Goal: Task Accomplishment & Management: Complete application form

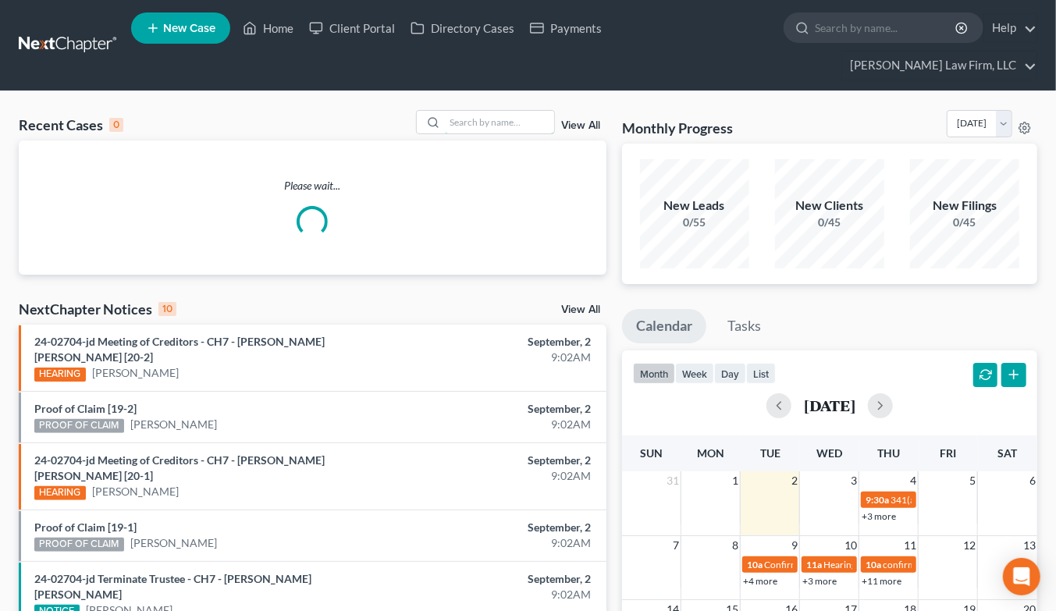
click at [501, 111] on input "search" at bounding box center [499, 122] width 109 height 23
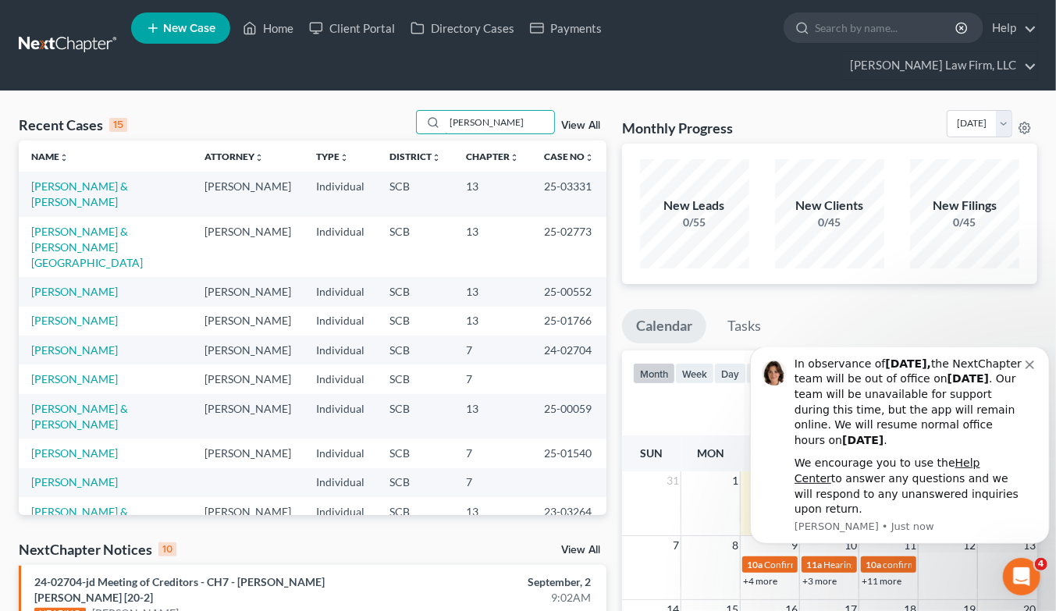
type input "smith"
click at [73, 343] on link "[PERSON_NAME]" at bounding box center [74, 349] width 87 height 13
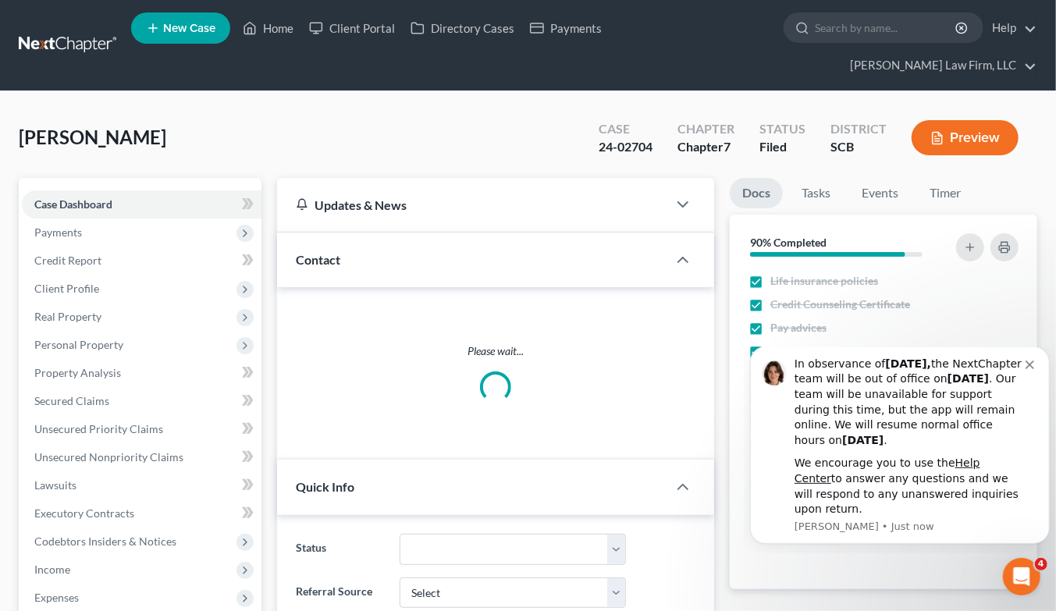
select select "1"
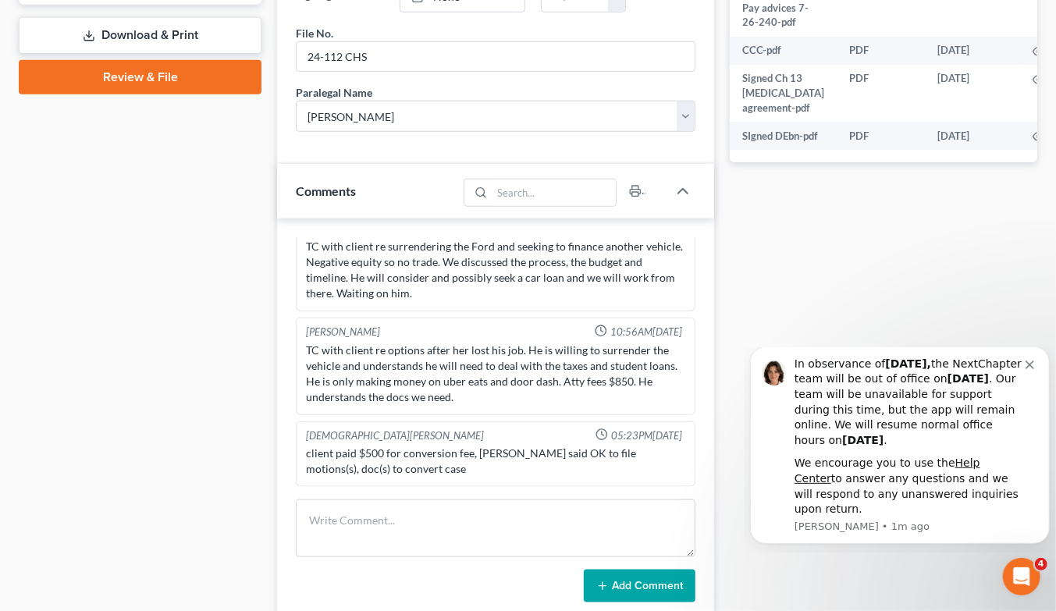
scroll to position [781, 0]
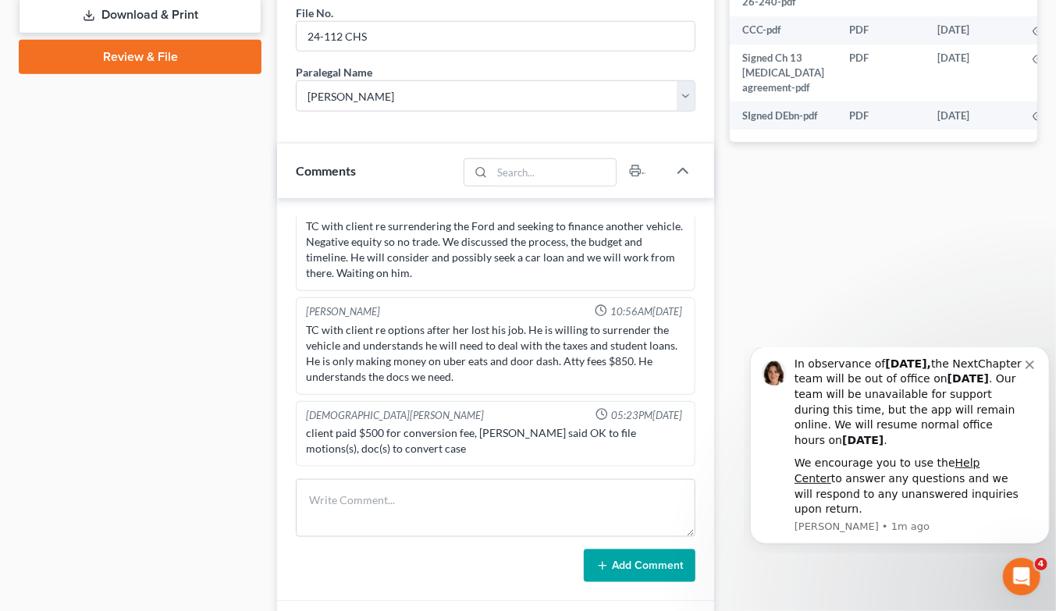
click at [1033, 368] on button "Dismiss notification" at bounding box center [1031, 362] width 12 height 12
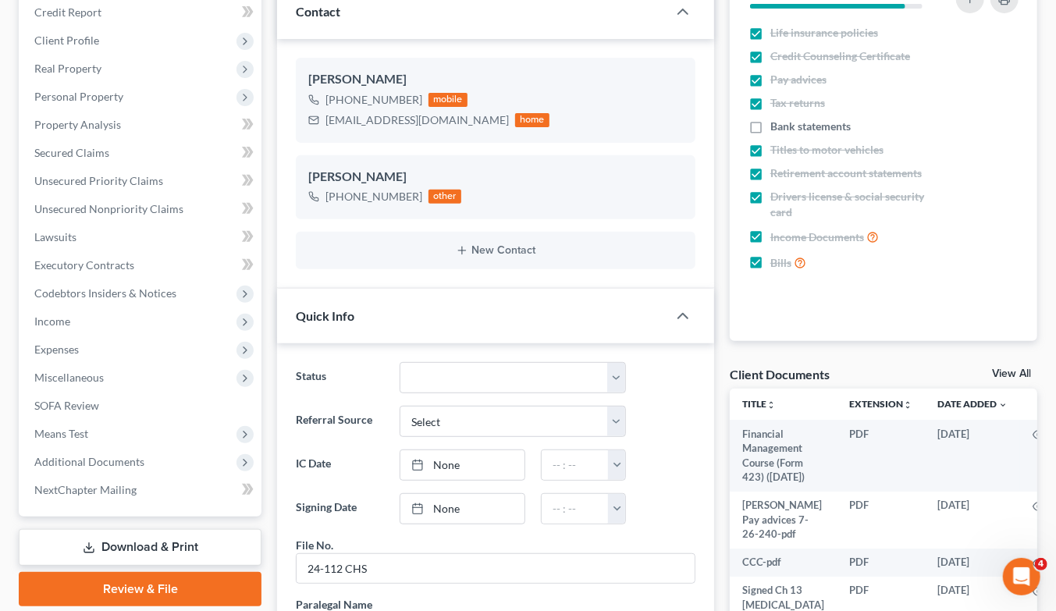
scroll to position [0, 0]
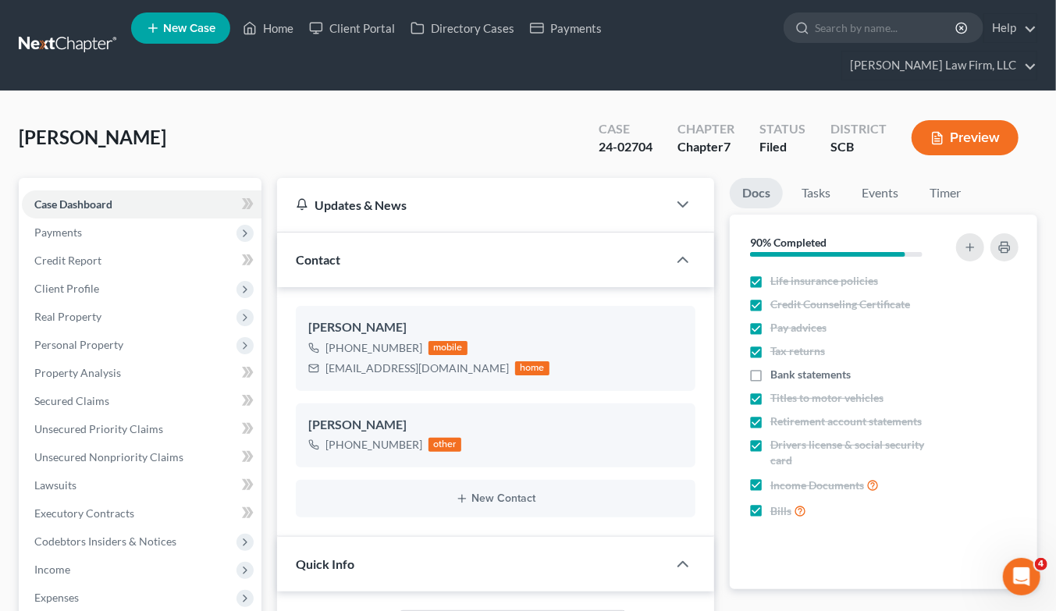
click at [95, 31] on link at bounding box center [69, 45] width 100 height 28
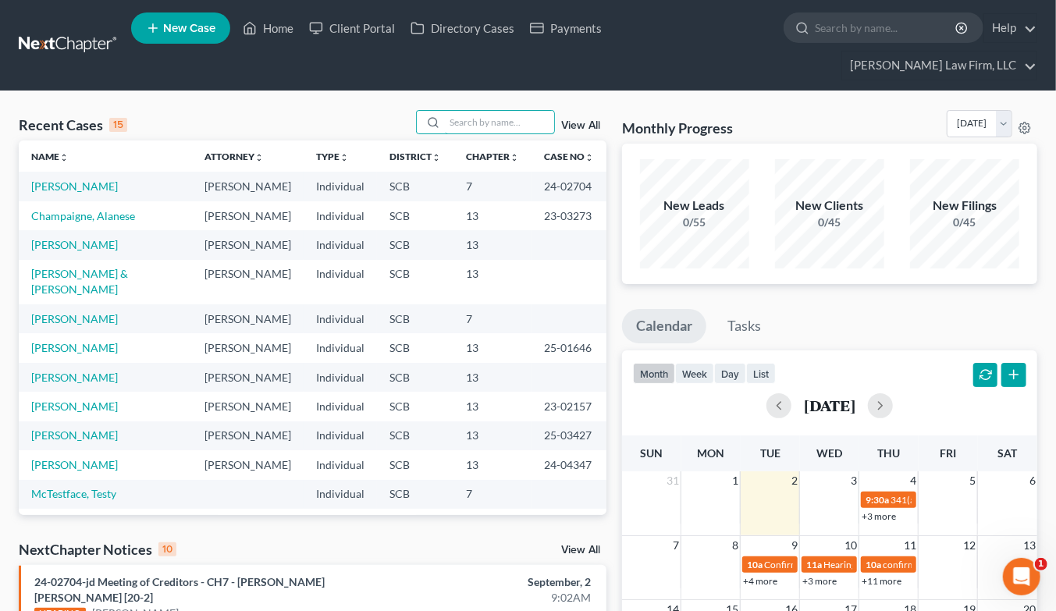
click at [519, 111] on input "search" at bounding box center [499, 122] width 109 height 23
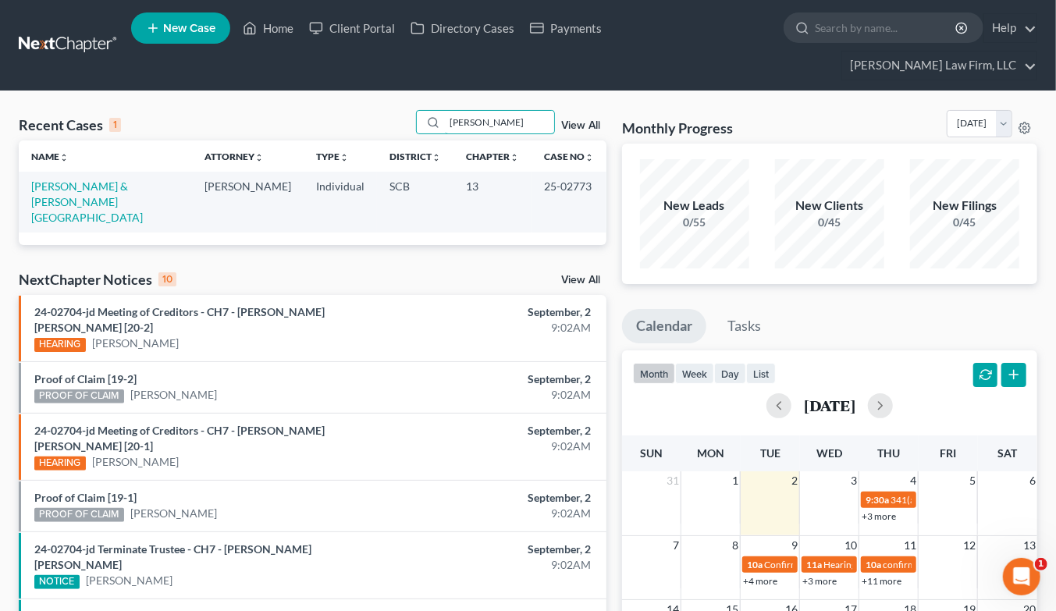
type input "[PERSON_NAME]"
click at [101, 180] on link "[PERSON_NAME] & [PERSON_NAME][GEOGRAPHIC_DATA]" at bounding box center [87, 202] width 112 height 44
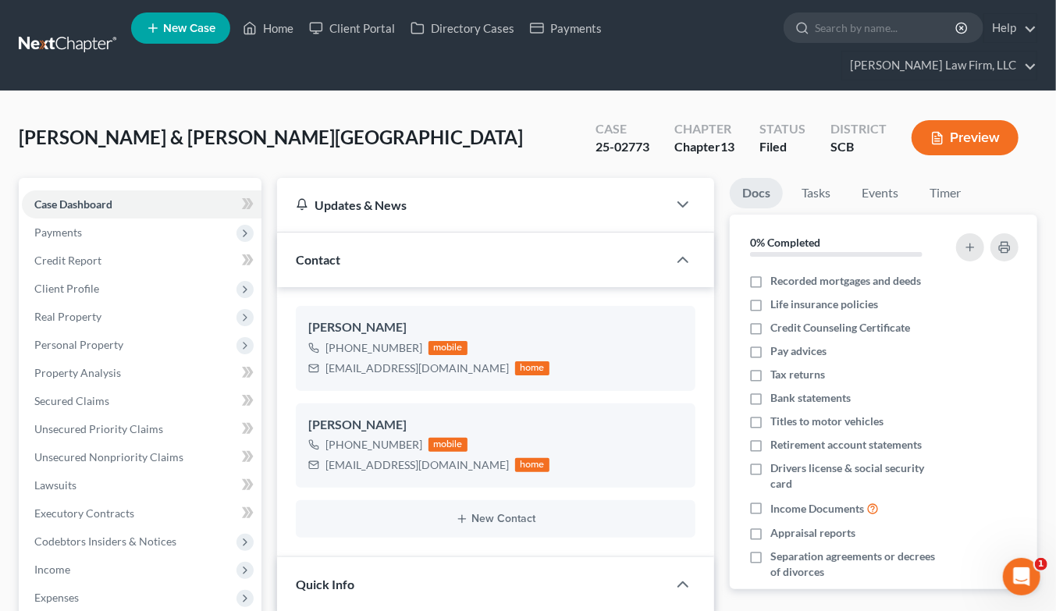
select select "0"
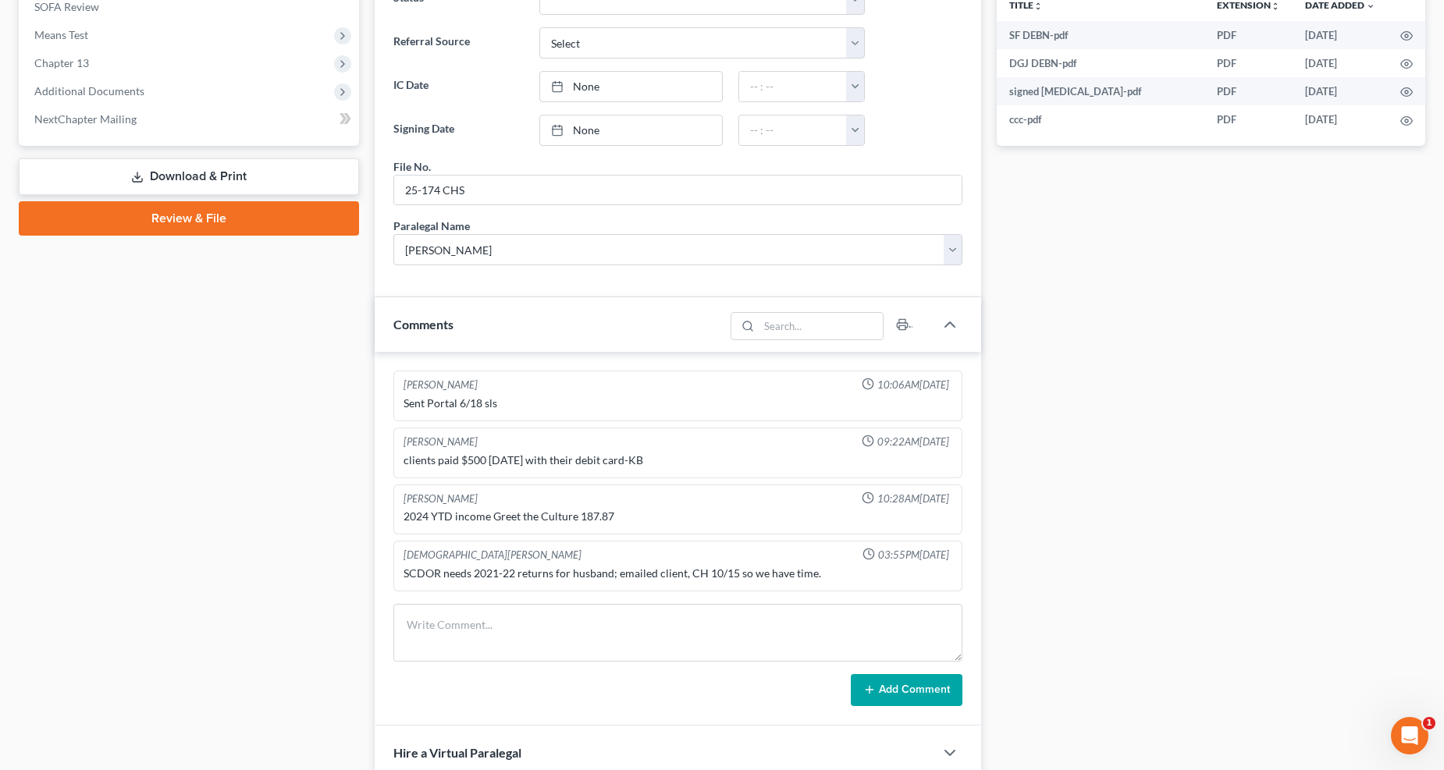
scroll to position [653, 0]
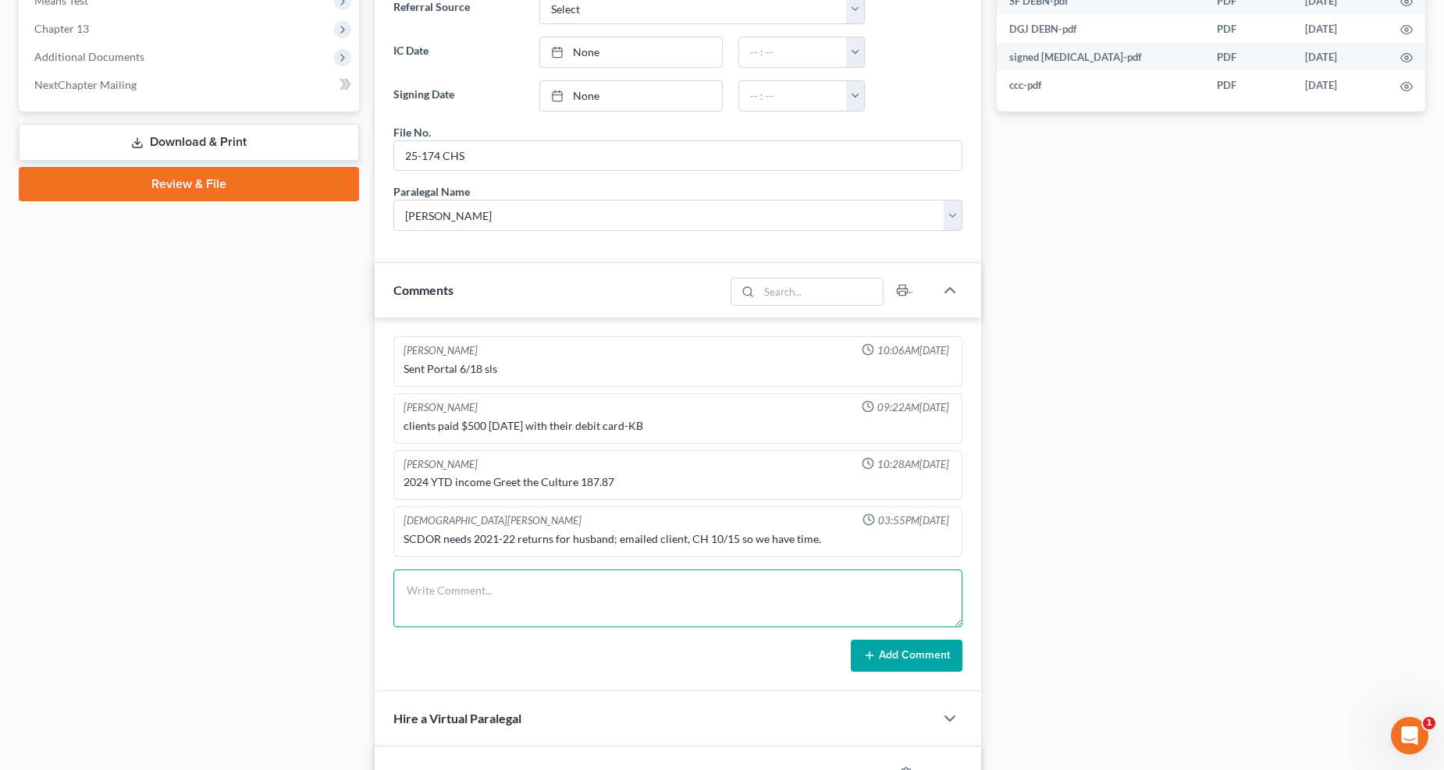
click at [770, 591] on textarea at bounding box center [677, 599] width 569 height 58
type textarea "c"
type textarea "Ct prep - debtors did great. They will come to the office for the hearing. Note…"
click at [855, 596] on textarea "Ct prep - debtors did great. They will come to the office for the hearing. Note…" at bounding box center [677, 599] width 569 height 58
click at [887, 610] on button "Add Comment" at bounding box center [907, 656] width 112 height 33
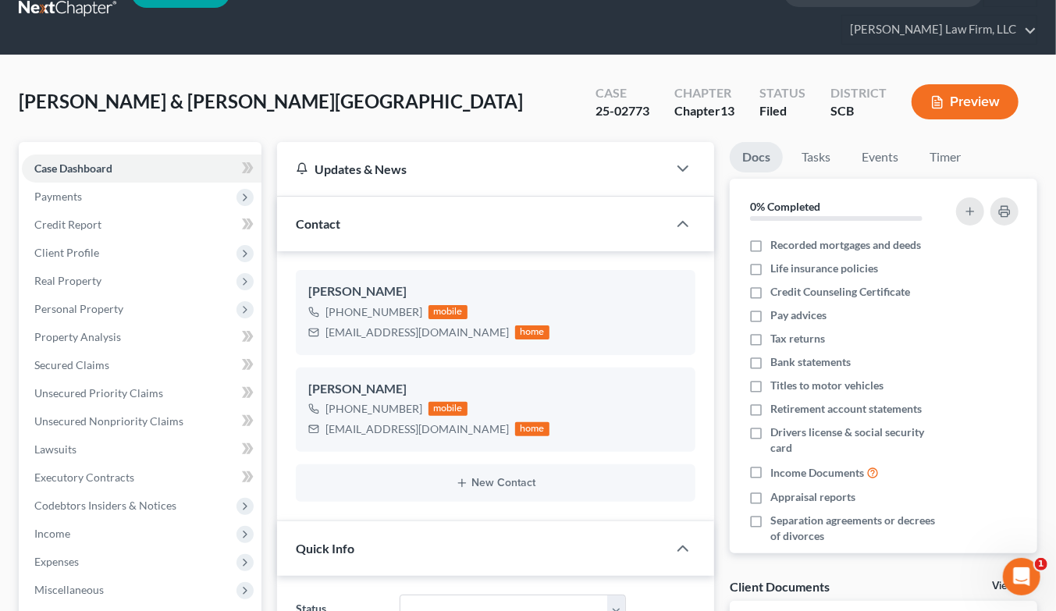
scroll to position [0, 0]
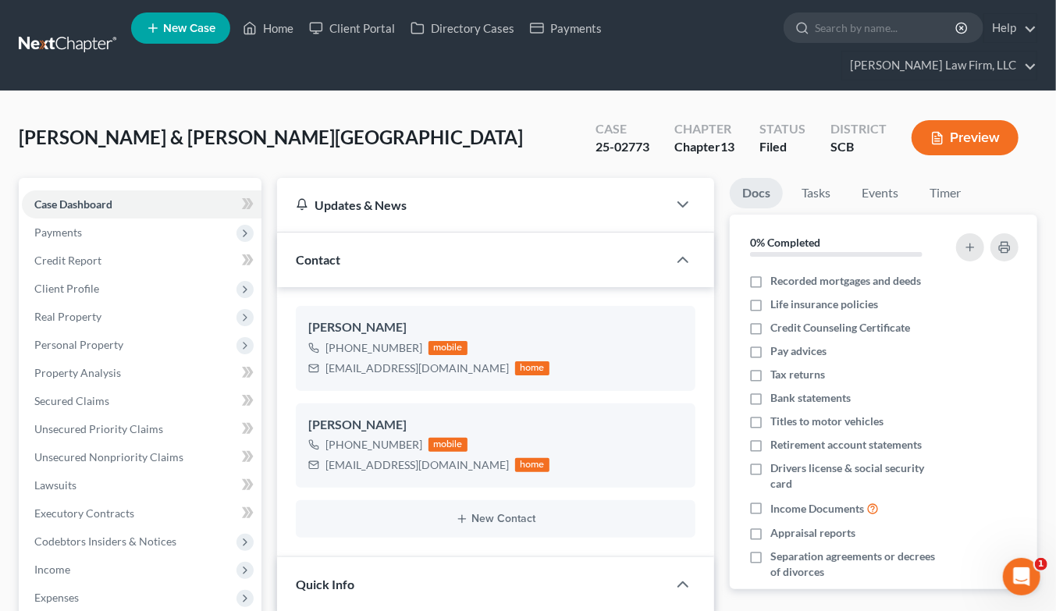
click at [72, 31] on link at bounding box center [69, 45] width 100 height 28
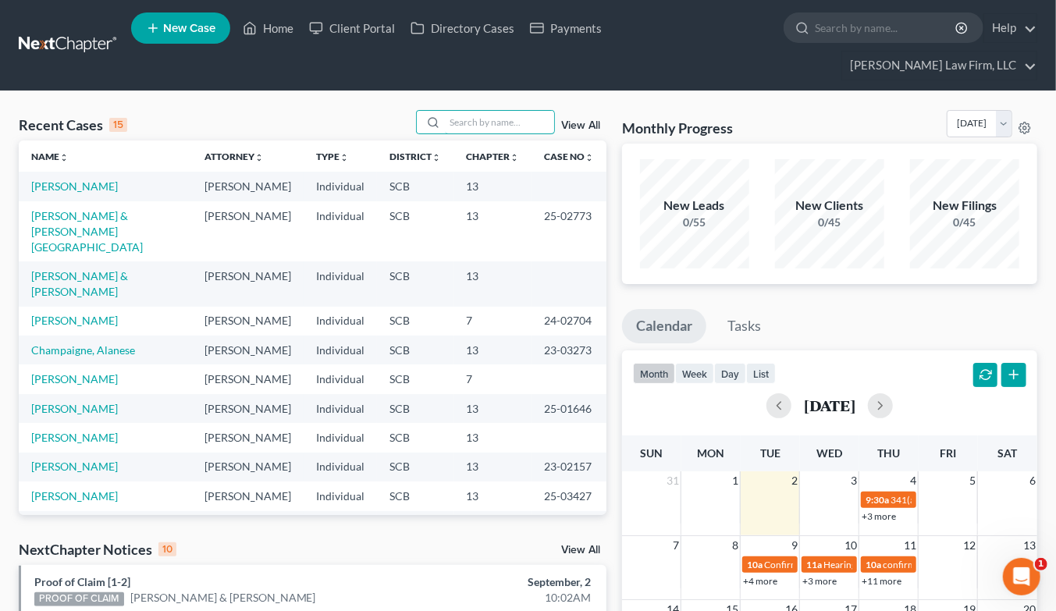
click at [482, 111] on input "search" at bounding box center [499, 122] width 109 height 23
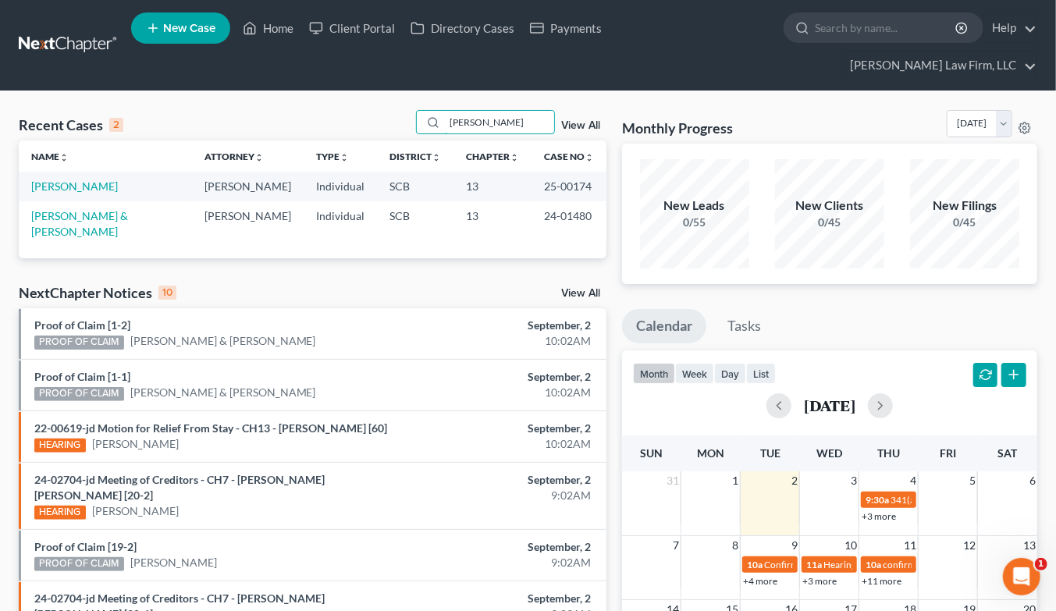
type input "reeves"
click at [78, 180] on link "Reeves, Mary" at bounding box center [74, 186] width 87 height 13
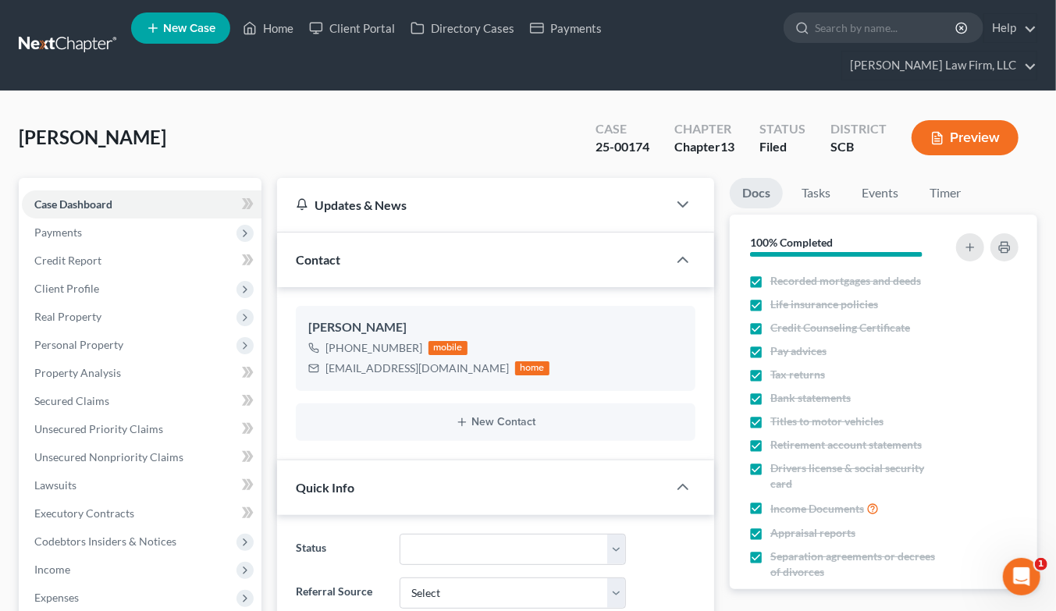
select select "1"
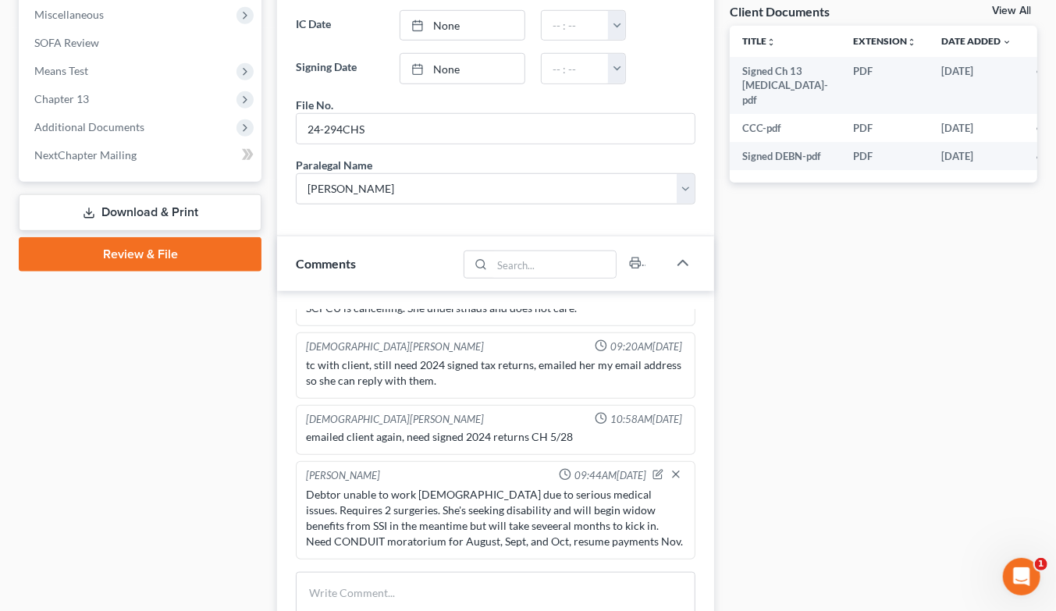
scroll to position [867, 0]
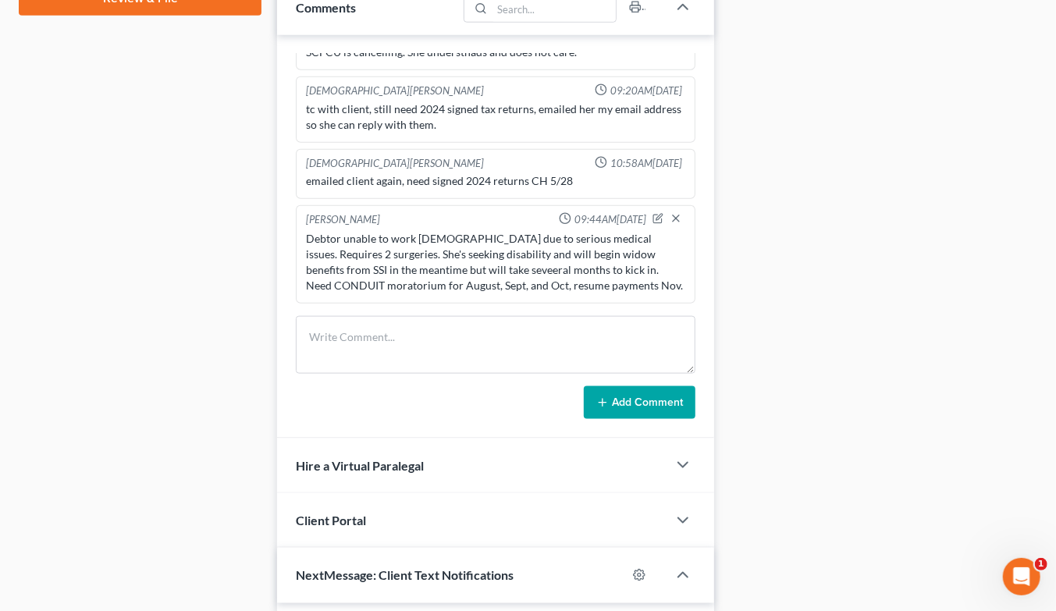
drag, startPoint x: 853, startPoint y: 279, endPoint x: 847, endPoint y: 286, distance: 8.8
click at [853, 279] on div "Docs Tasks Events Timer 100% Completed Nothing here yet! Recorded mortgages and…" at bounding box center [883, 110] width 323 height 1599
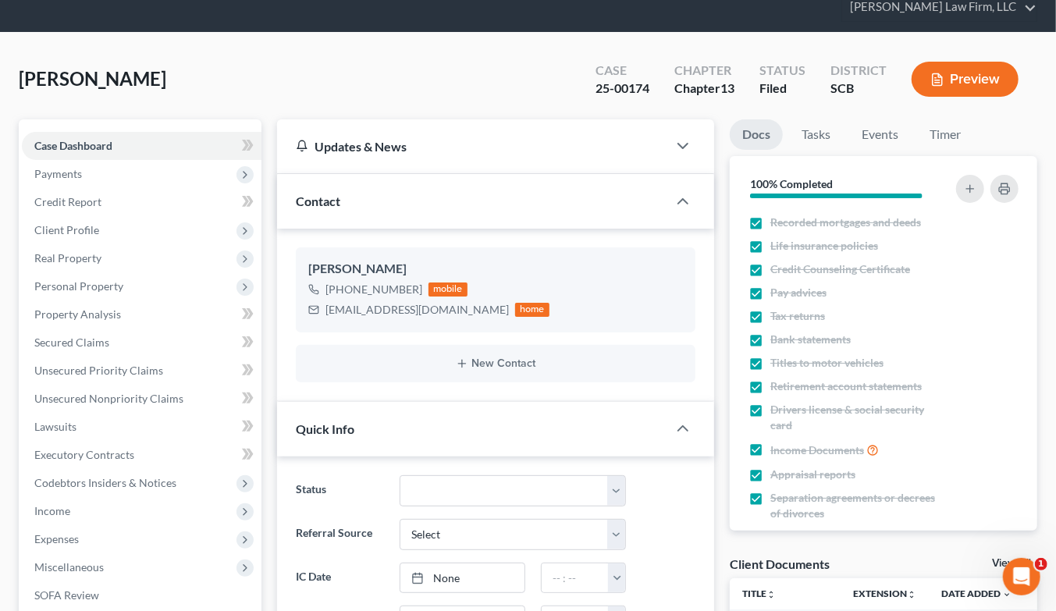
scroll to position [0, 0]
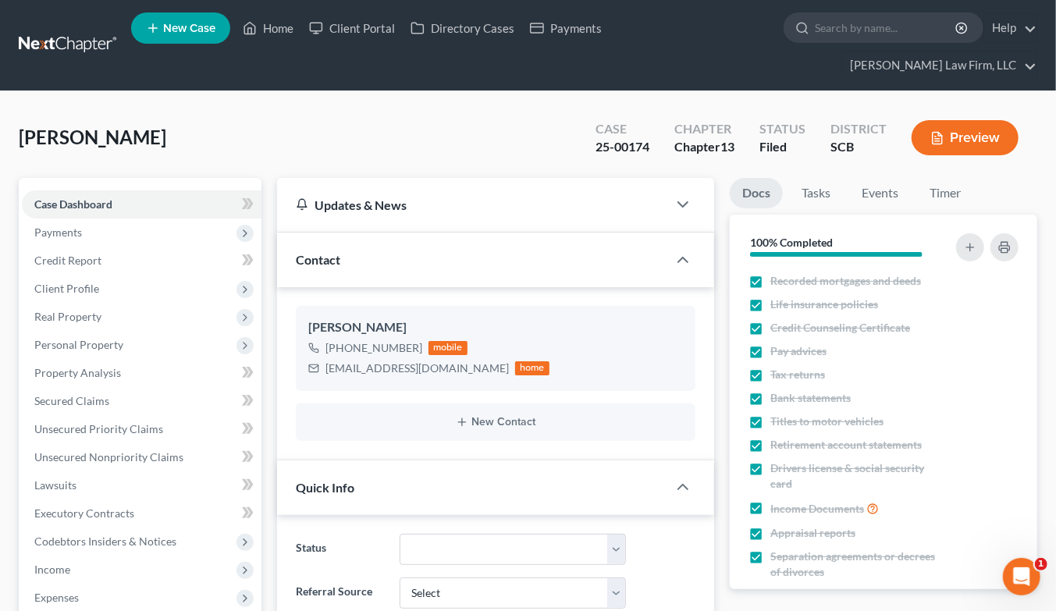
click at [81, 31] on link at bounding box center [69, 45] width 100 height 28
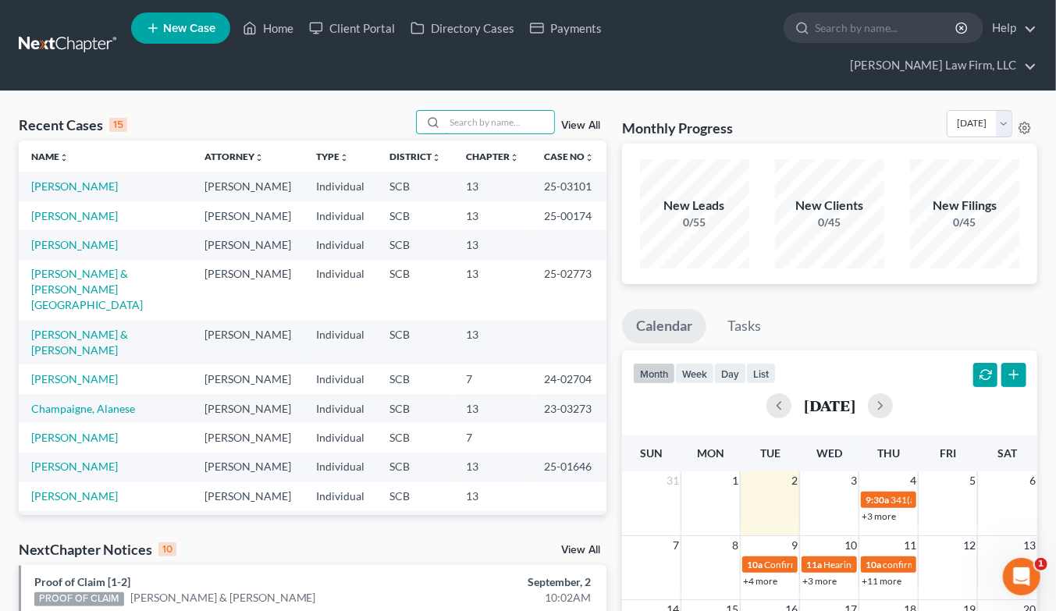
click at [501, 111] on input "search" at bounding box center [499, 122] width 109 height 23
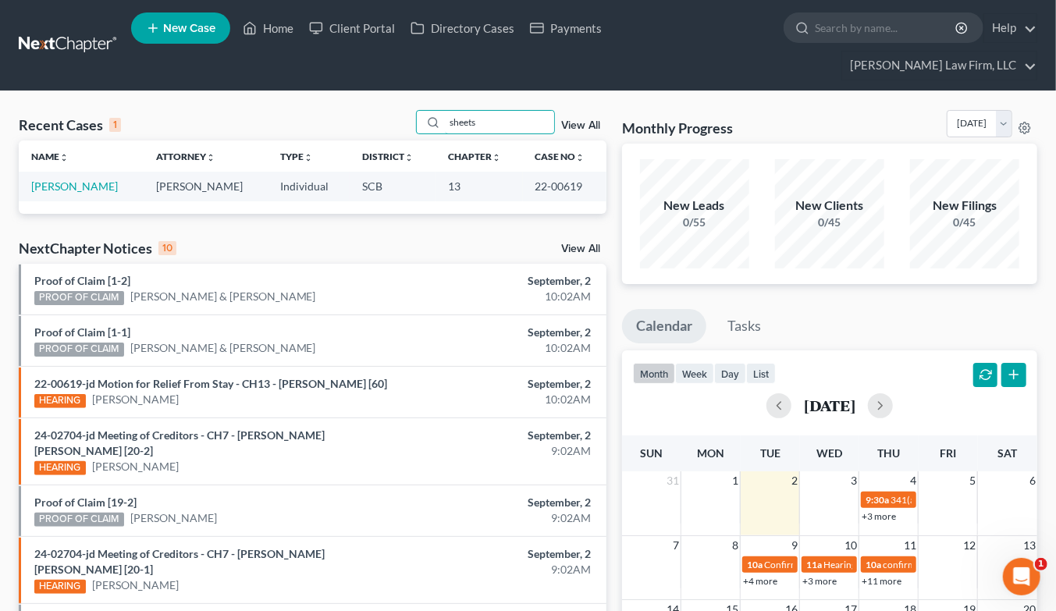
type input "sheets"
click at [75, 180] on link "Sheets, Renee" at bounding box center [74, 186] width 87 height 13
select select "2"
select select "6"
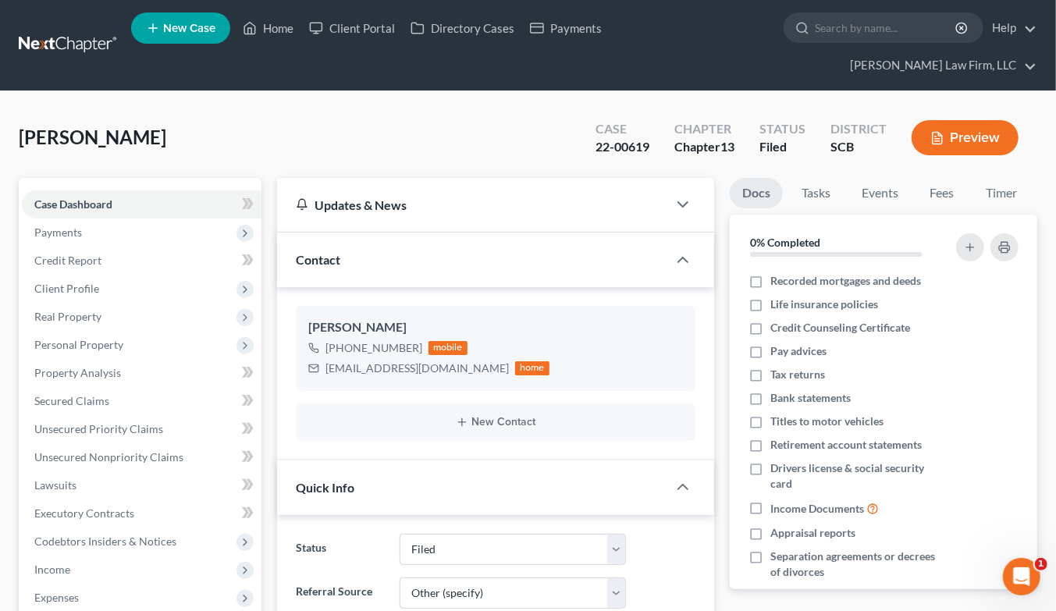
select select "0"
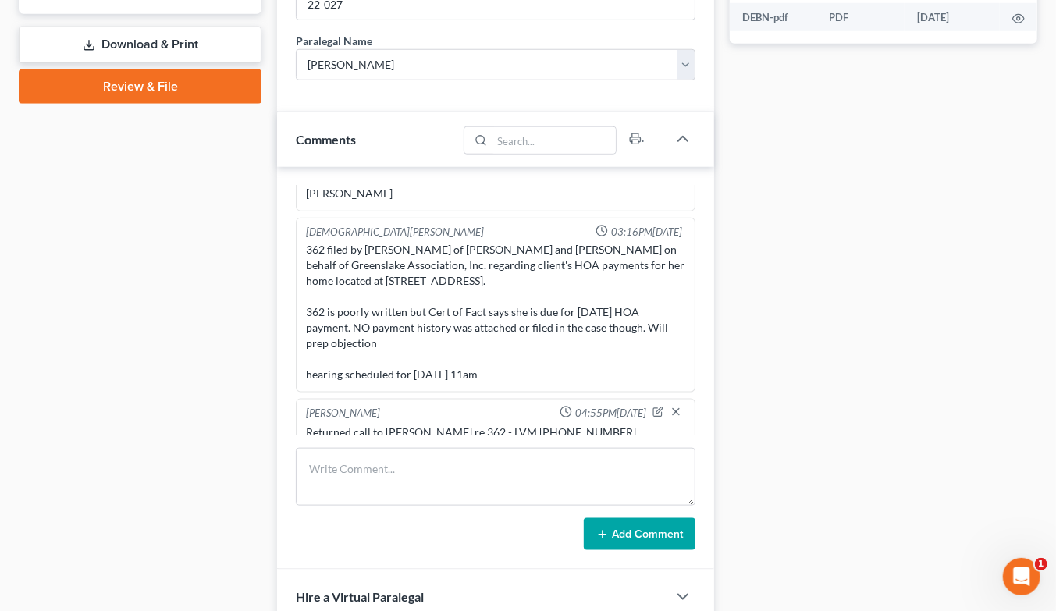
scroll to position [781, 0]
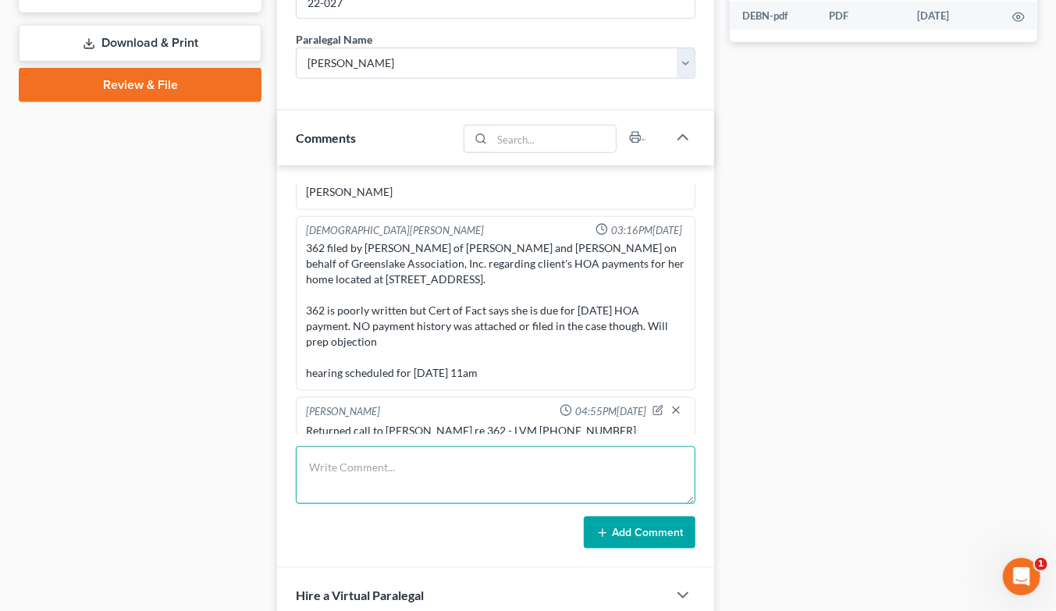
click at [398, 446] on textarea at bounding box center [496, 475] width 400 height 58
type textarea "TC to debtor to disc HOA 362 and just recently filed mtg co 362. LVM"
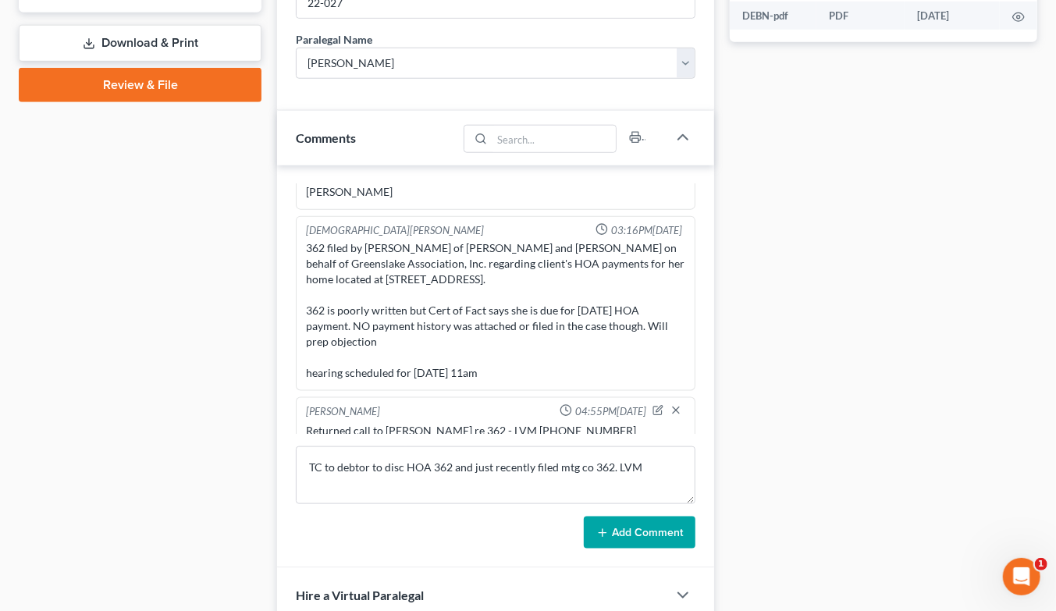
click at [657, 517] on button "Add Comment" at bounding box center [640, 533] width 112 height 33
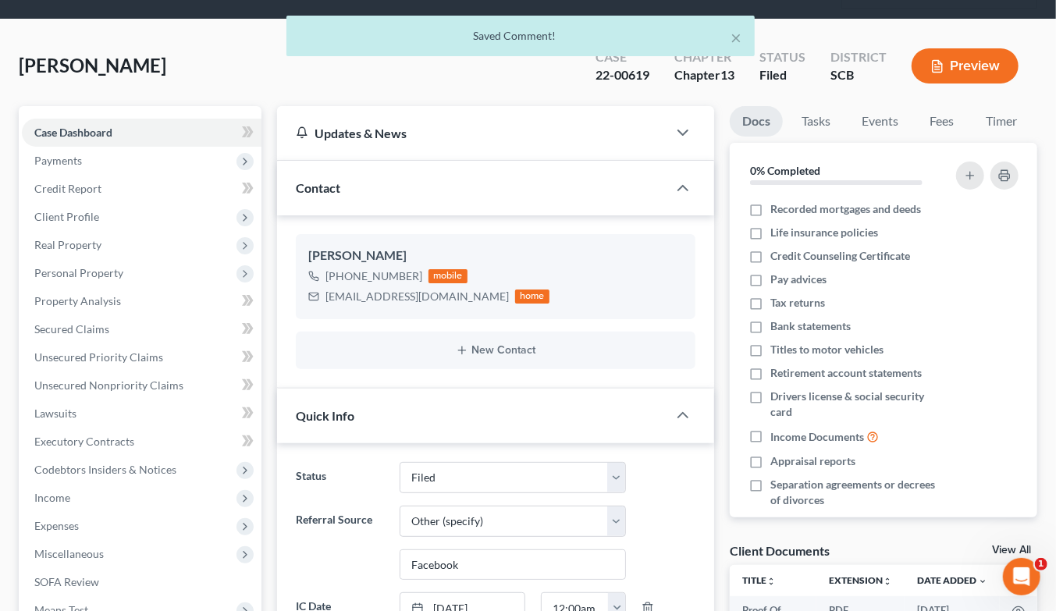
scroll to position [0, 0]
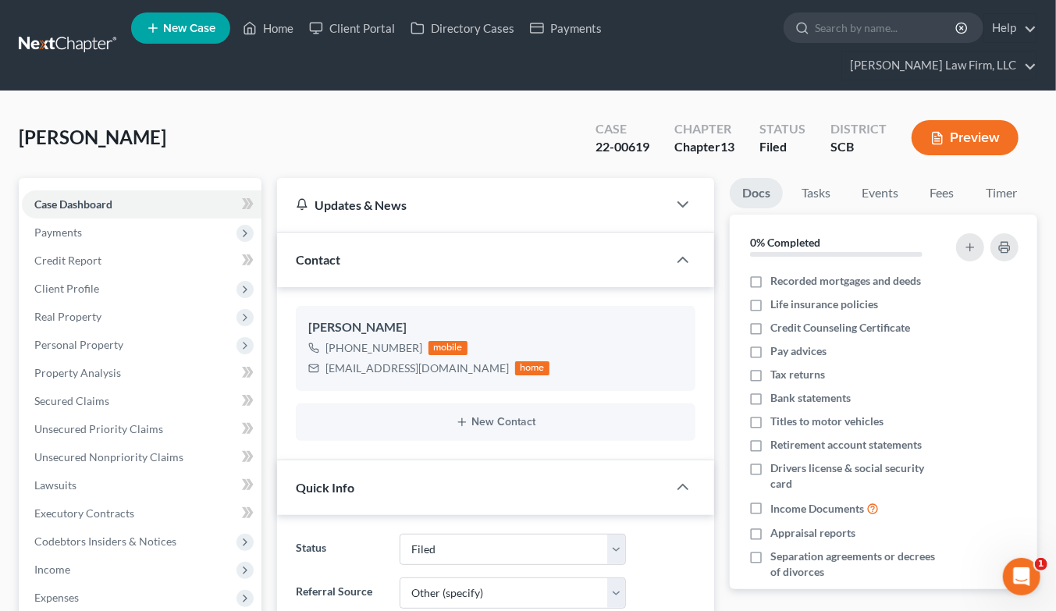
click at [89, 31] on link at bounding box center [69, 45] width 100 height 28
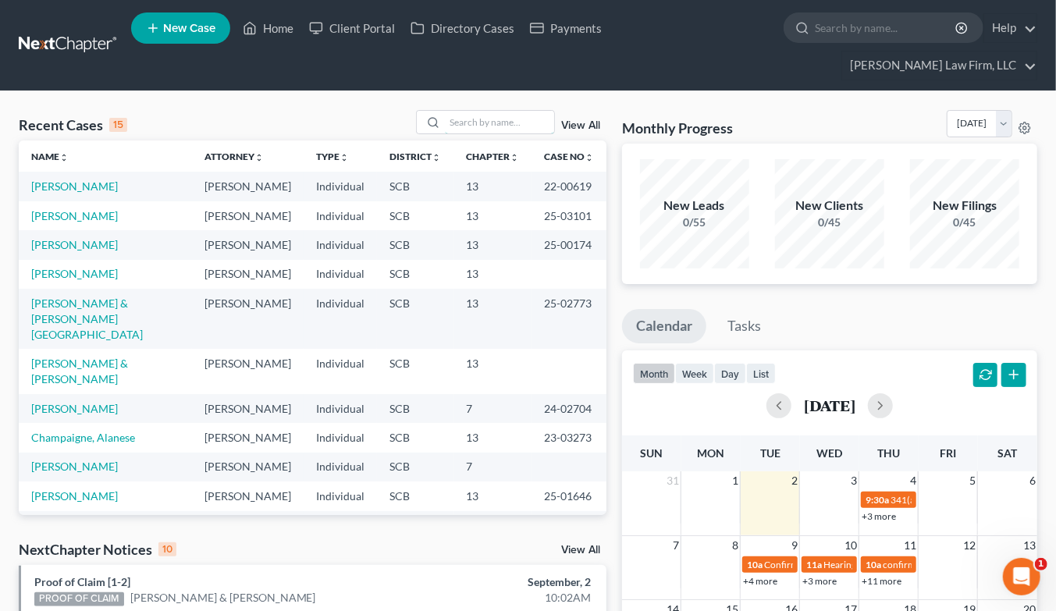
click at [502, 111] on input "search" at bounding box center [499, 122] width 109 height 23
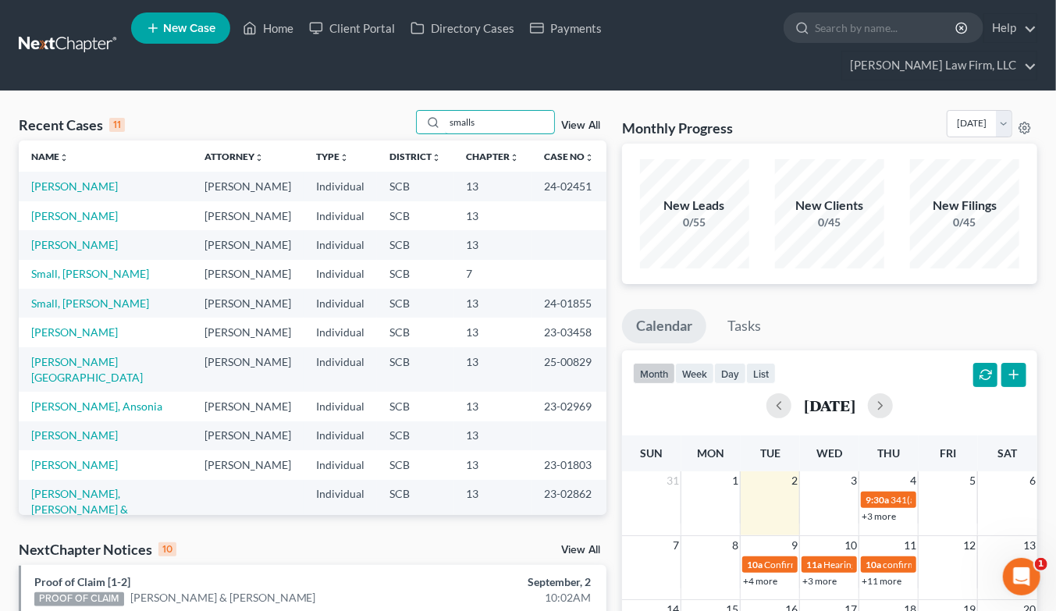
type input "smalls"
click at [37, 180] on link "[PERSON_NAME]" at bounding box center [74, 186] width 87 height 13
select select "1"
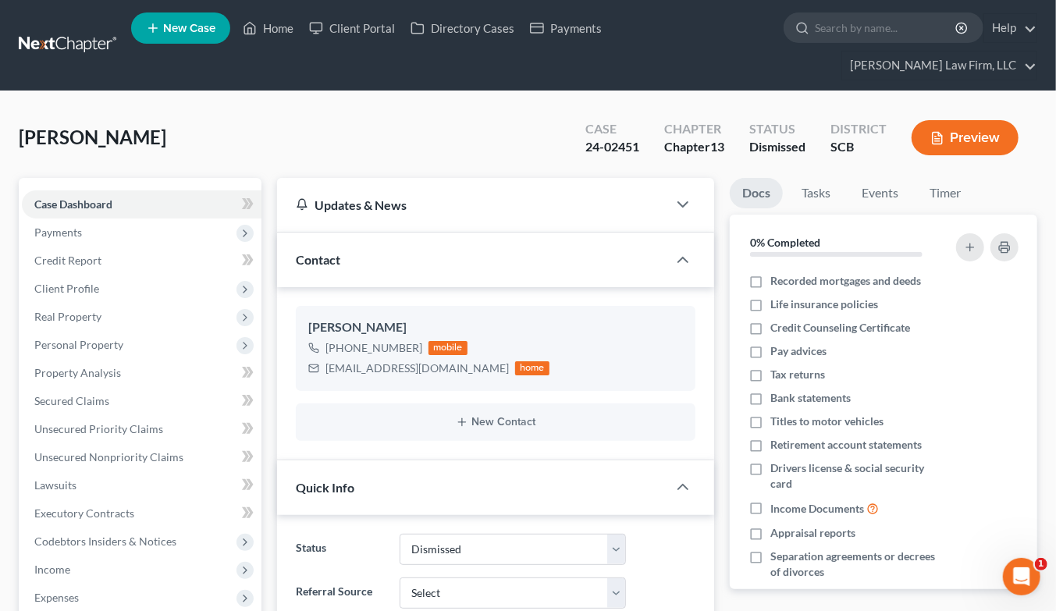
select select "0"
click at [83, 387] on link "Secured Claims" at bounding box center [142, 401] width 240 height 28
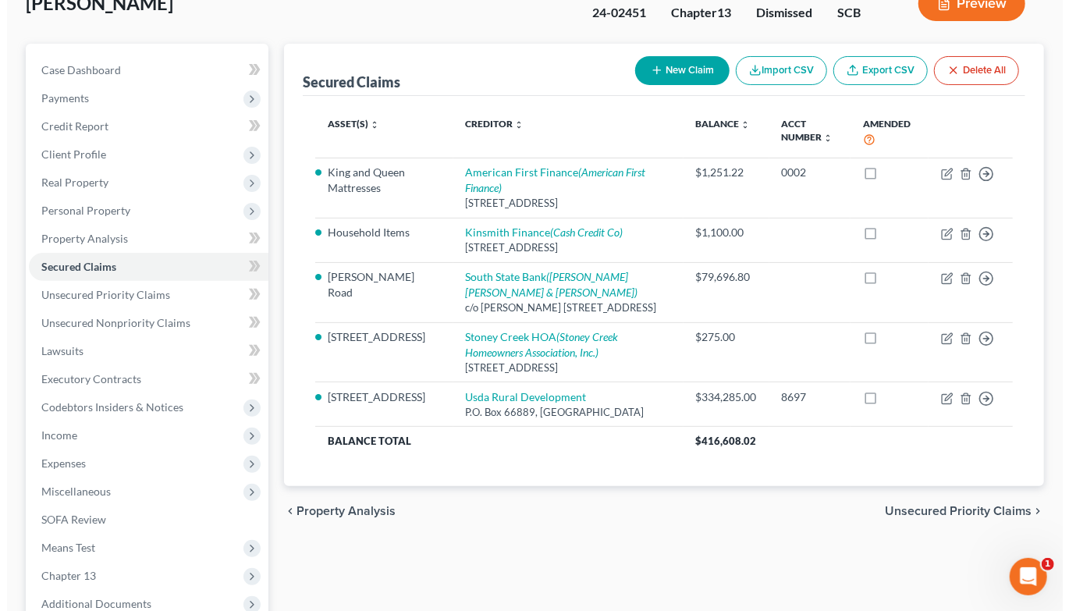
scroll to position [173, 0]
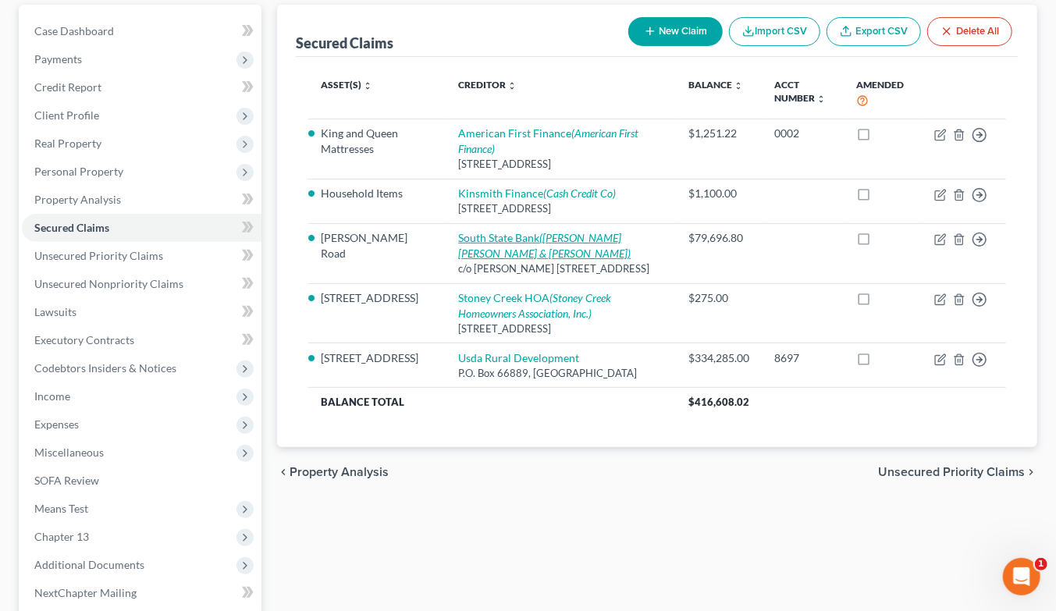
click at [469, 231] on link "South State Bank (Turner Padget Graham & Laney)" at bounding box center [545, 245] width 173 height 29
select select "42"
select select "0"
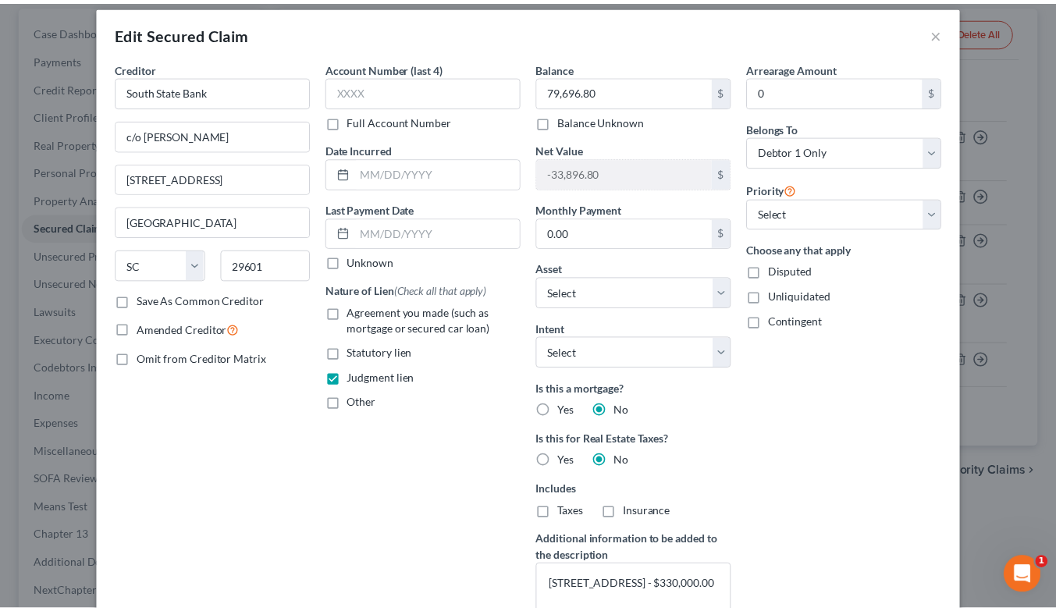
scroll to position [0, 0]
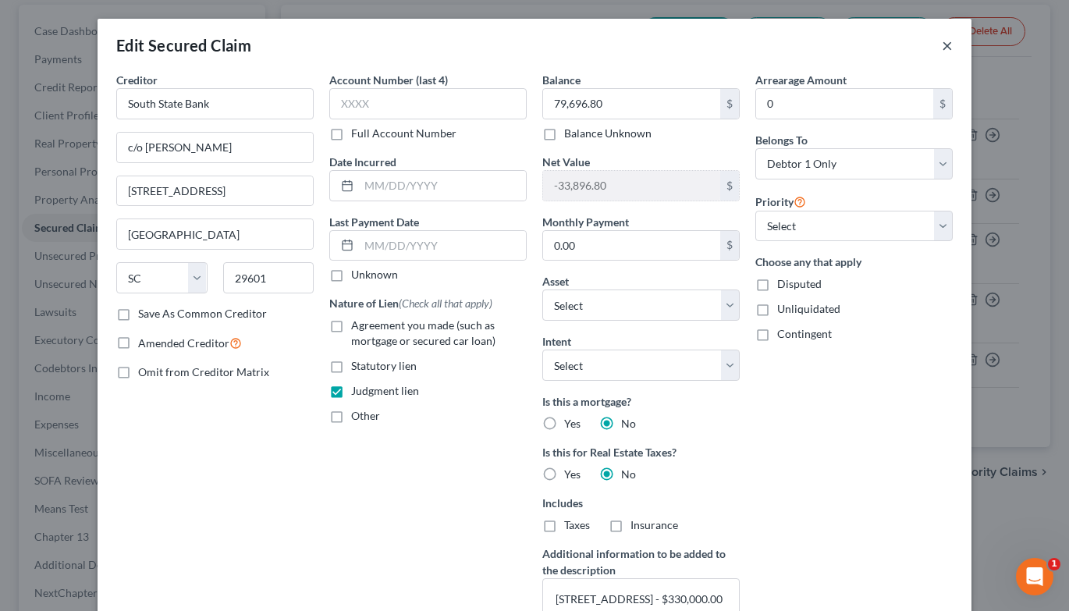
click at [942, 48] on button "×" at bounding box center [947, 45] width 11 height 19
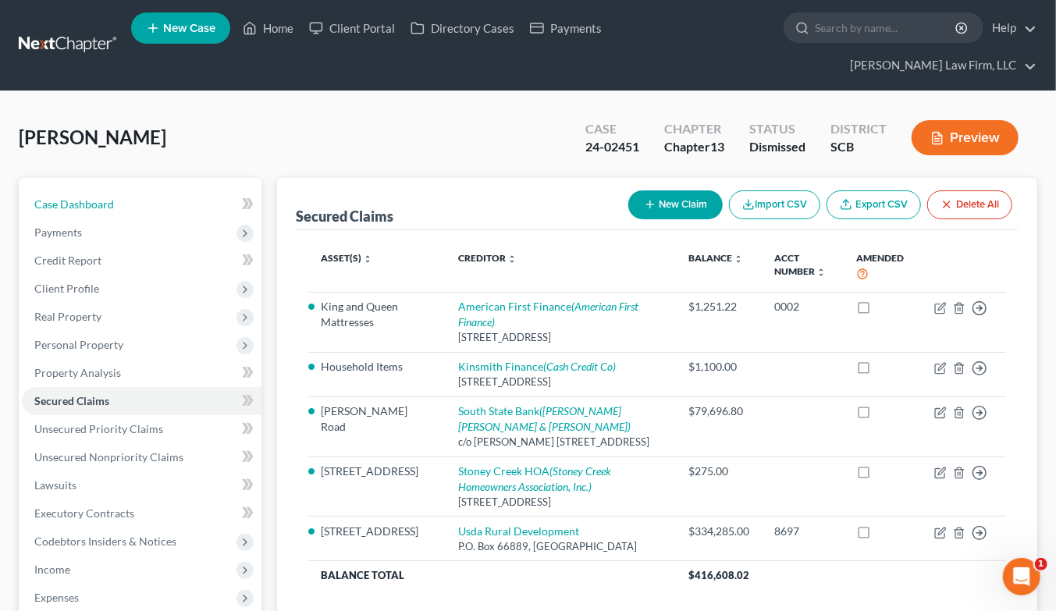
click at [116, 190] on link "Case Dashboard" at bounding box center [142, 204] width 240 height 28
select select "0"
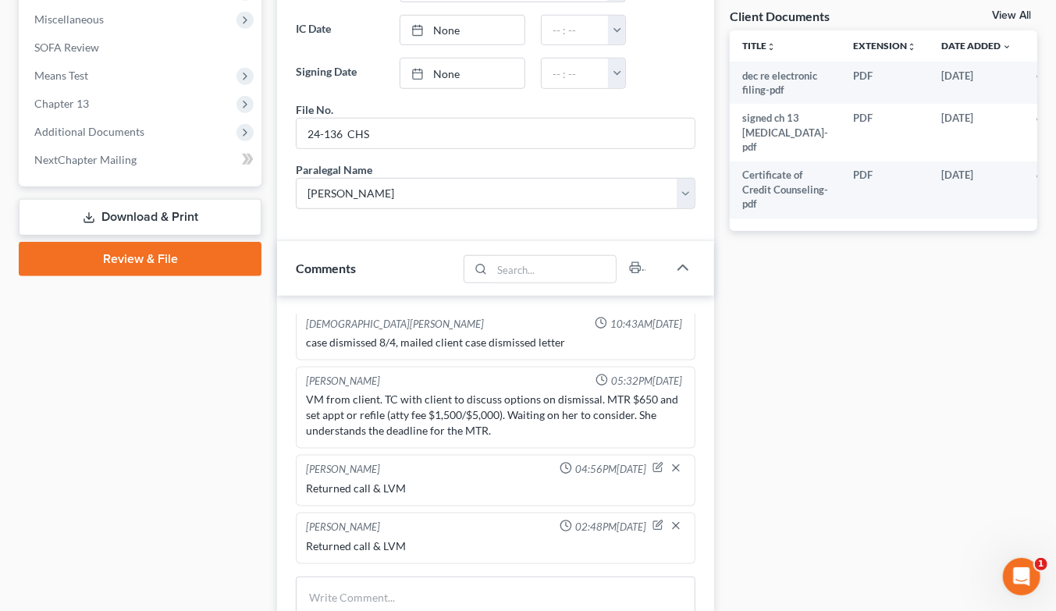
scroll to position [1297, 0]
click at [456, 577] on textarea at bounding box center [496, 606] width 400 height 58
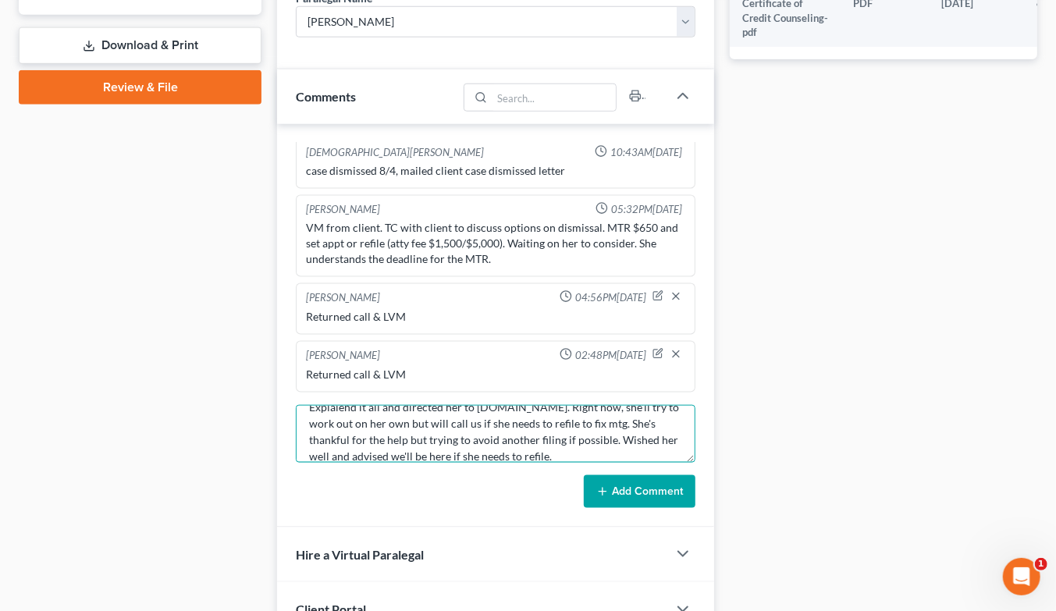
scroll to position [867, 0]
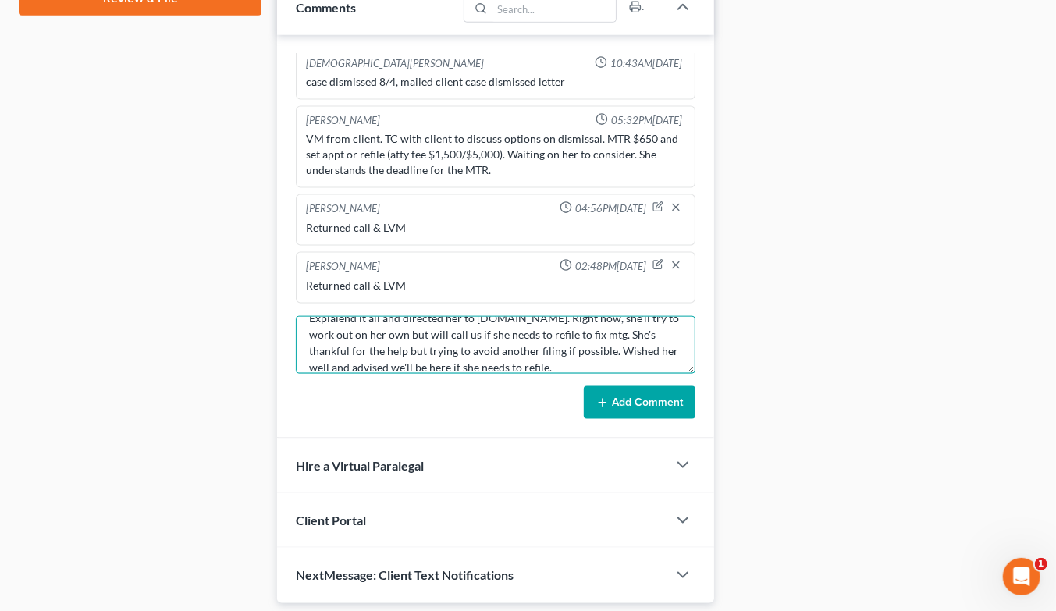
type textarea "Returned call & spoke w/ debtor about dismissed case & who got paid etc. Explai…"
click at [646, 386] on button "Add Comment" at bounding box center [640, 402] width 112 height 33
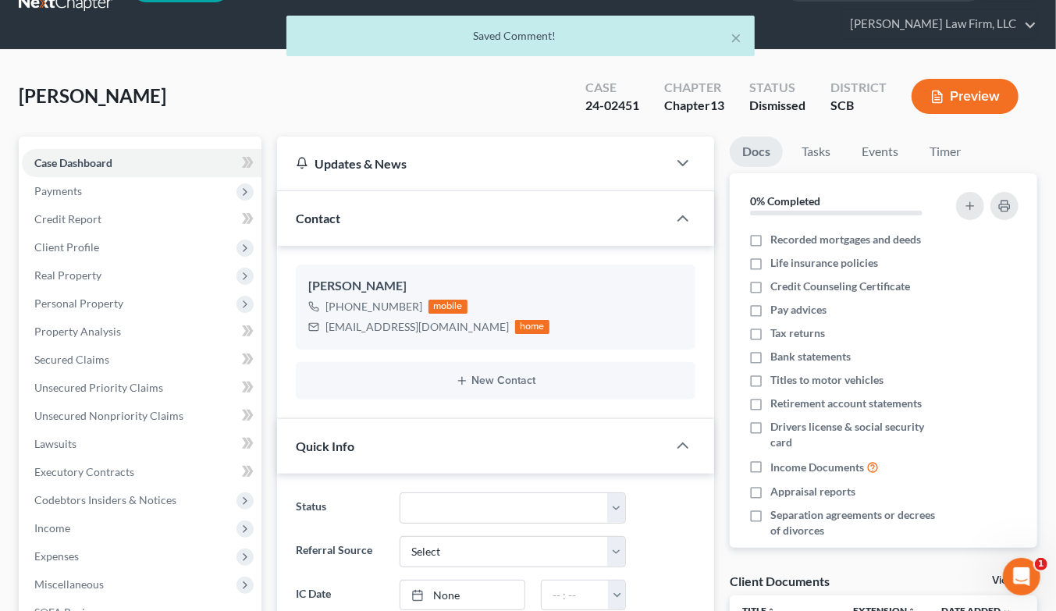
scroll to position [0, 0]
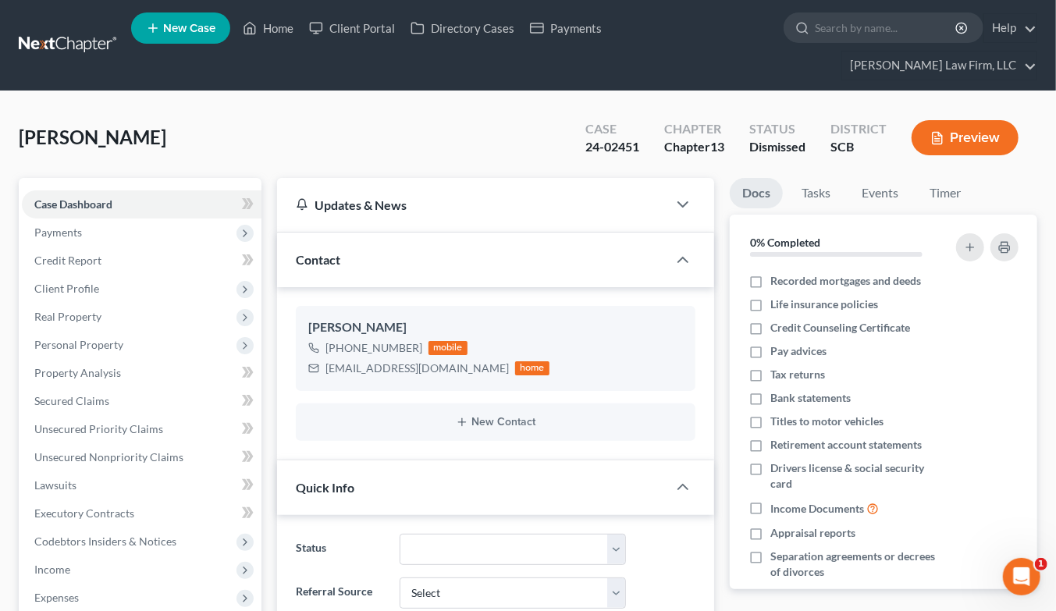
click at [87, 31] on link at bounding box center [69, 45] width 100 height 28
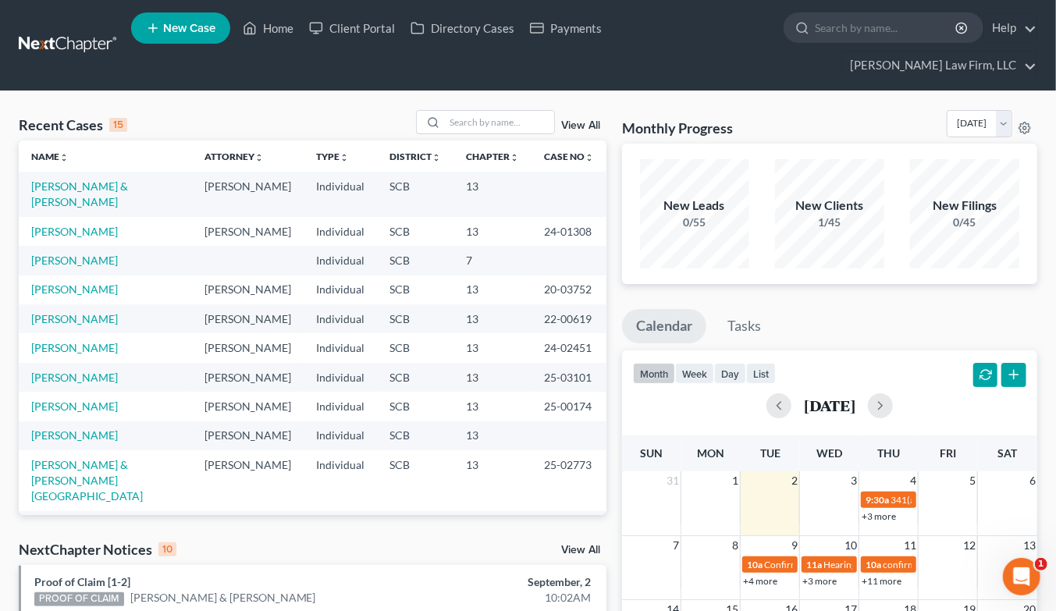
click at [851, 110] on div "Monthly Progress Bankruptcy Bankruptcy [DATE] [DATE] [DATE] [DATE] [DATE] [DATE…" at bounding box center [829, 127] width 415 height 34
click at [506, 111] on input "search" at bounding box center [499, 122] width 109 height 23
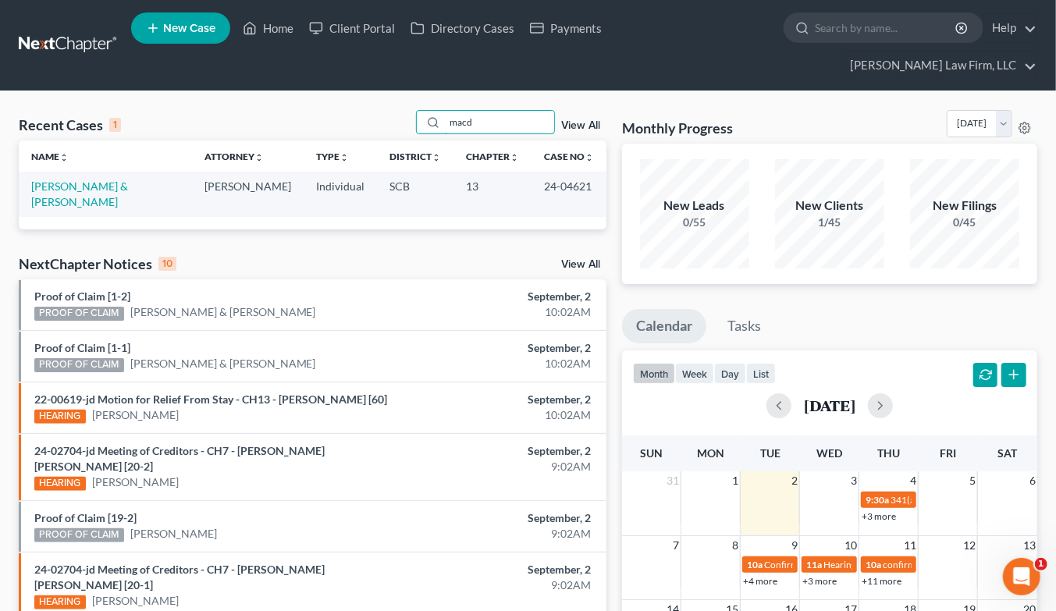
type input "macd"
click at [128, 180] on link "[PERSON_NAME] & [PERSON_NAME]" at bounding box center [79, 194] width 97 height 29
select select "1"
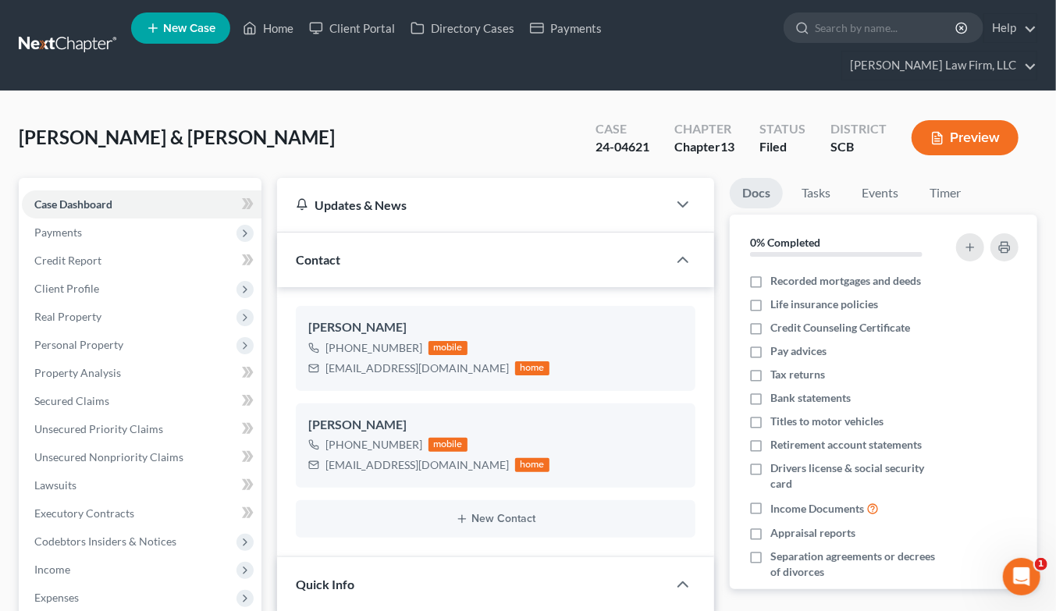
select select "0"
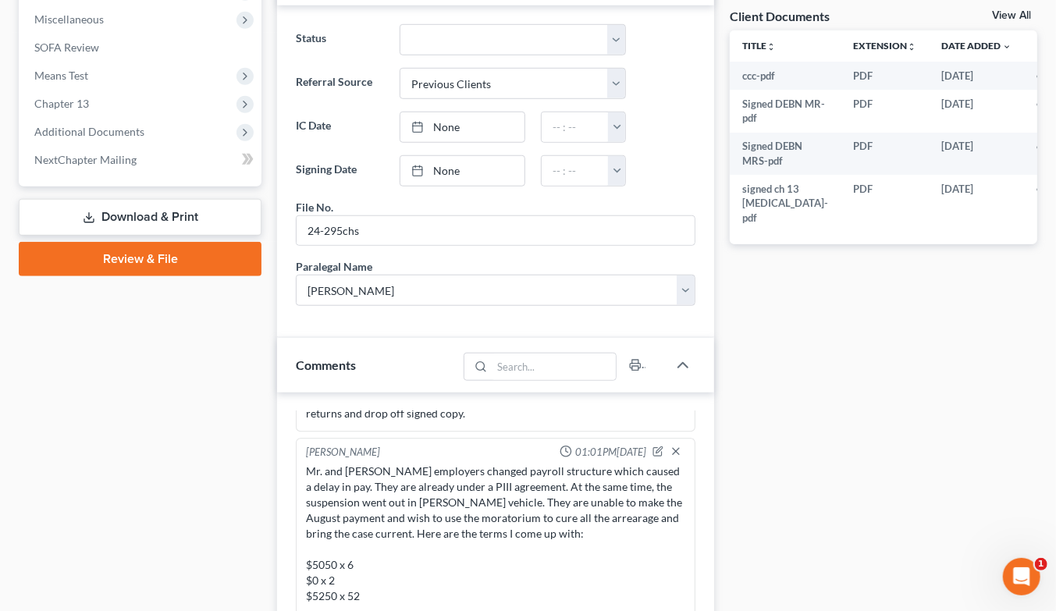
scroll to position [1101, 0]
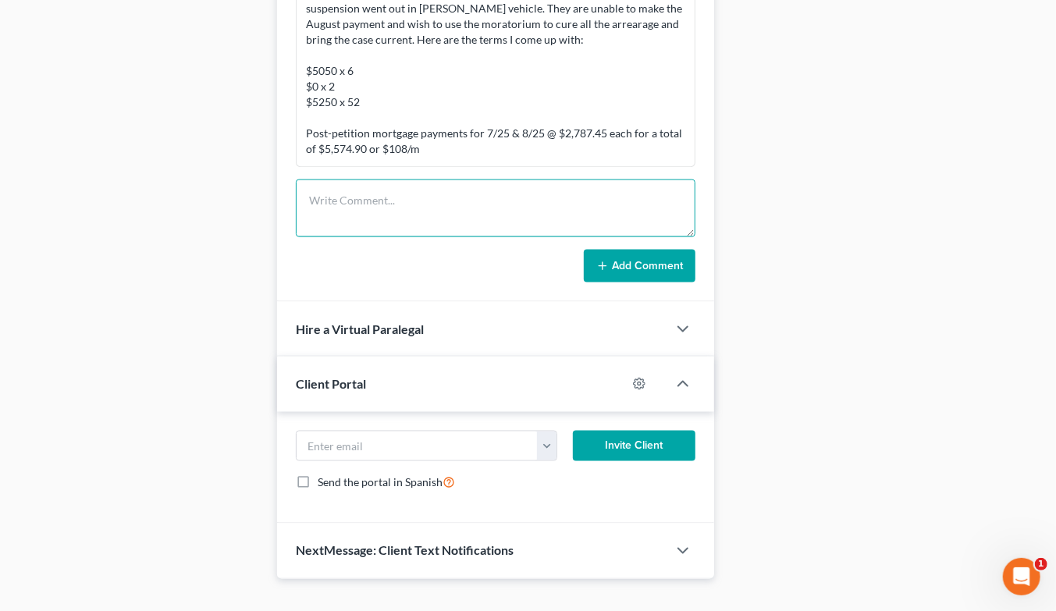
click at [461, 180] on textarea at bounding box center [496, 209] width 400 height 58
type textarea "P"
click at [360, 186] on textarea "Request approved, PP mtg months are 9/25 & 10/25; AP prepped & emailed wife to …" at bounding box center [496, 209] width 400 height 58
type textarea "Request approved, PP mtg months are 9/25 & 10/25; AP prepped & emailed wife to …"
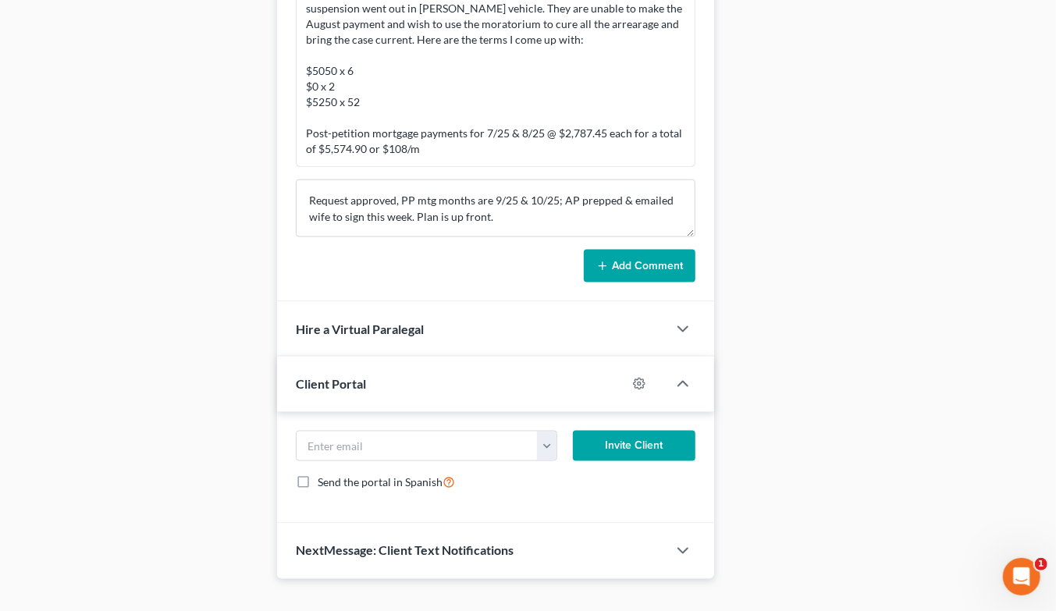
click at [651, 250] on button "Add Comment" at bounding box center [640, 266] width 112 height 33
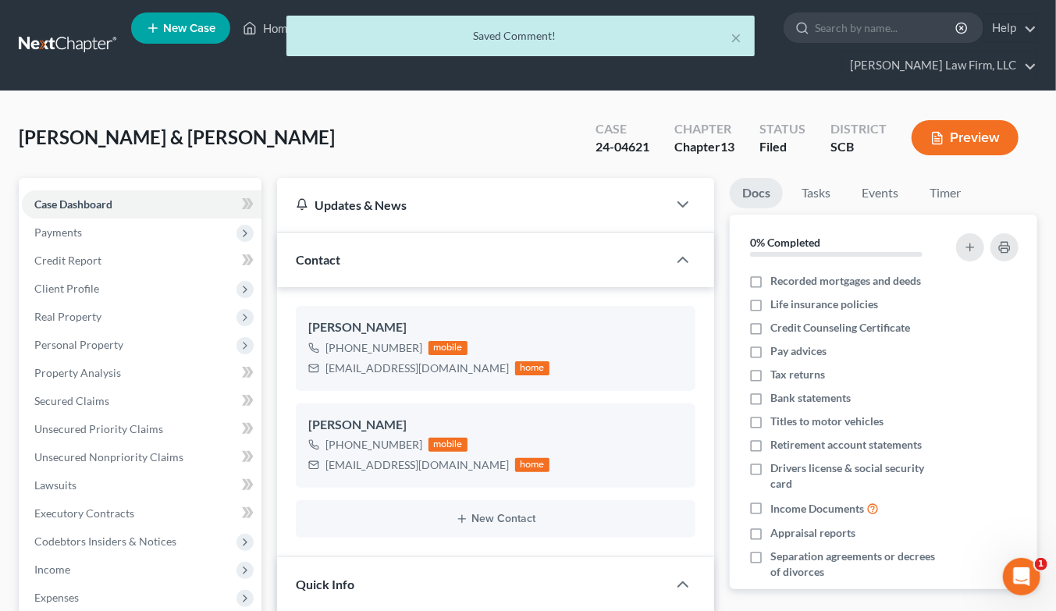
scroll to position [2479, 0]
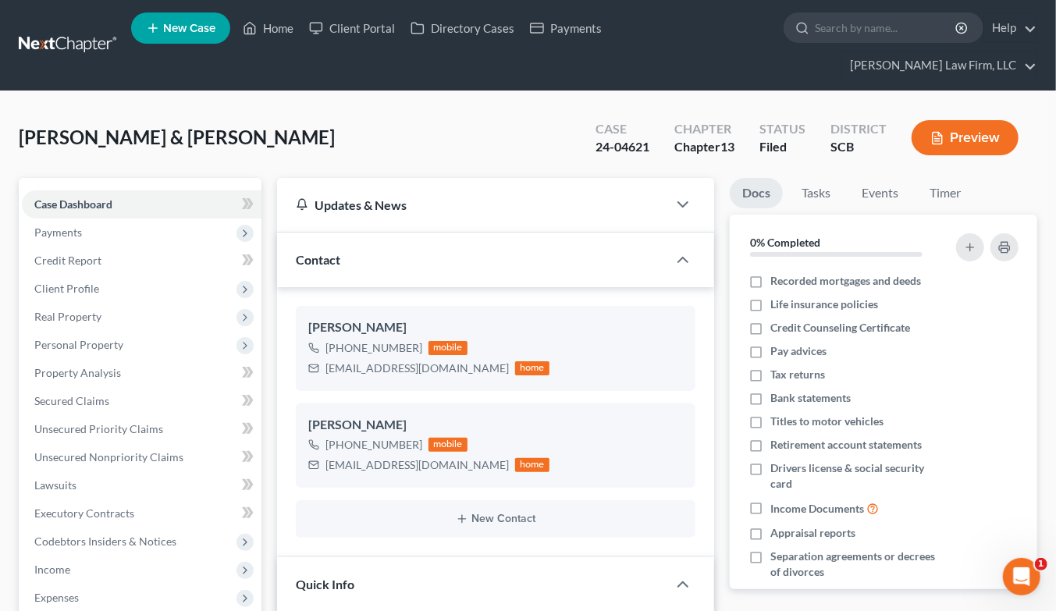
click at [76, 32] on link at bounding box center [69, 45] width 100 height 28
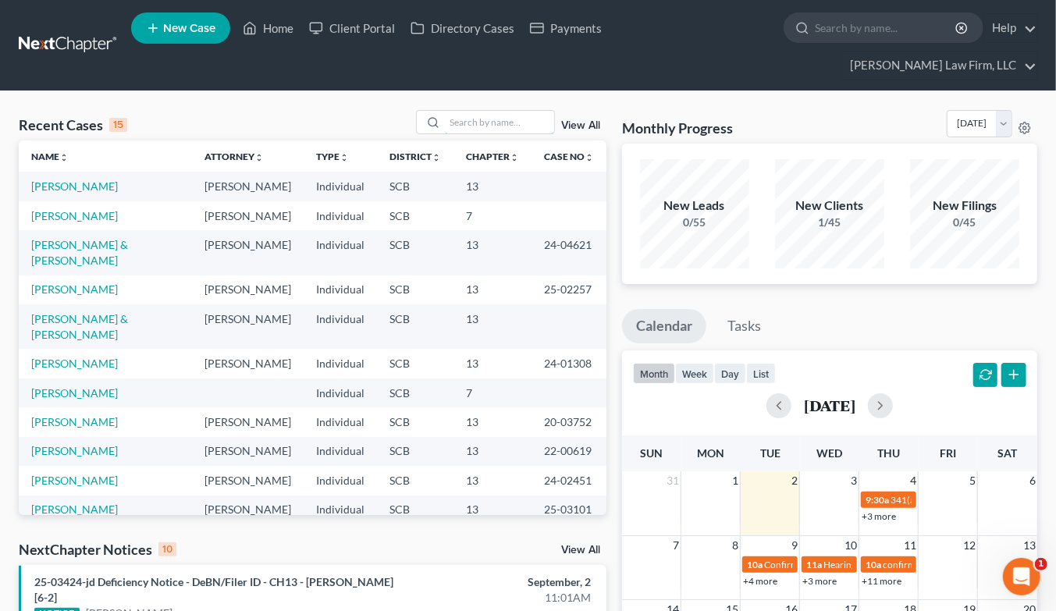
click at [495, 111] on input "search" at bounding box center [499, 122] width 109 height 23
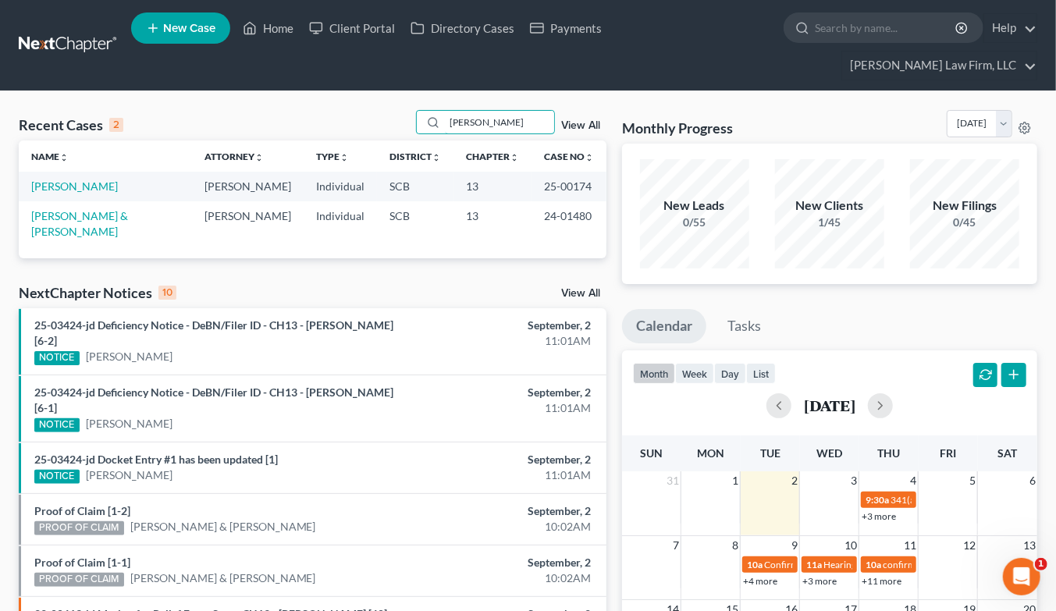
type input "reeves"
click at [73, 180] on link "[PERSON_NAME]" at bounding box center [74, 186] width 87 height 13
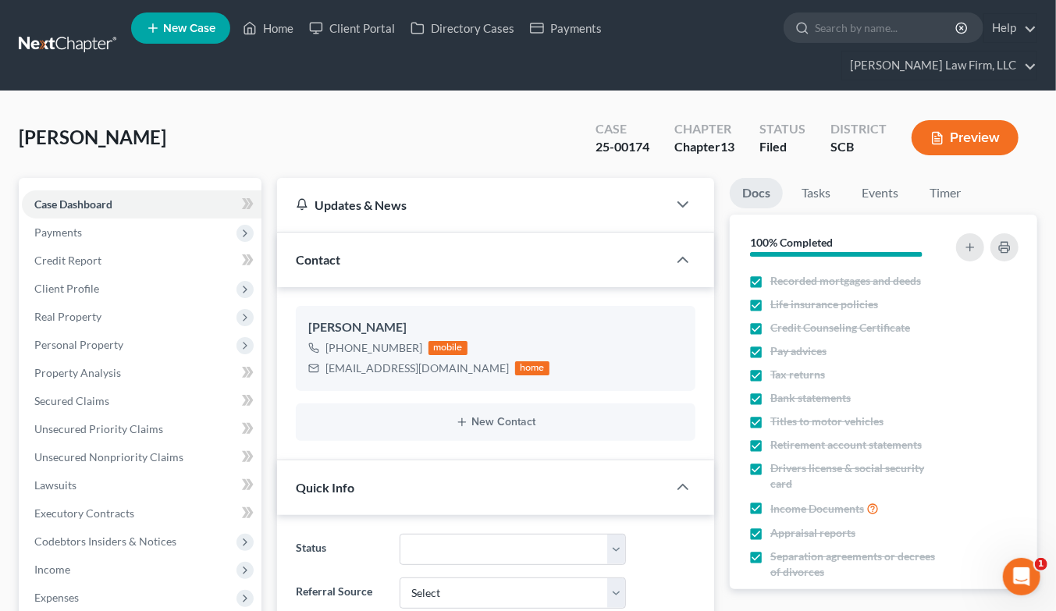
select select "1"
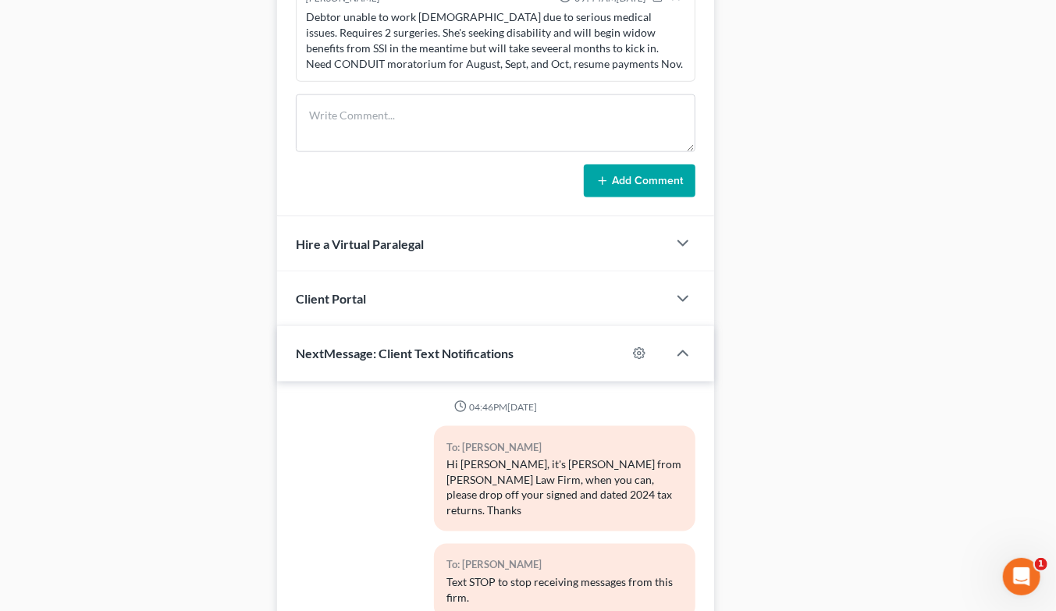
scroll to position [921, 0]
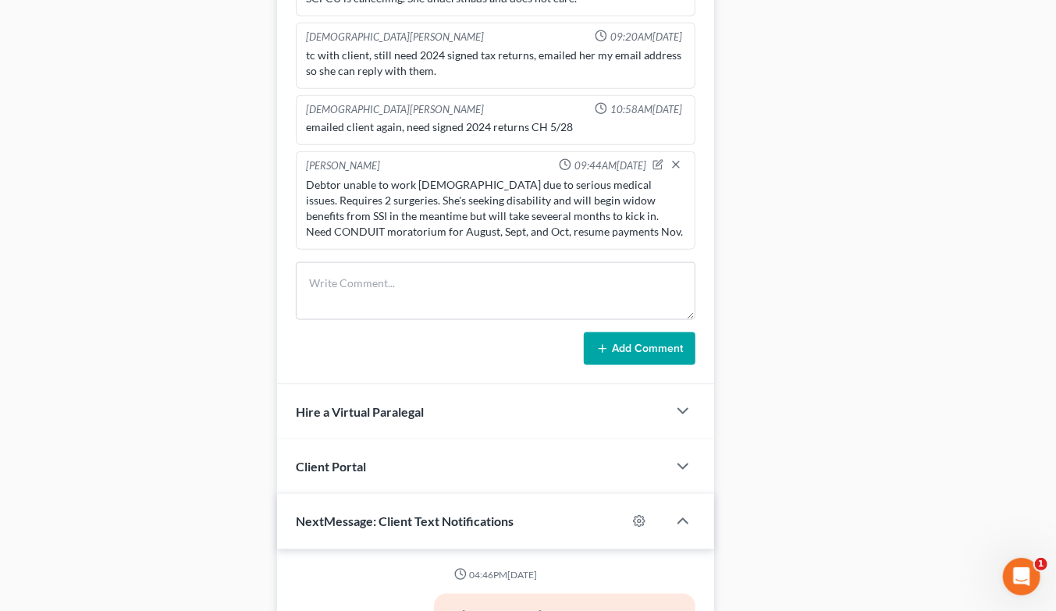
click at [847, 298] on div "Docs Tasks Events Timer 100% Completed Nothing here yet! Recorded mortgages and…" at bounding box center [883, 56] width 323 height 1599
click at [1036, 120] on div "Docs Tasks Events Timer 100% Completed Nothing here yet! Recorded mortgages and…" at bounding box center [883, 56] width 323 height 1599
click at [427, 276] on textarea at bounding box center [496, 291] width 400 height 58
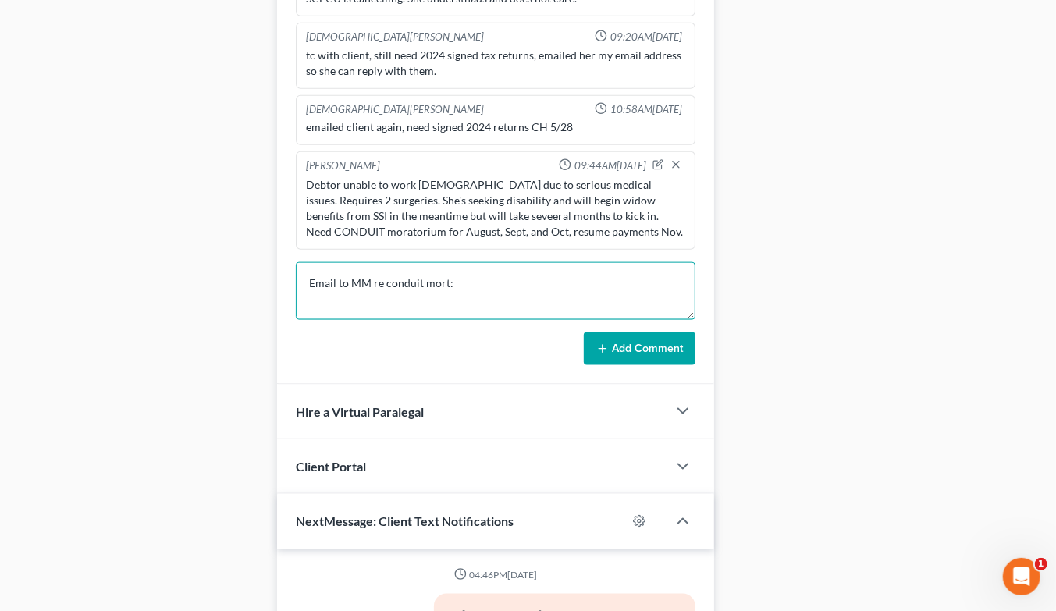
paste textarea "Ms. Reeves is dealing with some serious health issues that will require multipl…"
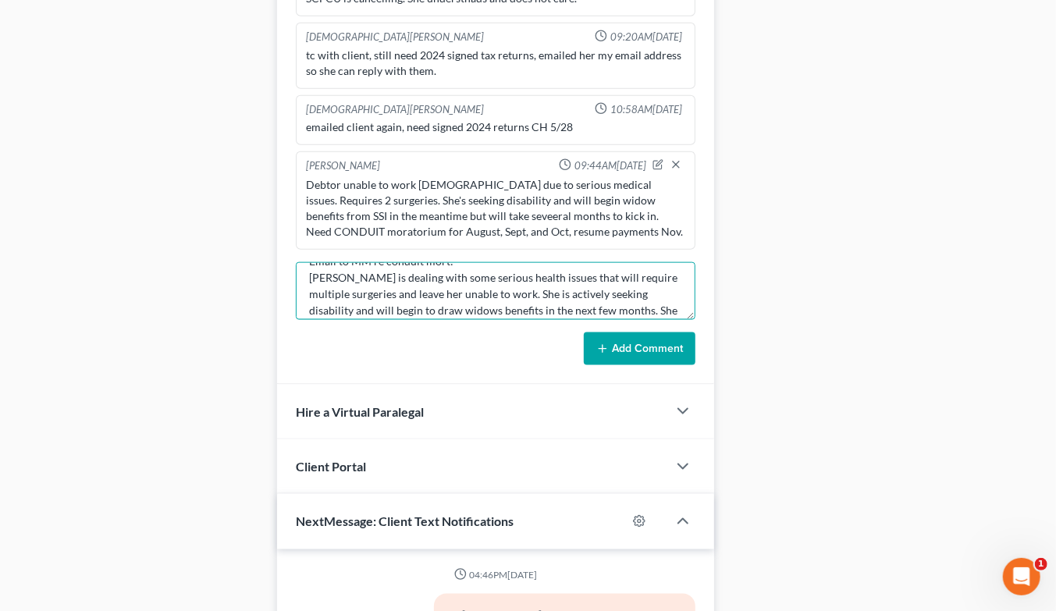
scroll to position [0, 0]
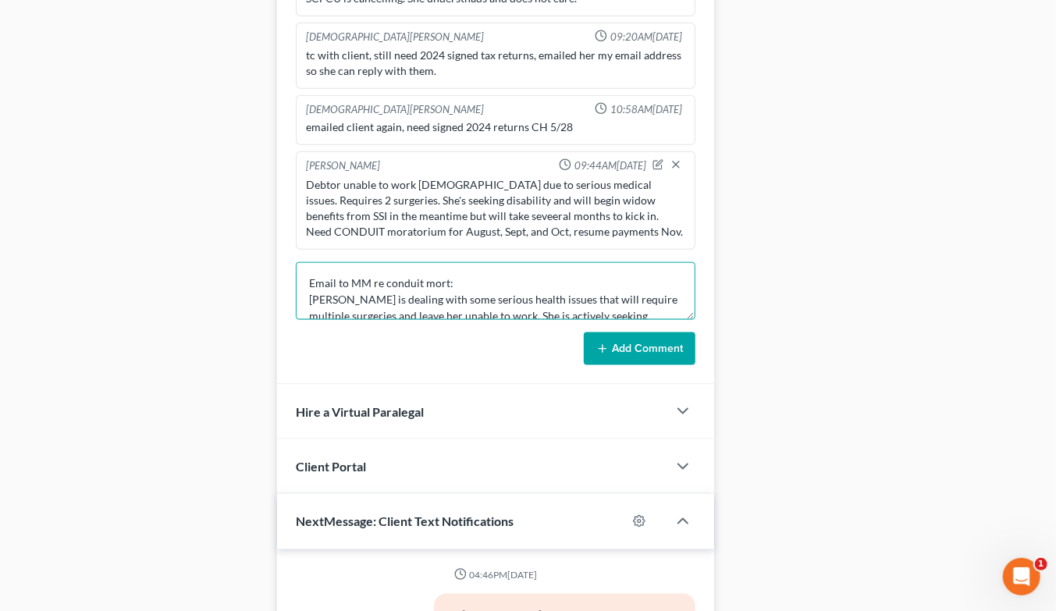
type textarea "Email to MM re conduit mort: Ms. Reeves is dealing with some serious health iss…"
click at [628, 333] on button "Add Comment" at bounding box center [640, 349] width 112 height 33
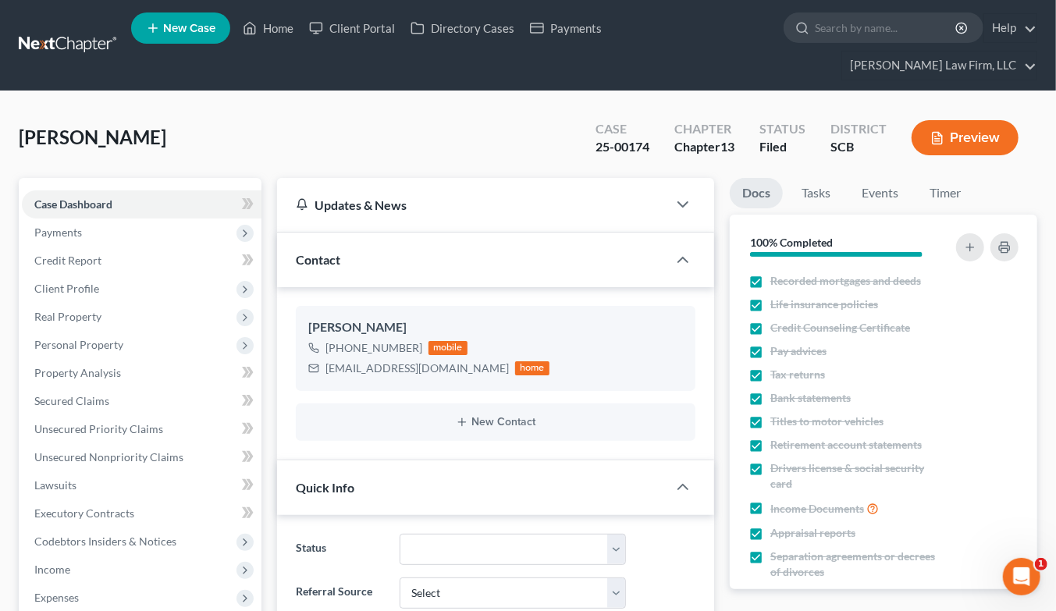
click at [73, 31] on link at bounding box center [69, 45] width 100 height 28
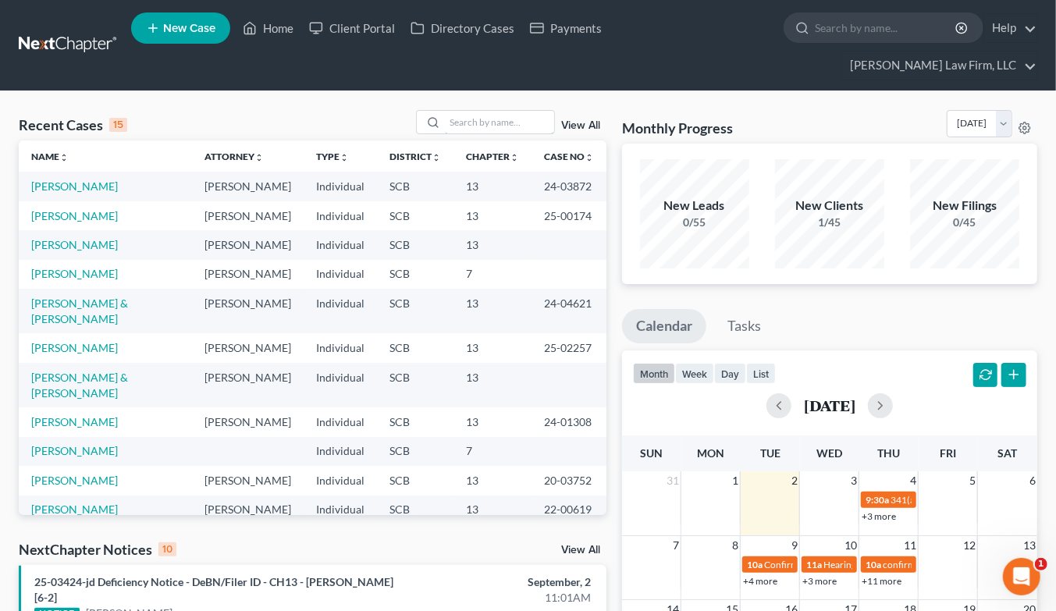
click at [516, 111] on input "search" at bounding box center [499, 122] width 109 height 23
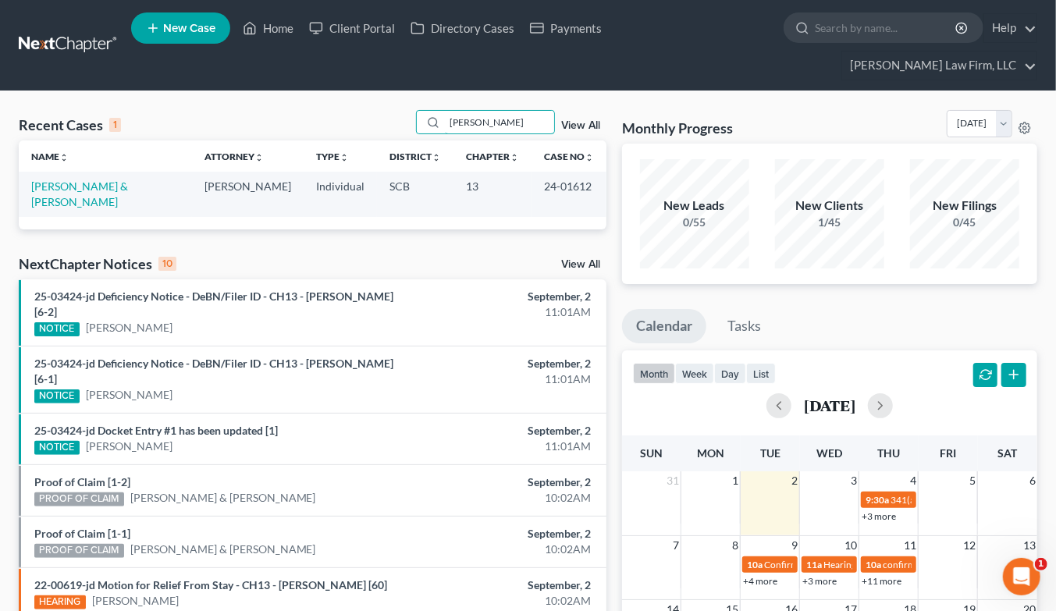
type input "[PERSON_NAME]"
click at [123, 180] on link "[PERSON_NAME] & [PERSON_NAME]" at bounding box center [79, 194] width 97 height 29
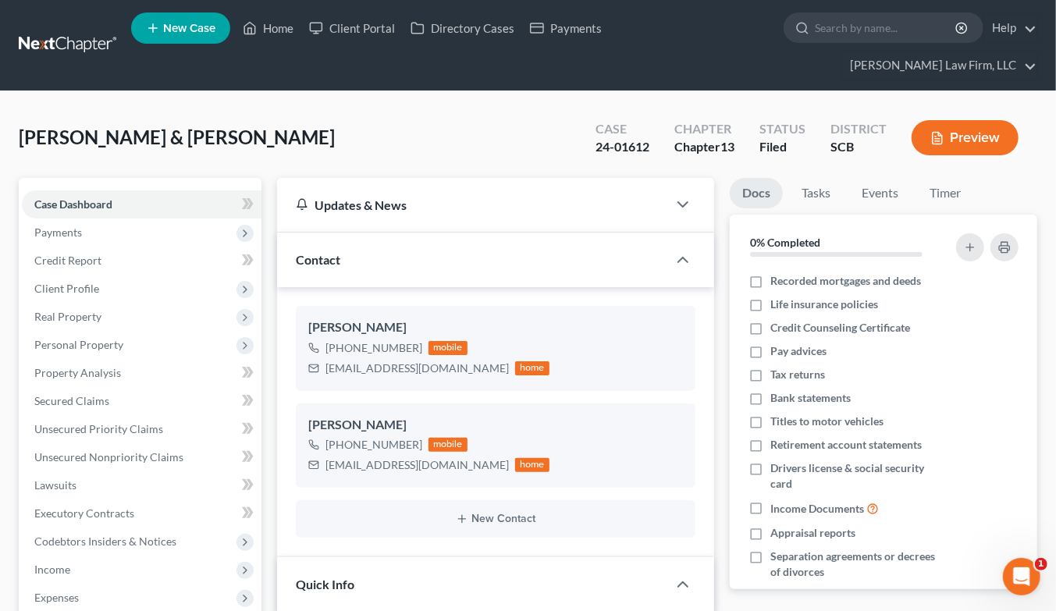
select select "0"
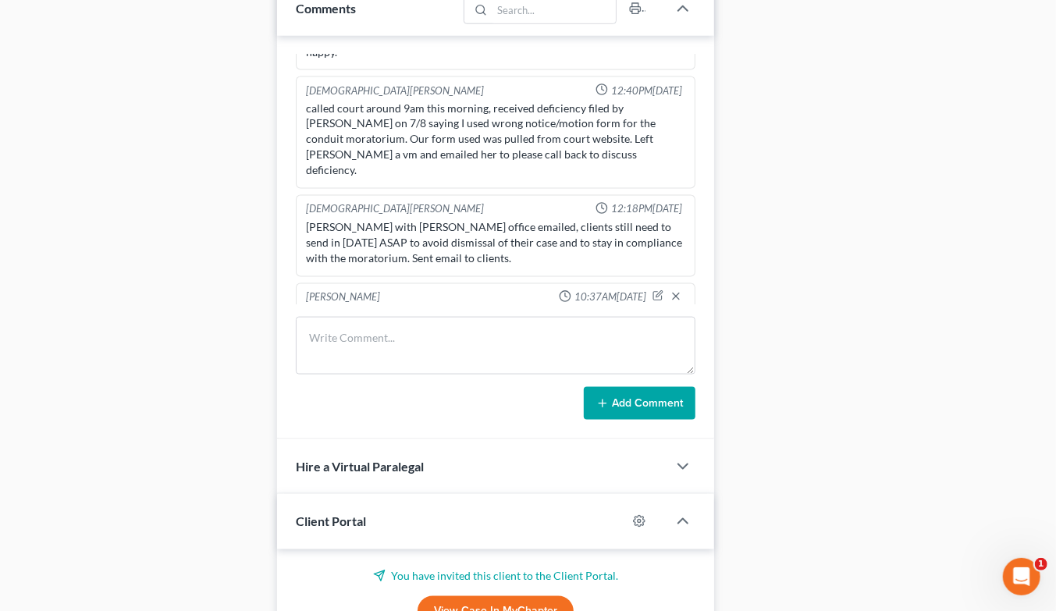
scroll to position [954, 0]
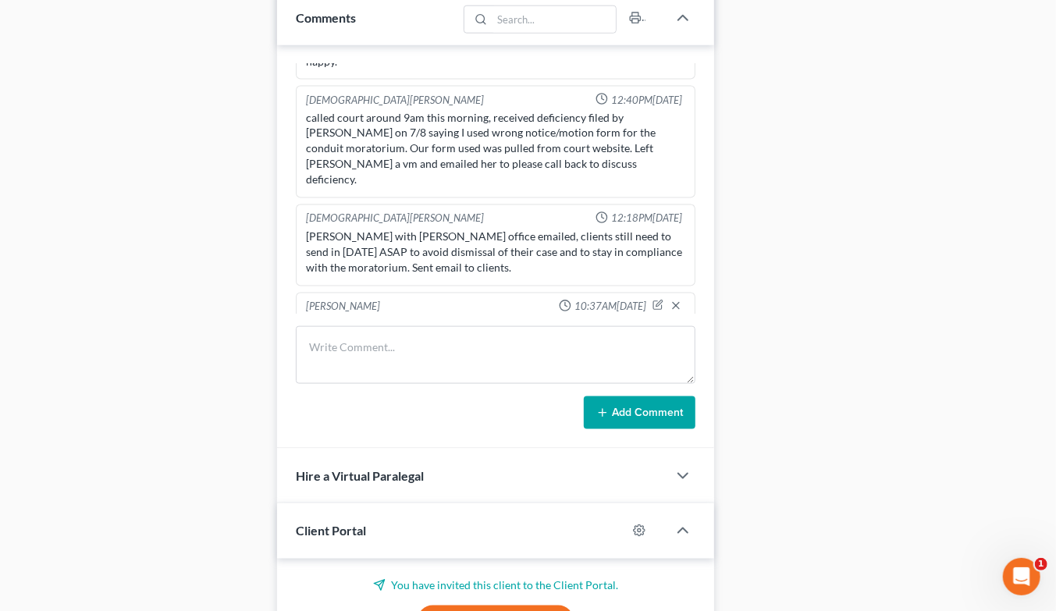
click at [318, 229] on div "[PERSON_NAME] with [PERSON_NAME] office emailed, clients still need to send in …" at bounding box center [495, 252] width 379 height 47
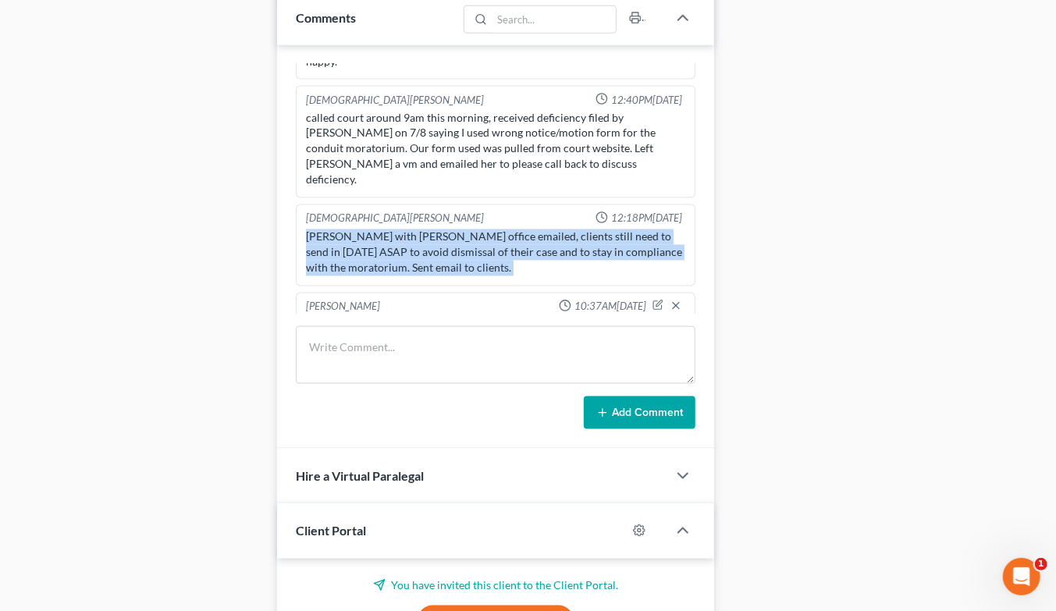
click at [318, 229] on div "[PERSON_NAME] with [PERSON_NAME] office emailed, clients still need to send in …" at bounding box center [495, 252] width 379 height 47
click at [324, 229] on div "[PERSON_NAME] with [PERSON_NAME] office emailed, clients still need to send in …" at bounding box center [495, 252] width 379 height 47
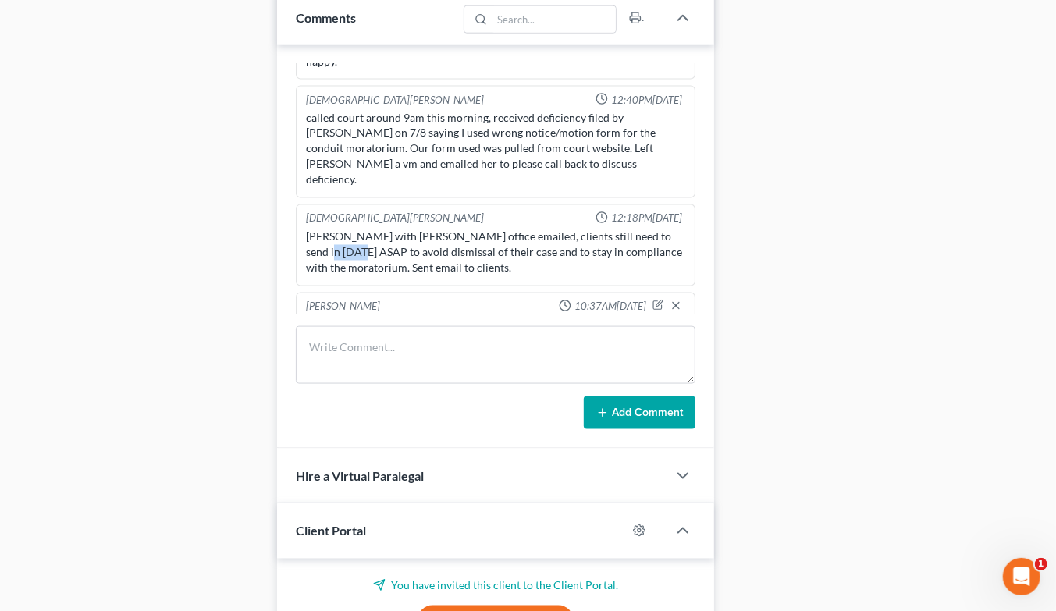
click at [324, 229] on div "Kimberly with Tee office emailed, clients still need to send in 1608 ASAP to av…" at bounding box center [495, 252] width 379 height 47
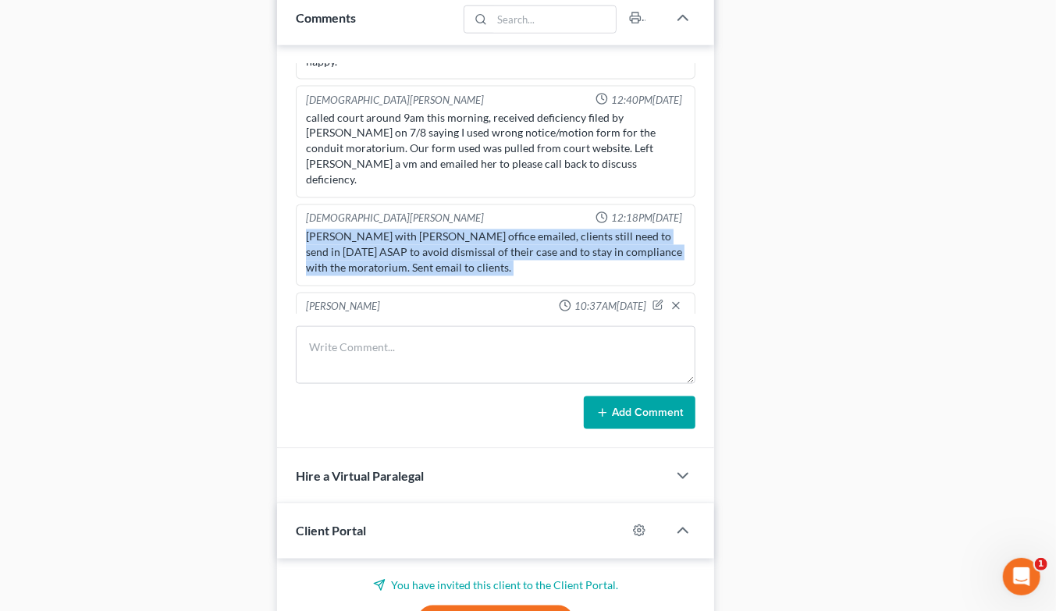
click at [324, 229] on div "Kimberly with Tee office emailed, clients still need to send in 1608 ASAP to av…" at bounding box center [495, 252] width 379 height 47
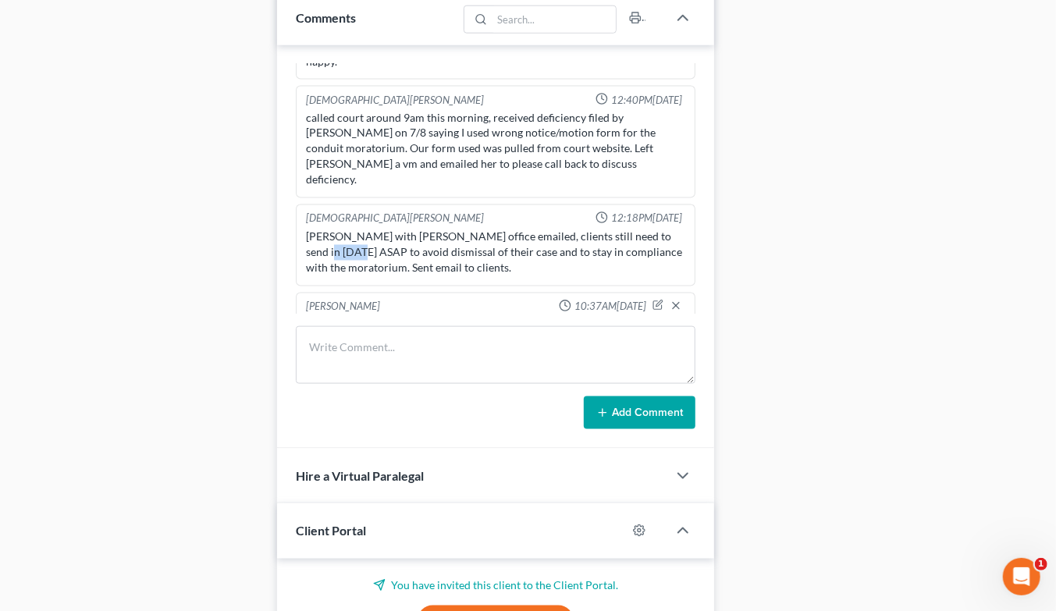
click at [324, 229] on div "Kimberly with Tee office emailed, clients still need to send in 1608 ASAP to av…" at bounding box center [495, 252] width 379 height 47
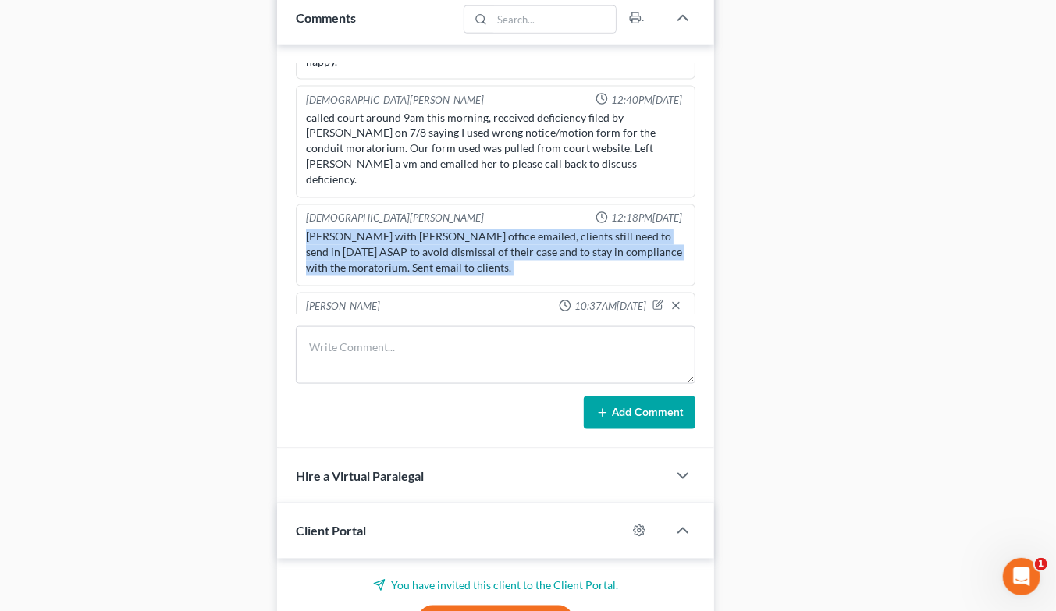
click at [324, 229] on div "Kimberly with Tee office emailed, clients still need to send in 1608 ASAP to av…" at bounding box center [495, 252] width 379 height 47
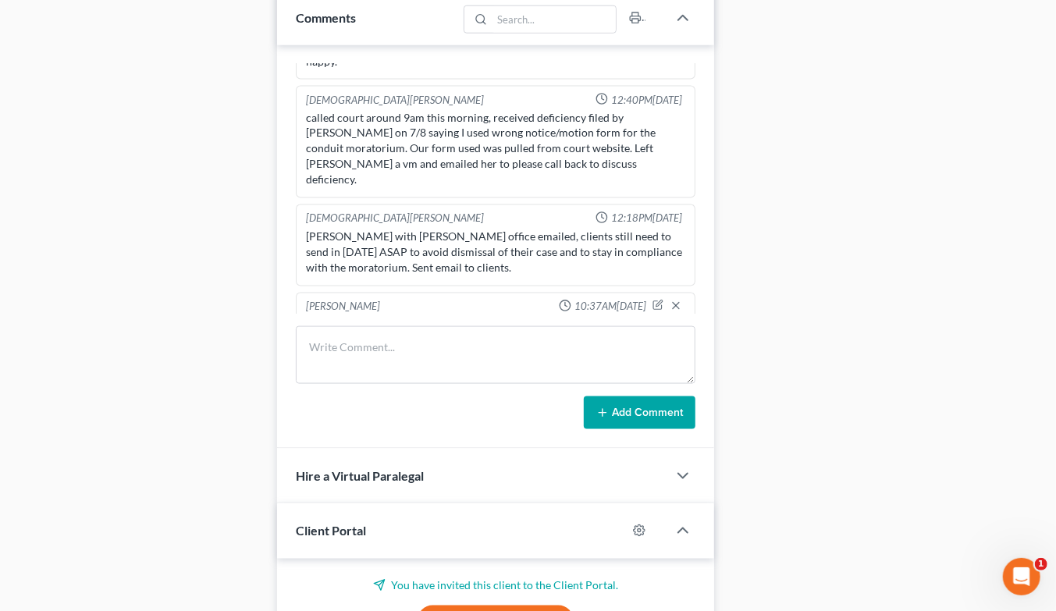
click at [368, 114] on div "called court around 9am this morning, received deficiency filed by Tricia Davis…" at bounding box center [495, 149] width 379 height 78
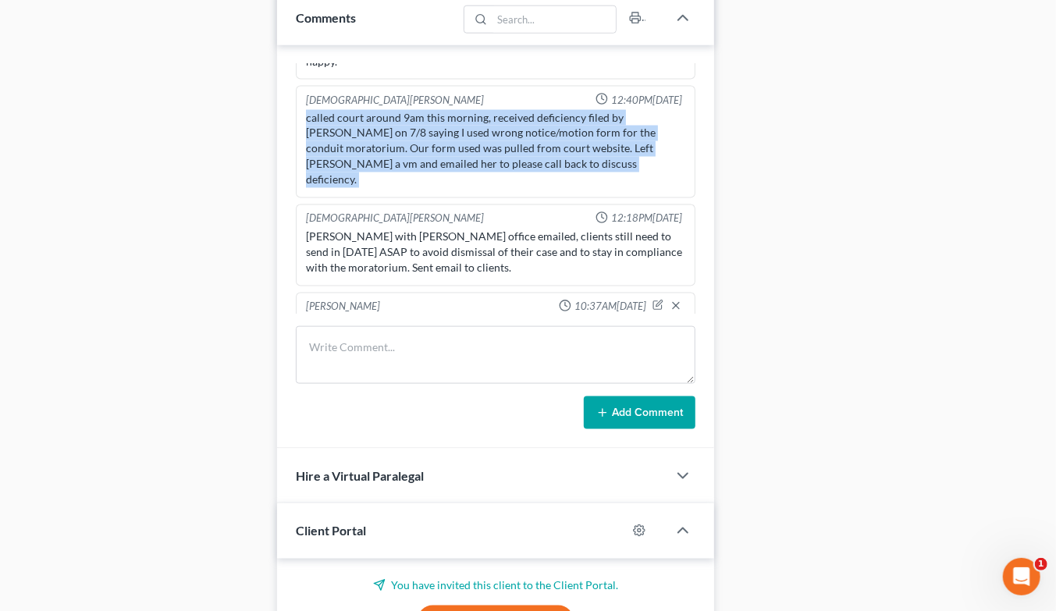
click at [368, 114] on div "called court around 9am this morning, received deficiency filed by Tricia Davis…" at bounding box center [495, 149] width 379 height 78
click at [368, 115] on div "called court around 9am this morning, received deficiency filed by Tricia Davis…" at bounding box center [495, 149] width 379 height 78
click at [368, 116] on div "called court around 9am this morning, received deficiency filed by Tricia Davis…" at bounding box center [495, 149] width 379 height 78
click at [367, 116] on div "called court around 9am this morning, received deficiency filed by Tricia Davis…" at bounding box center [495, 149] width 379 height 78
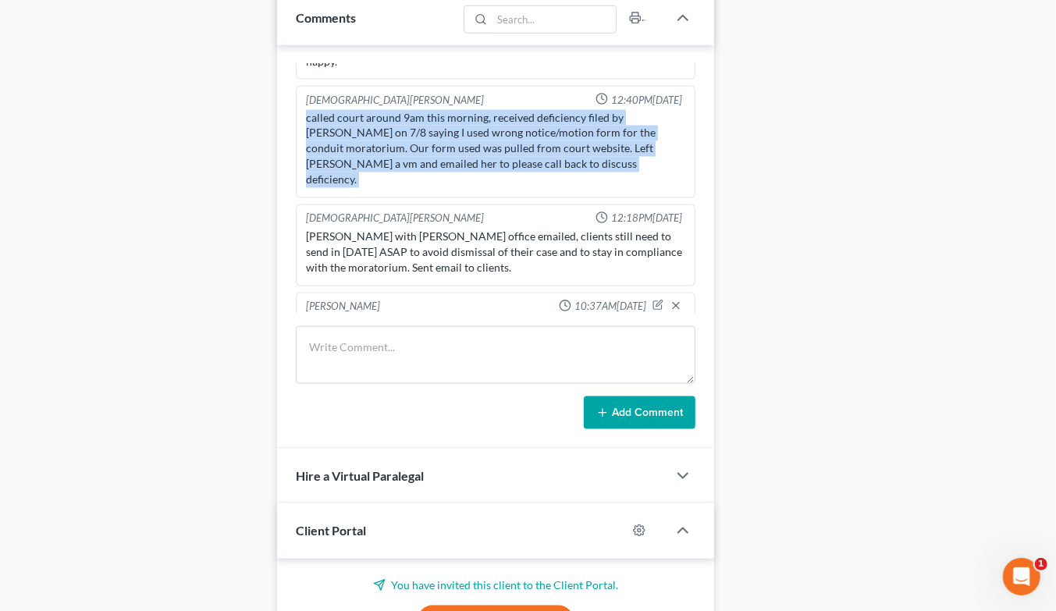
click at [367, 116] on div "called court around 9am this morning, received deficiency filed by Tricia Davis…" at bounding box center [495, 149] width 379 height 78
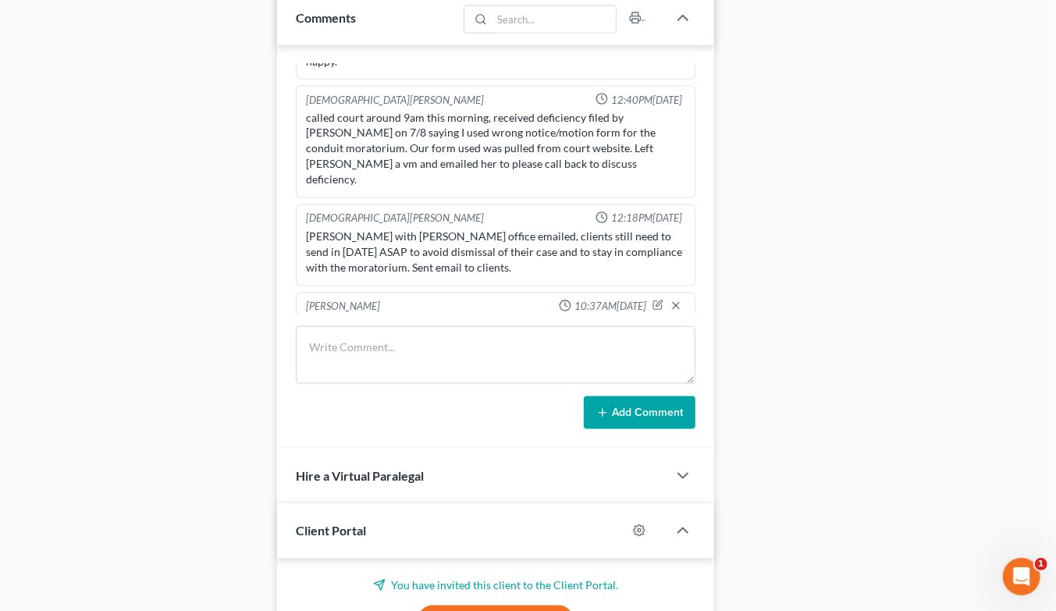
click at [156, 204] on div "Case Dashboard Payments Invoices Payments Payments Credit Report Client Profile" at bounding box center [140, 142] width 258 height 1837
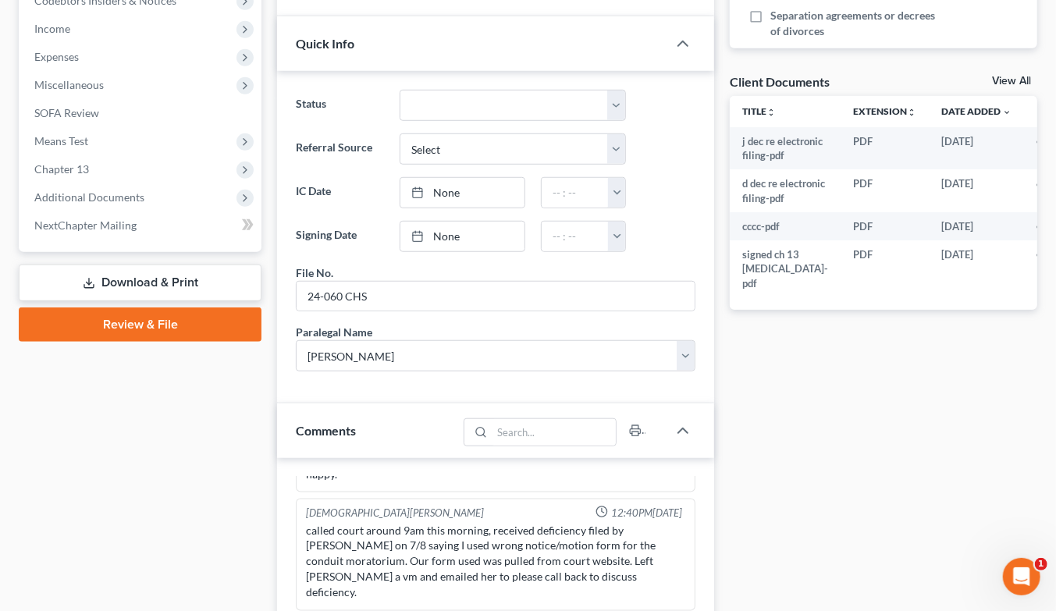
scroll to position [433, 0]
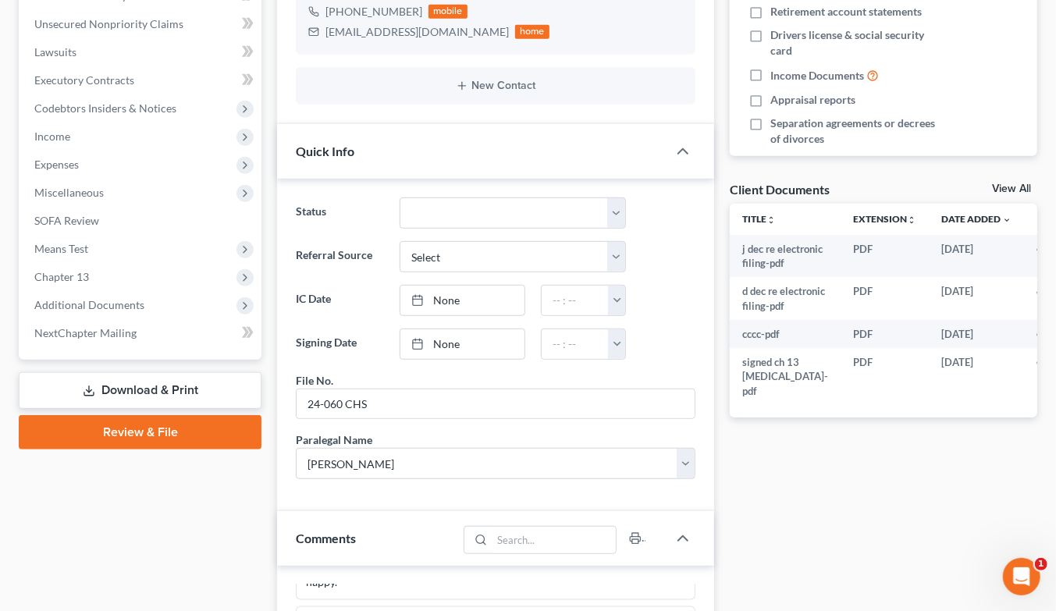
click at [58, 158] on span "Expenses" at bounding box center [56, 164] width 44 height 13
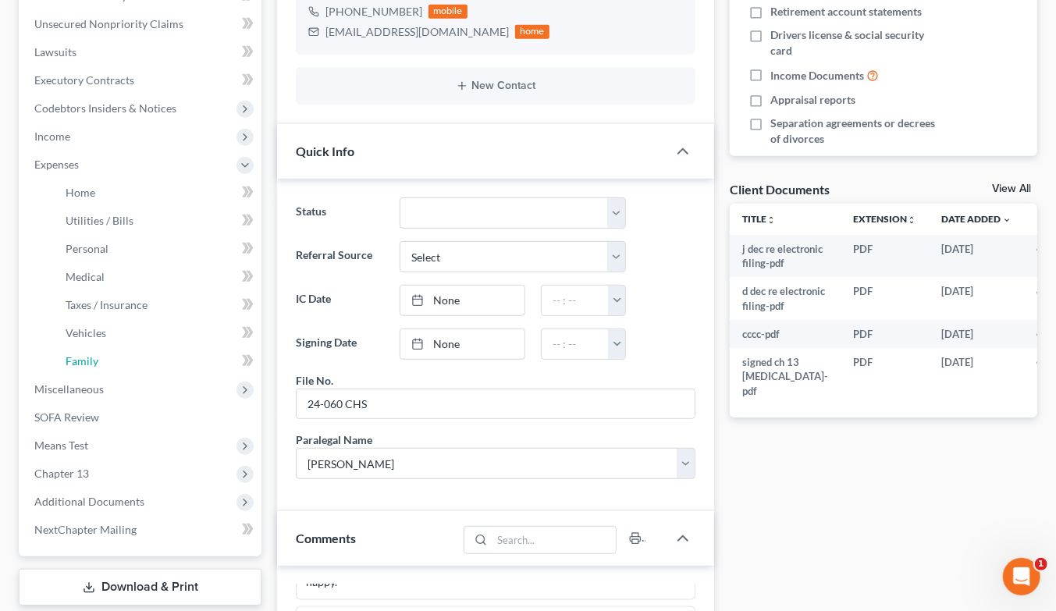
click at [69, 354] on span "Family" at bounding box center [82, 360] width 33 height 13
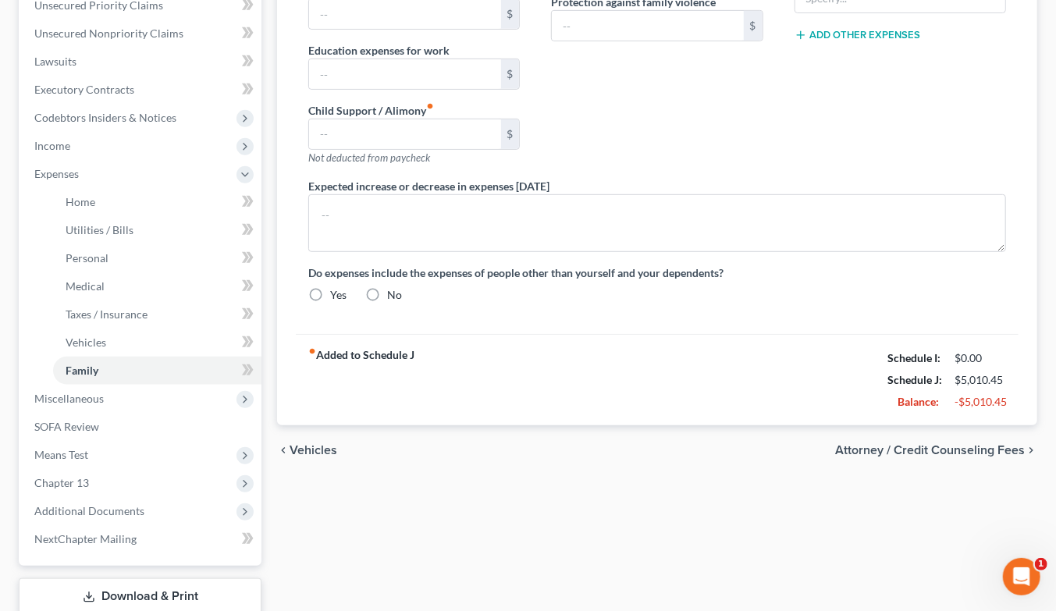
type input "612.00"
type input "0.00"
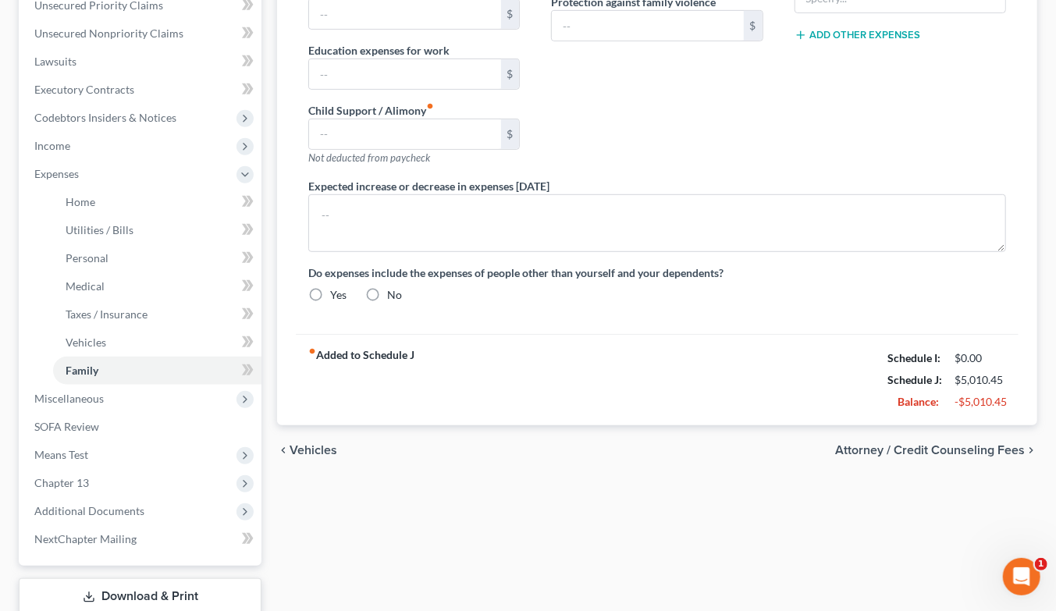
type input "0.00"
type input "100.00"
type input "160.00"
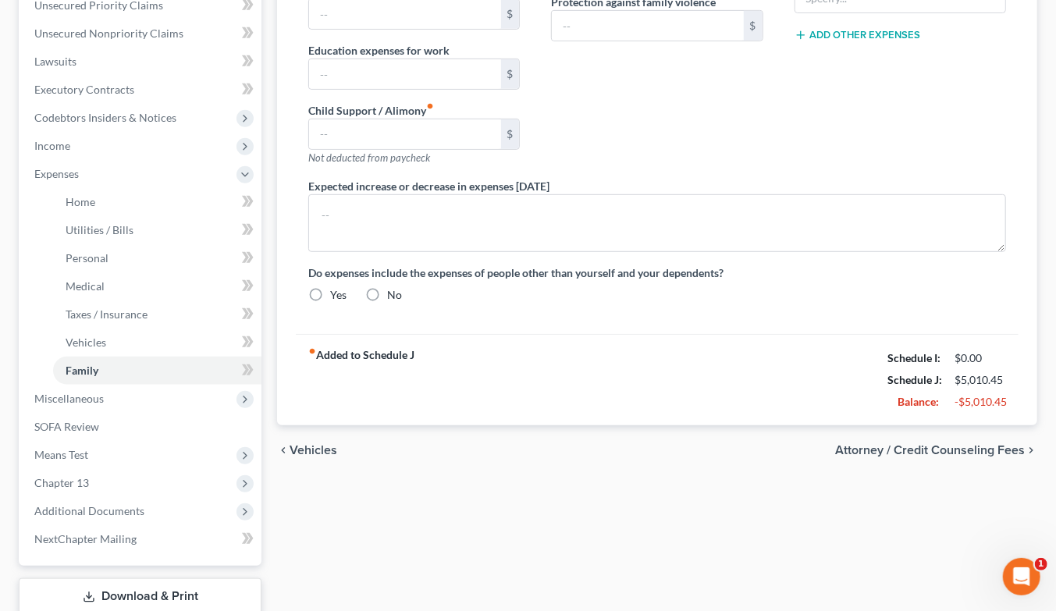
type input "Afterschool Sports for Sons' Baseball/Football"
type textarea "The debtors do not anticipate an increase or decrease in their expenditures of …"
radio input "true"
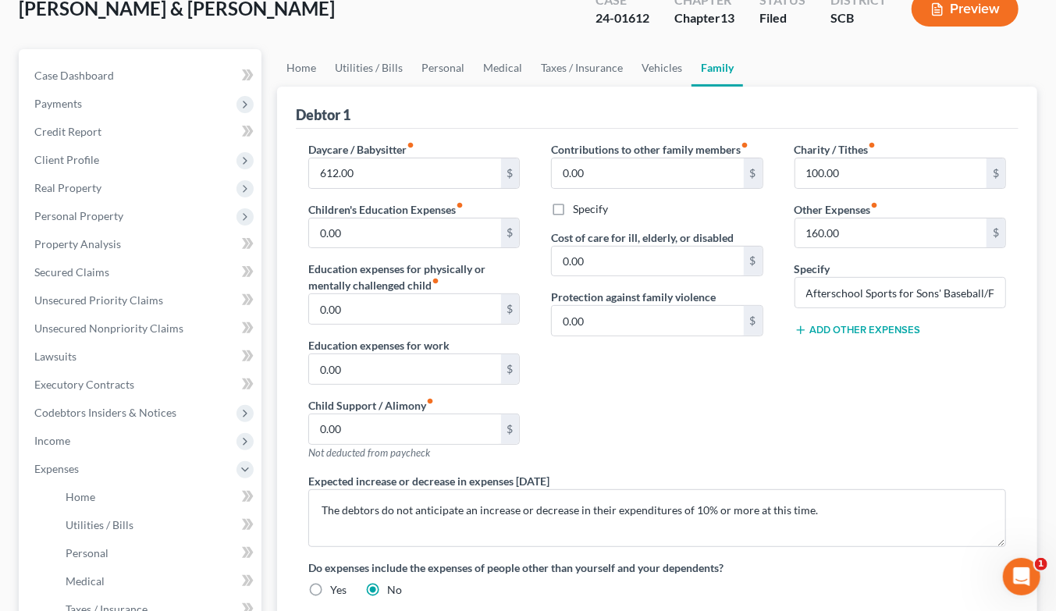
scroll to position [87, 0]
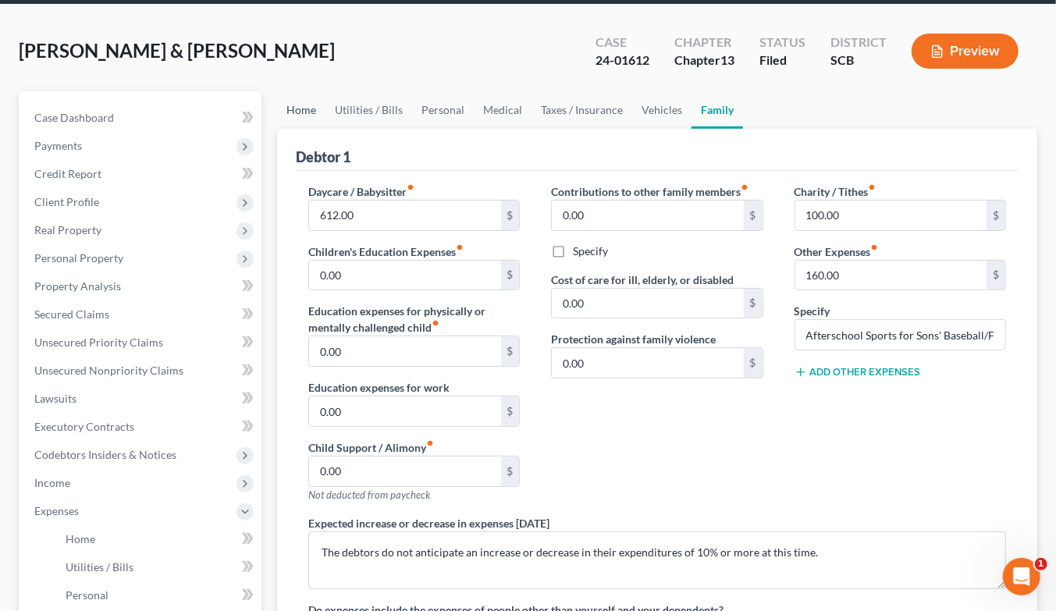
click at [300, 91] on link "Home" at bounding box center [301, 109] width 48 height 37
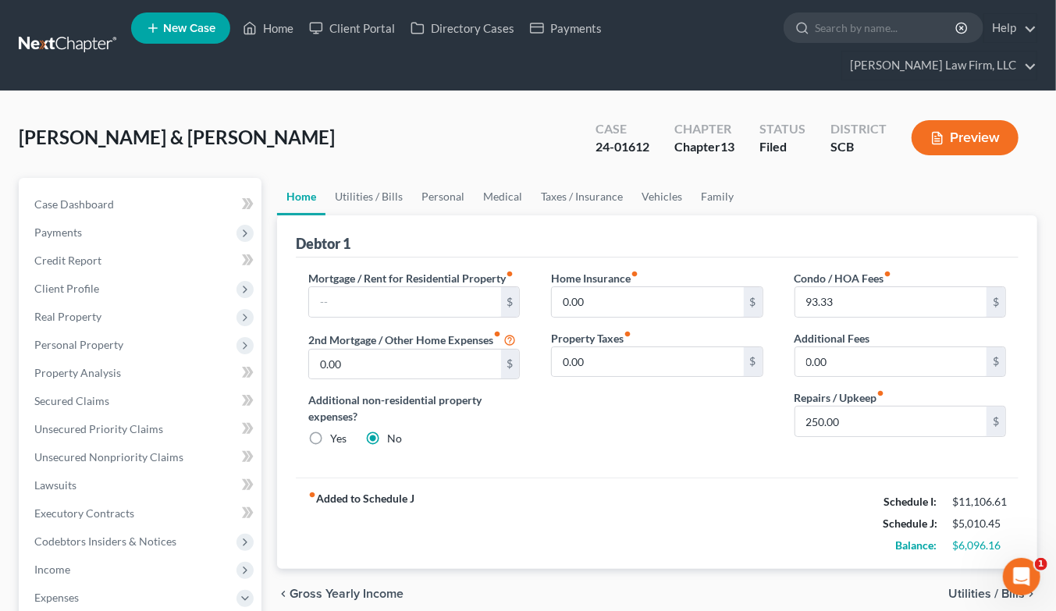
scroll to position [87, 0]
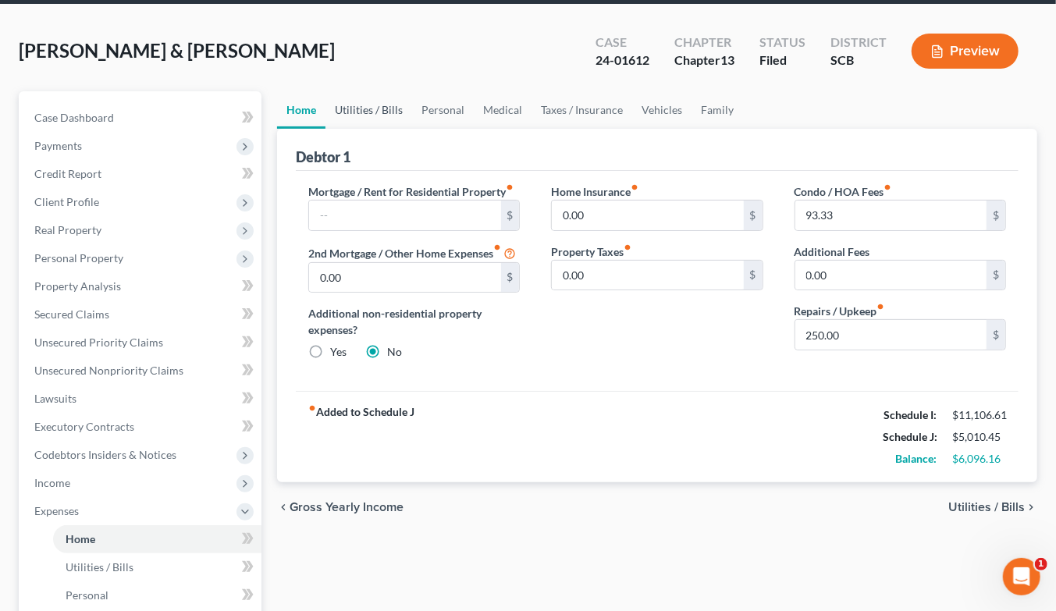
click at [368, 91] on link "Utilities / Bills" at bounding box center [368, 109] width 87 height 37
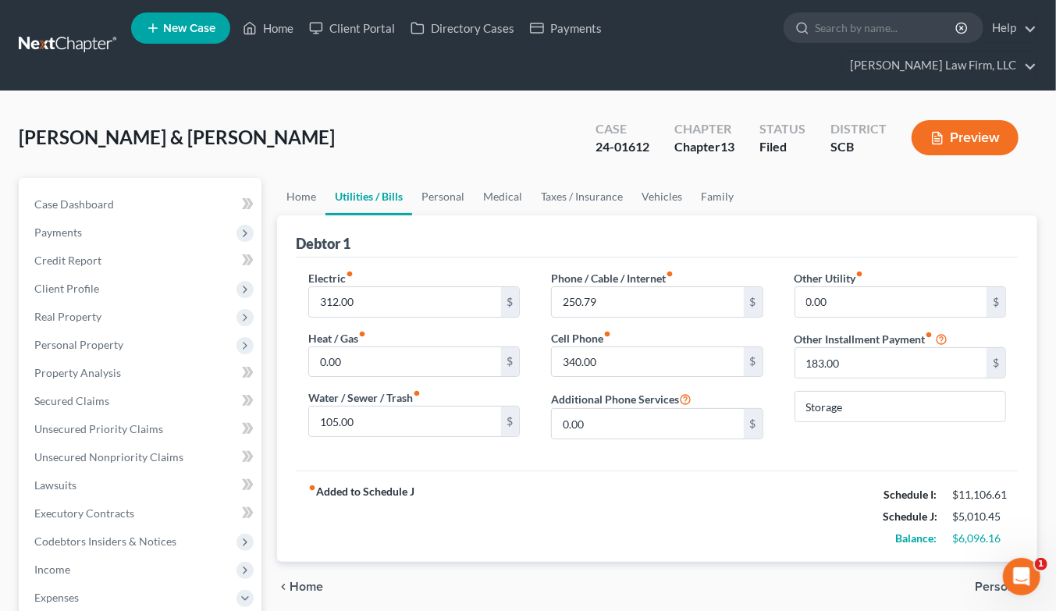
click at [823, 110] on div "Case 24-01612 Chapter Chapter 13 Status Filed District SCB Preview" at bounding box center [807, 137] width 461 height 55
click at [131, 190] on link "Case Dashboard" at bounding box center [142, 204] width 240 height 28
select select "2"
select select "0"
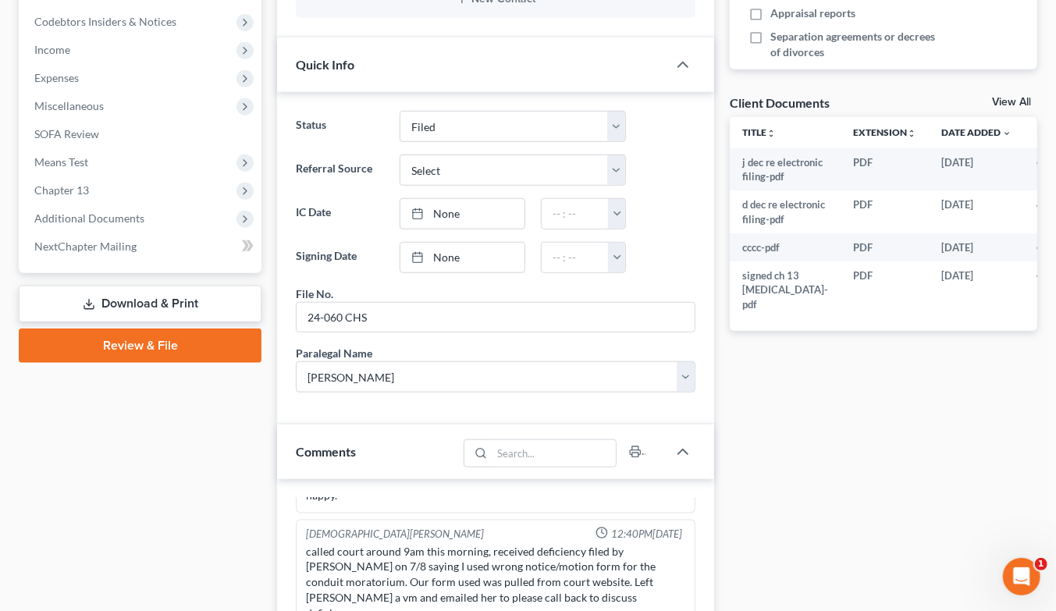
scroll to position [781, 0]
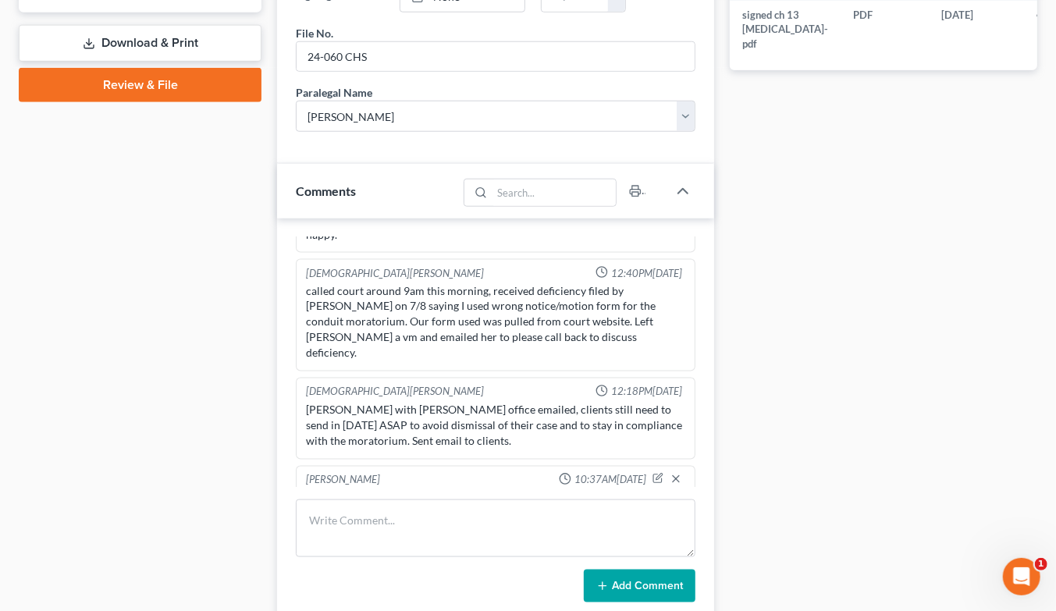
click at [916, 276] on div "Docs Tasks Events Timer 0% Completed Nothing here yet! Recorded mortgages and d…" at bounding box center [883, 315] width 323 height 1837
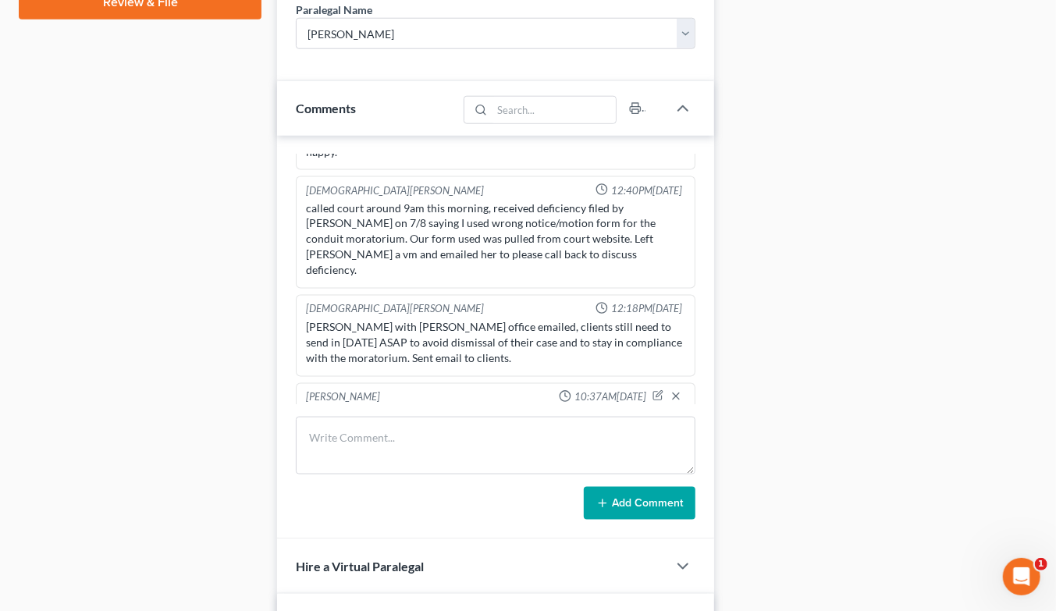
scroll to position [1040, 0]
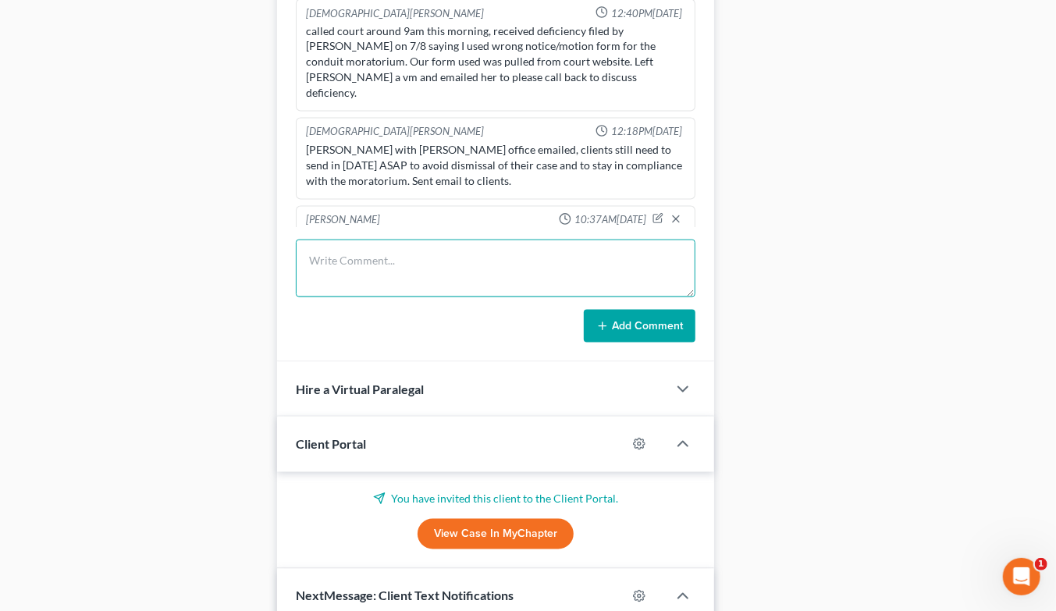
drag, startPoint x: 462, startPoint y: 248, endPoint x: 450, endPoint y: 248, distance: 12.5
click at [462, 248] on textarea at bounding box center [496, 269] width 400 height 58
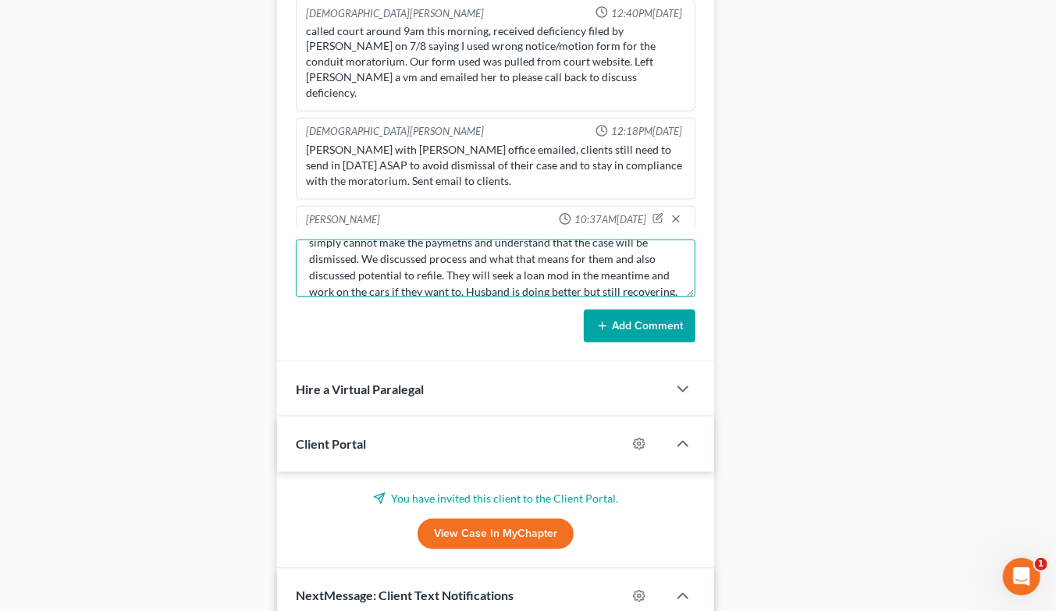
scroll to position [67, 0]
type textarea "TC w/ wife. Very matter of fact, they've already done a 3 month moratorium and …"
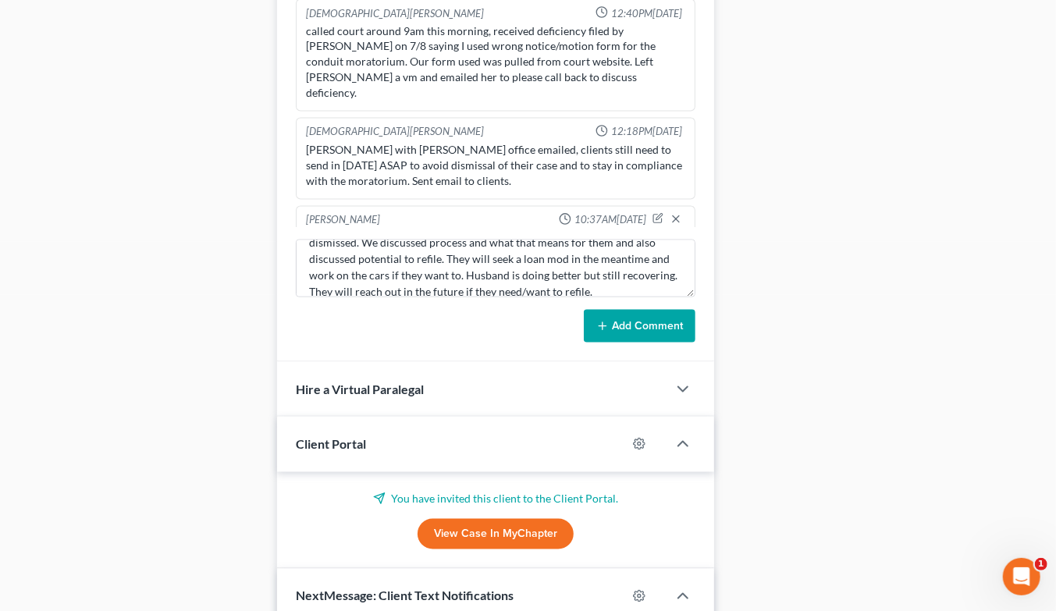
click at [688, 310] on button "Add Comment" at bounding box center [640, 326] width 112 height 33
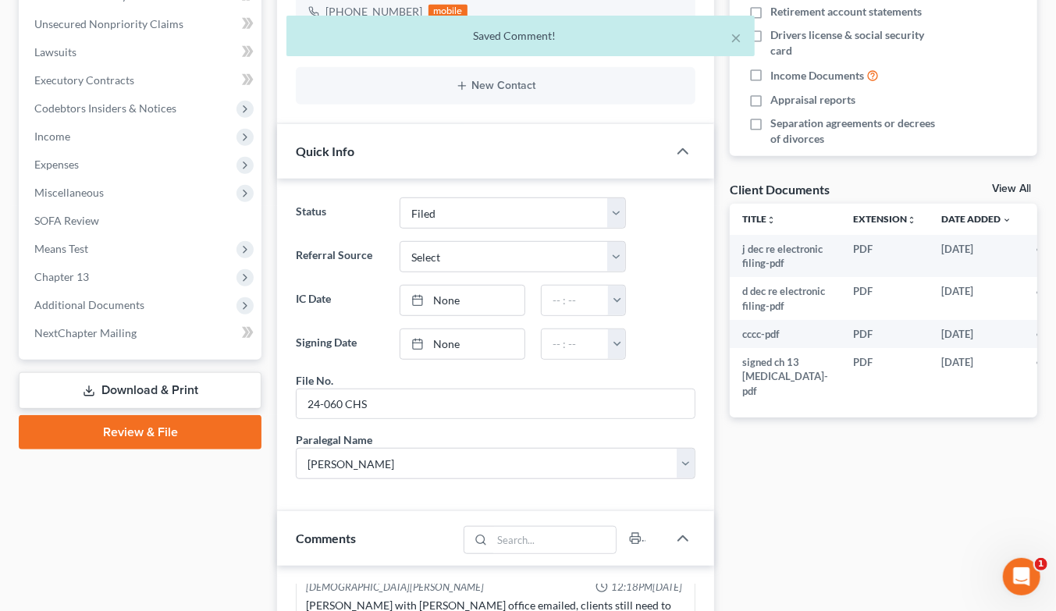
scroll to position [0, 0]
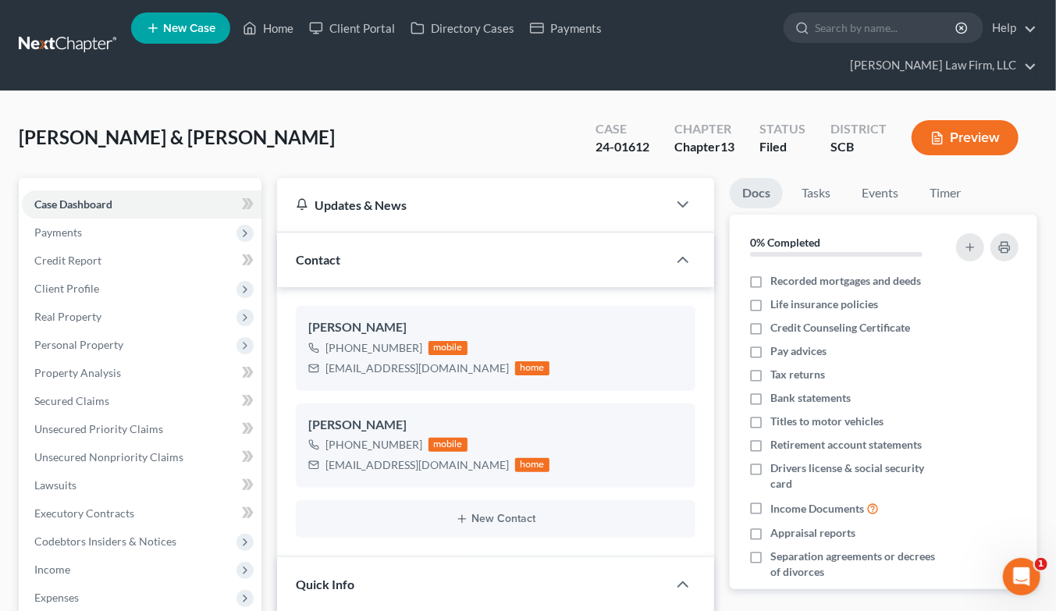
click at [87, 31] on link at bounding box center [69, 45] width 100 height 28
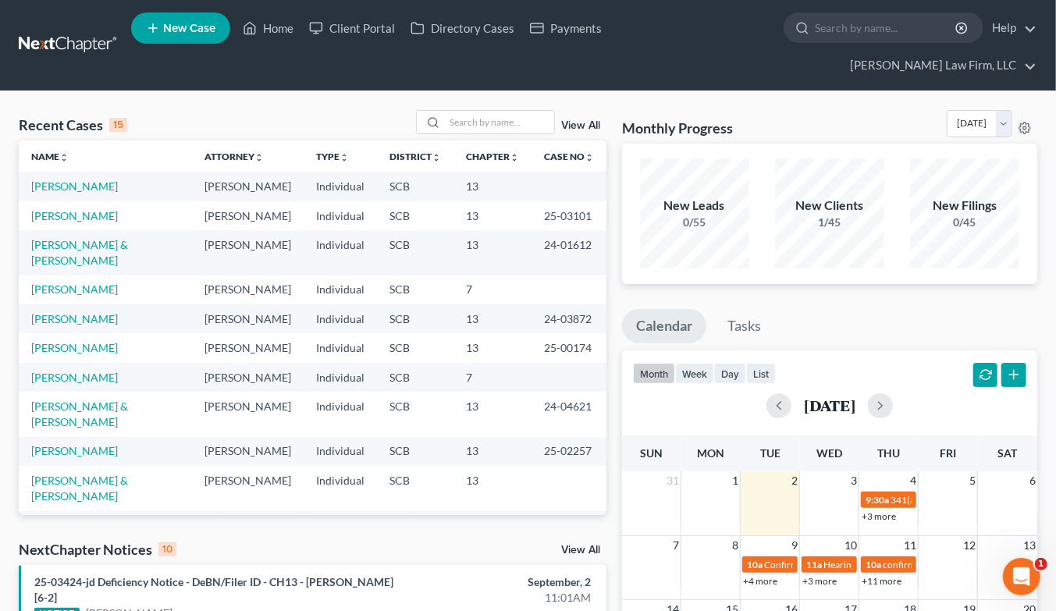
click at [80, 31] on link at bounding box center [69, 45] width 100 height 28
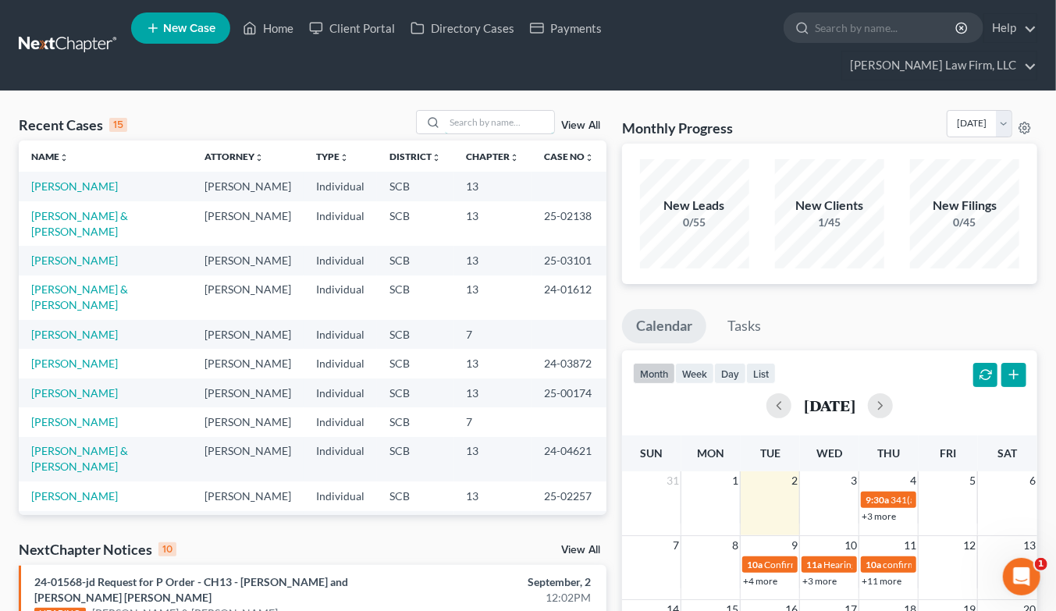
click at [518, 111] on input "search" at bounding box center [499, 122] width 109 height 23
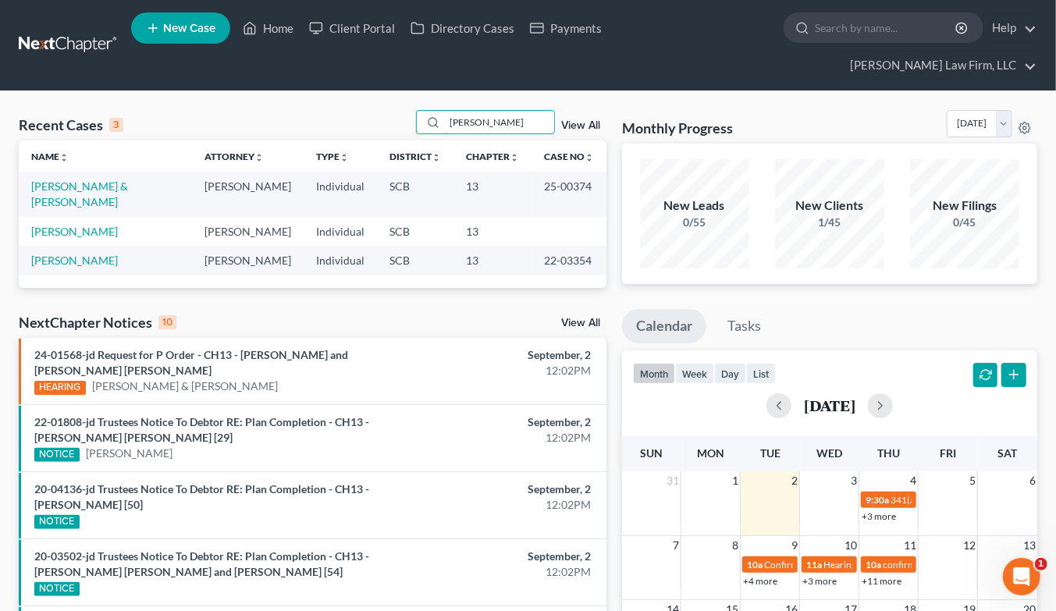
type input "[PERSON_NAME]"
click at [66, 180] on link "[PERSON_NAME] & [PERSON_NAME]" at bounding box center [79, 194] width 97 height 29
select select "2"
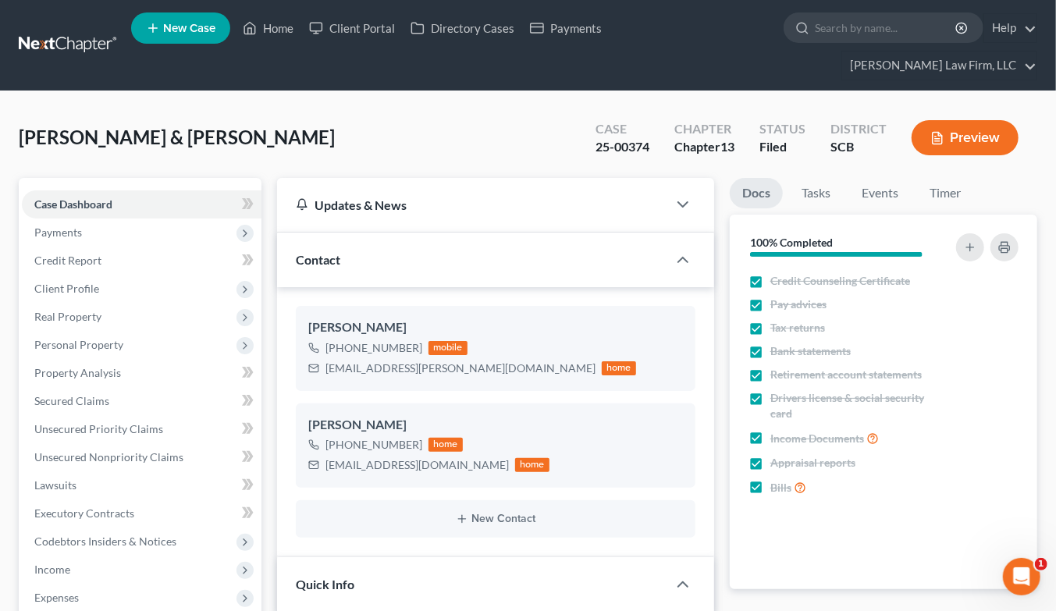
select select "1"
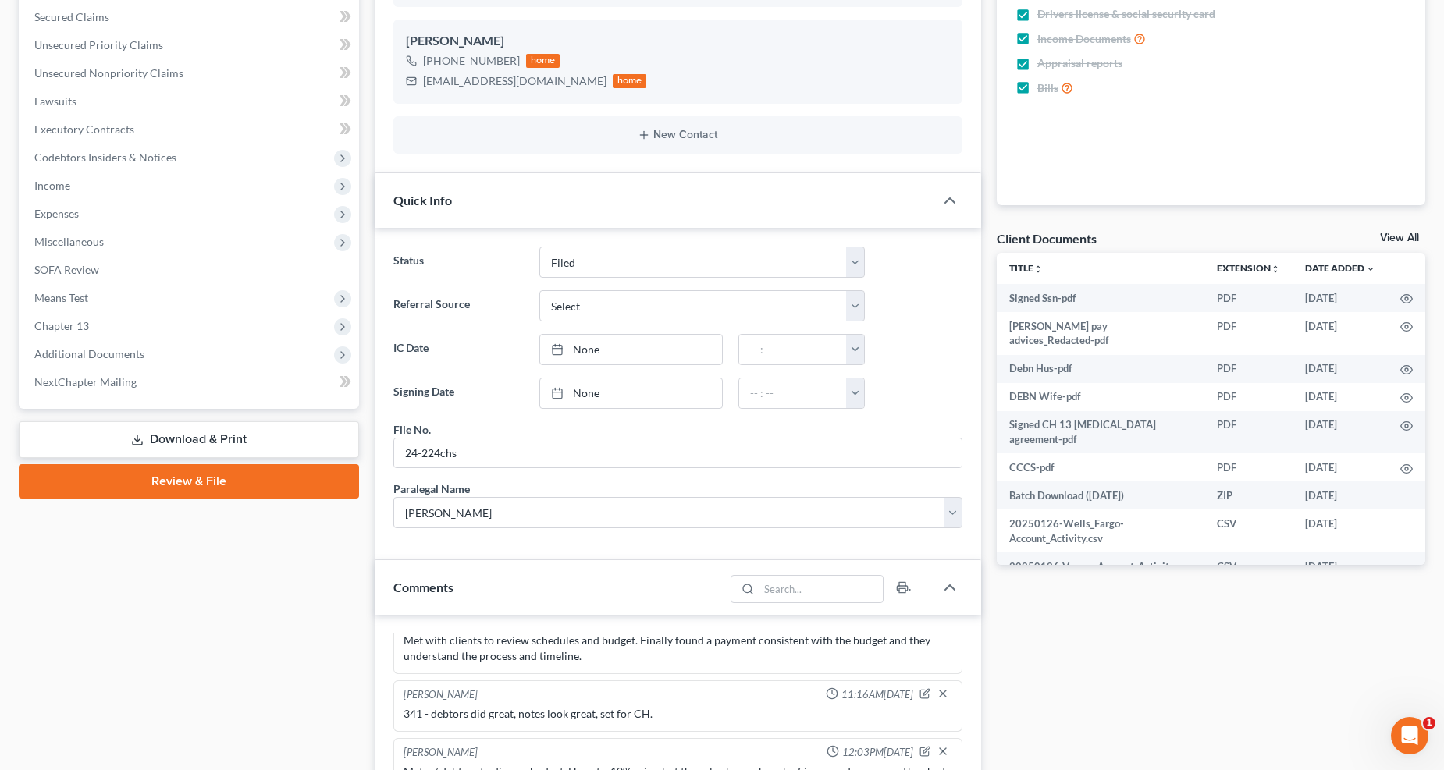
scroll to position [347, 0]
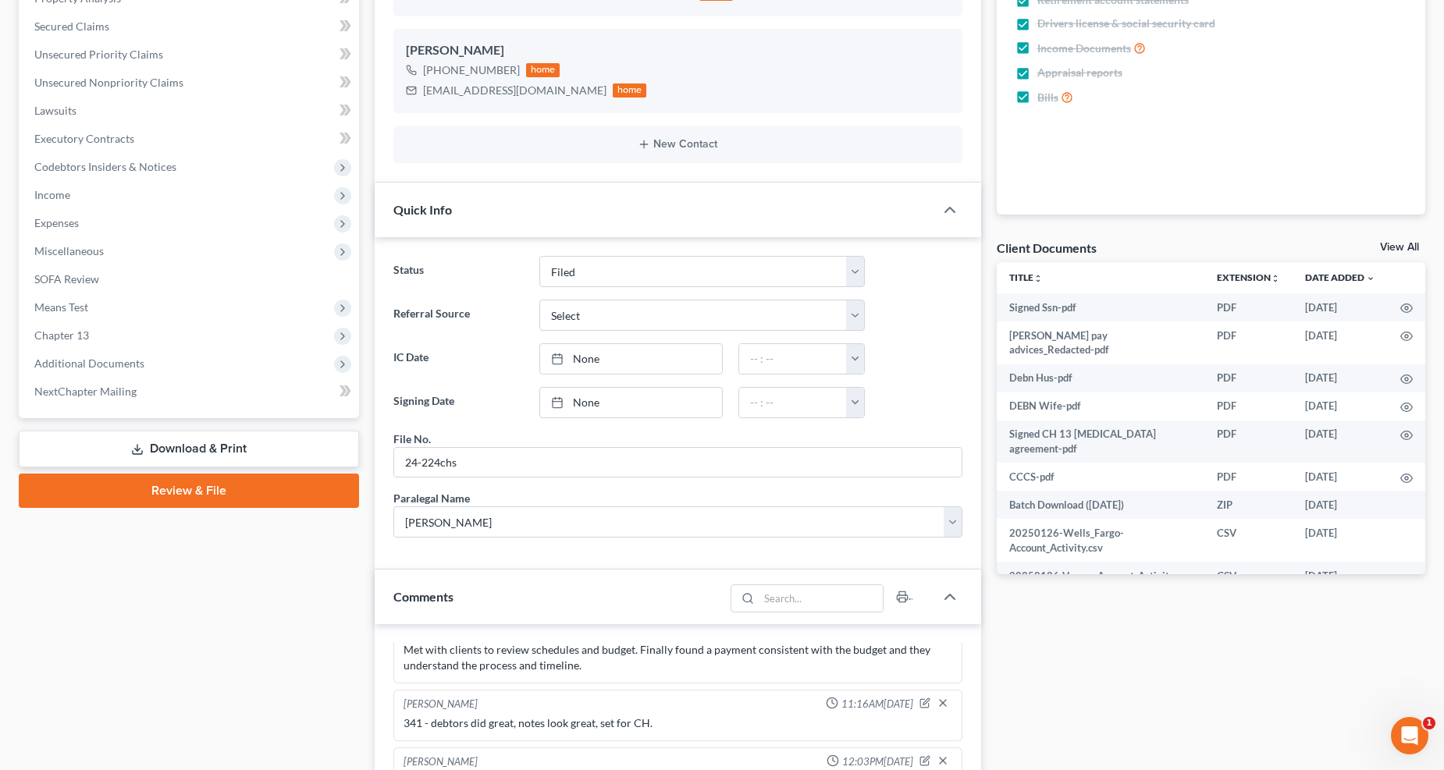
click at [62, 189] on span "Income" at bounding box center [52, 194] width 36 height 13
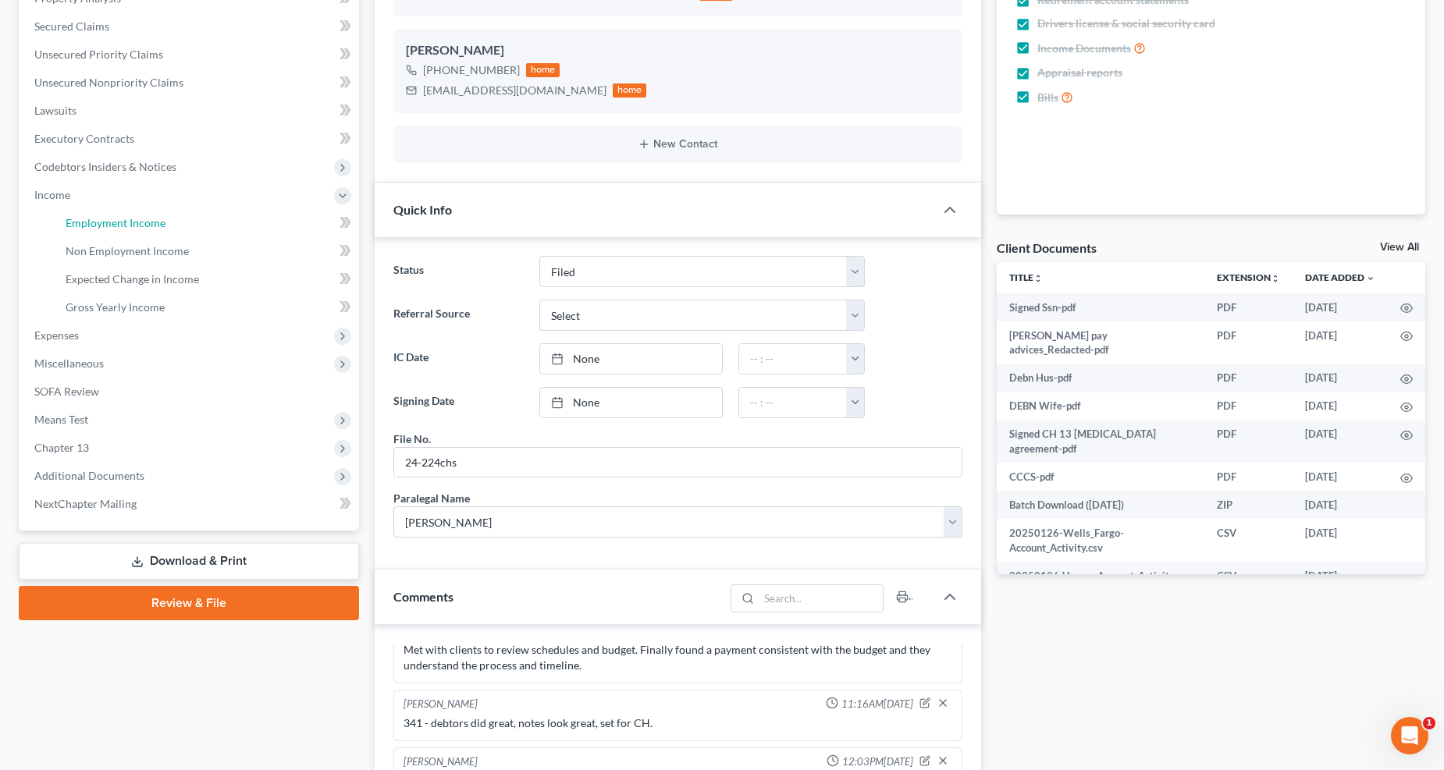
click at [87, 226] on span "Employment Income" at bounding box center [116, 222] width 100 height 13
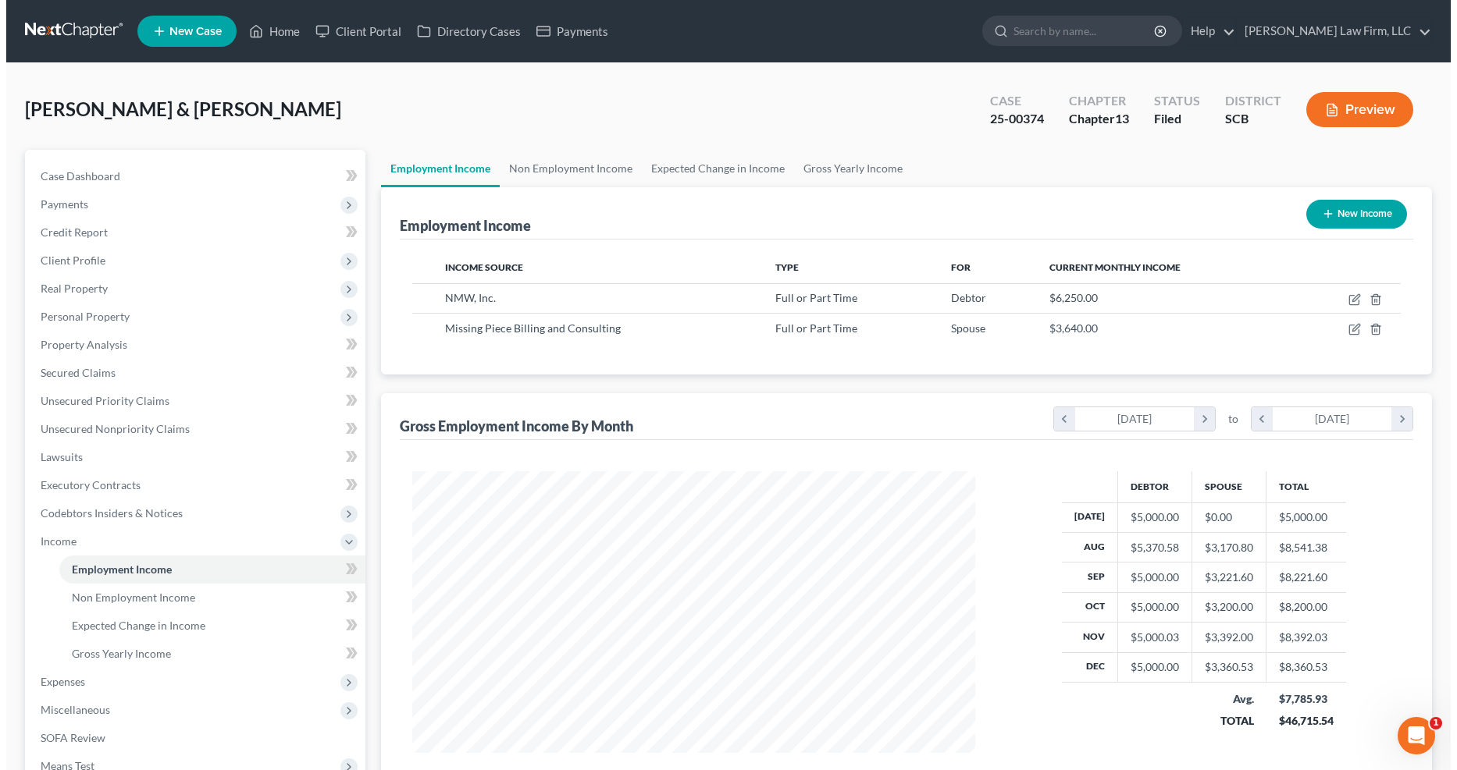
scroll to position [282, 595]
click at [1069, 293] on icon "button" at bounding box center [1348, 299] width 12 height 12
select select "0"
select select "14"
select select "1"
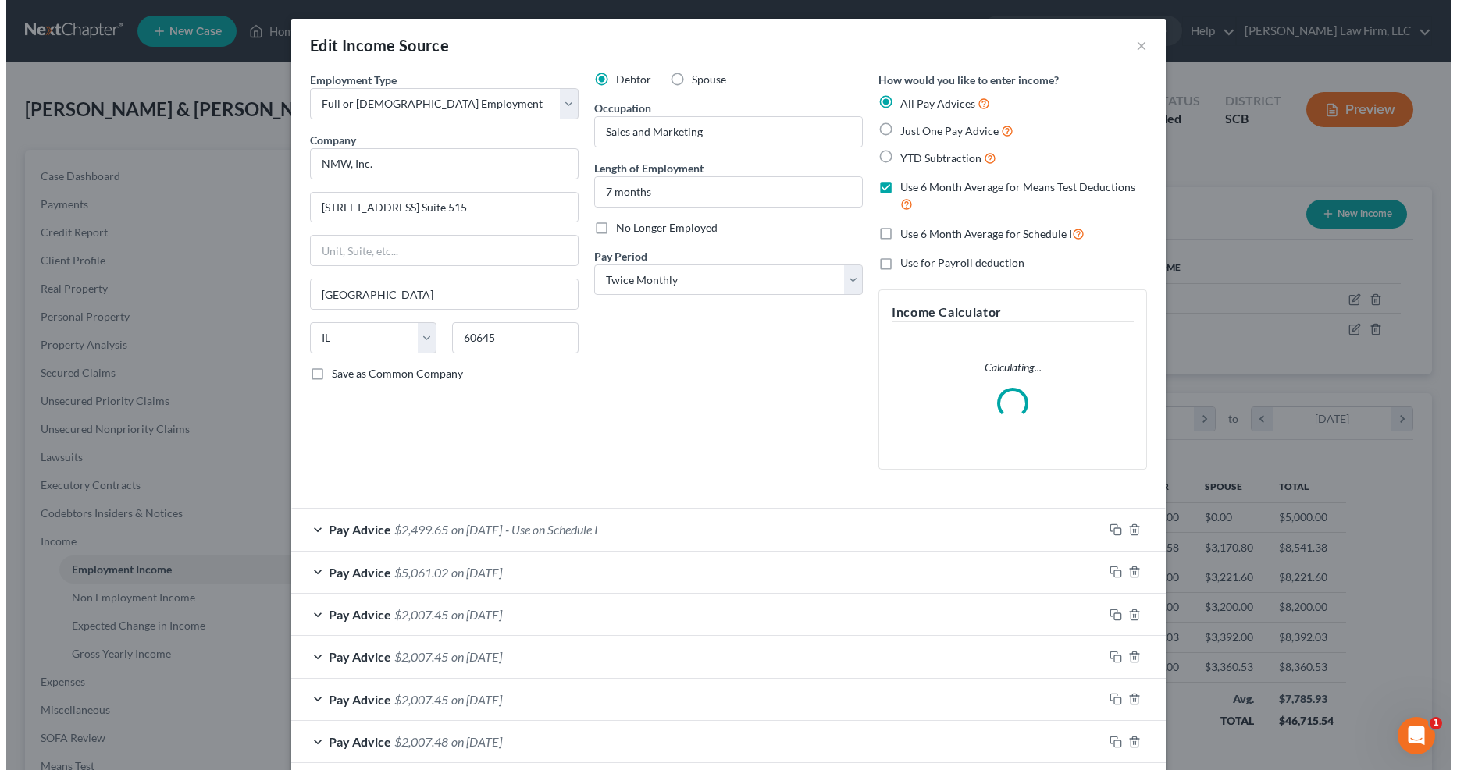
scroll to position [283, 601]
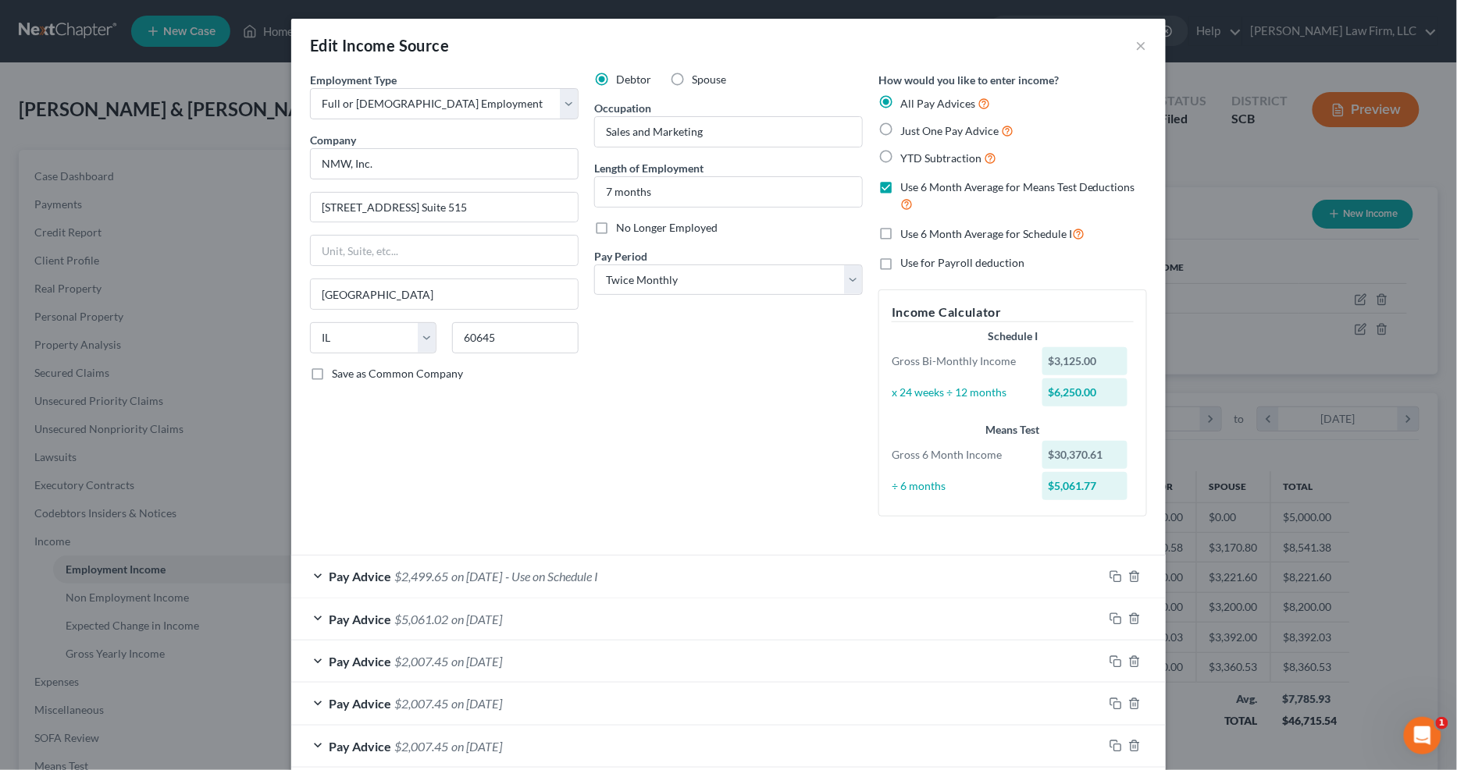
click at [701, 571] on div "Pay Advice $2,499.65 on [DATE] - Use on Schedule I" at bounding box center [697, 576] width 812 height 41
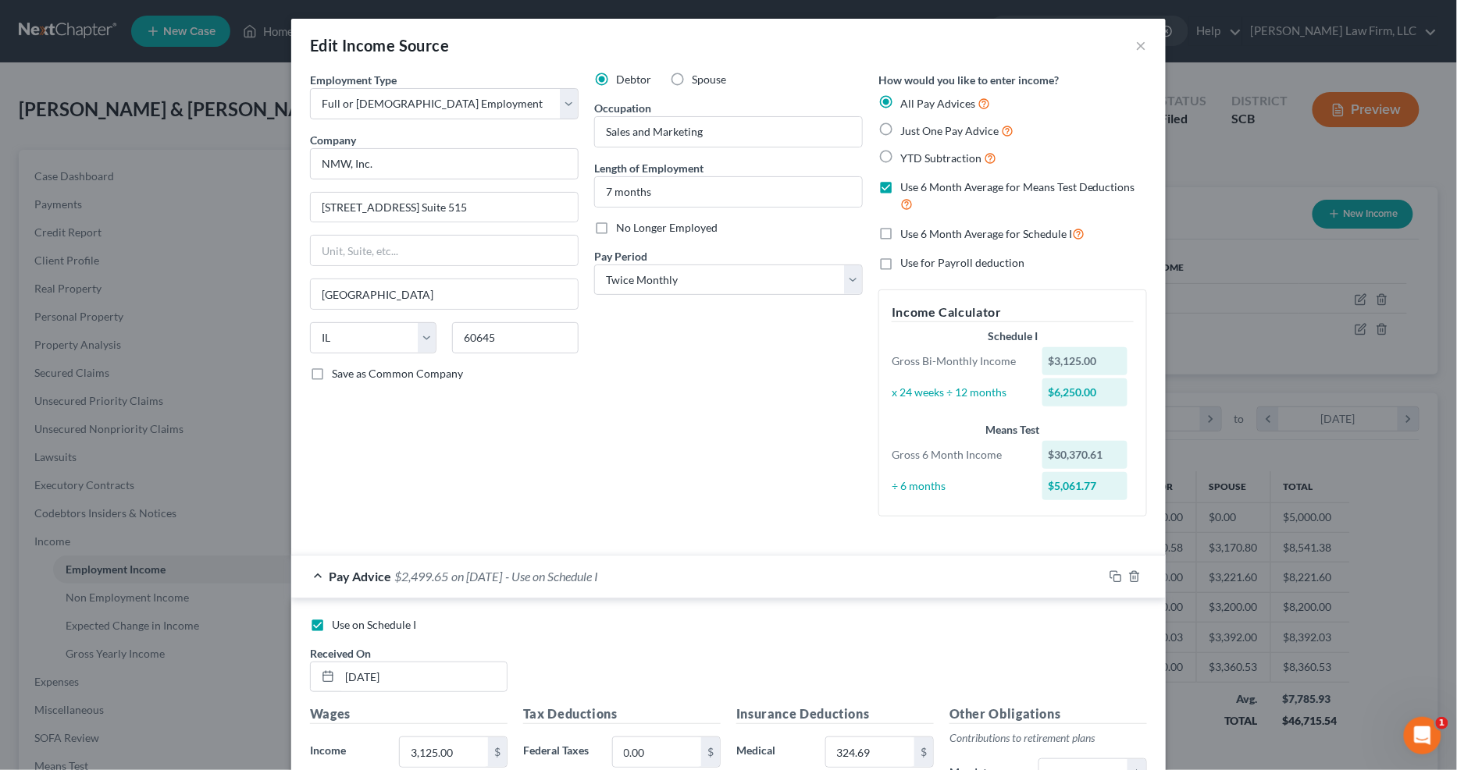
click at [332, 610] on label "Use on Schedule I" at bounding box center [374, 625] width 84 height 16
click at [338, 610] on input "Use on Schedule I" at bounding box center [343, 622] width 10 height 10
checkbox input "false"
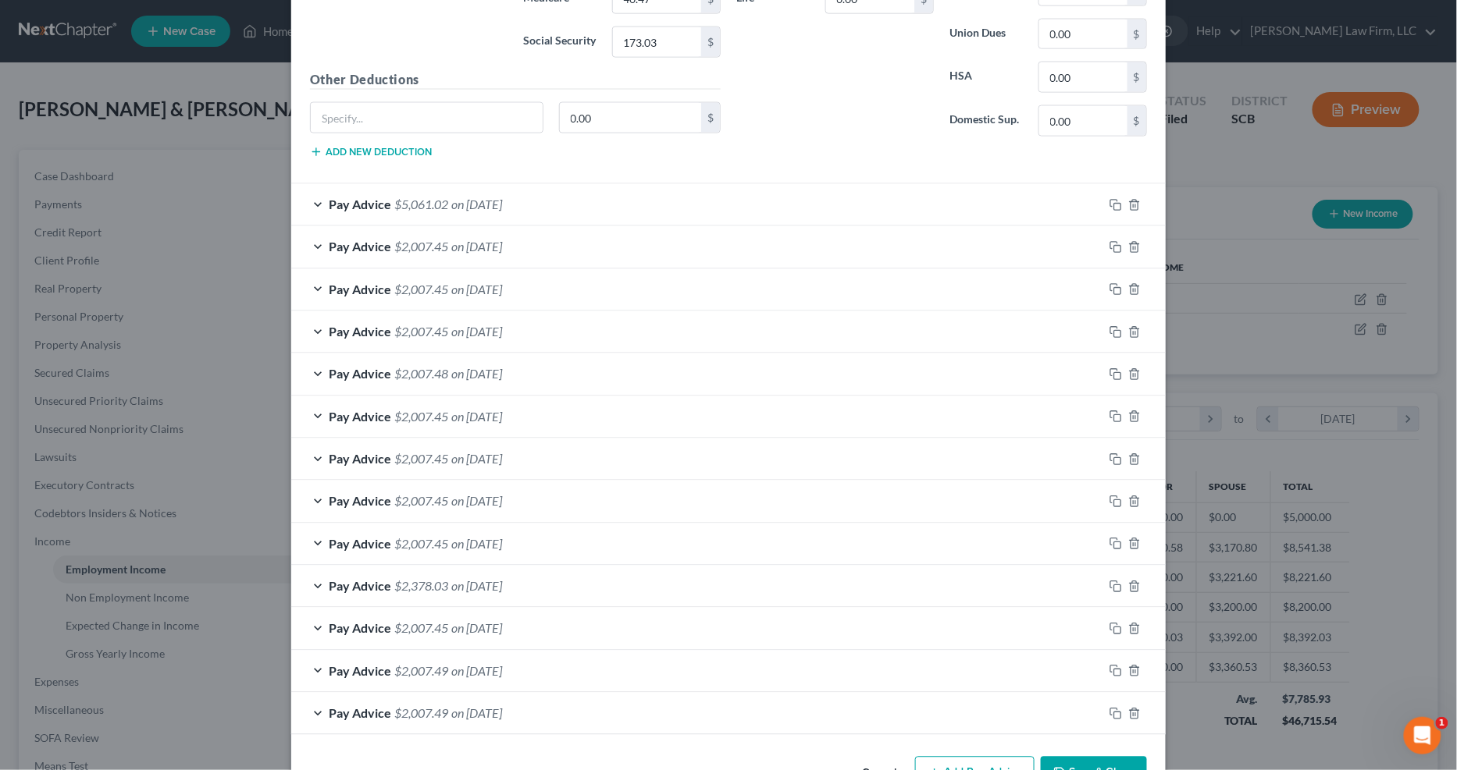
scroll to position [937, 0]
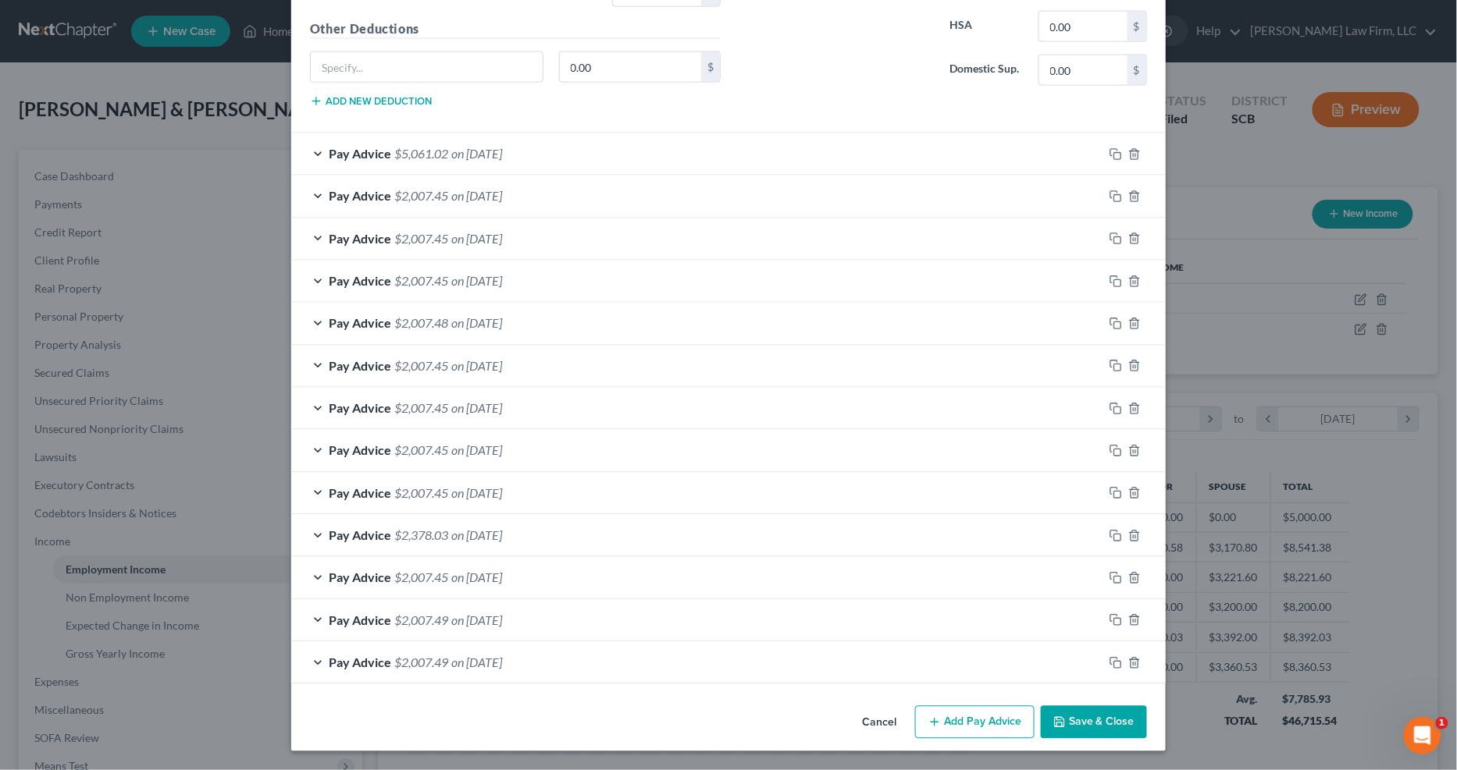
click at [977, 610] on button "Add Pay Advice" at bounding box center [974, 722] width 119 height 33
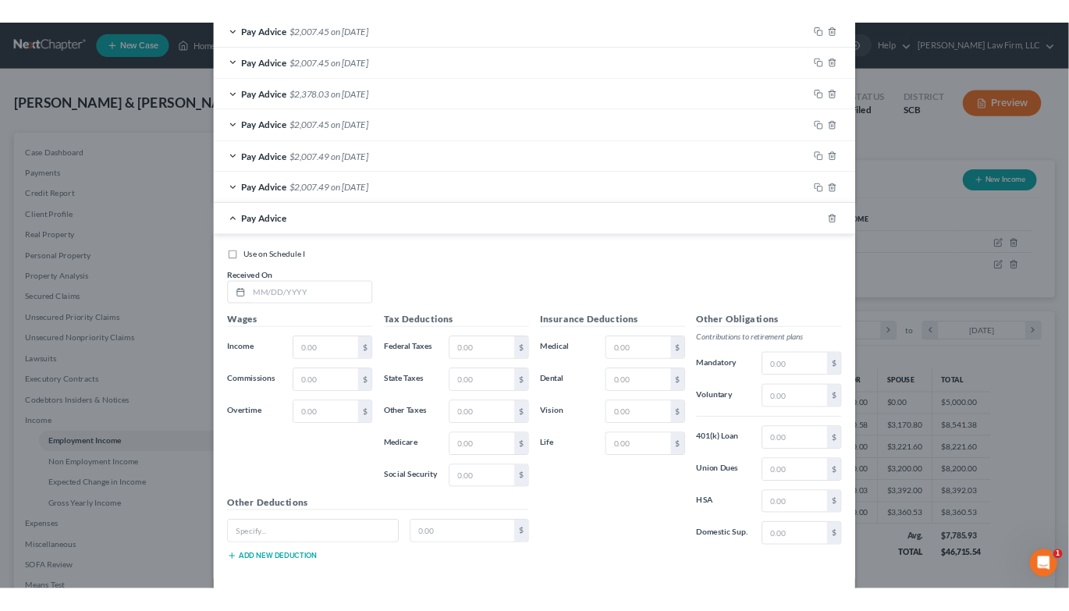
scroll to position [1449, 0]
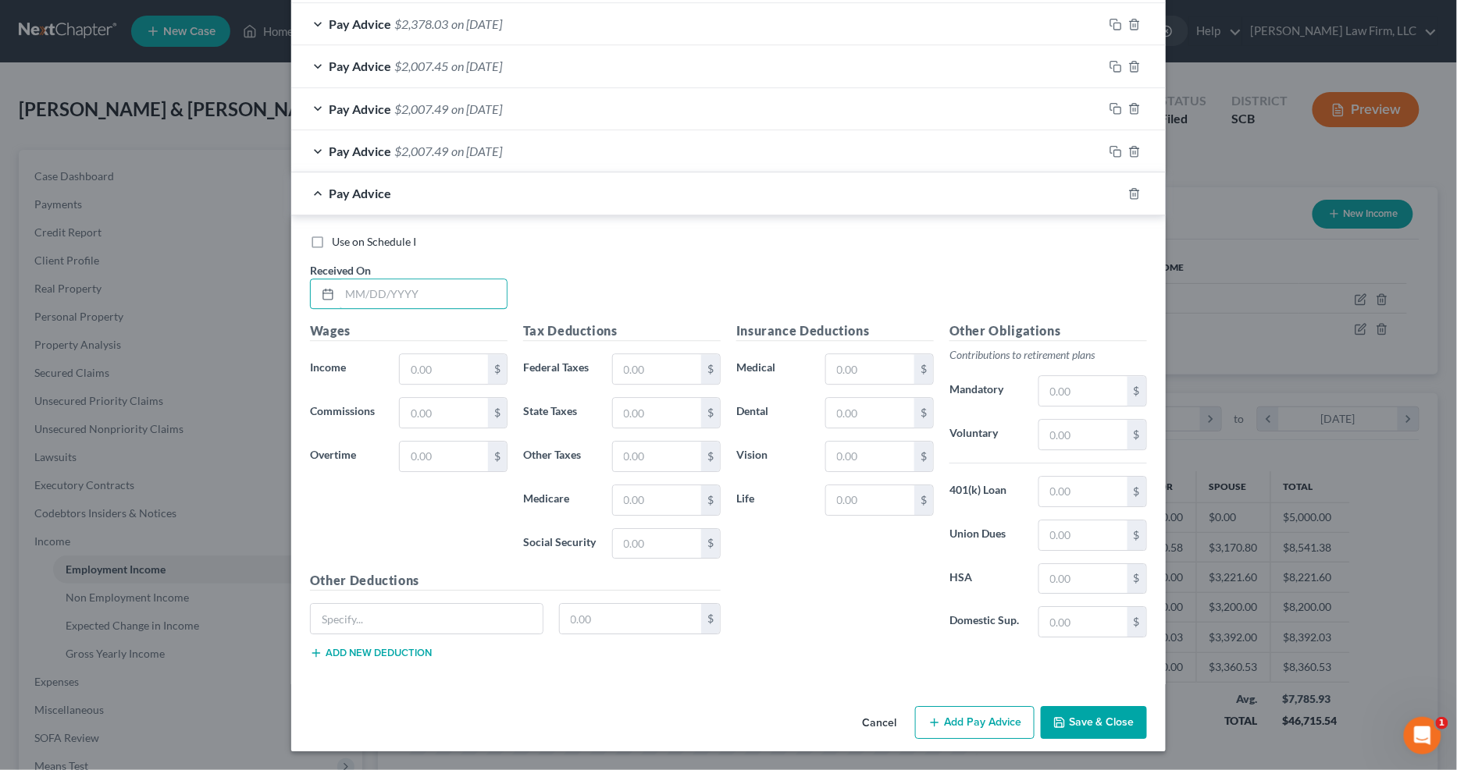
click at [469, 294] on input "text" at bounding box center [423, 294] width 167 height 30
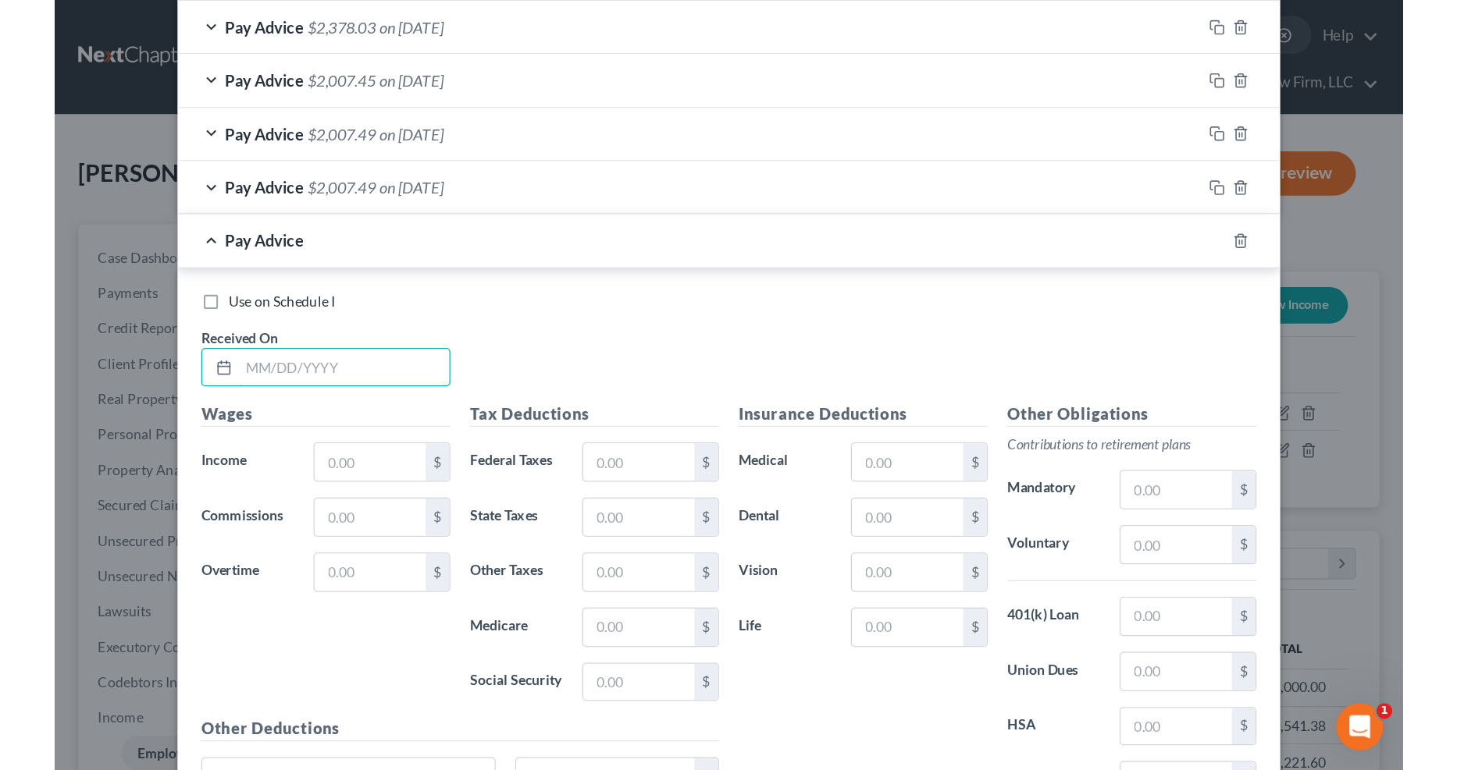
scroll to position [283, 601]
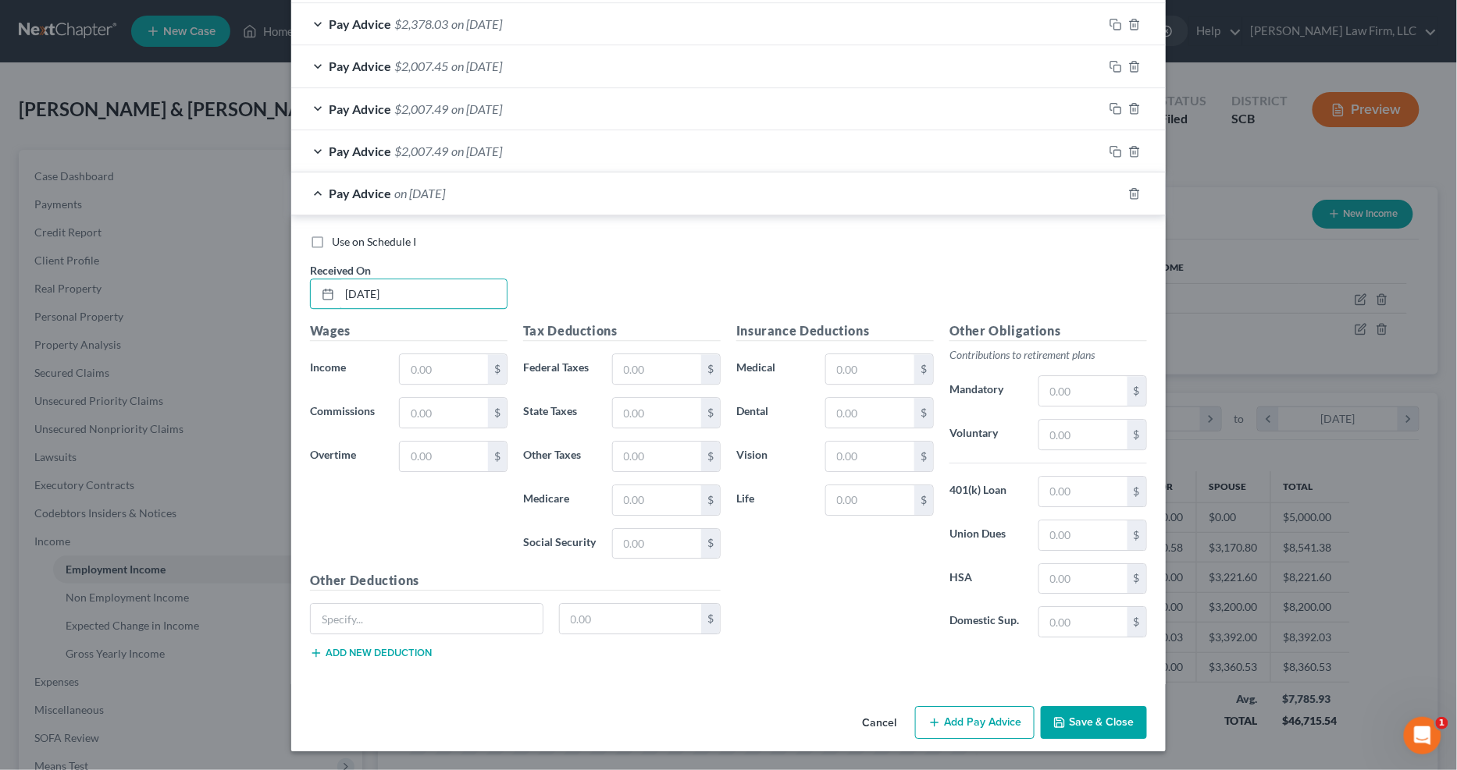
type input "[DATE]"
drag, startPoint x: 440, startPoint y: 361, endPoint x: 429, endPoint y: 355, distance: 12.6
click at [440, 361] on input "text" at bounding box center [444, 369] width 88 height 30
type input "3,541.67"
click at [672, 369] on input "text" at bounding box center [657, 369] width 88 height 30
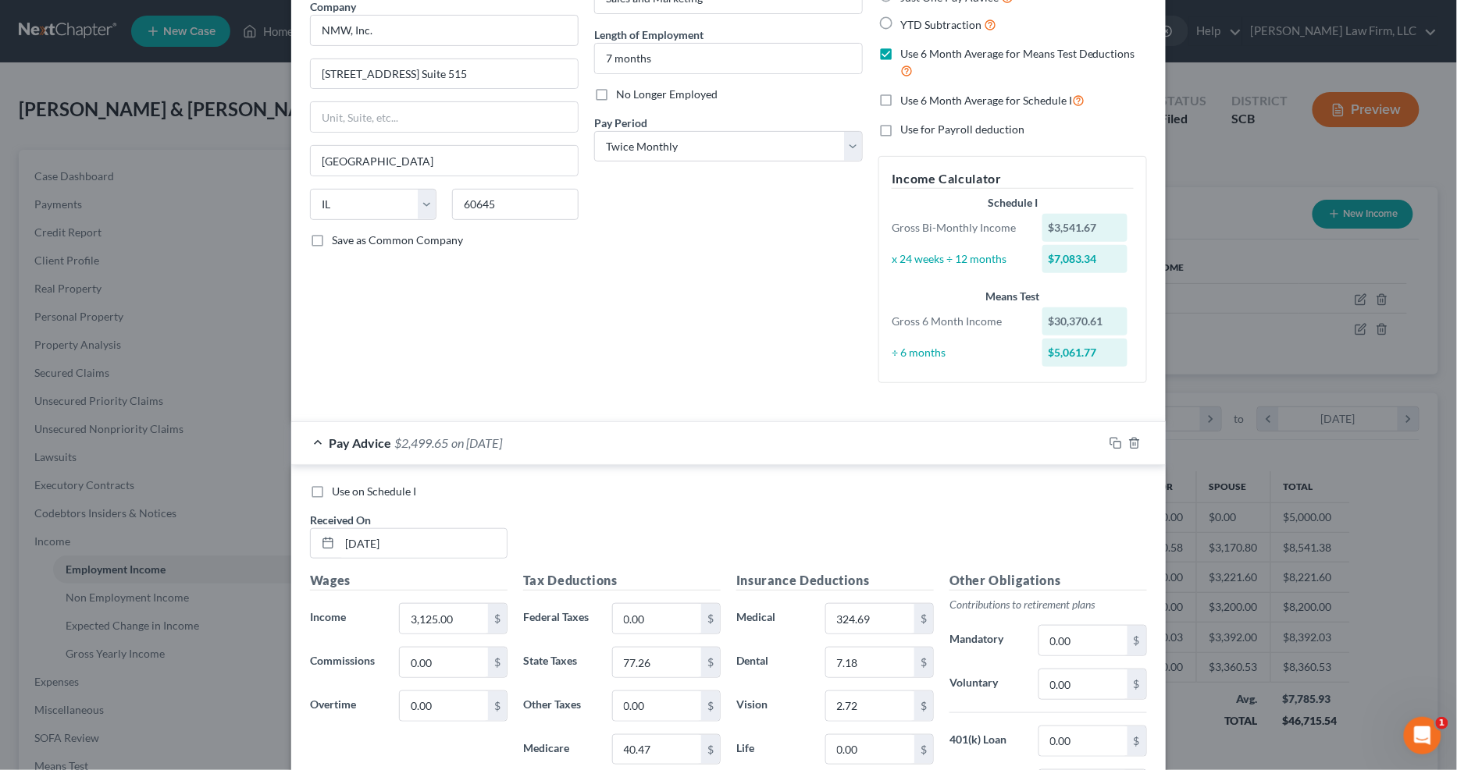
scroll to position [0, 0]
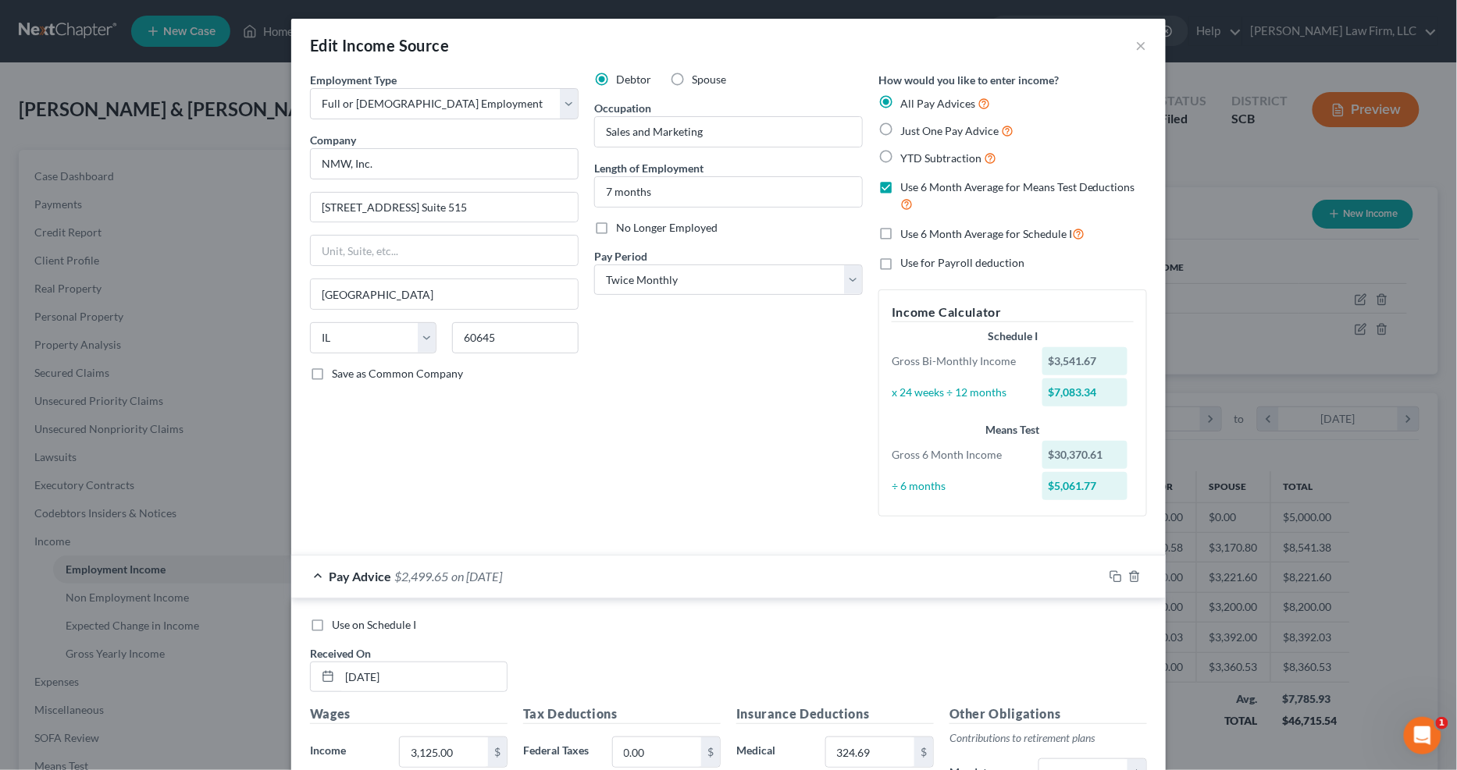
click at [773, 69] on div "Edit Income Source ×" at bounding box center [728, 45] width 874 height 53
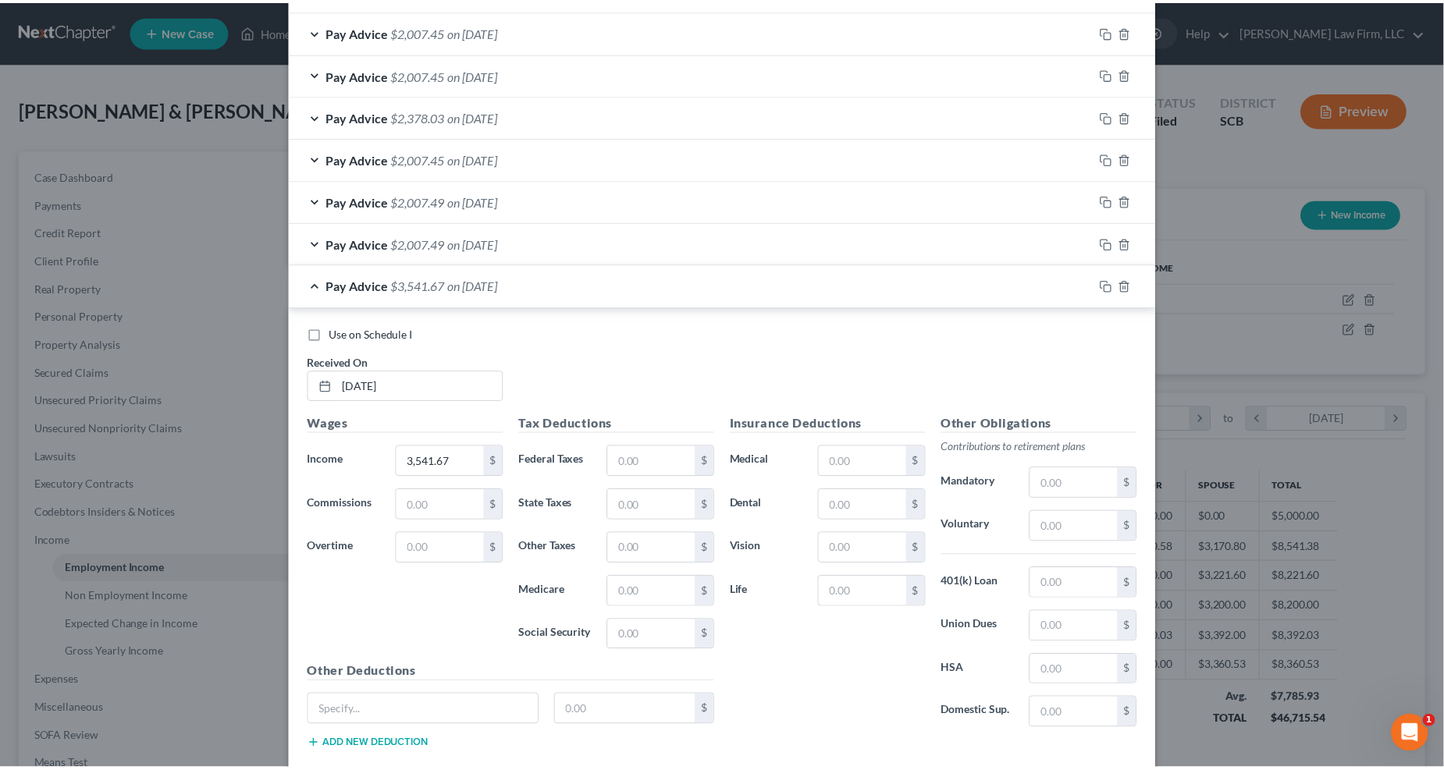
scroll to position [1449, 0]
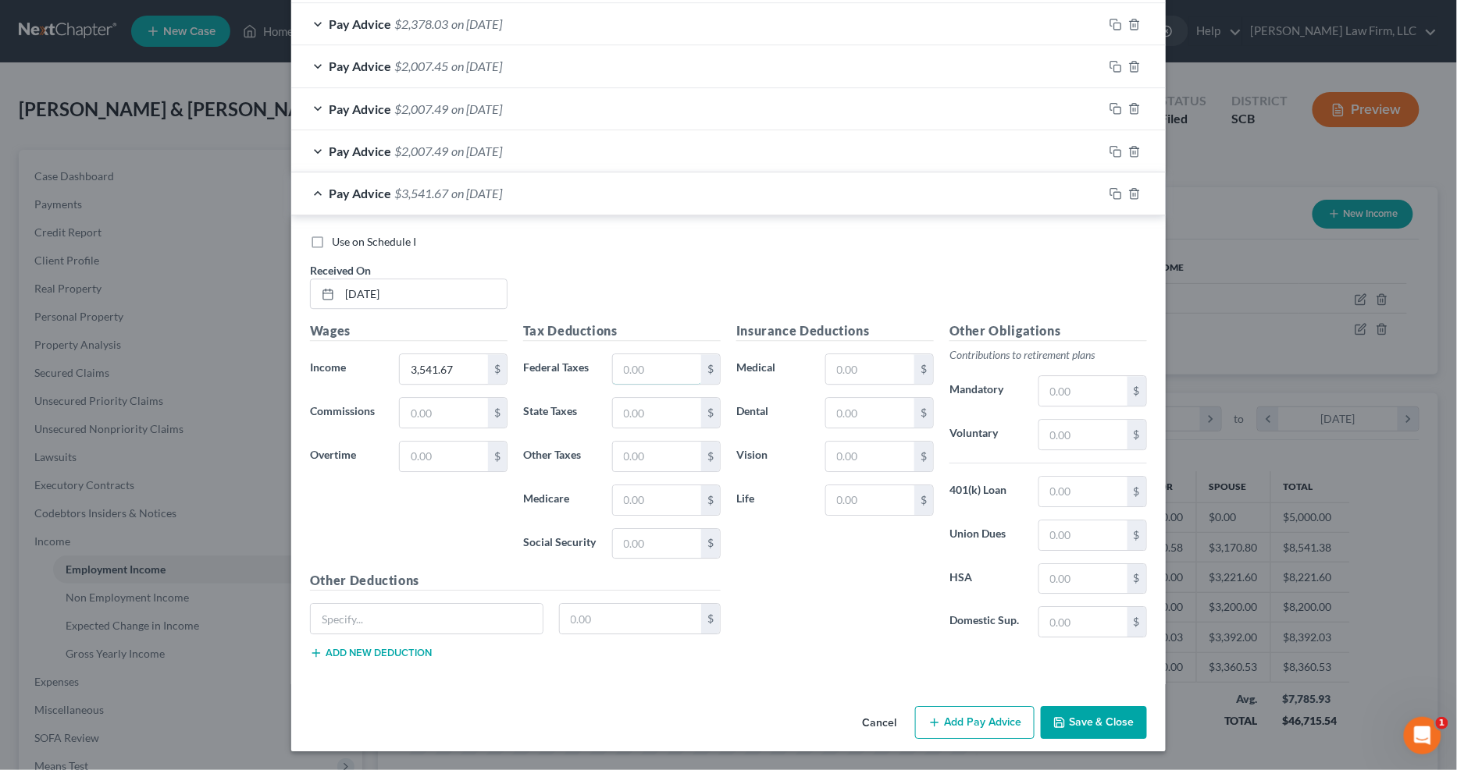
click at [653, 375] on input "text" at bounding box center [657, 369] width 88 height 30
type input "48.31"
click at [640, 498] on input "text" at bounding box center [657, 501] width 88 height 30
type input "46.51"
click at [613, 542] on input "text" at bounding box center [657, 544] width 88 height 30
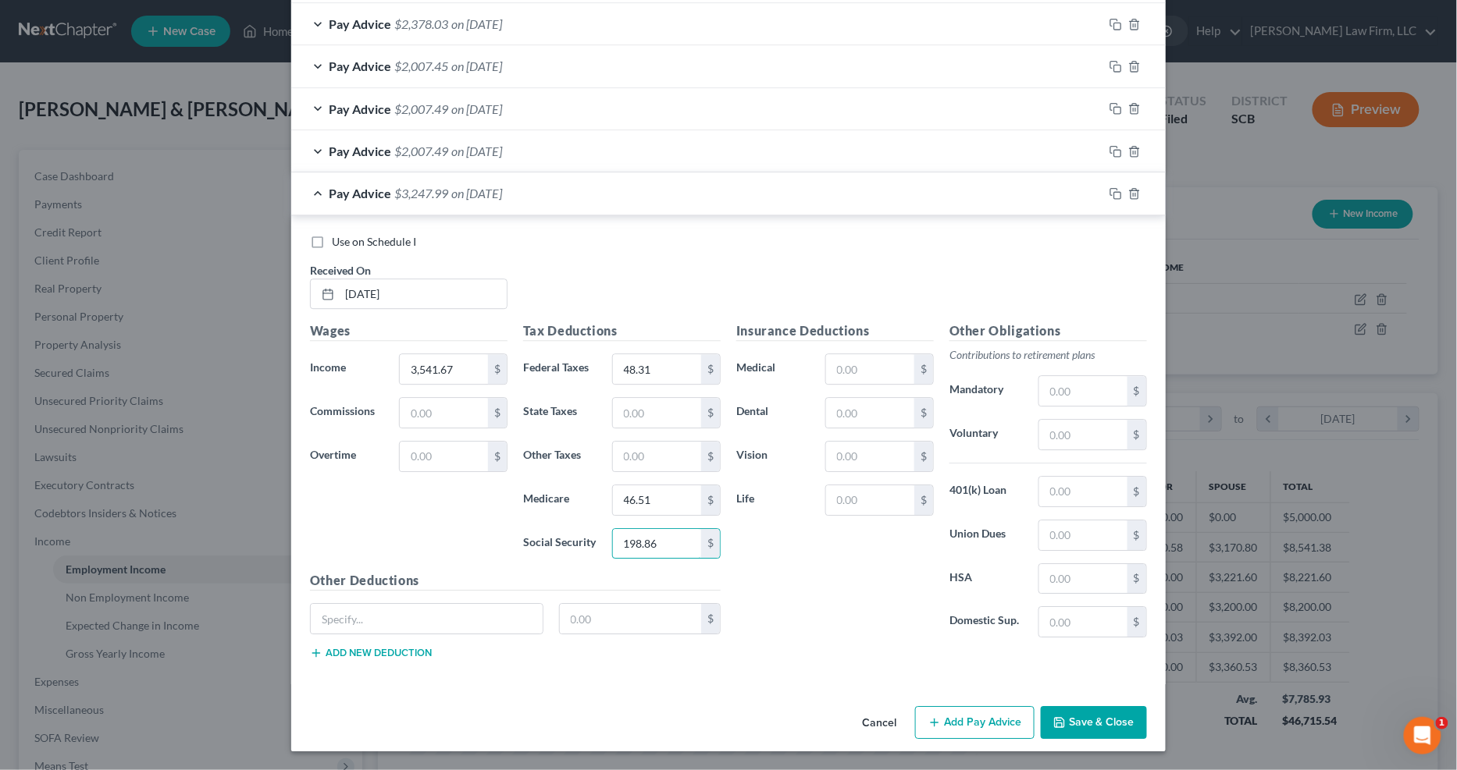
type input "198.86"
click at [642, 408] on input "text" at bounding box center [657, 413] width 88 height 30
type input "101.54"
click at [871, 456] on input "text" at bounding box center [870, 457] width 88 height 30
type input "2.72"
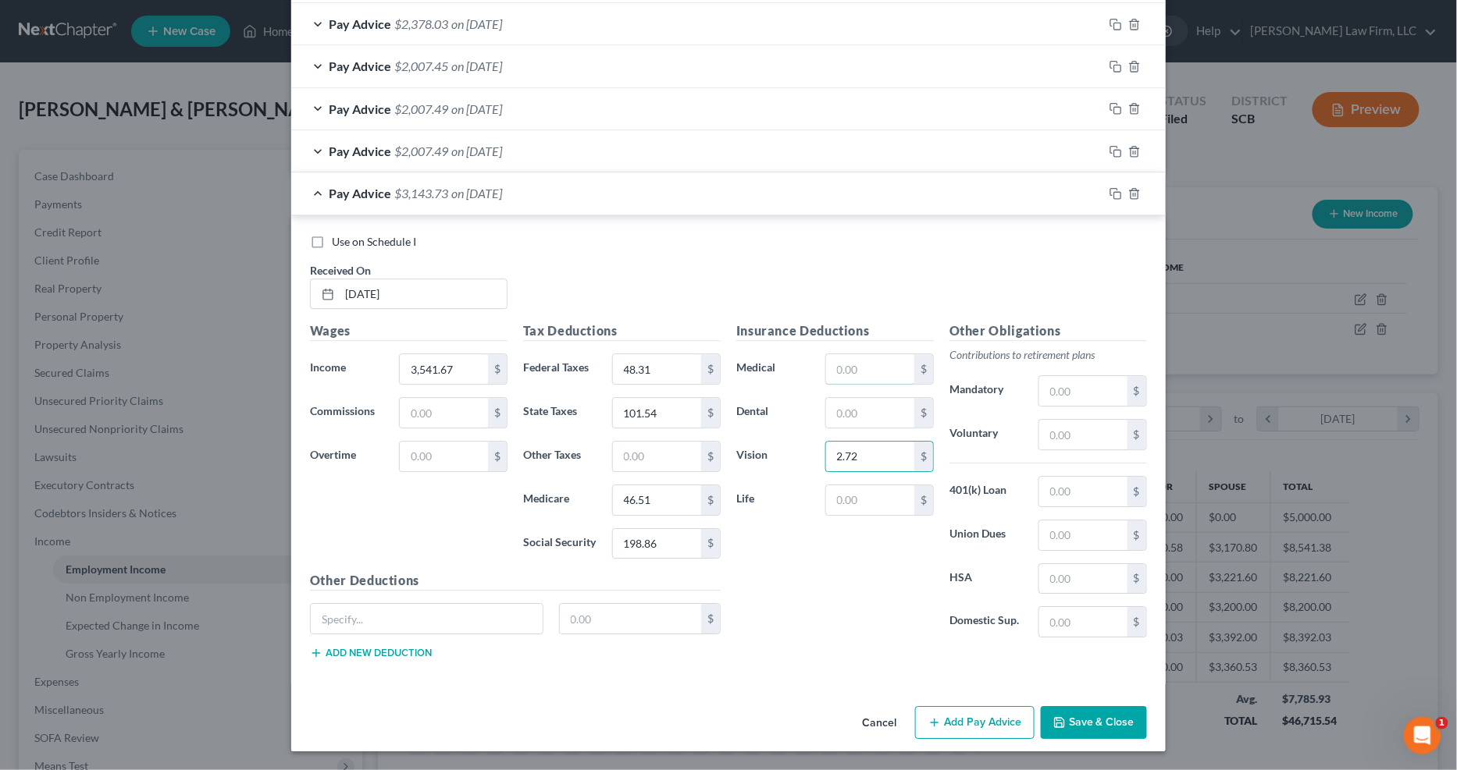
click at [861, 369] on input "text" at bounding box center [870, 369] width 88 height 30
type input "324.69"
click at [851, 414] on input "text" at bounding box center [870, 413] width 88 height 30
type input "7.18"
click at [1069, 610] on button "Save & Close" at bounding box center [1093, 722] width 106 height 33
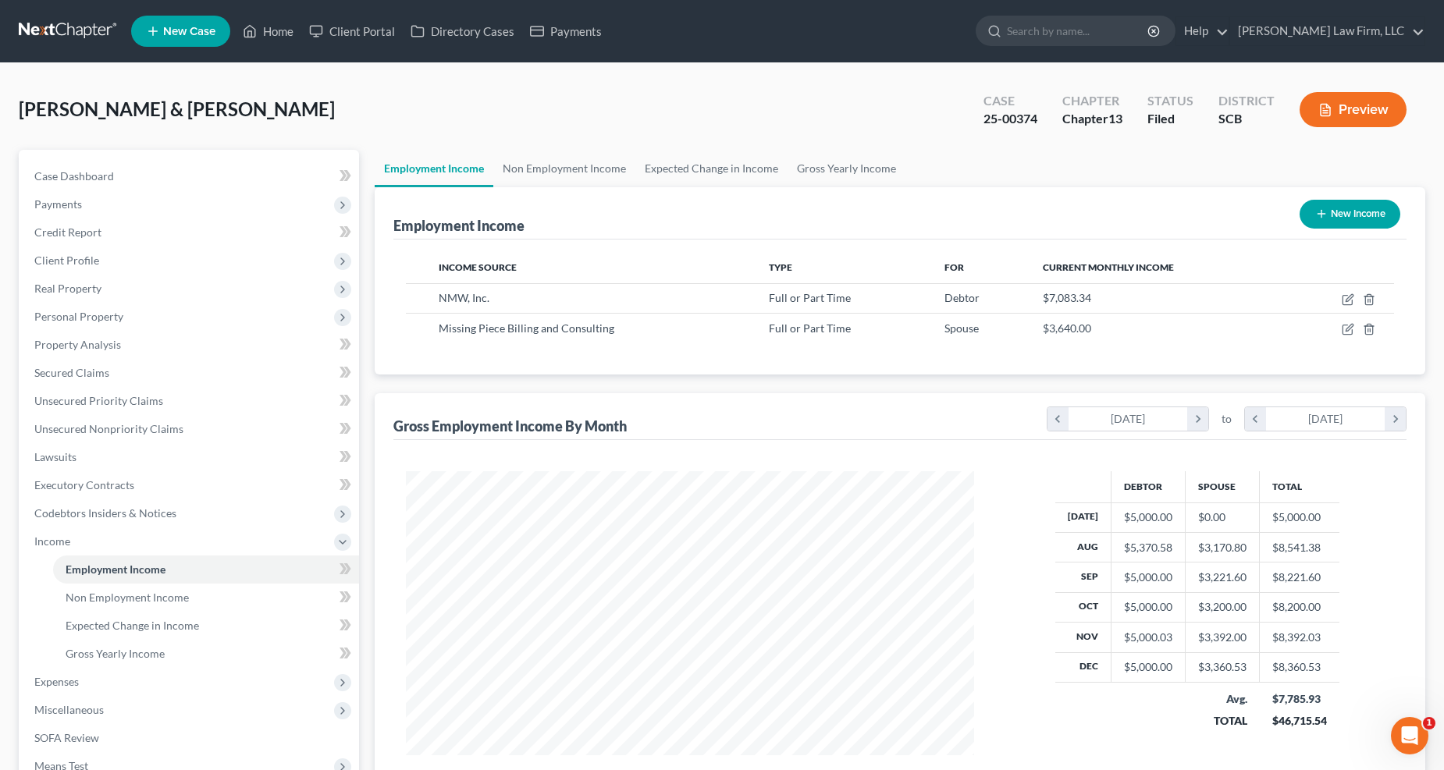
scroll to position [780272, 779959]
click at [566, 154] on link "Non Employment Income" at bounding box center [564, 168] width 142 height 37
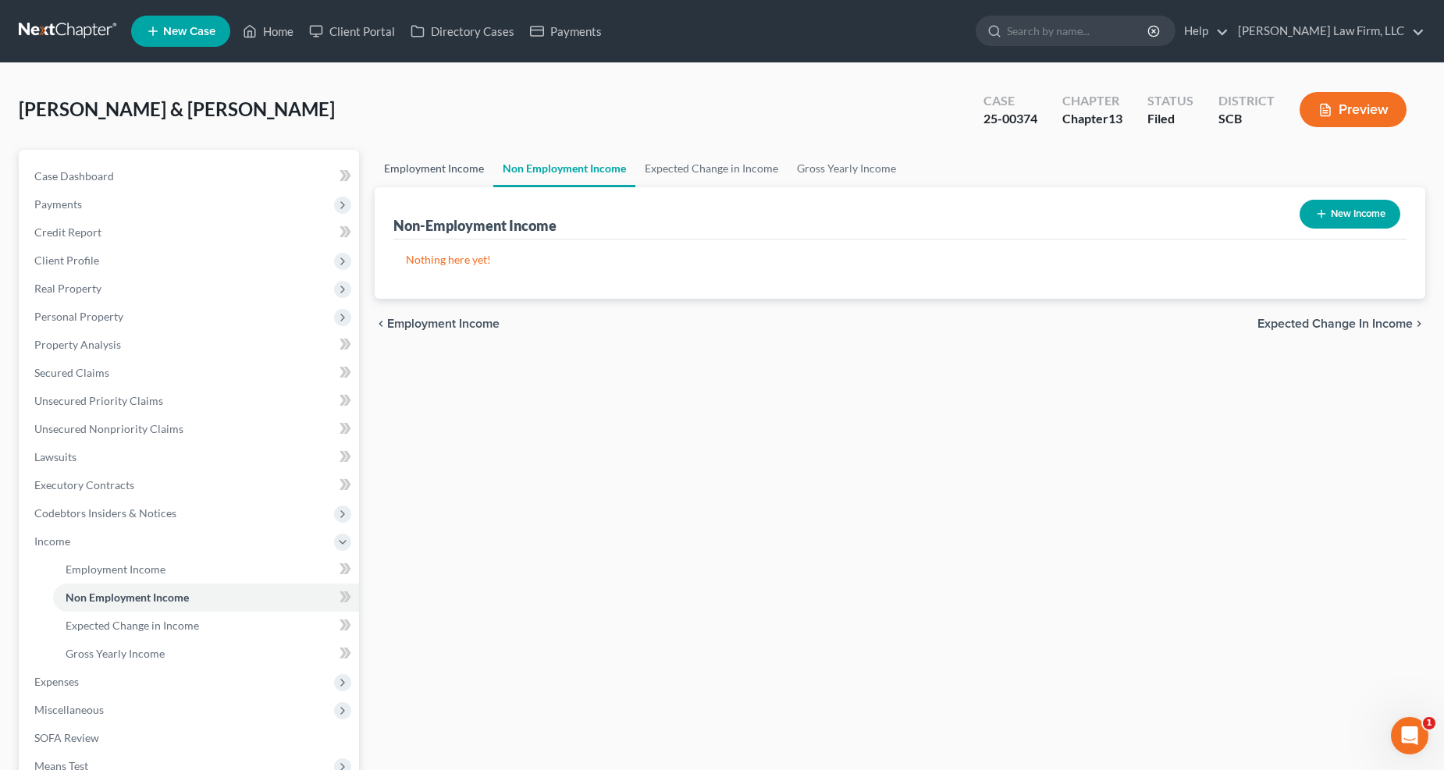
click at [432, 167] on link "Employment Income" at bounding box center [434, 168] width 119 height 37
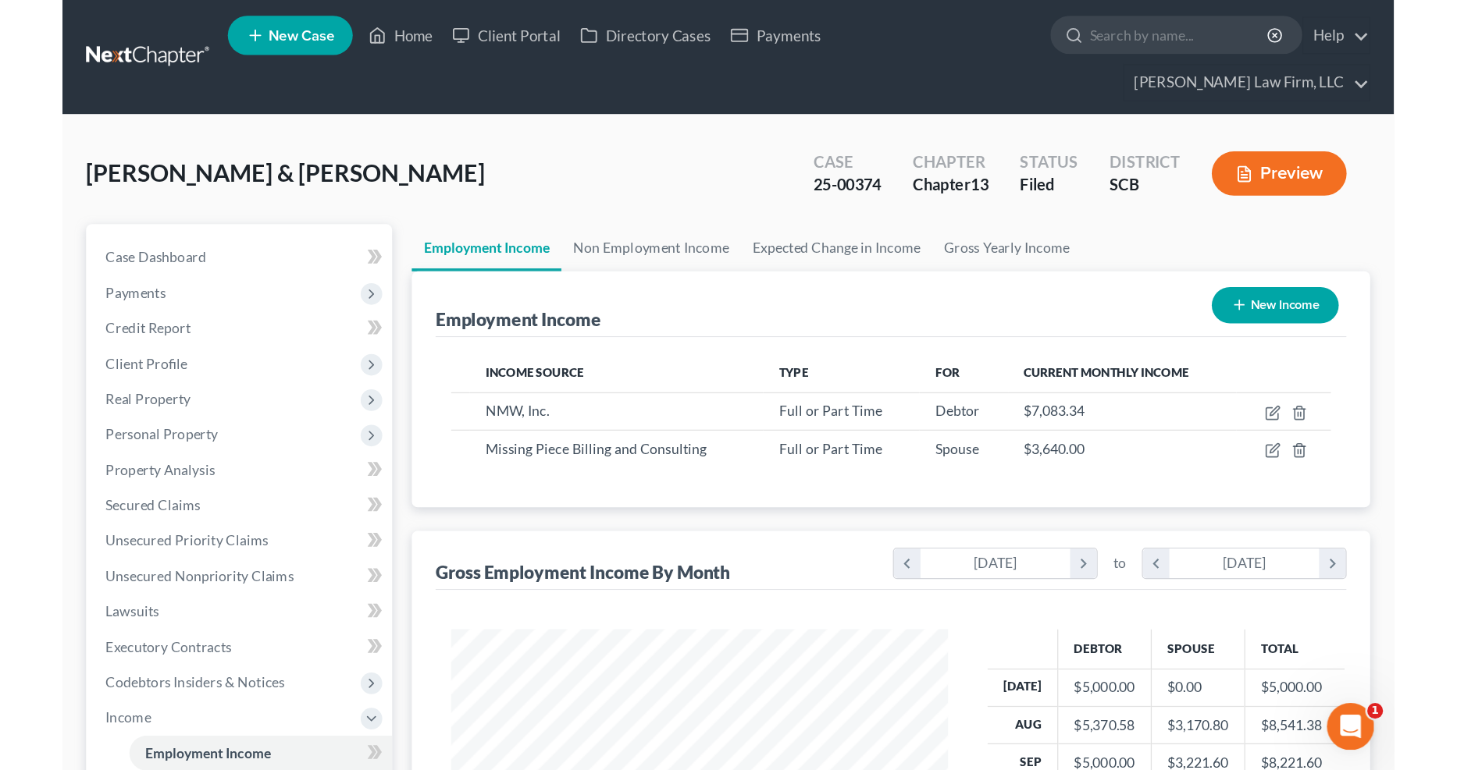
scroll to position [282, 595]
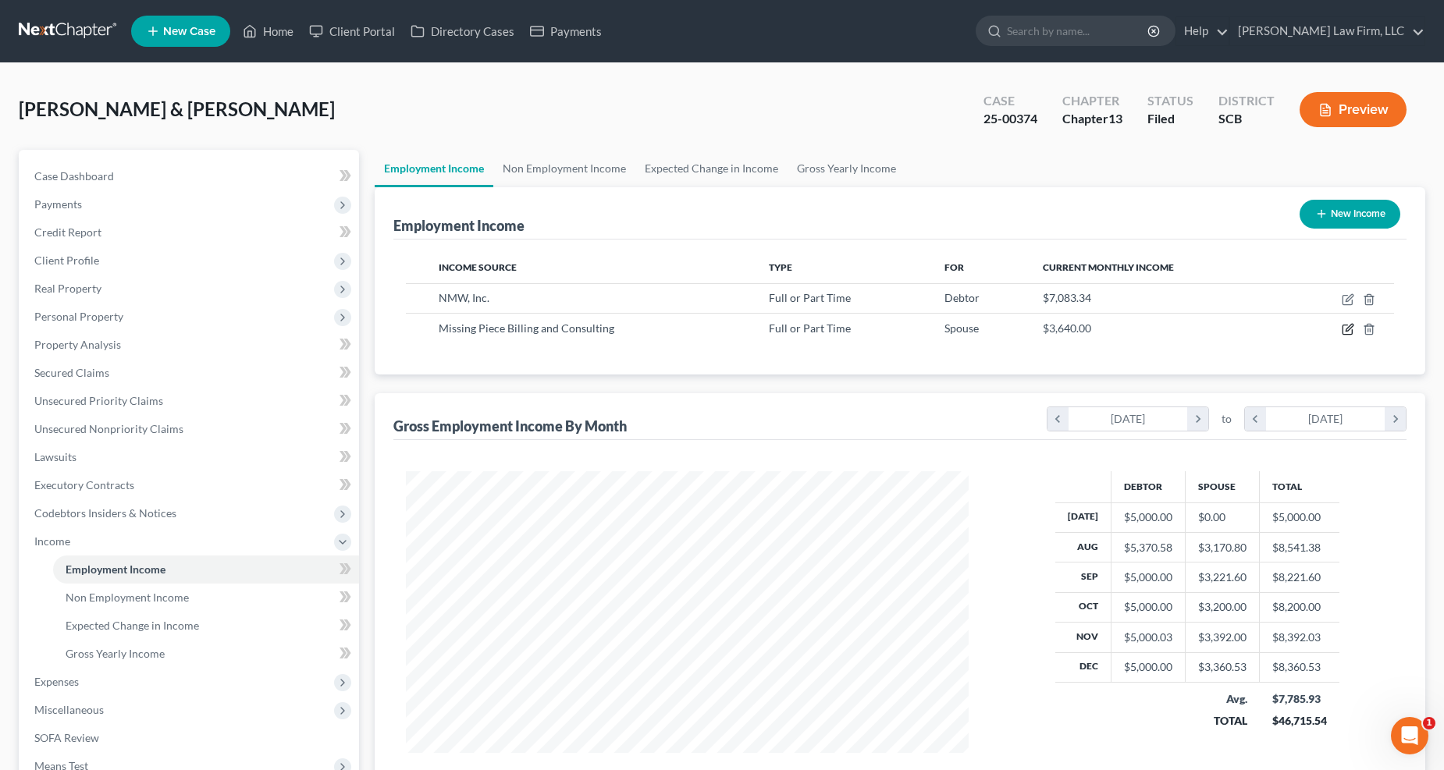
click at [1069, 329] on icon "button" at bounding box center [1348, 329] width 12 height 12
select select "0"
select select "15"
select select "2"
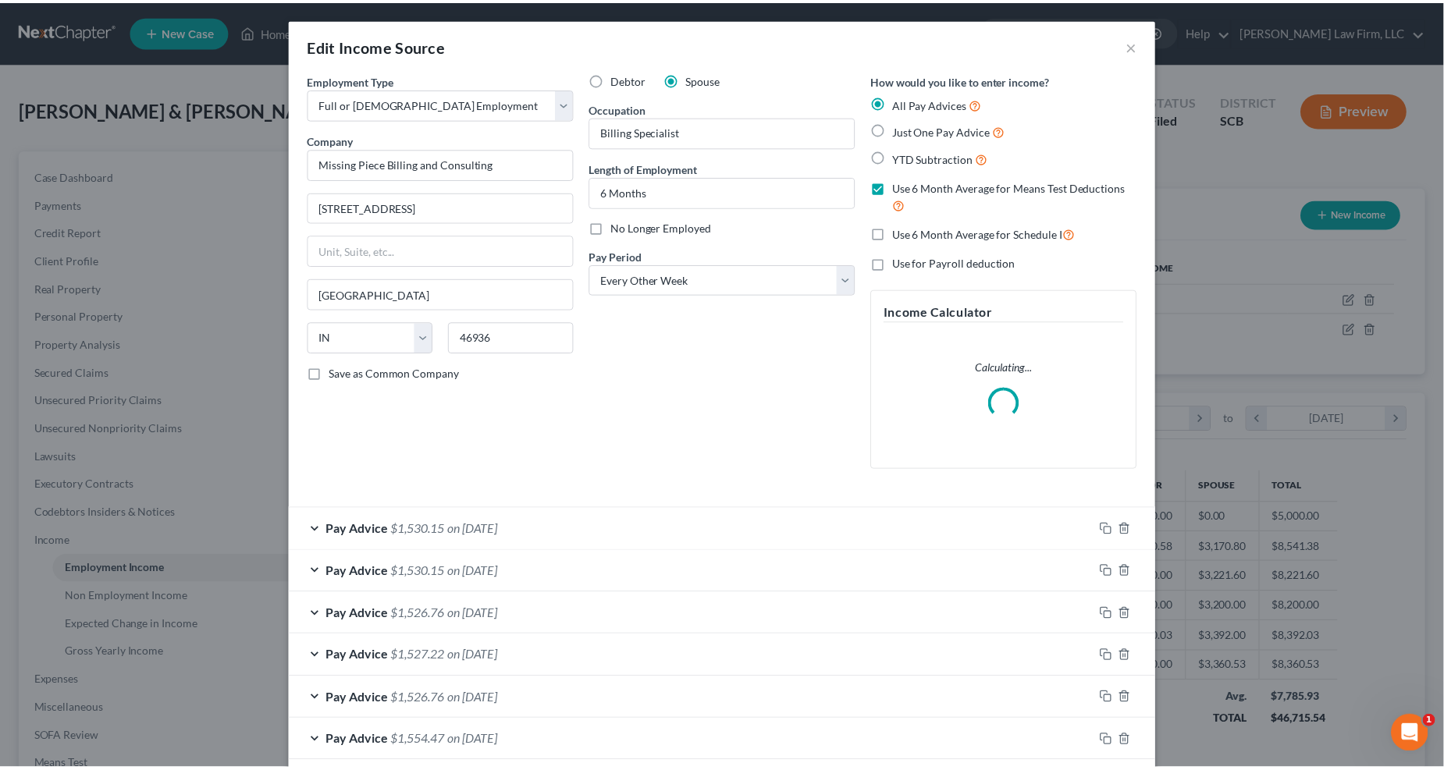
scroll to position [283, 601]
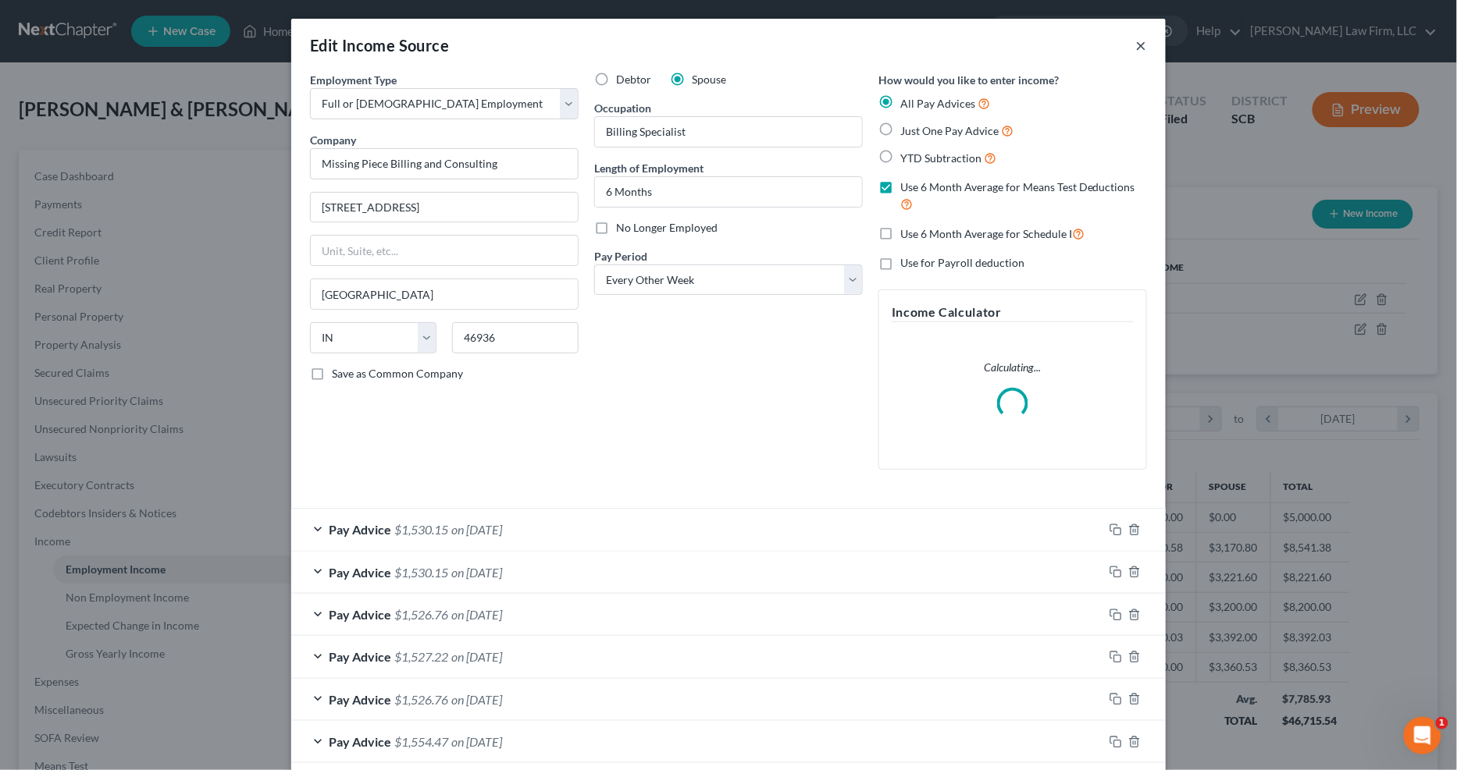
click at [1069, 39] on button "×" at bounding box center [1141, 45] width 11 height 19
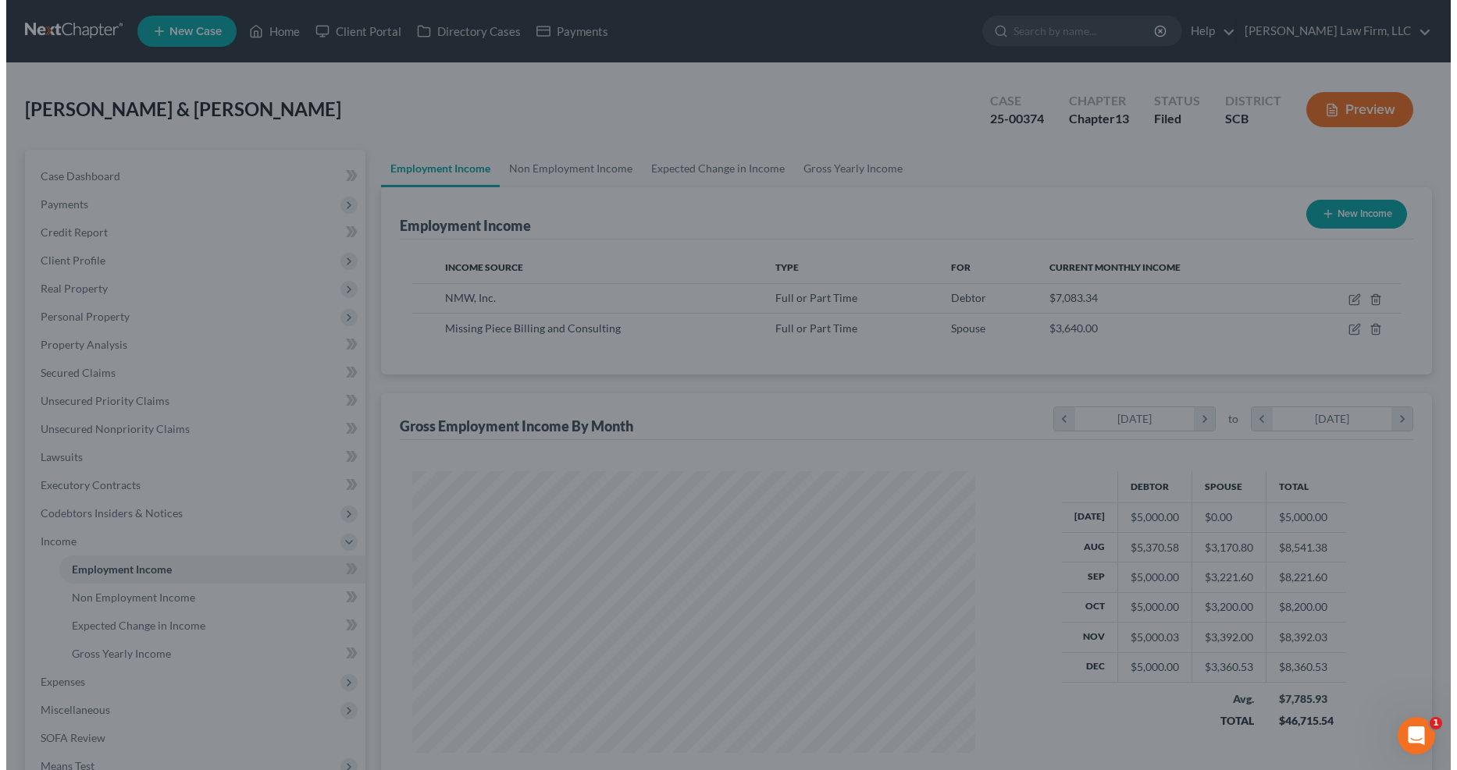
scroll to position [780272, 779959]
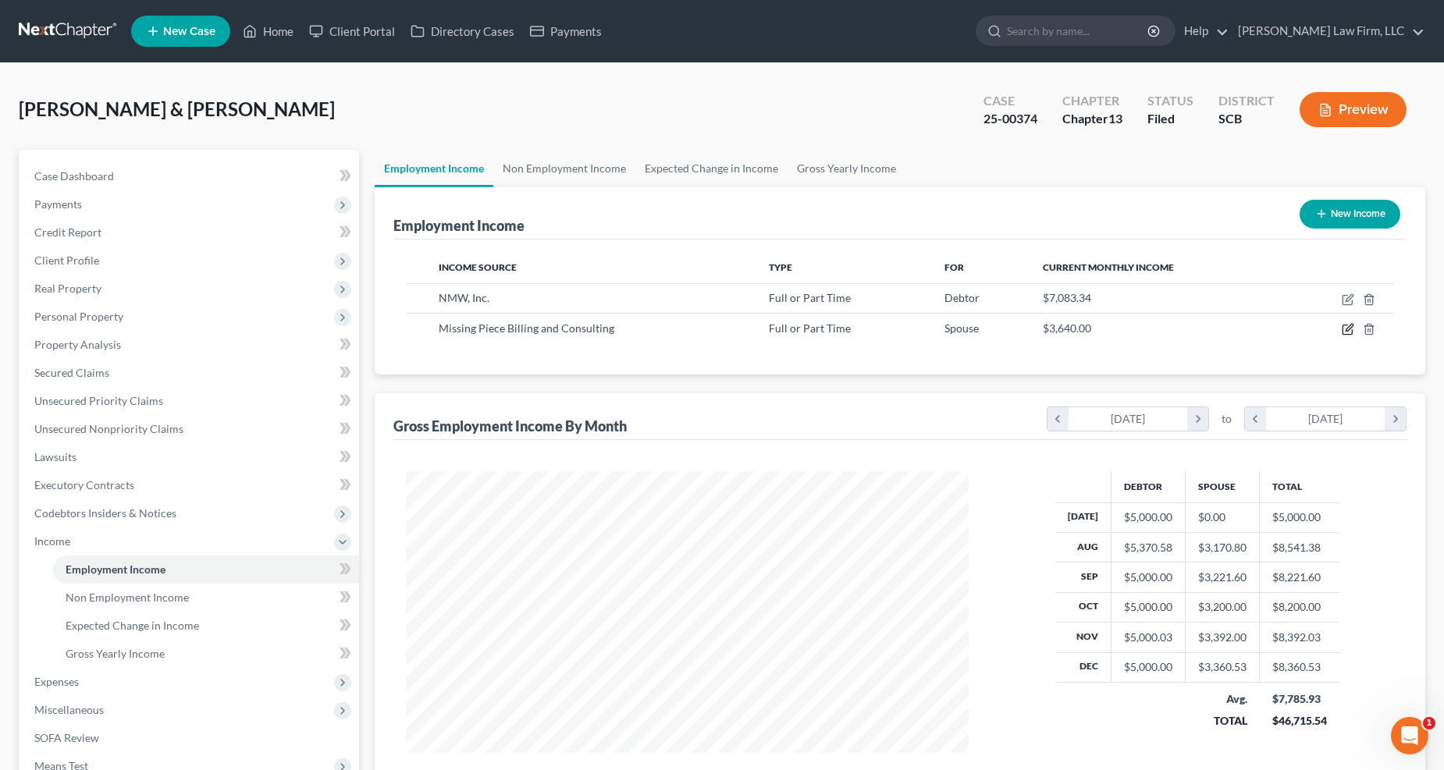
click at [1069, 325] on icon "button" at bounding box center [1348, 329] width 12 height 12
select select "0"
select select "15"
select select "2"
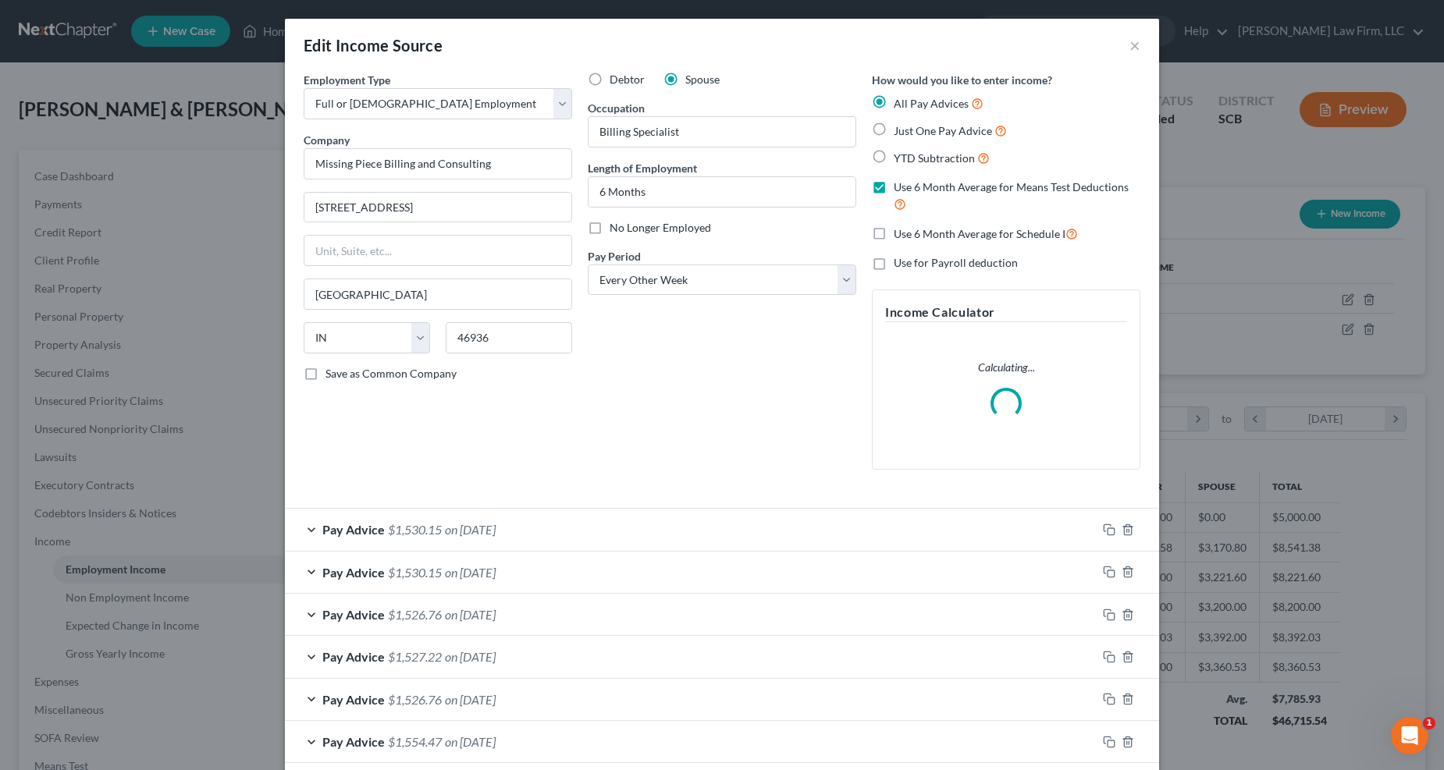
scroll to position [283, 601]
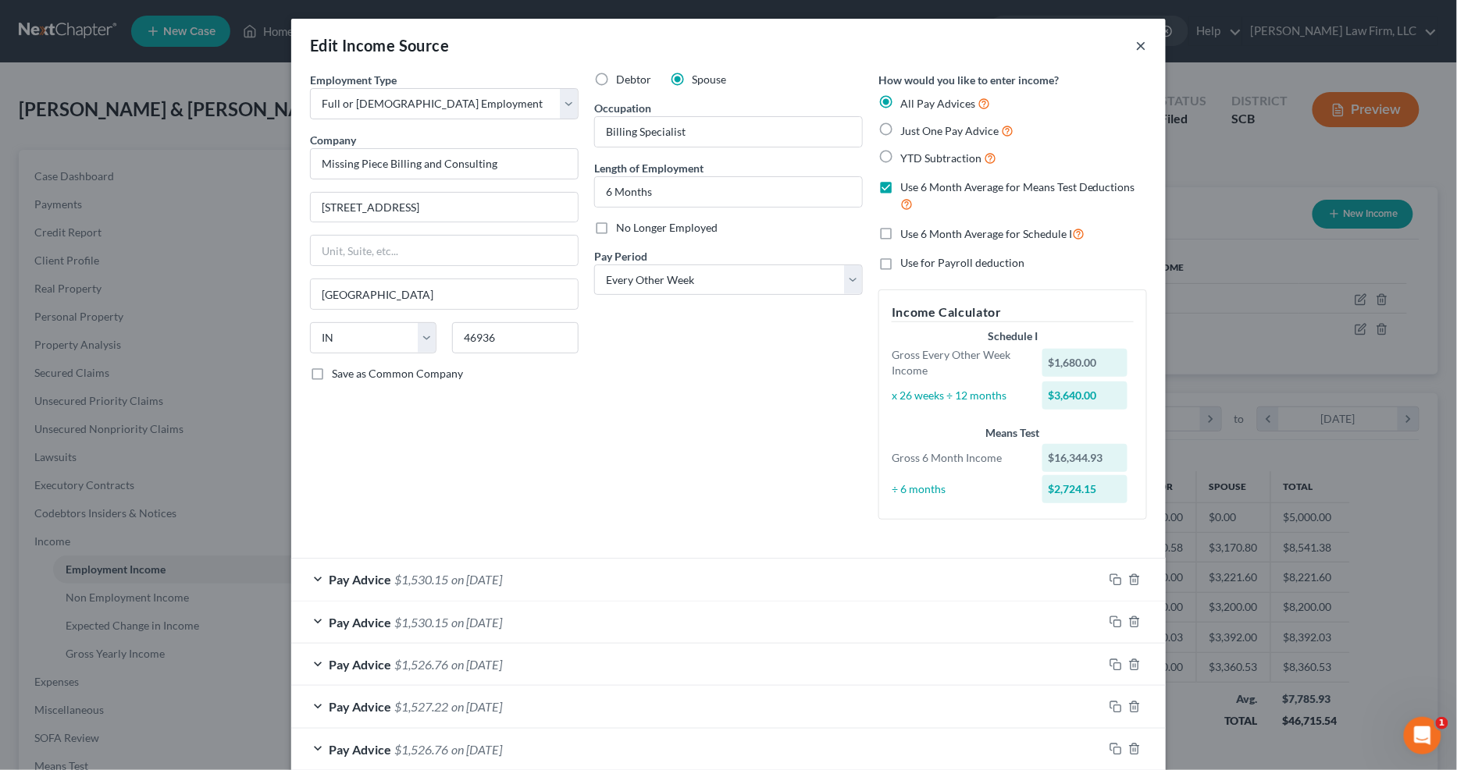
click at [1069, 44] on button "×" at bounding box center [1141, 45] width 11 height 19
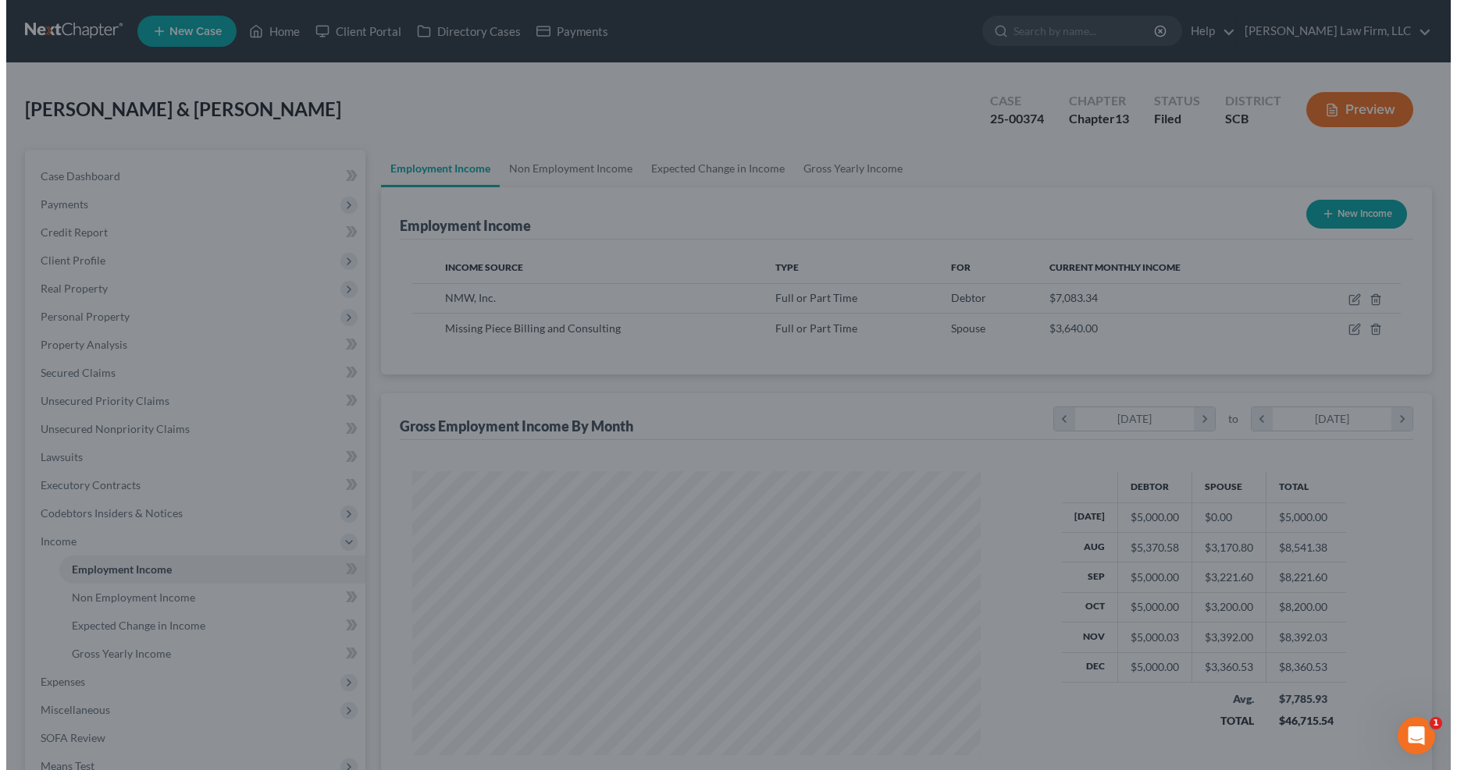
scroll to position [780272, 779959]
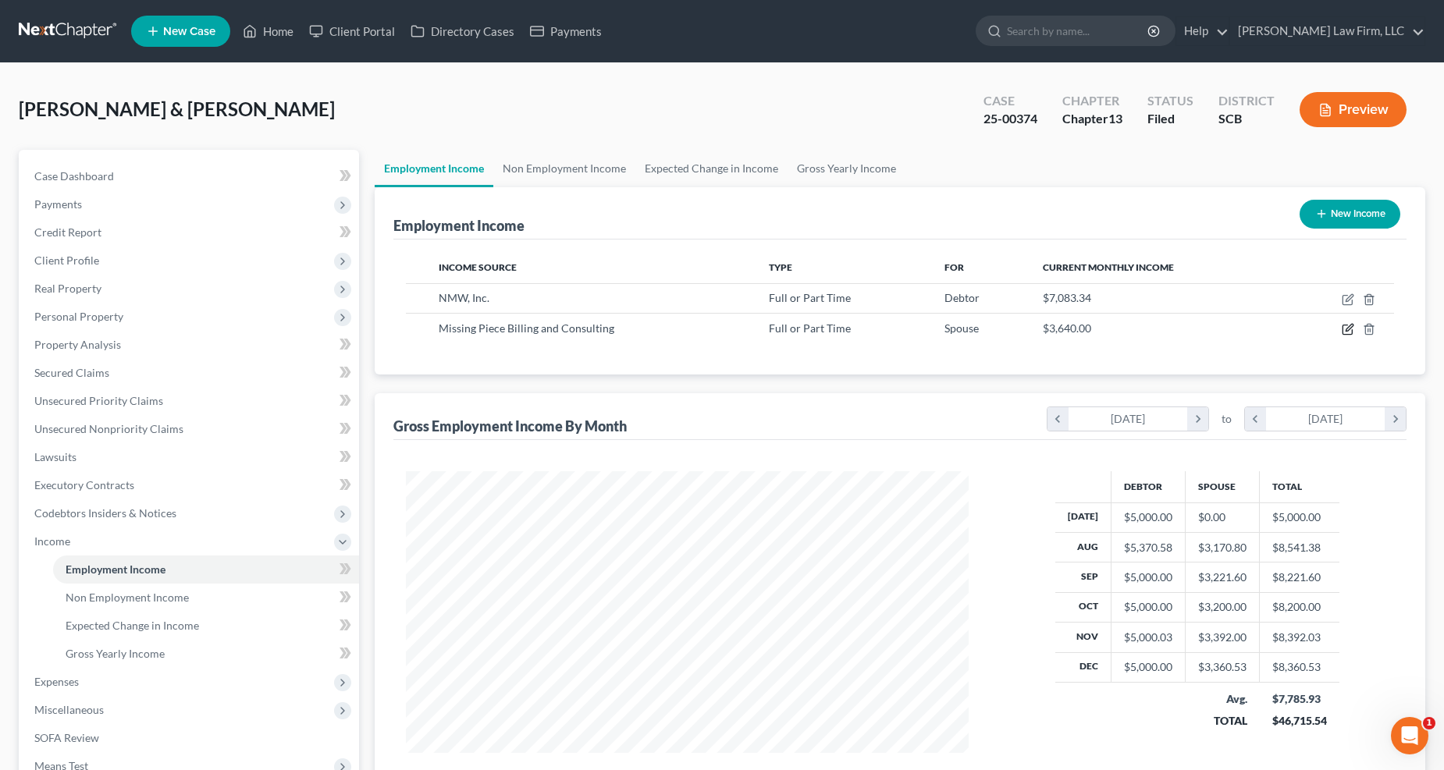
click at [1069, 326] on icon "button" at bounding box center [1349, 328] width 7 height 7
select select "0"
select select "15"
select select "2"
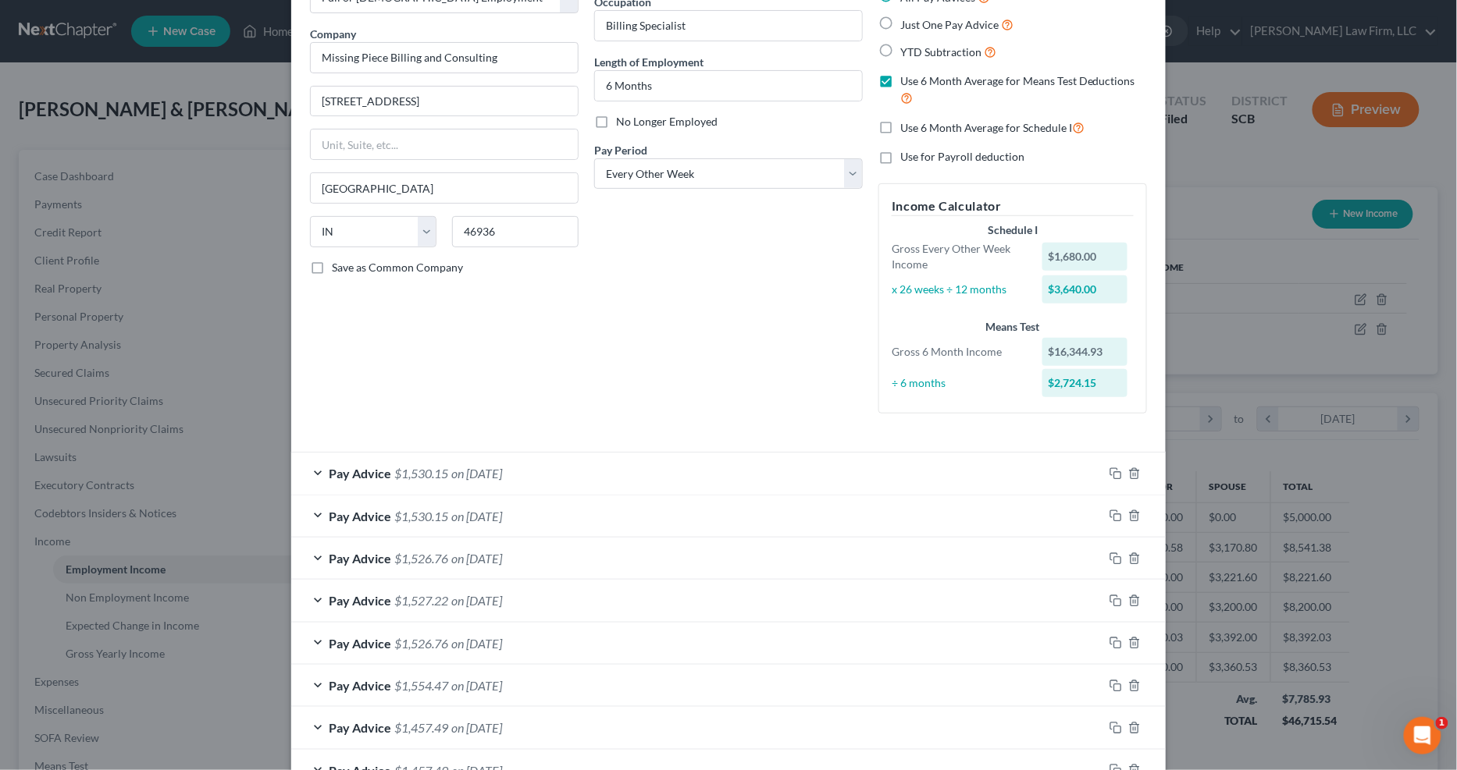
scroll to position [260, 0]
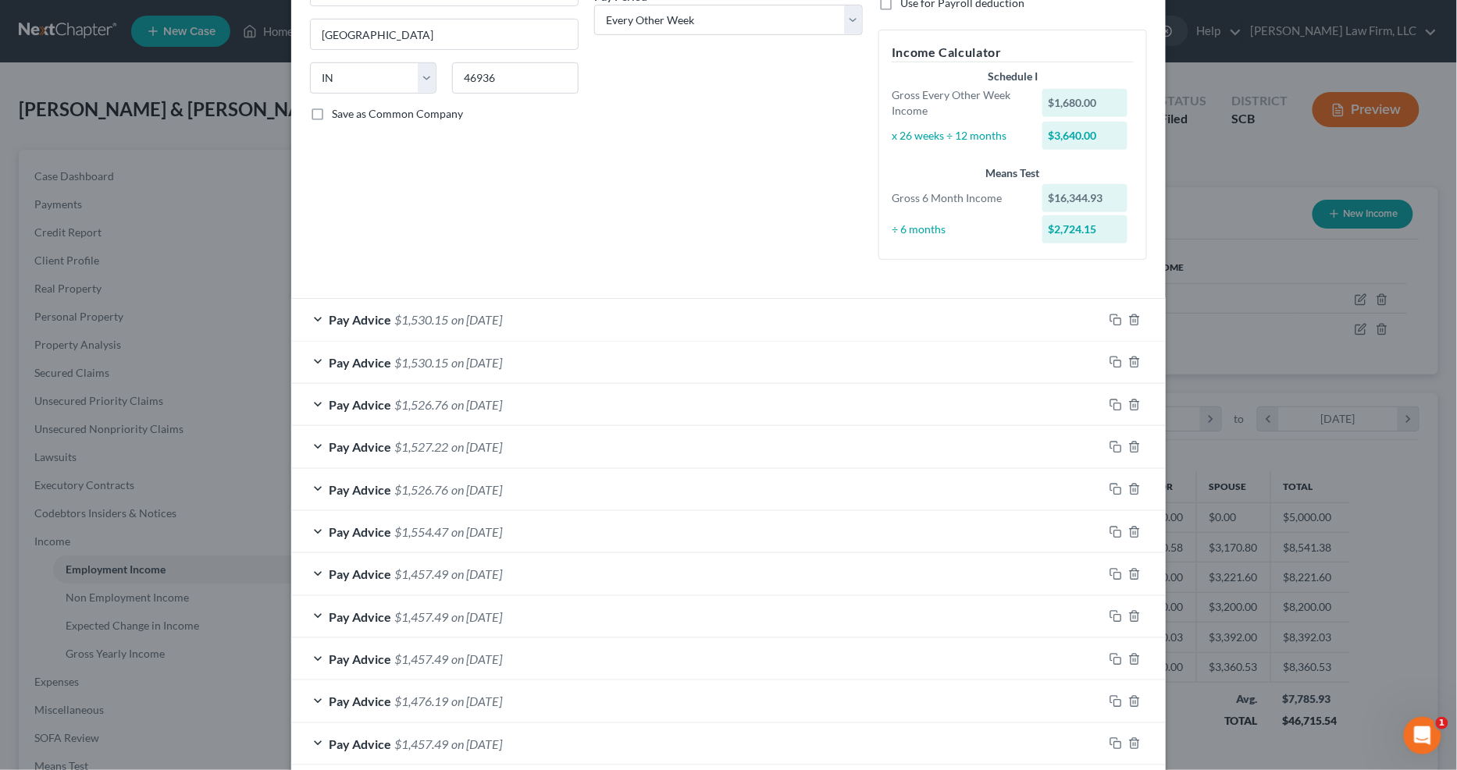
click at [618, 315] on div "Pay Advice $1,530.15 on [DATE]" at bounding box center [697, 319] width 812 height 41
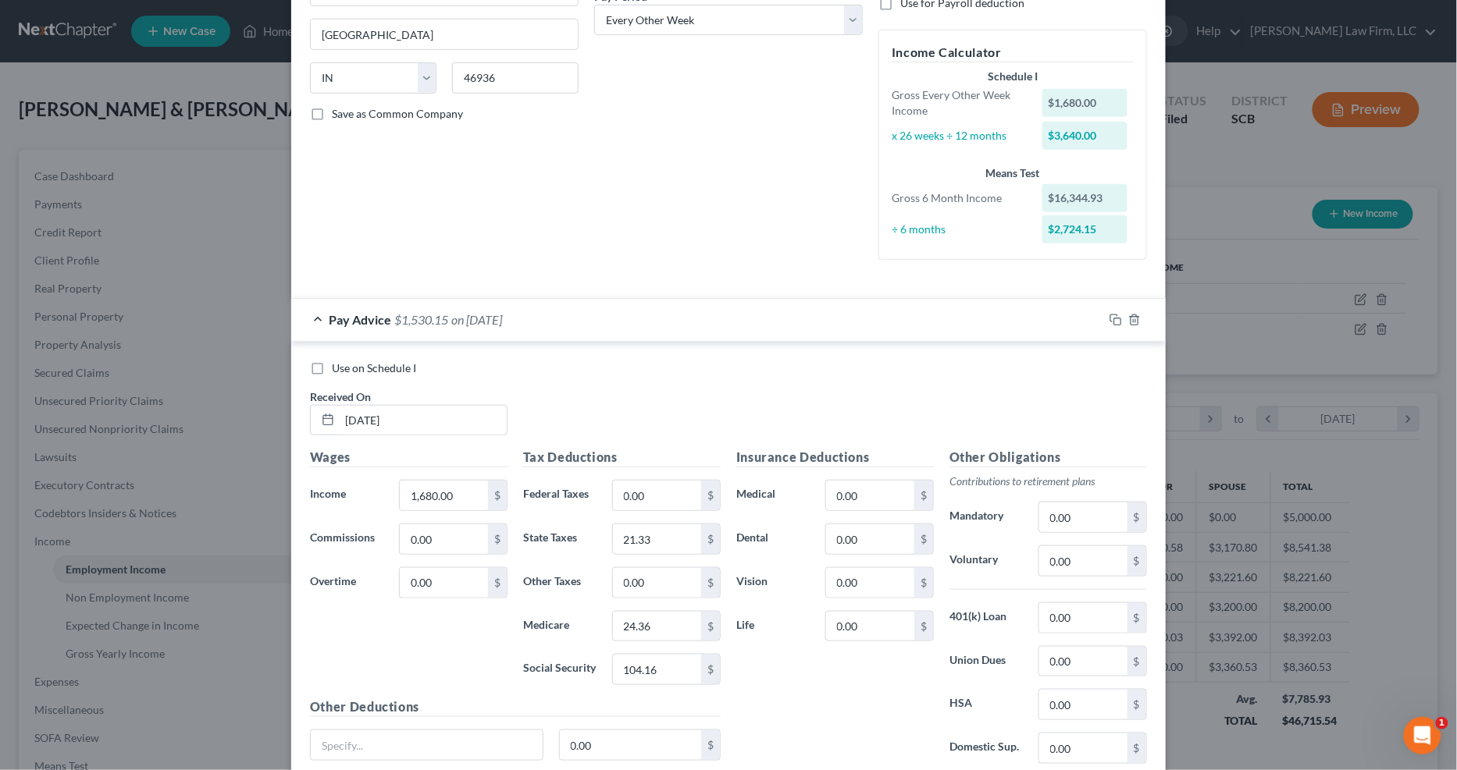
click at [618, 315] on div "Pay Advice $1,530.15 on [DATE]" at bounding box center [697, 319] width 812 height 41
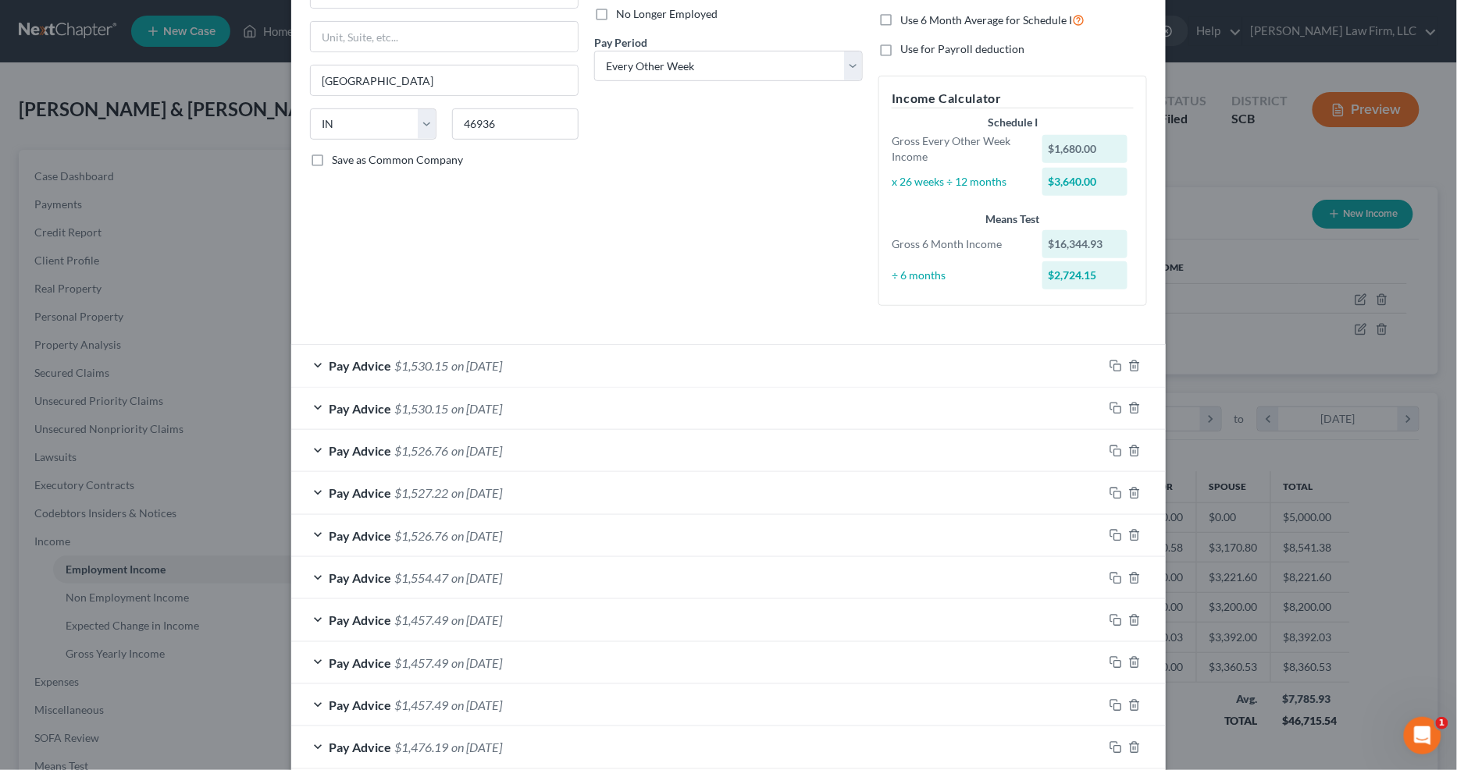
scroll to position [0, 0]
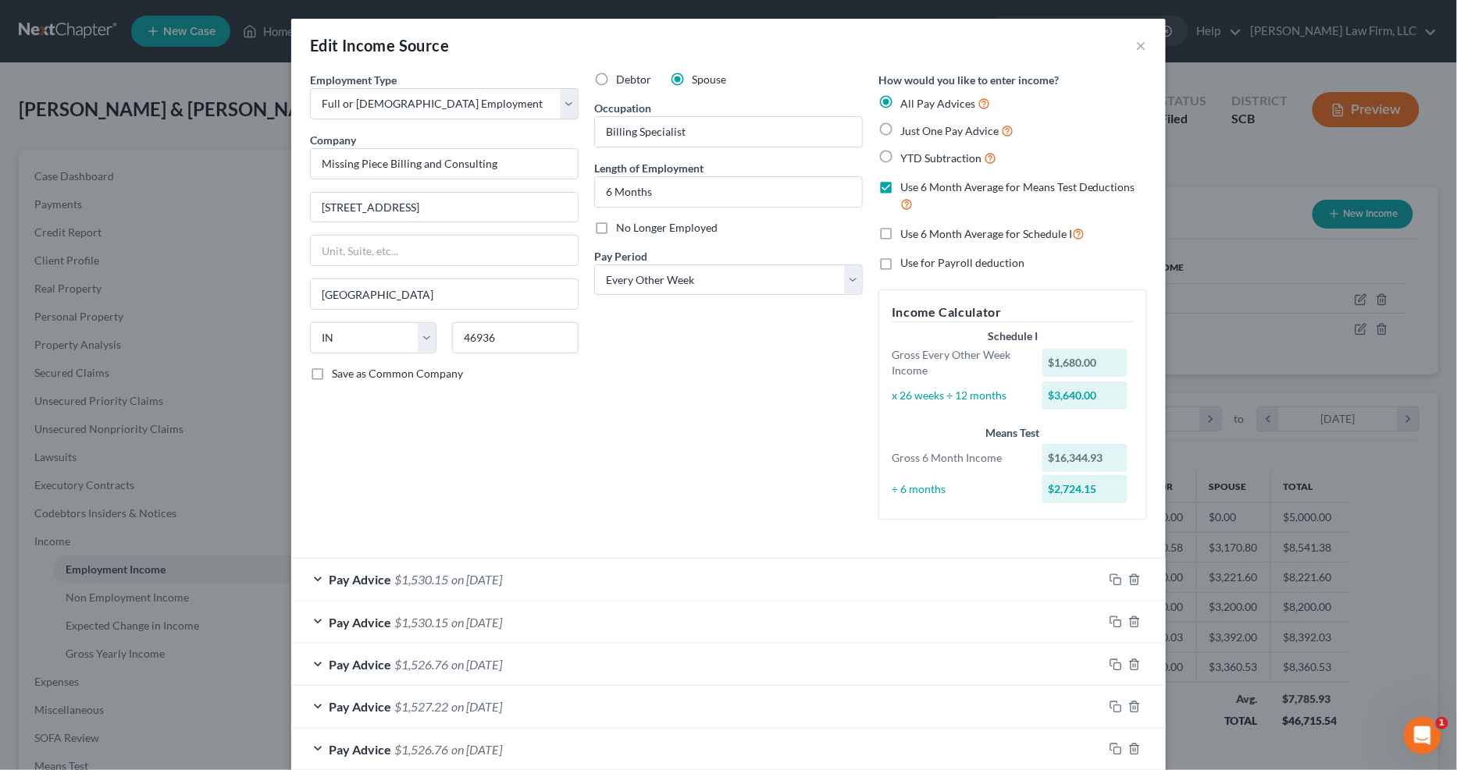
click at [709, 579] on div "Pay Advice $1,530.15 on [DATE]" at bounding box center [697, 579] width 812 height 41
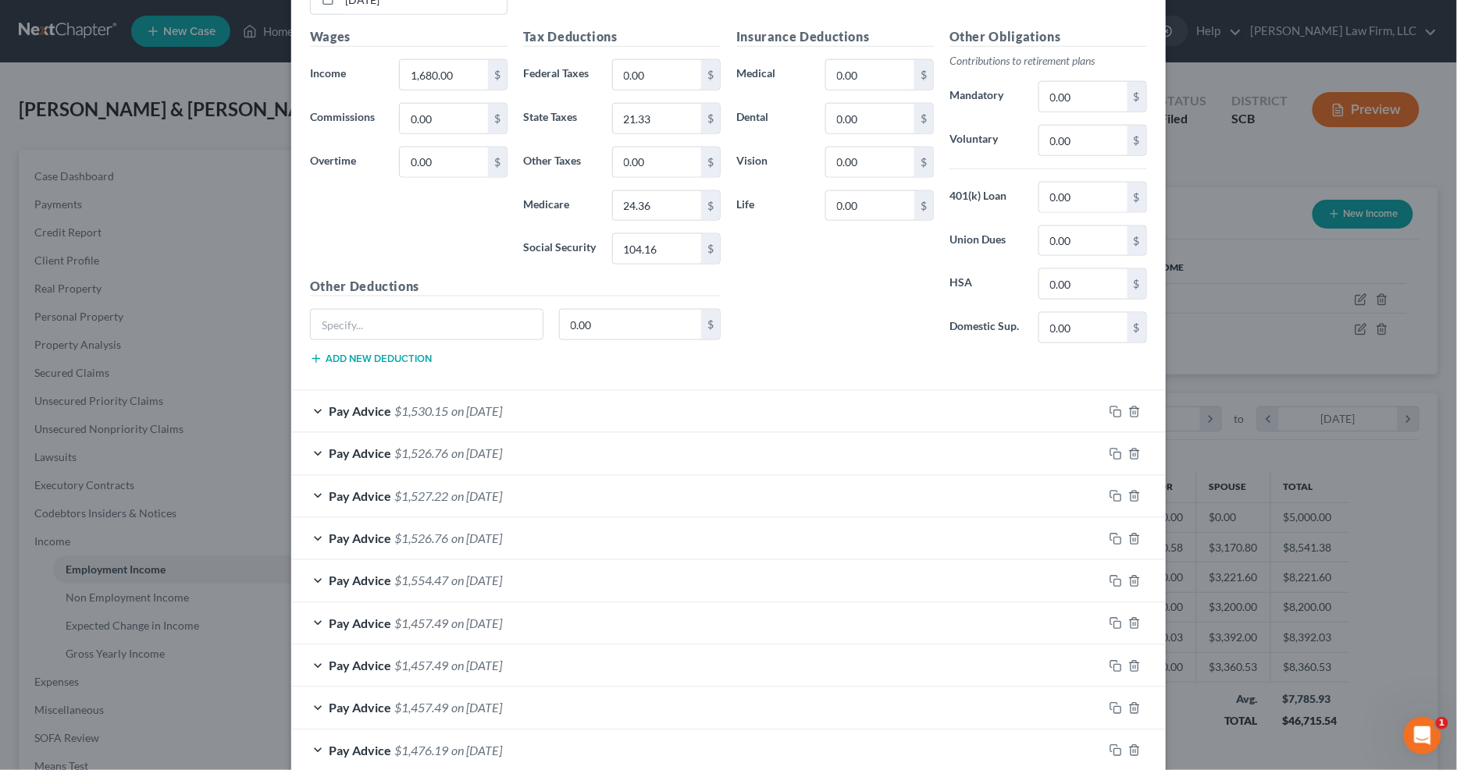
scroll to position [334, 0]
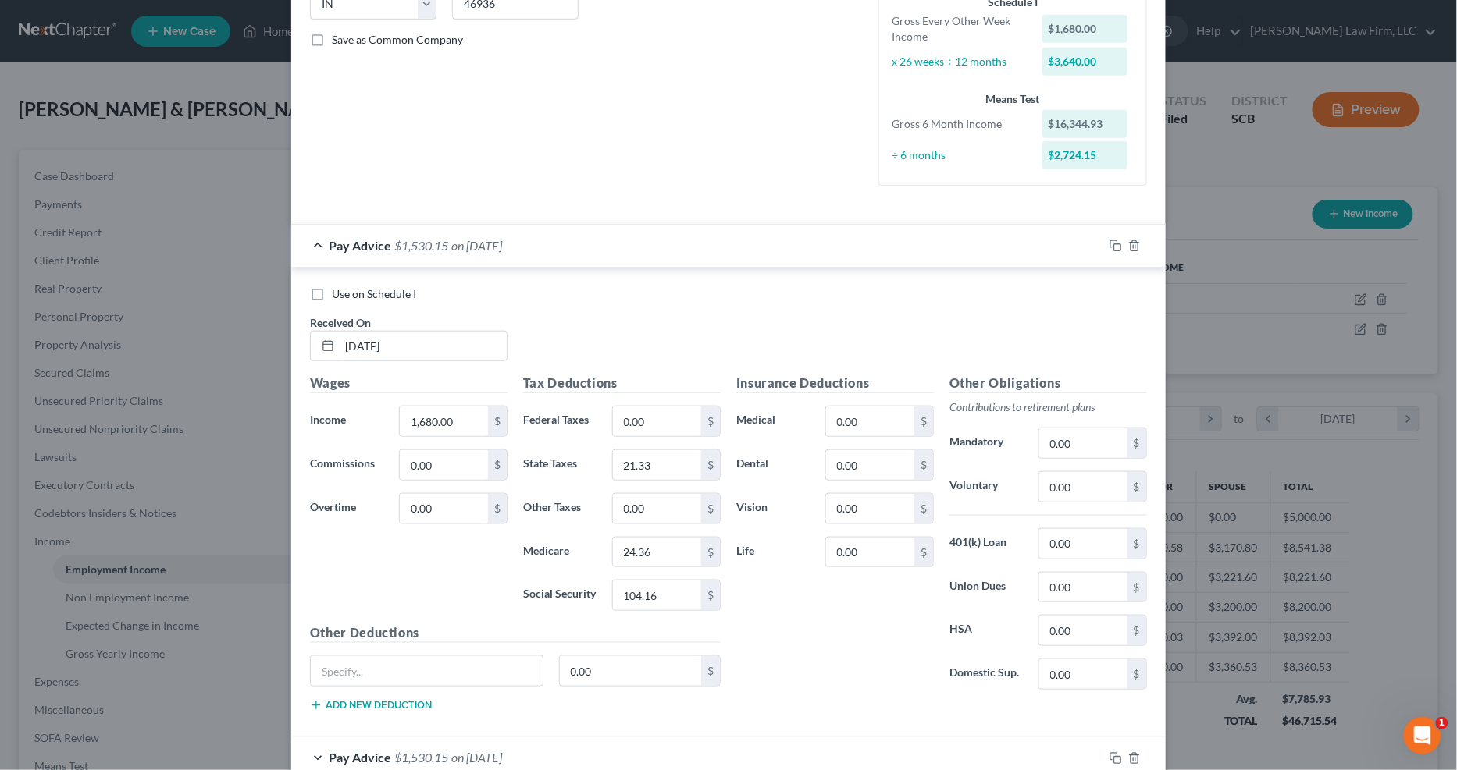
click at [541, 244] on div "Pay Advice $1,530.15 on [DATE]" at bounding box center [697, 245] width 812 height 41
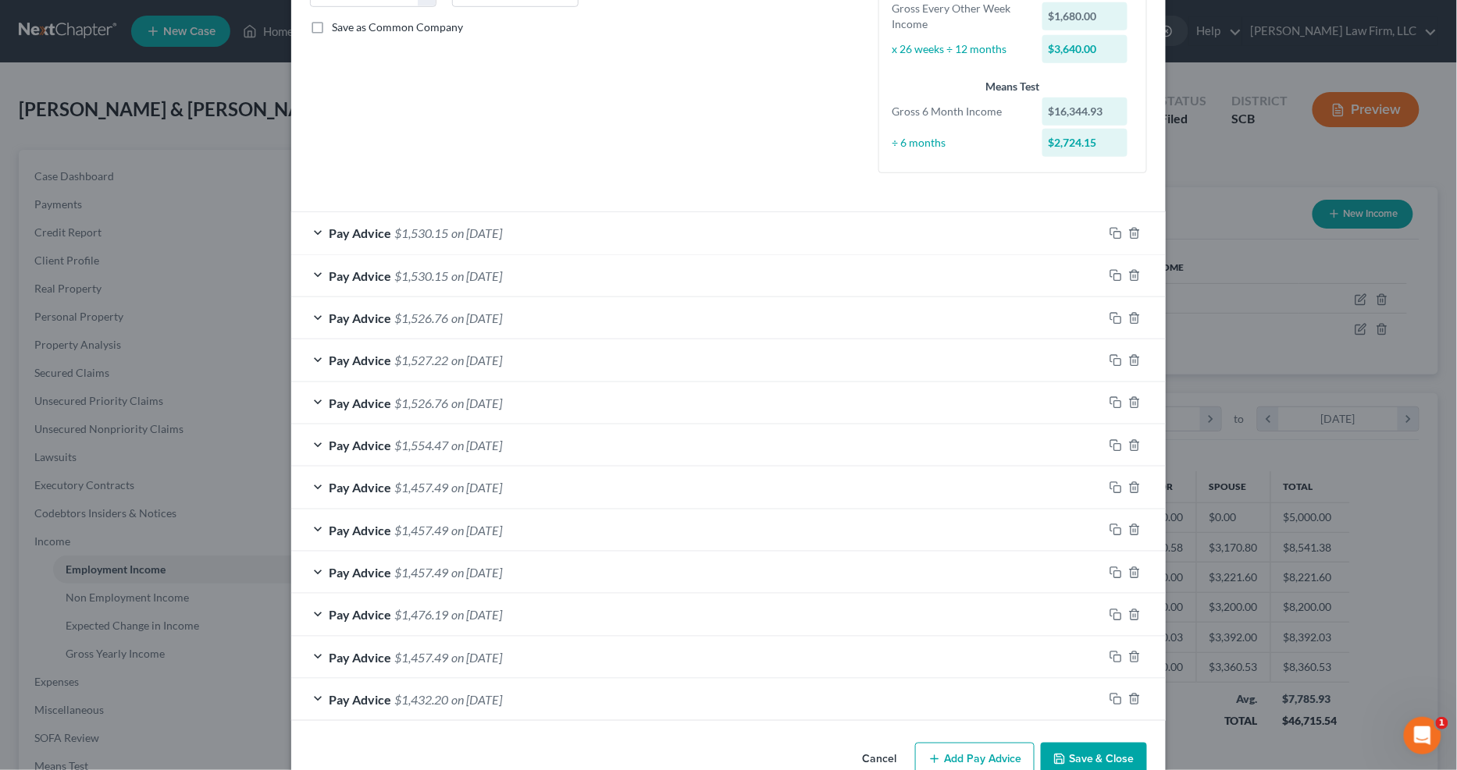
scroll to position [383, 0]
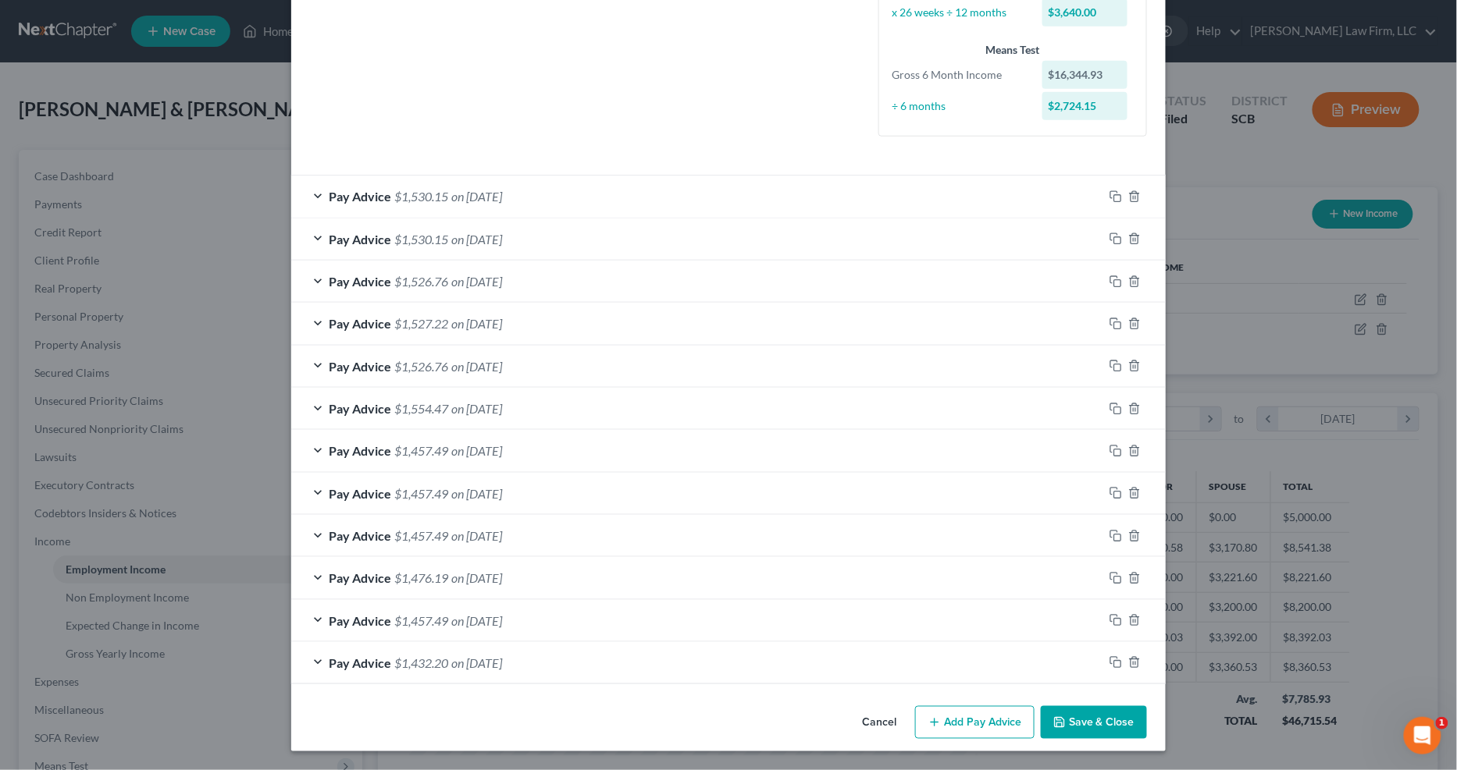
click at [969, 610] on button "Add Pay Advice" at bounding box center [974, 722] width 119 height 33
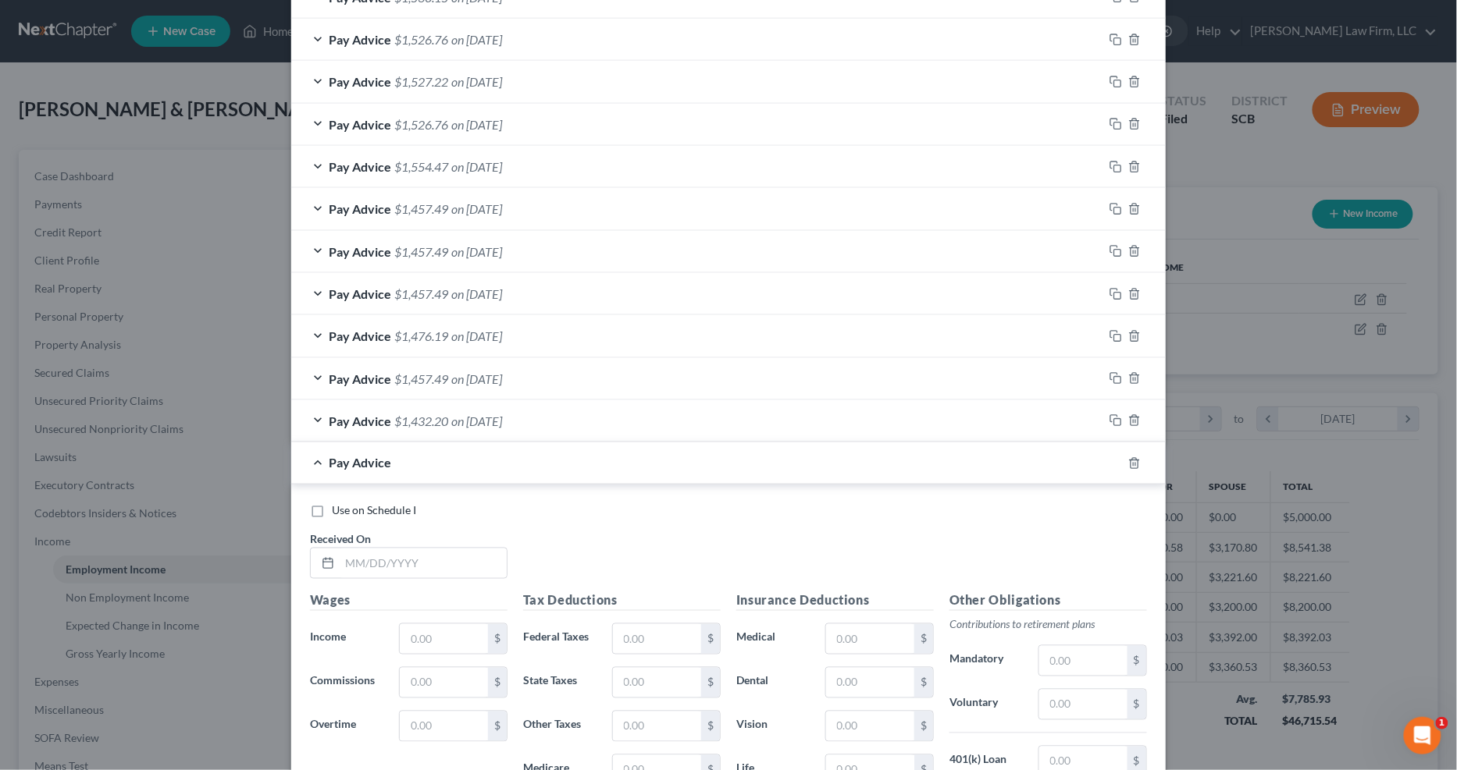
scroll to position [730, 0]
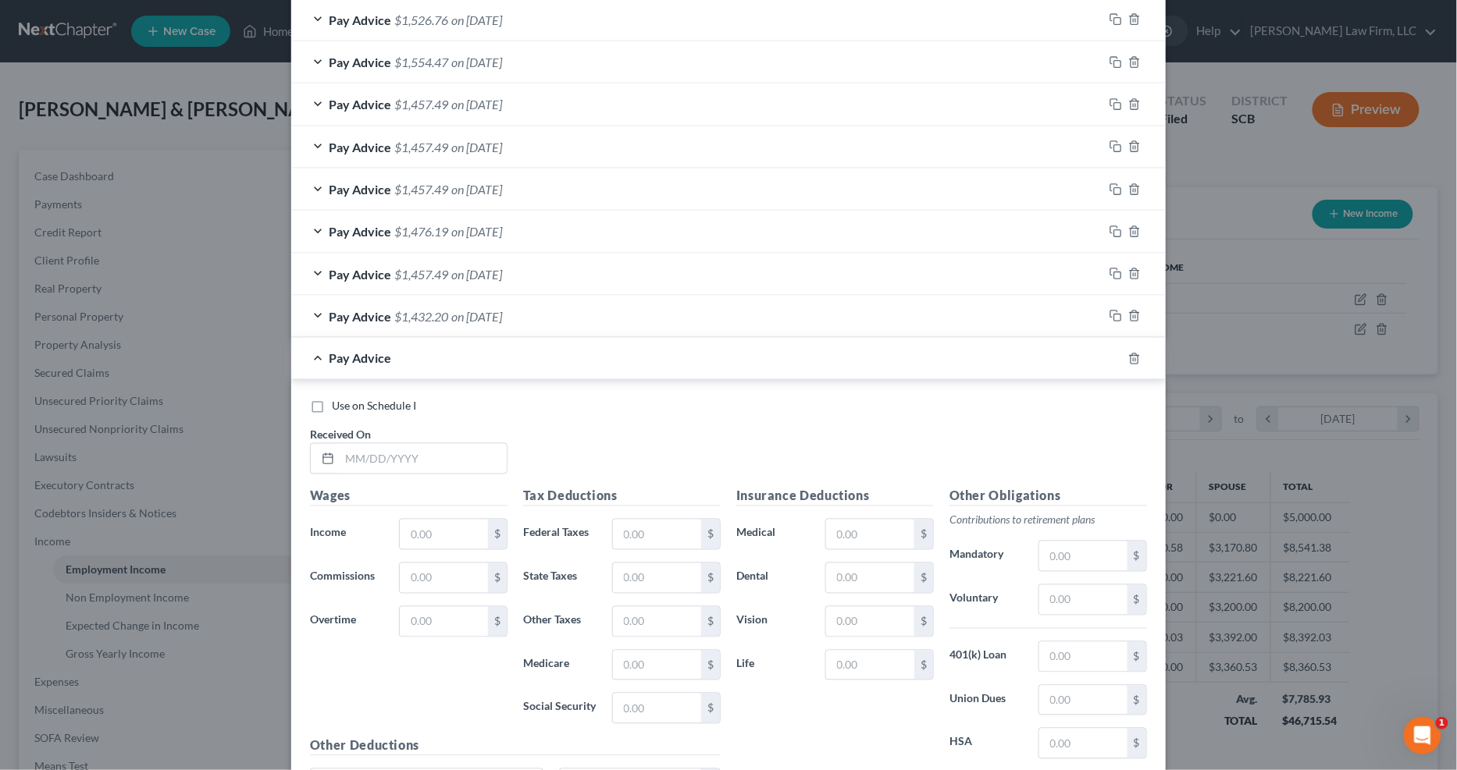
click at [368, 407] on span "Use on Schedule I" at bounding box center [374, 406] width 84 height 13
click at [348, 407] on input "Use on Schedule I" at bounding box center [343, 404] width 10 height 10
checkbox input "true"
click at [388, 456] on input "text" at bounding box center [423, 459] width 167 height 30
type input "[DATE]"
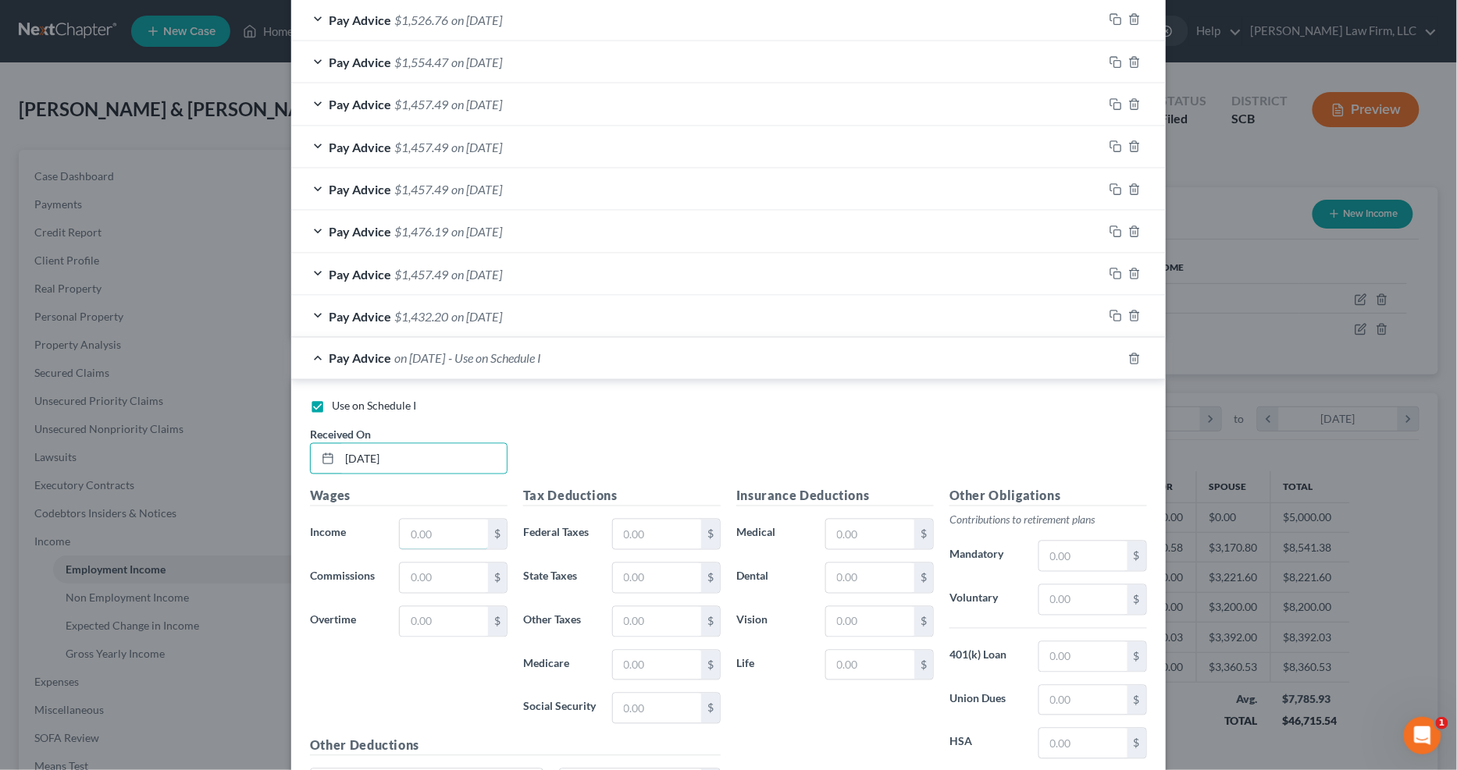
click at [425, 526] on input "text" at bounding box center [444, 535] width 88 height 30
type input "3,909.32"
click at [643, 535] on input "text" at bounding box center [657, 535] width 88 height 30
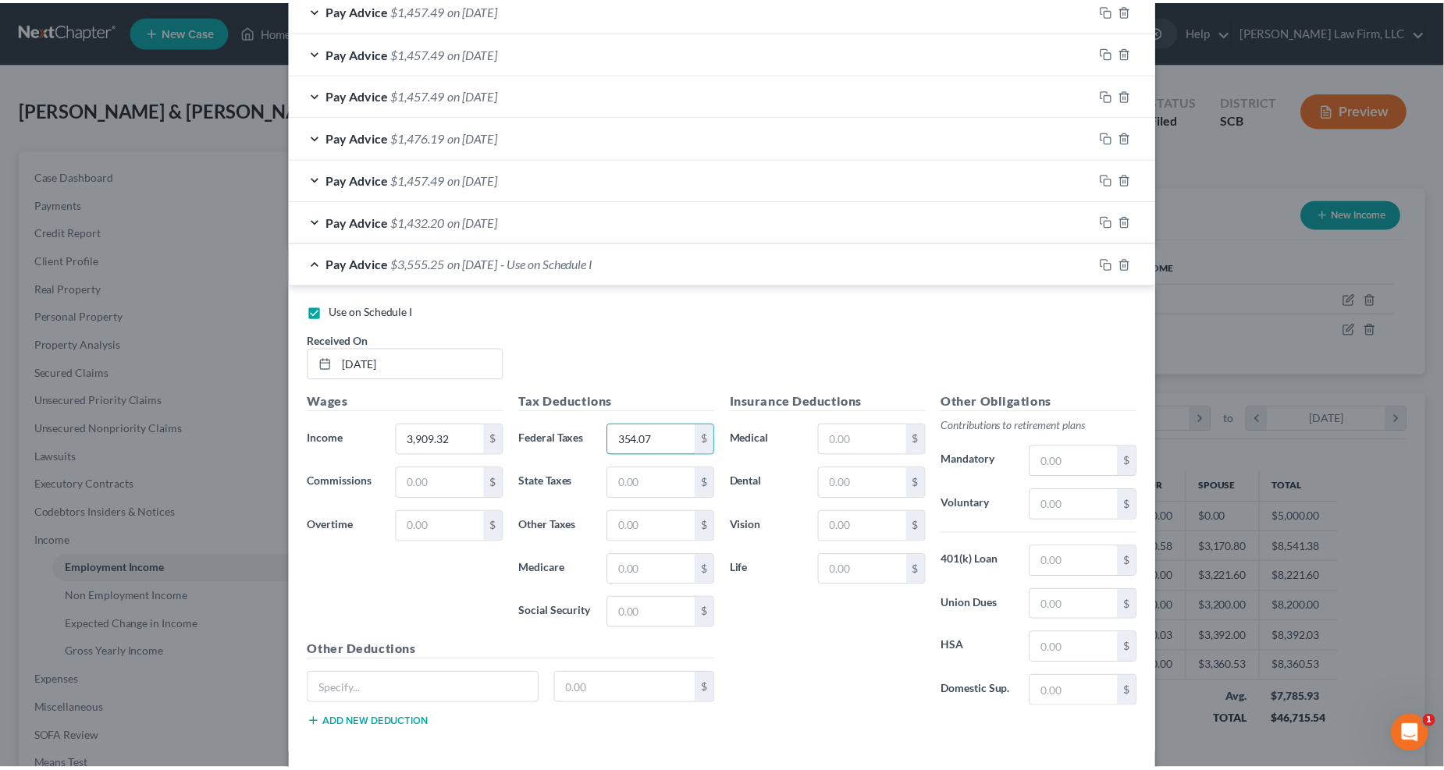
scroll to position [896, 0]
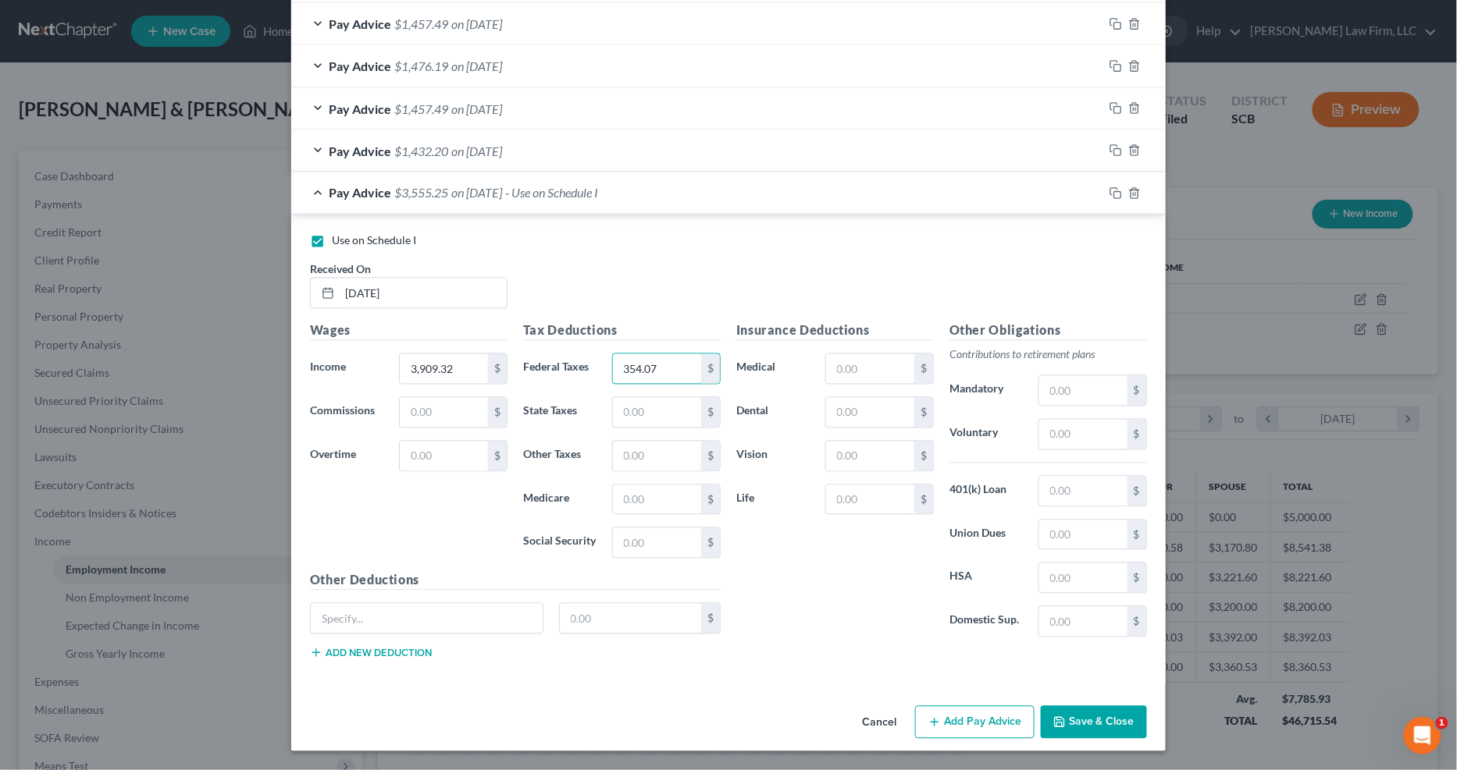
type input "354.07"
click at [1069, 610] on button "Save & Close" at bounding box center [1093, 722] width 106 height 33
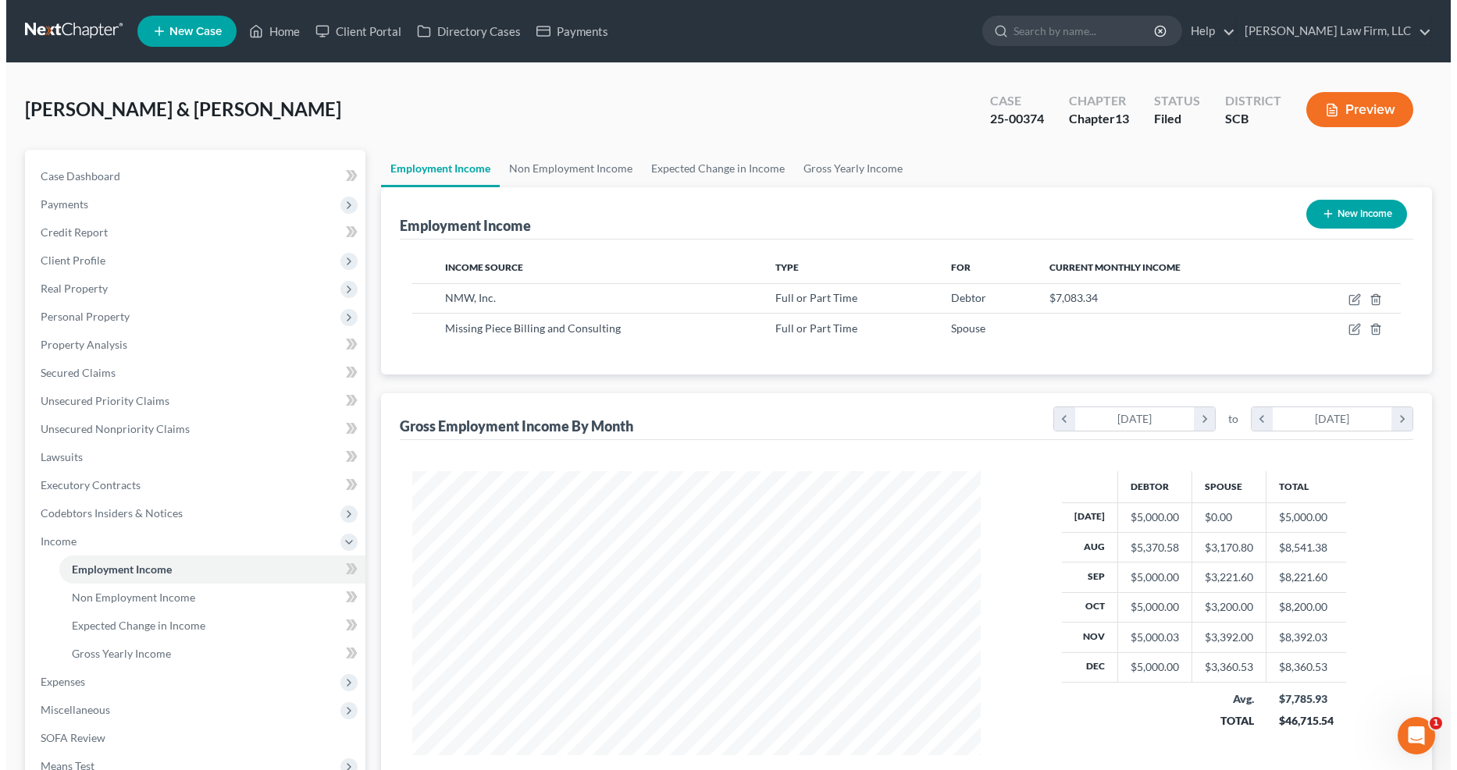
scroll to position [780272, 779959]
click at [1069, 326] on icon "button" at bounding box center [1348, 329] width 12 height 12
select select "0"
select select "15"
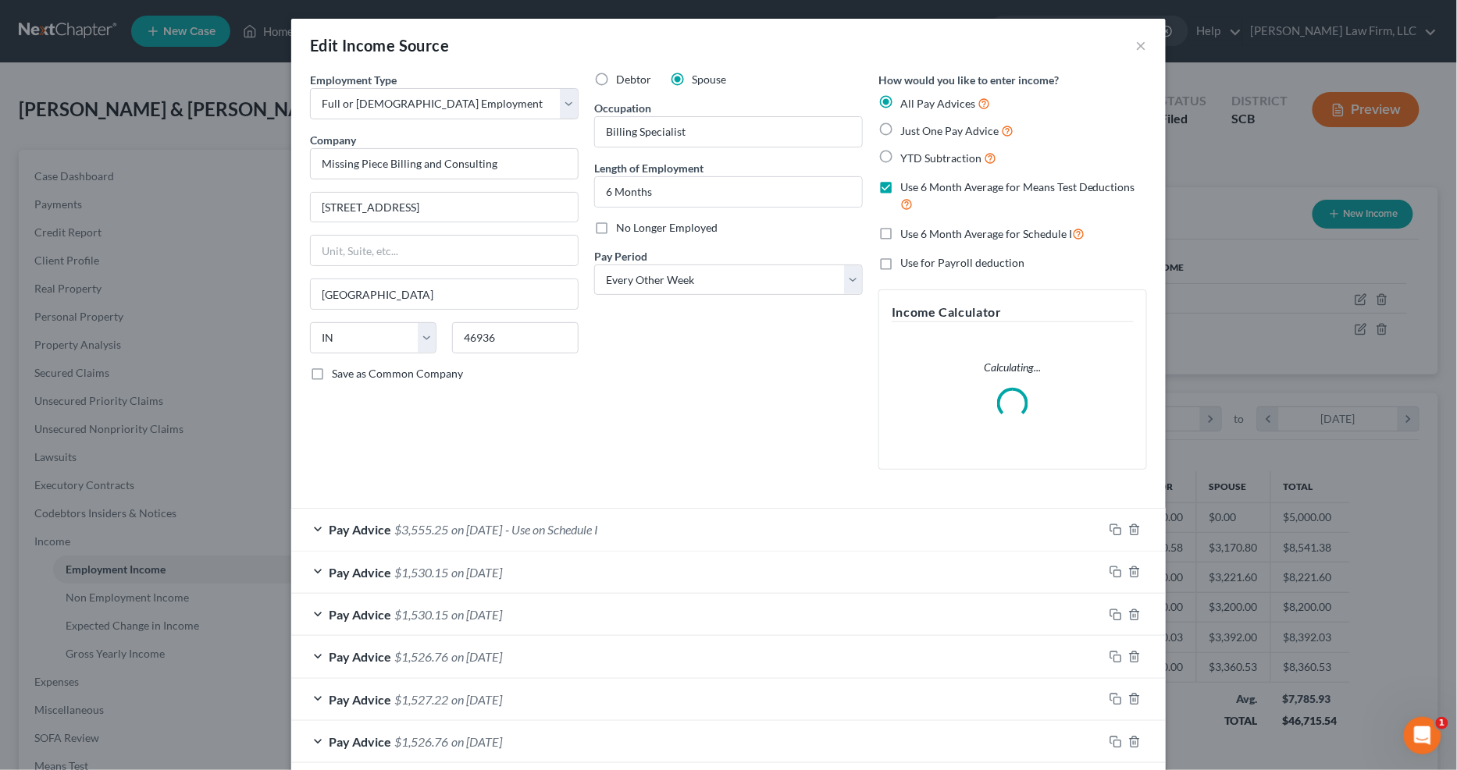
scroll to position [283, 601]
click at [727, 270] on select "Select Monthly Twice Monthly Every Other Week Weekly" at bounding box center [728, 280] width 269 height 31
select select "0"
click at [594, 265] on select "Select Monthly Twice Monthly Every Other Week Weekly" at bounding box center [728, 280] width 269 height 31
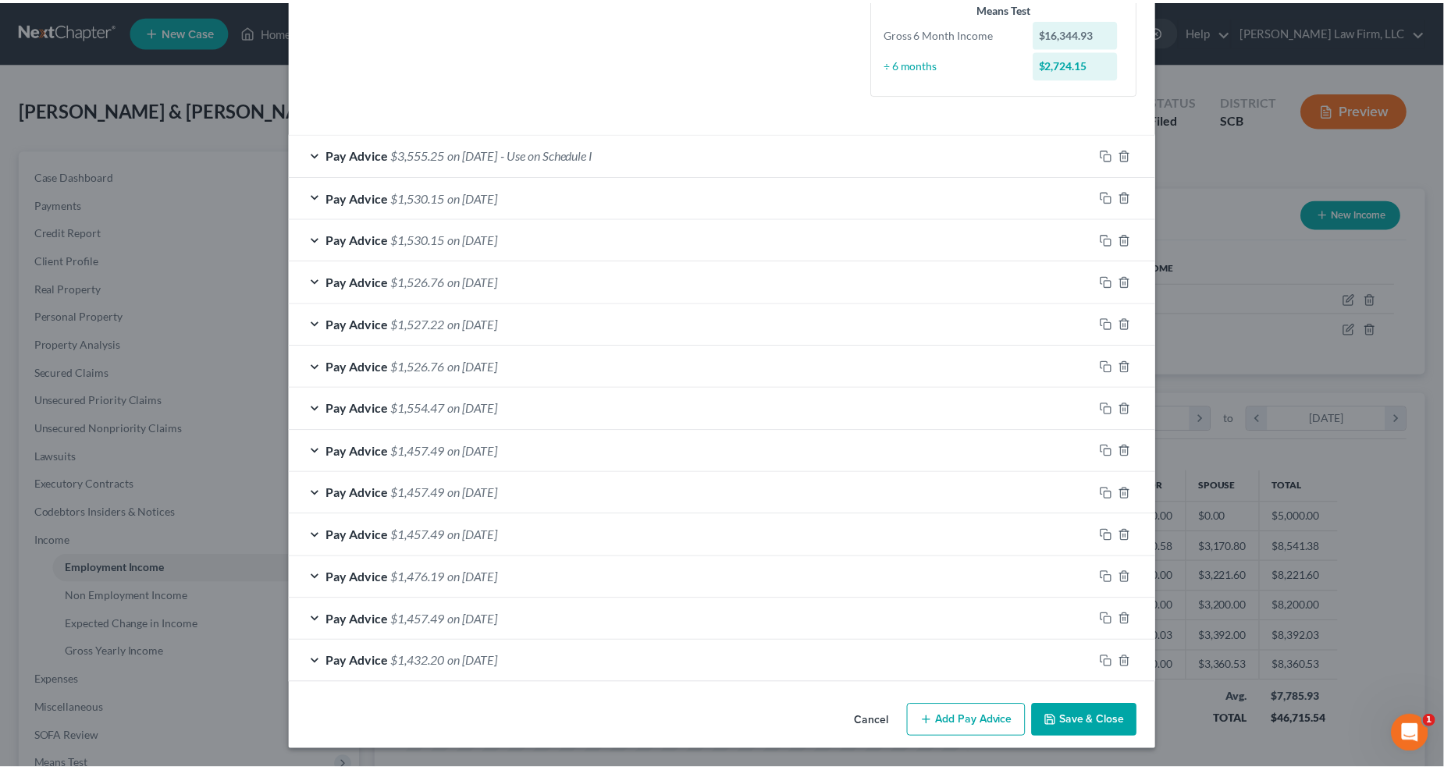
scroll to position [392, 0]
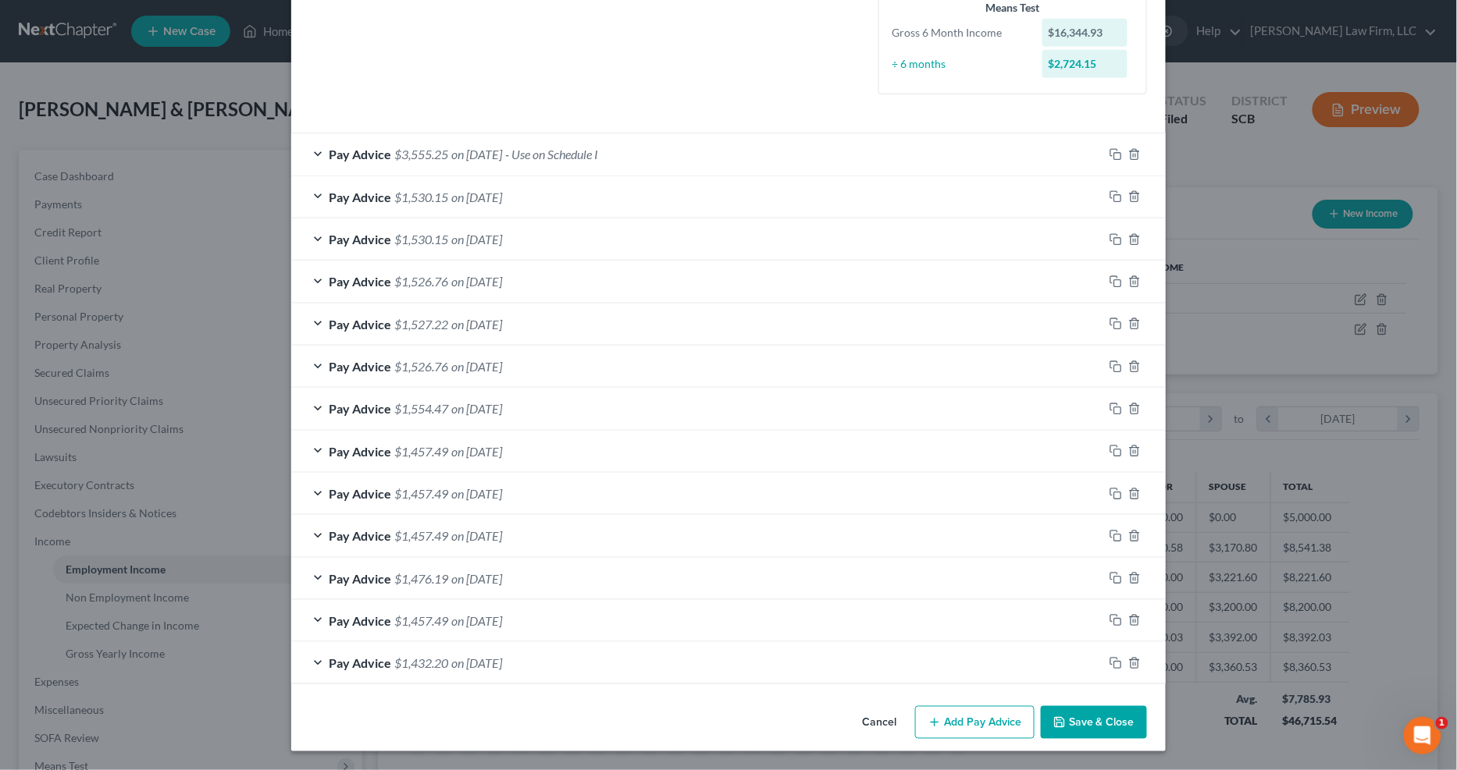
click at [1069, 610] on button "Save & Close" at bounding box center [1093, 722] width 106 height 33
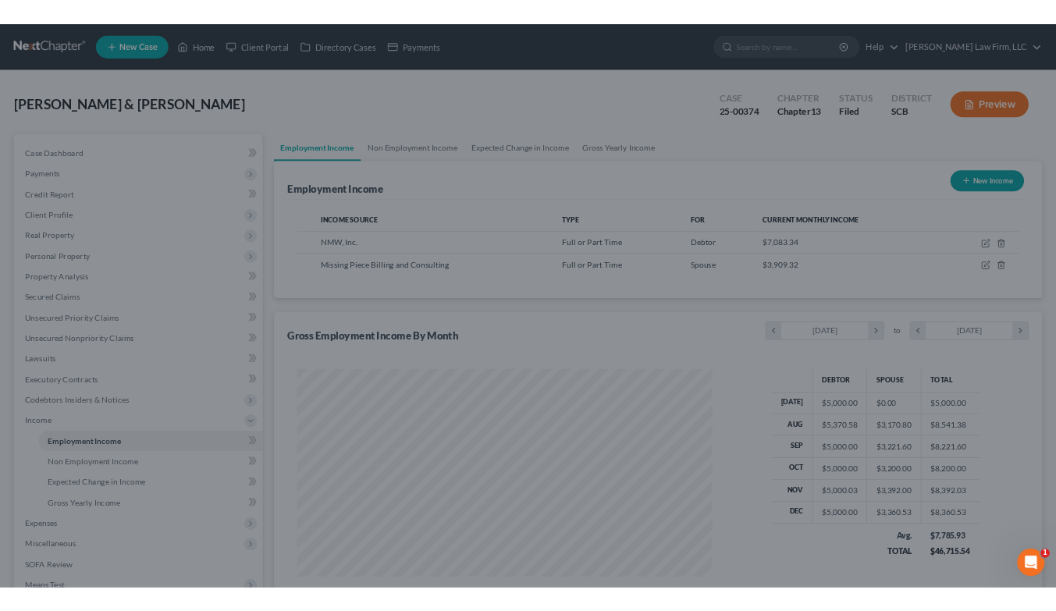
scroll to position [780272, 779959]
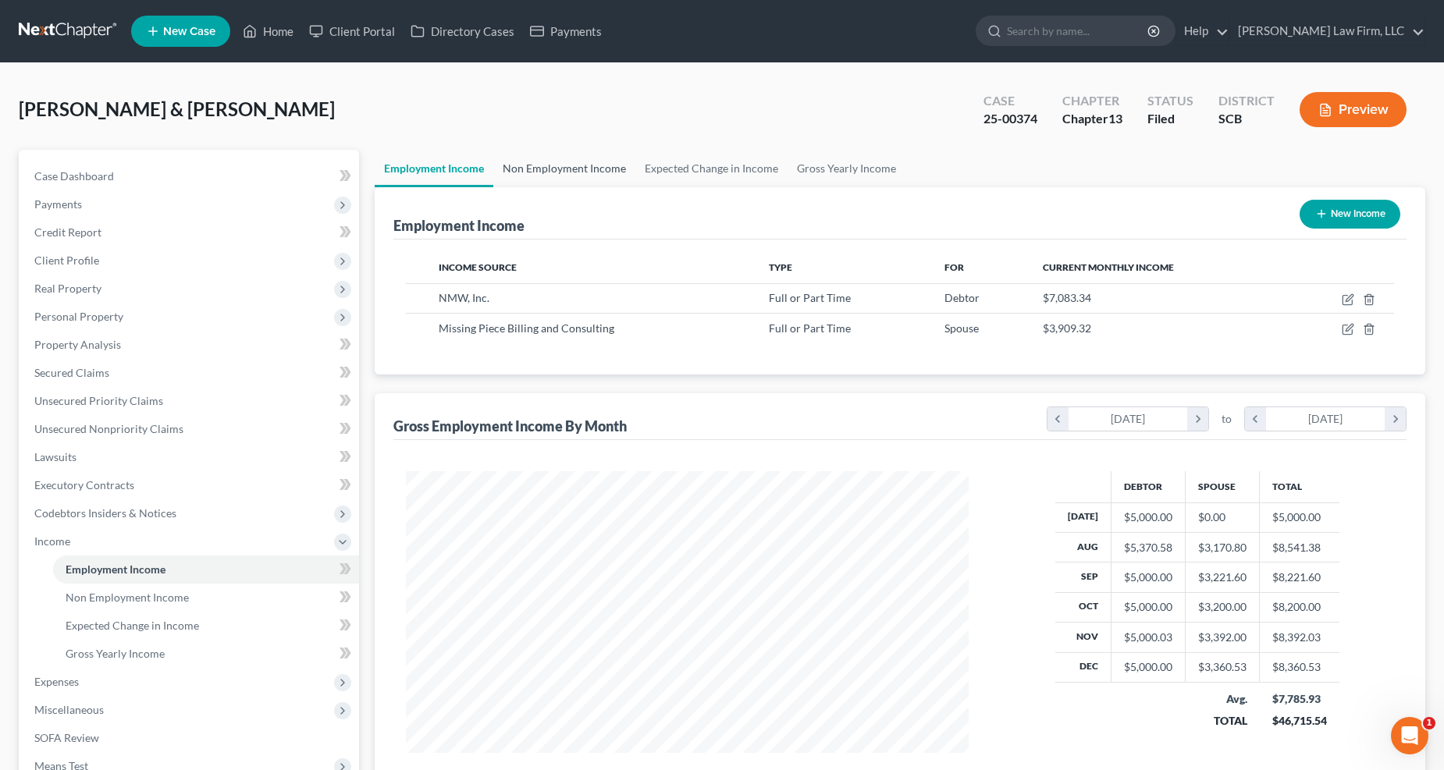
click at [580, 155] on link "Non Employment Income" at bounding box center [564, 168] width 142 height 37
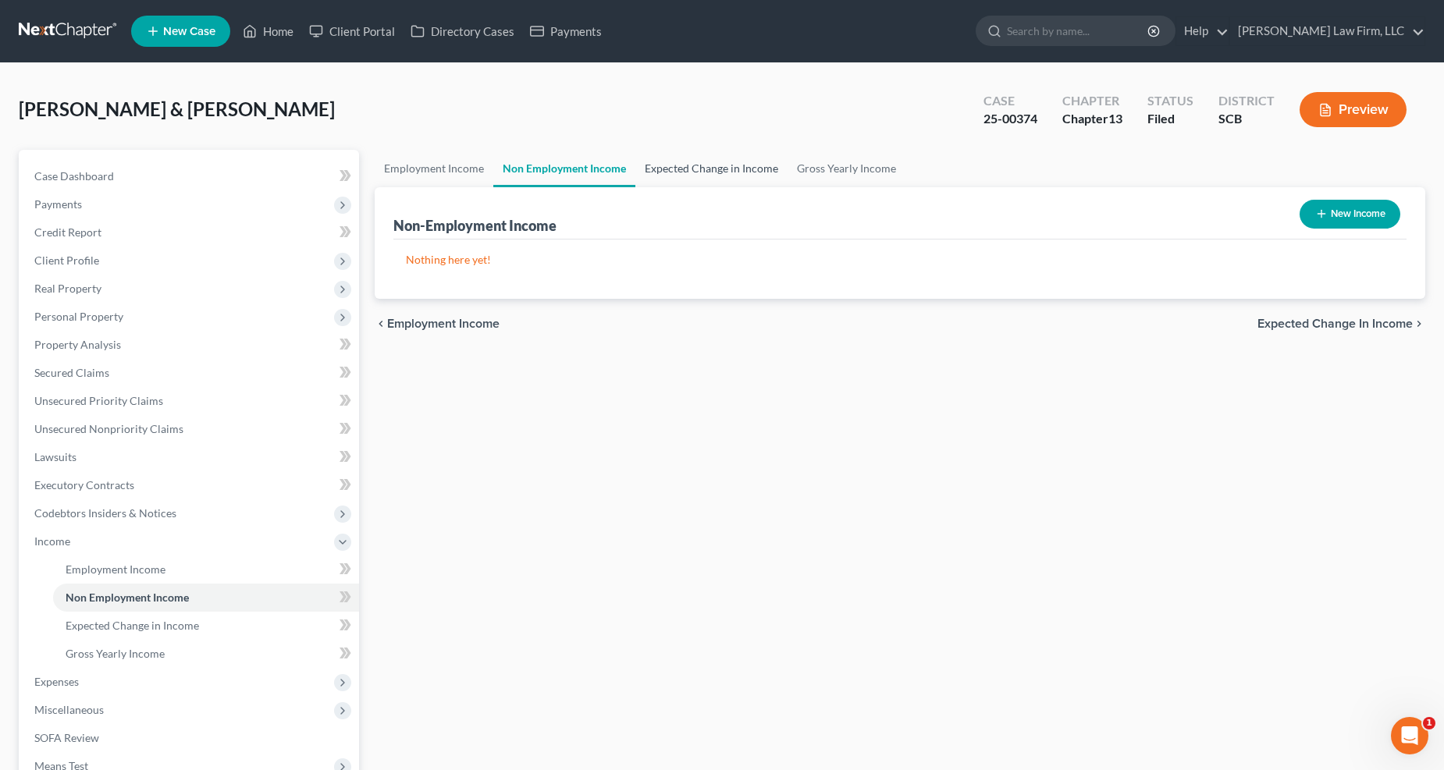
click at [688, 168] on link "Expected Change in Income" at bounding box center [711, 168] width 152 height 37
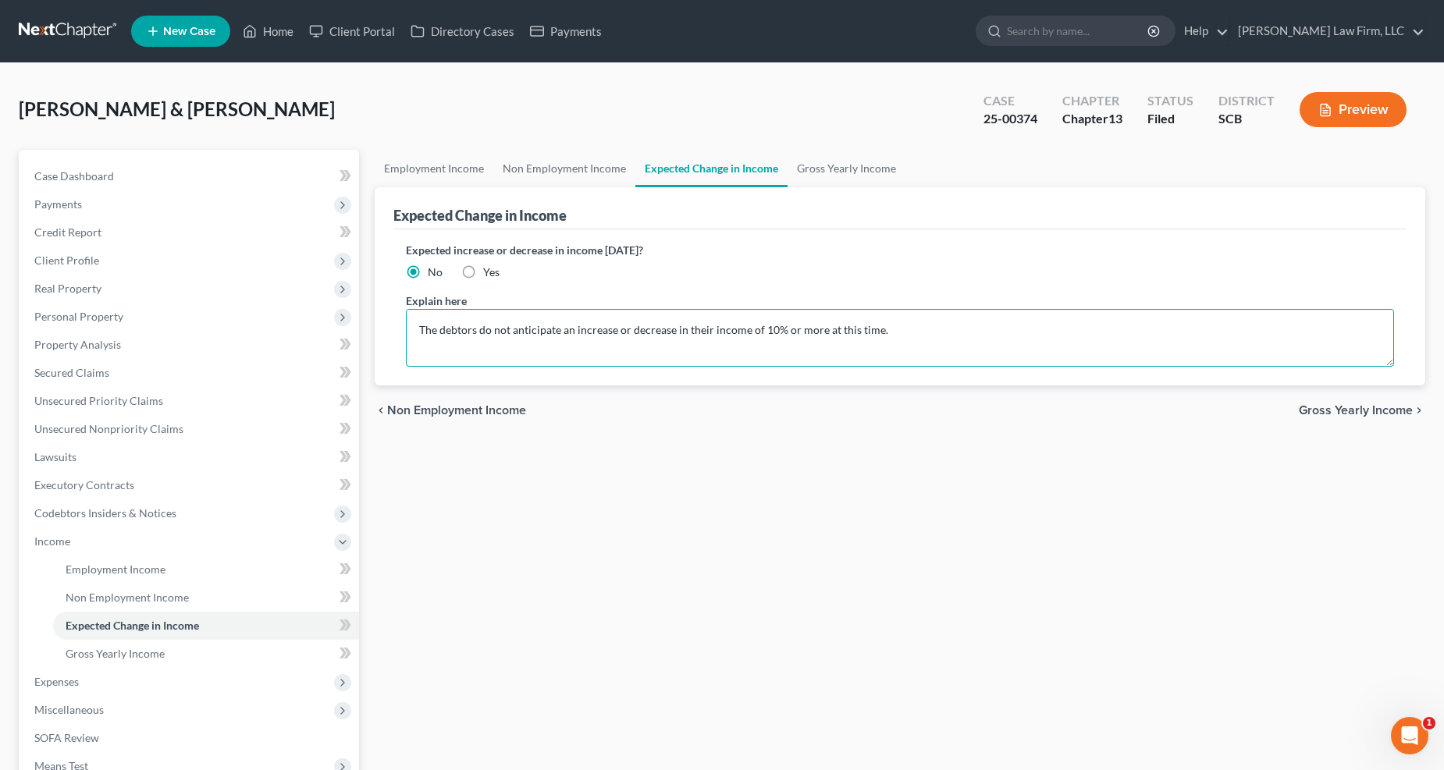
click at [416, 322] on textarea "The debtors do not anticipate an increase or decrease in their income of 10% or…" at bounding box center [900, 338] width 989 height 58
type textarea "This schedule is amended to update the debtors' income since filing. The debtor…"
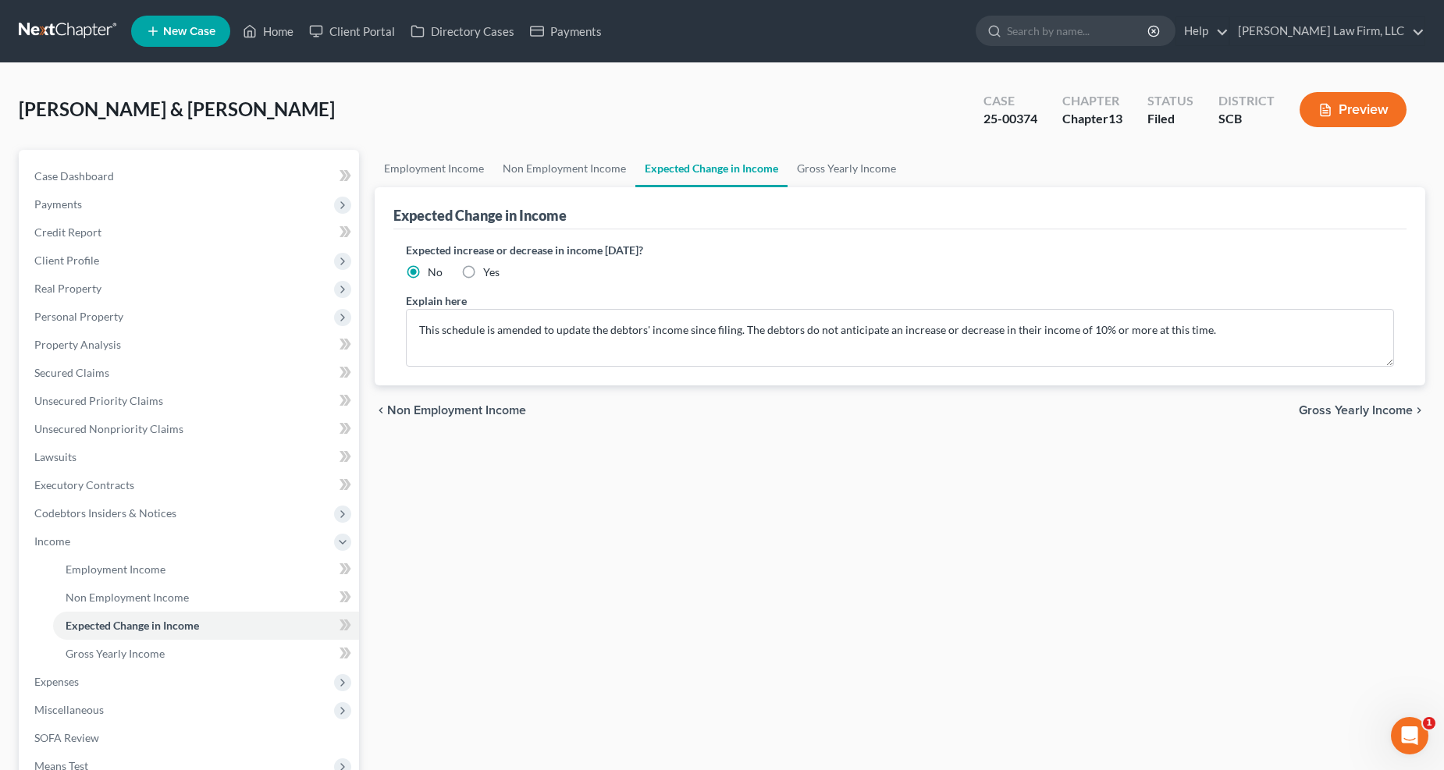
click at [58, 610] on span "Expenses" at bounding box center [56, 681] width 44 height 13
click at [88, 597] on span "Home" at bounding box center [81, 597] width 30 height 13
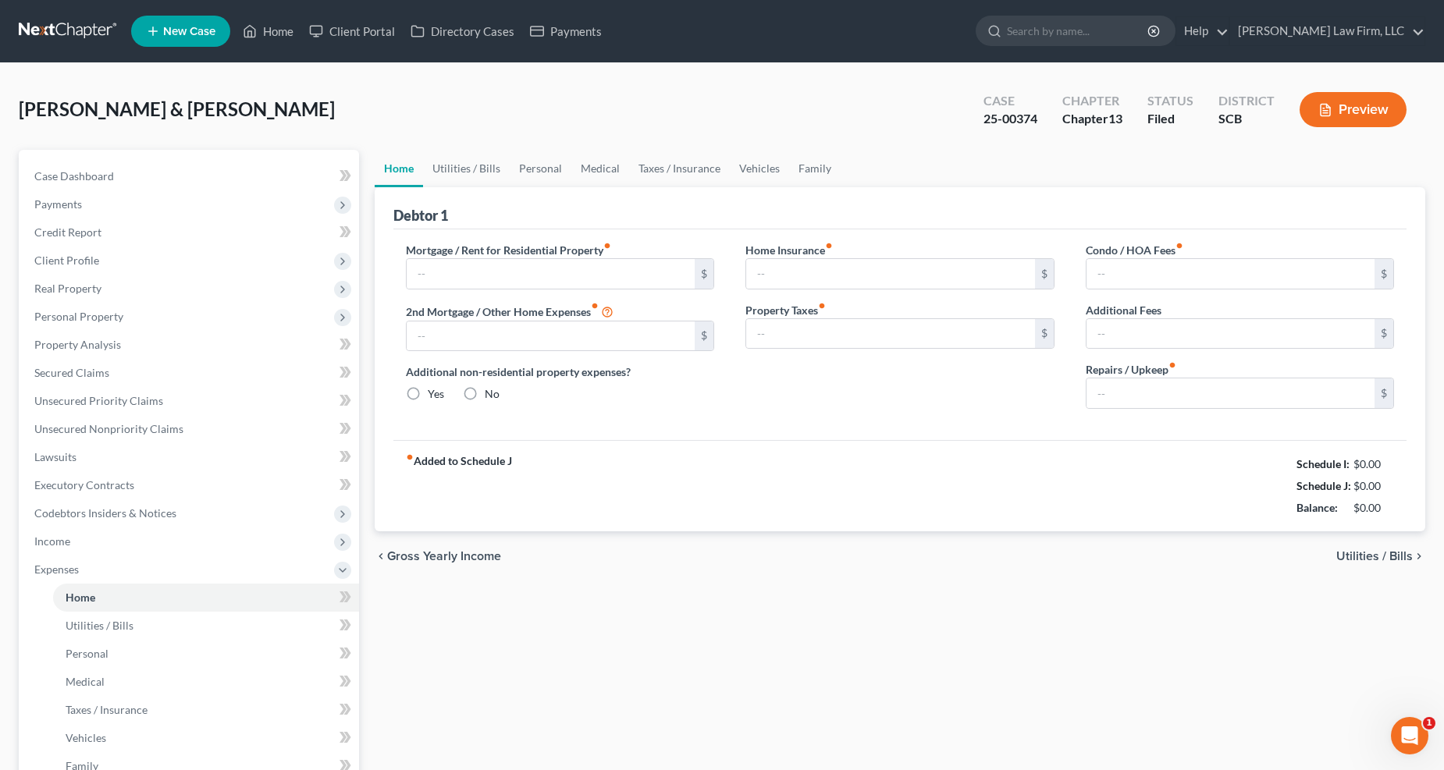
type input "2,509.95"
type input "0.00"
radio input "true"
type input "0.00"
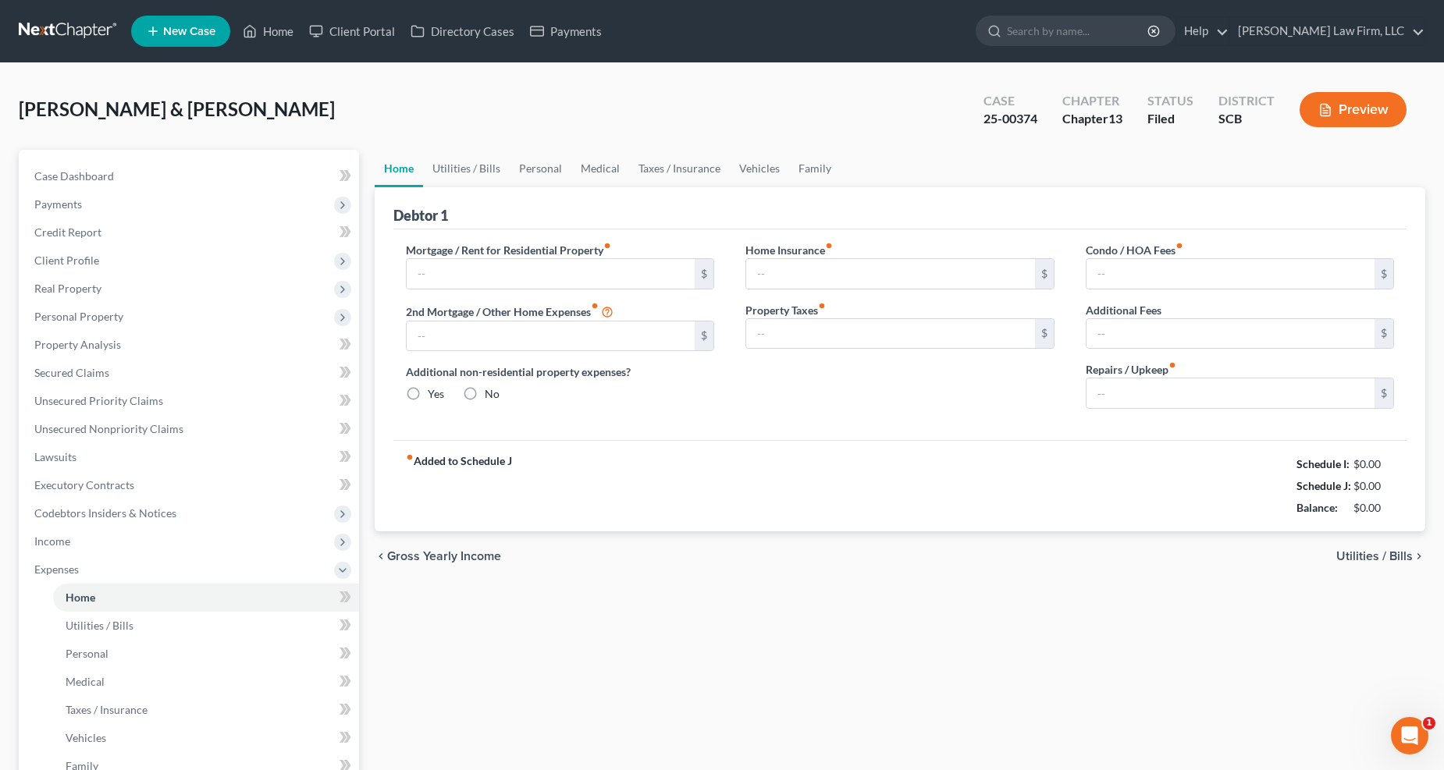
type input "0.00"
type input "42.00"
type input "100.00"
click at [500, 268] on input "2,509.95" at bounding box center [551, 274] width 289 height 30
type input "2,516.90"
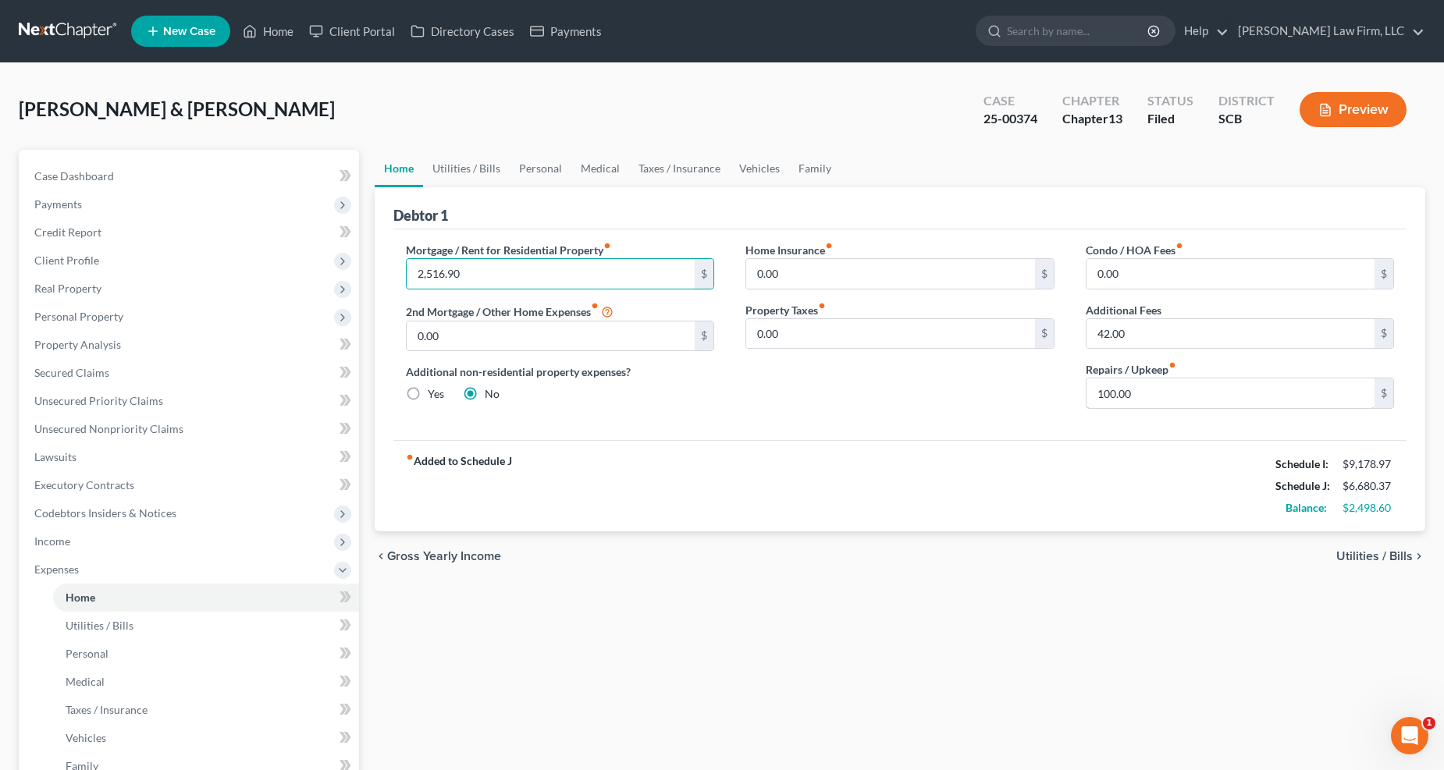
click at [1069, 394] on input "100.00" at bounding box center [1231, 394] width 289 height 30
type input "150"
click at [486, 165] on link "Utilities / Bills" at bounding box center [466, 168] width 87 height 37
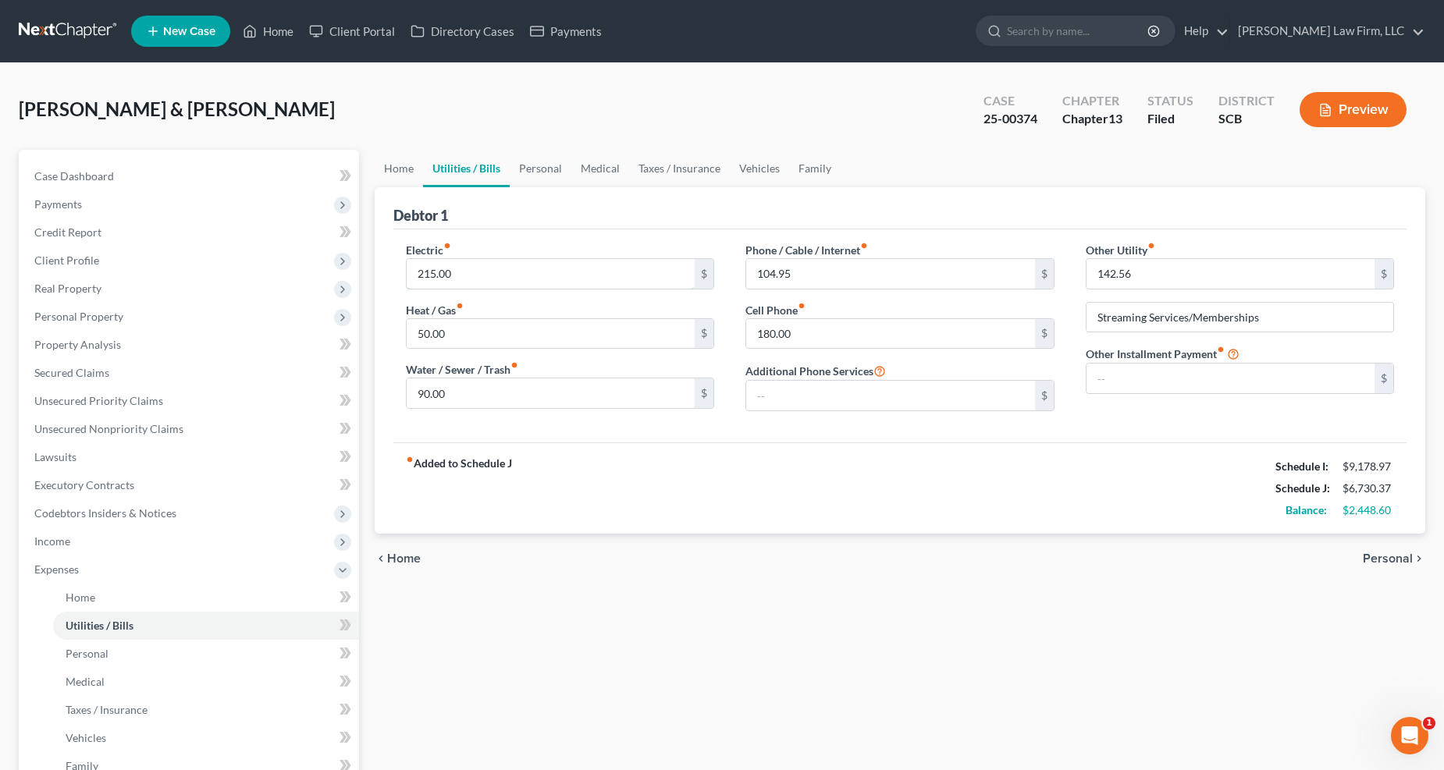
click at [473, 262] on input "215.00" at bounding box center [551, 274] width 289 height 30
type input "245"
click at [459, 328] on input "50.00" at bounding box center [551, 334] width 289 height 30
click at [464, 395] on input "90.00" at bounding box center [551, 394] width 289 height 30
type input "94.08"
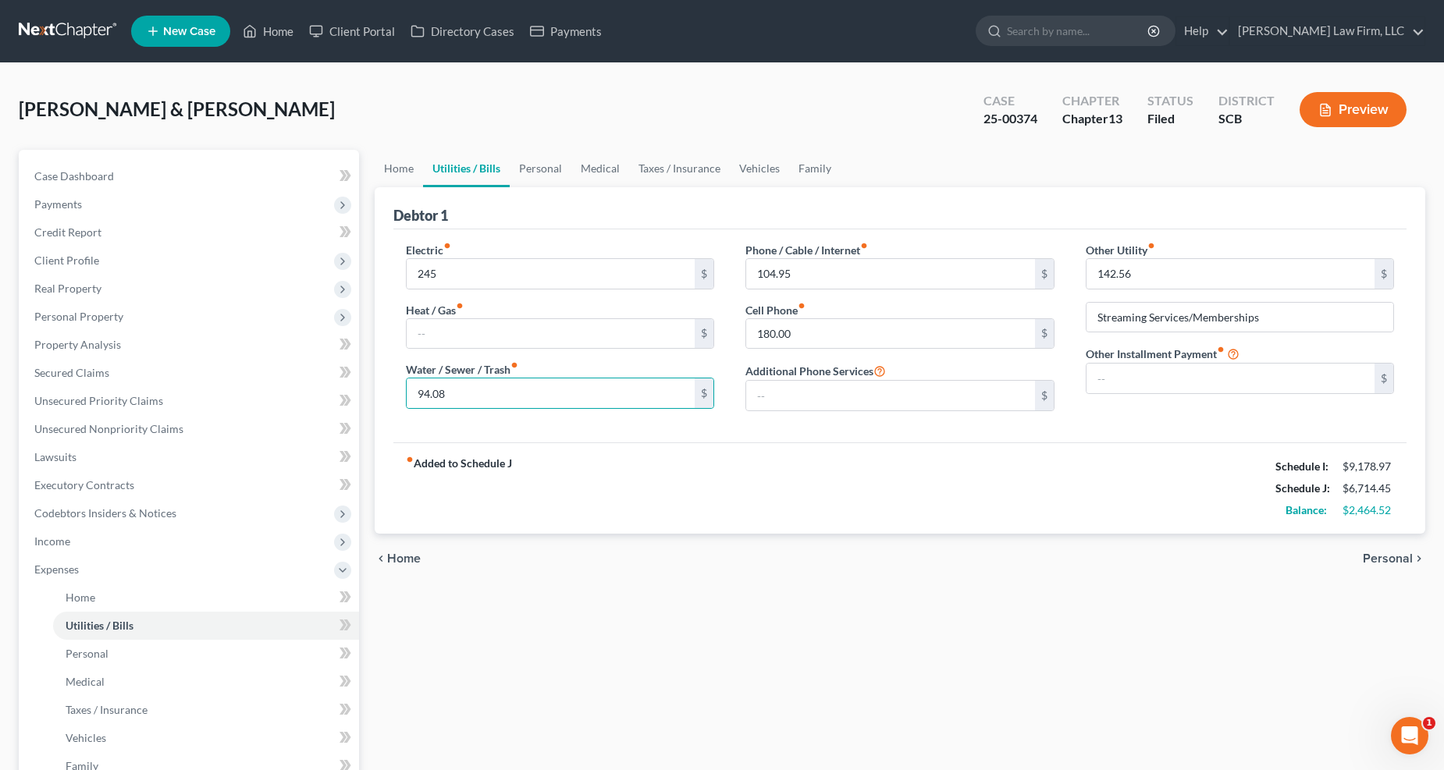
click at [825, 255] on label "Phone / Cable / Internet fiber_manual_record" at bounding box center [806, 250] width 123 height 16
click at [826, 267] on input "104.95" at bounding box center [890, 274] width 289 height 30
type input "341.20"
click at [844, 331] on input "180.00" at bounding box center [890, 334] width 289 height 30
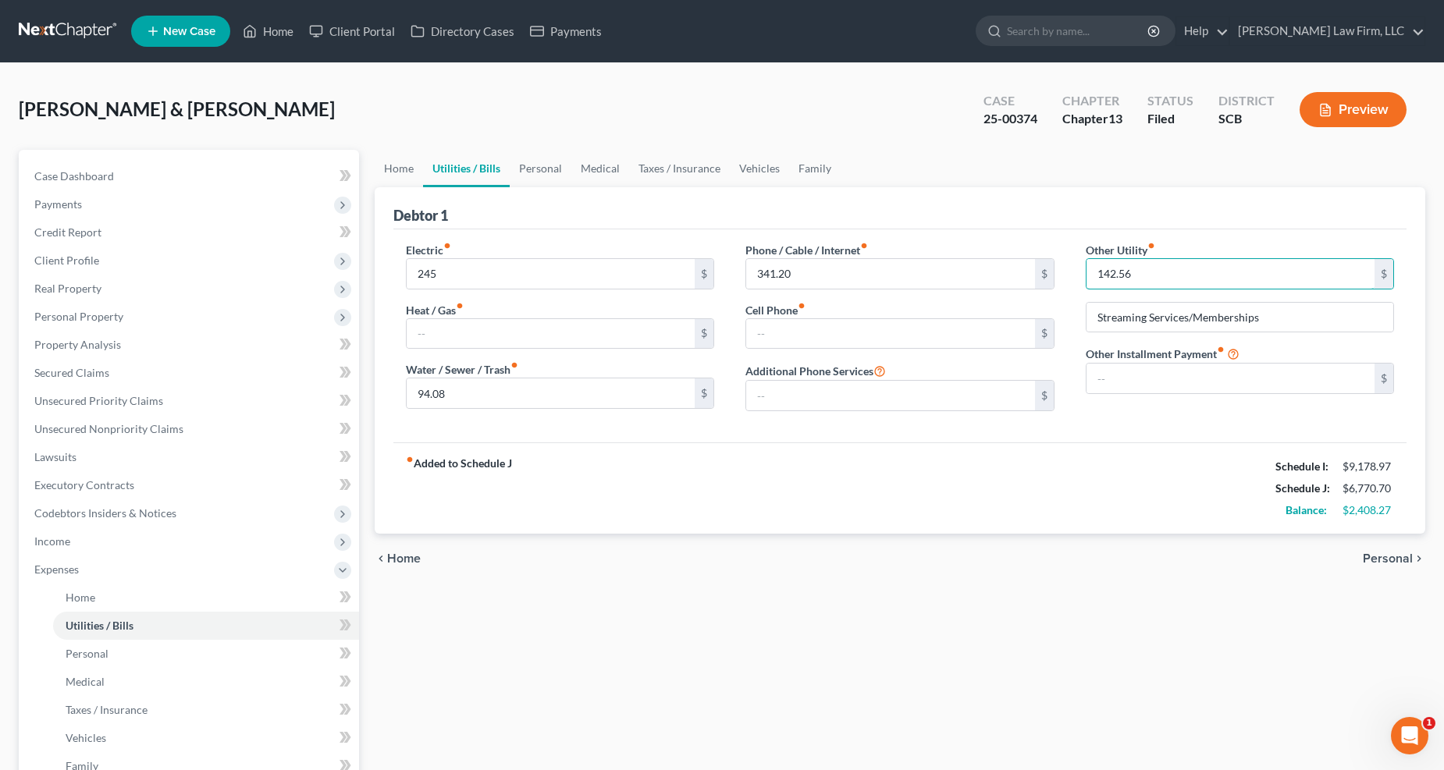
click at [1069, 273] on input "142.56" at bounding box center [1231, 274] width 289 height 30
click at [548, 167] on link "Personal" at bounding box center [541, 168] width 62 height 37
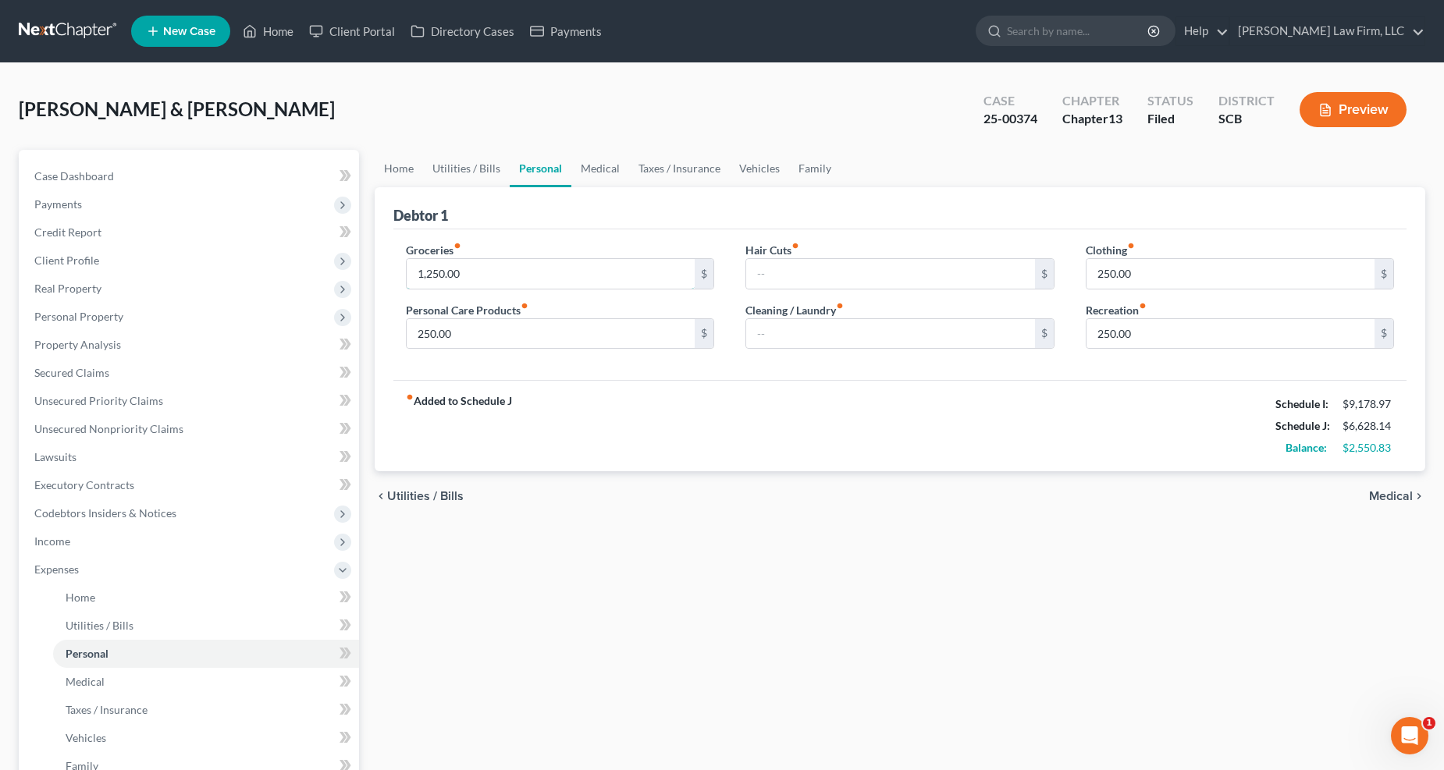
click at [502, 275] on input "1,250.00" at bounding box center [551, 274] width 289 height 30
type input "1,350"
click at [606, 165] on link "Medical" at bounding box center [600, 168] width 58 height 37
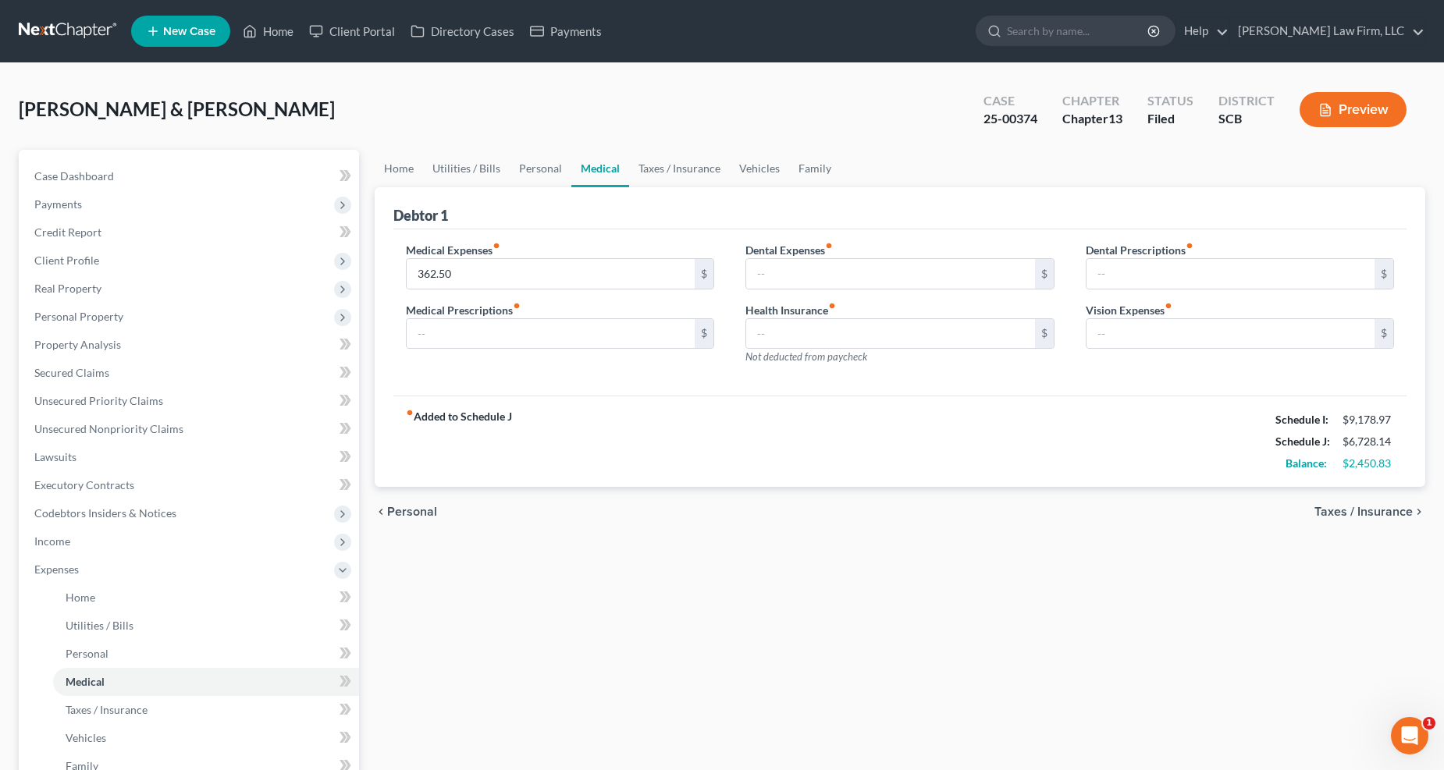
click at [845, 166] on ul "Home Utilities / Bills Personal Medical Taxes / Insurance Vehicles Family" at bounding box center [900, 168] width 1051 height 37
click at [793, 158] on link "Family" at bounding box center [815, 168] width 52 height 37
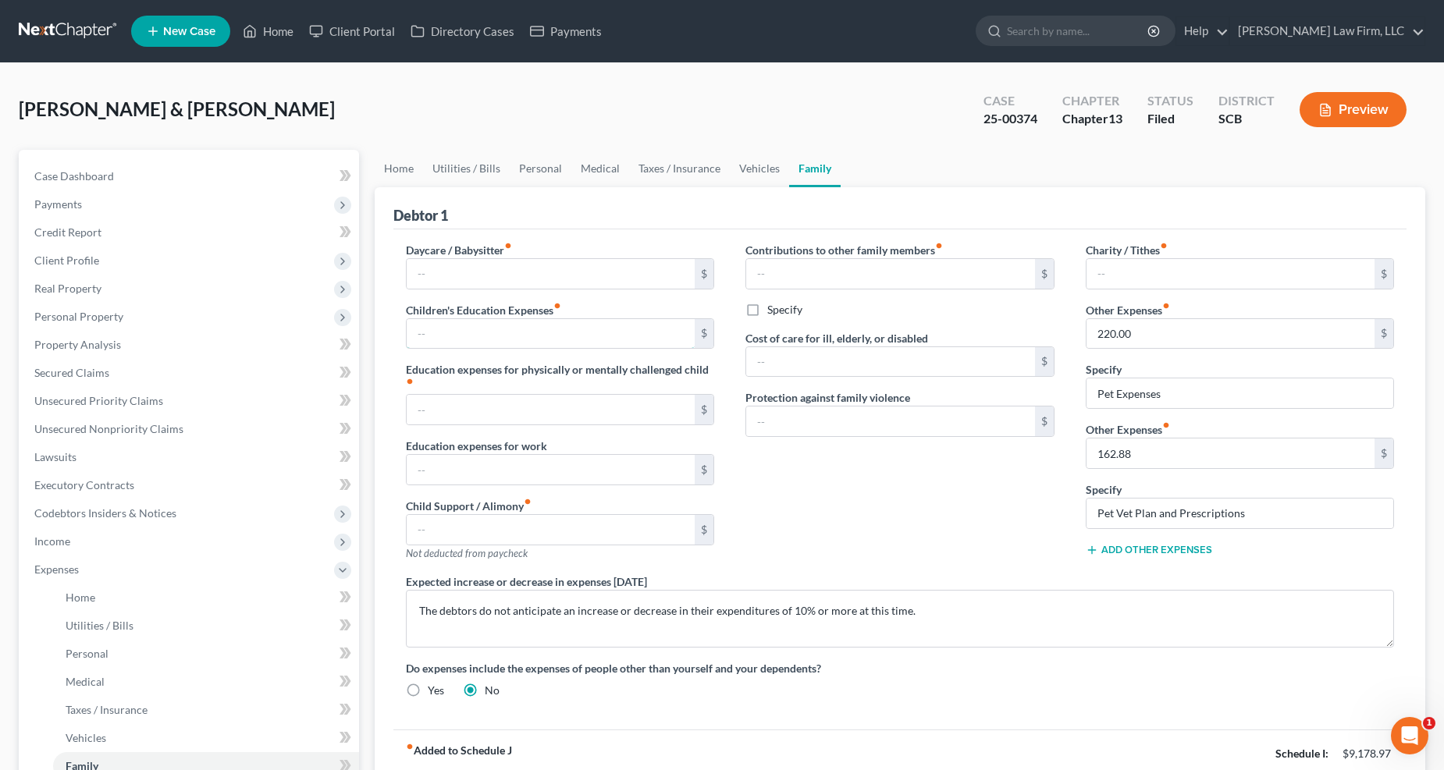
click at [454, 329] on input "text" at bounding box center [551, 334] width 289 height 30
type input "1,420"
click at [560, 169] on link "Personal" at bounding box center [541, 168] width 62 height 37
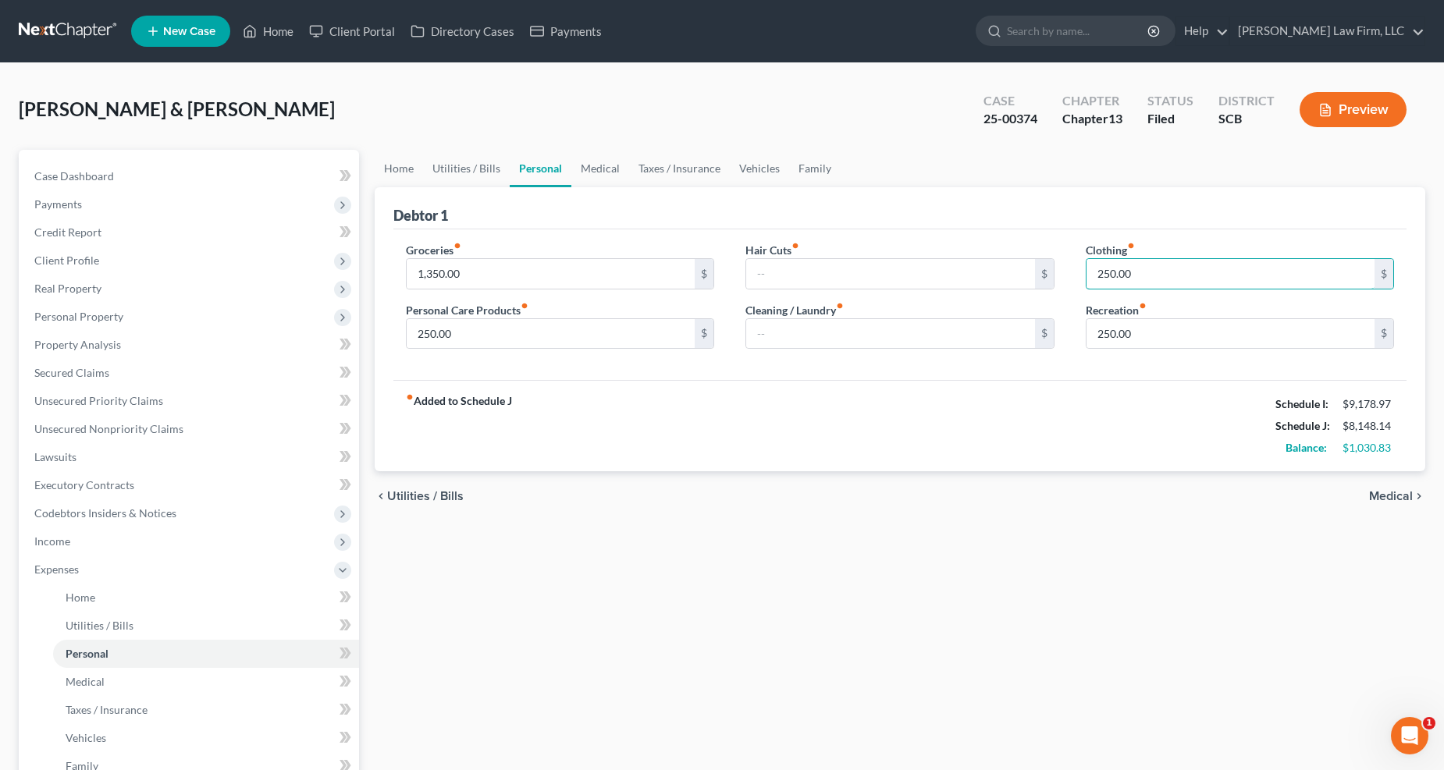
click at [1069, 267] on input "250.00" at bounding box center [1231, 274] width 289 height 30
click at [461, 172] on link "Utilities / Bills" at bounding box center [466, 168] width 87 height 37
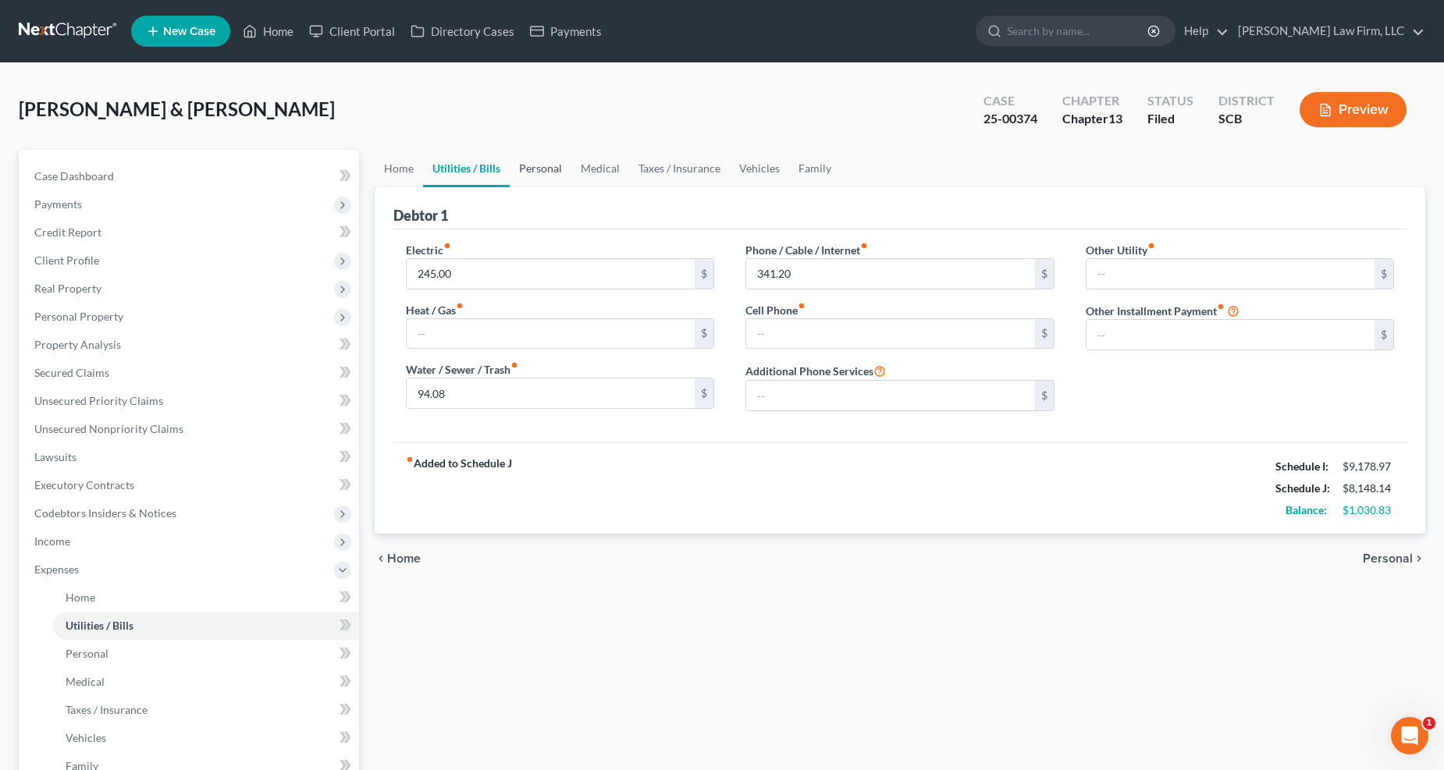
click at [529, 164] on link "Personal" at bounding box center [541, 168] width 62 height 37
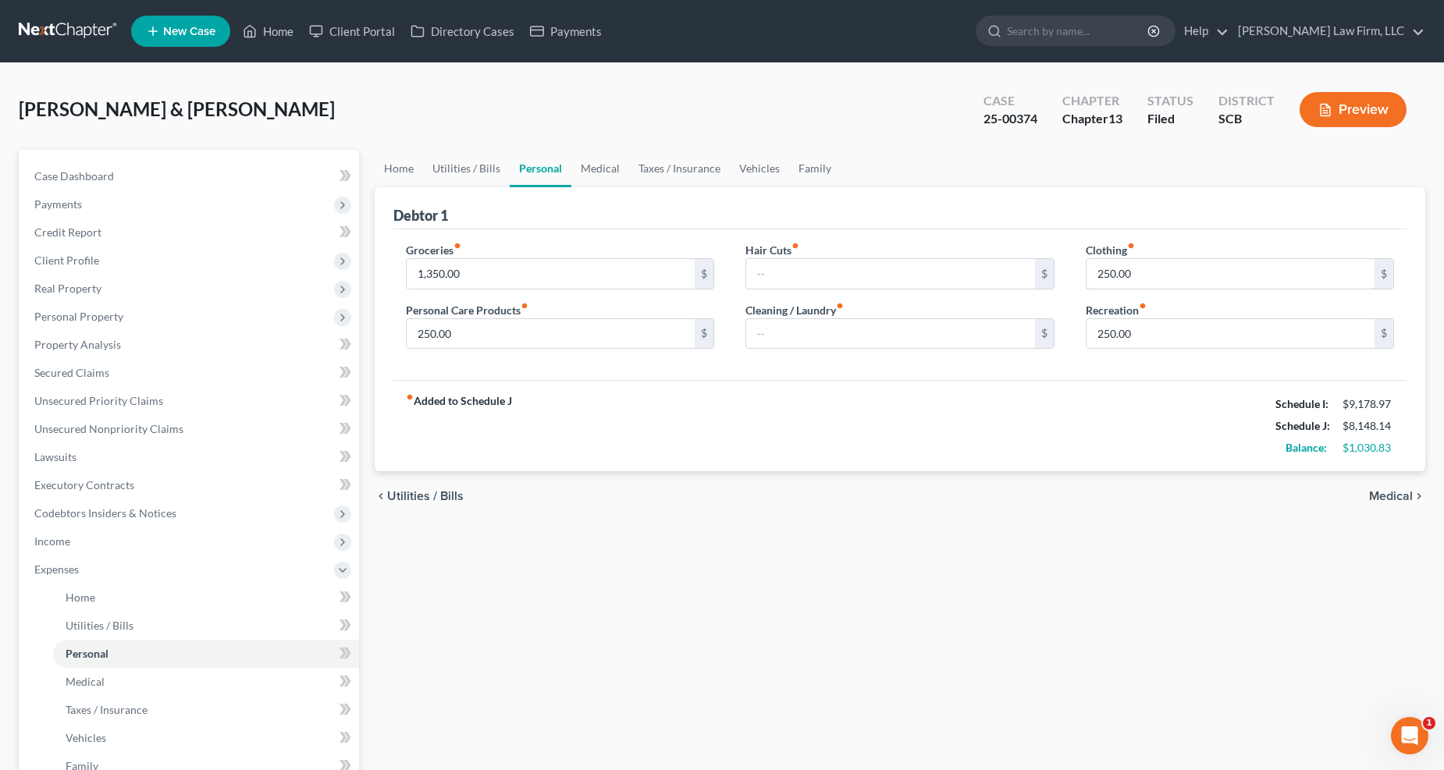
click at [1069, 265] on input "250.00" at bounding box center [1231, 274] width 289 height 30
type input "63.75"
click at [628, 325] on input "250.00" at bounding box center [551, 334] width 289 height 30
type input "138.61"
click at [595, 161] on link "Medical" at bounding box center [600, 168] width 58 height 37
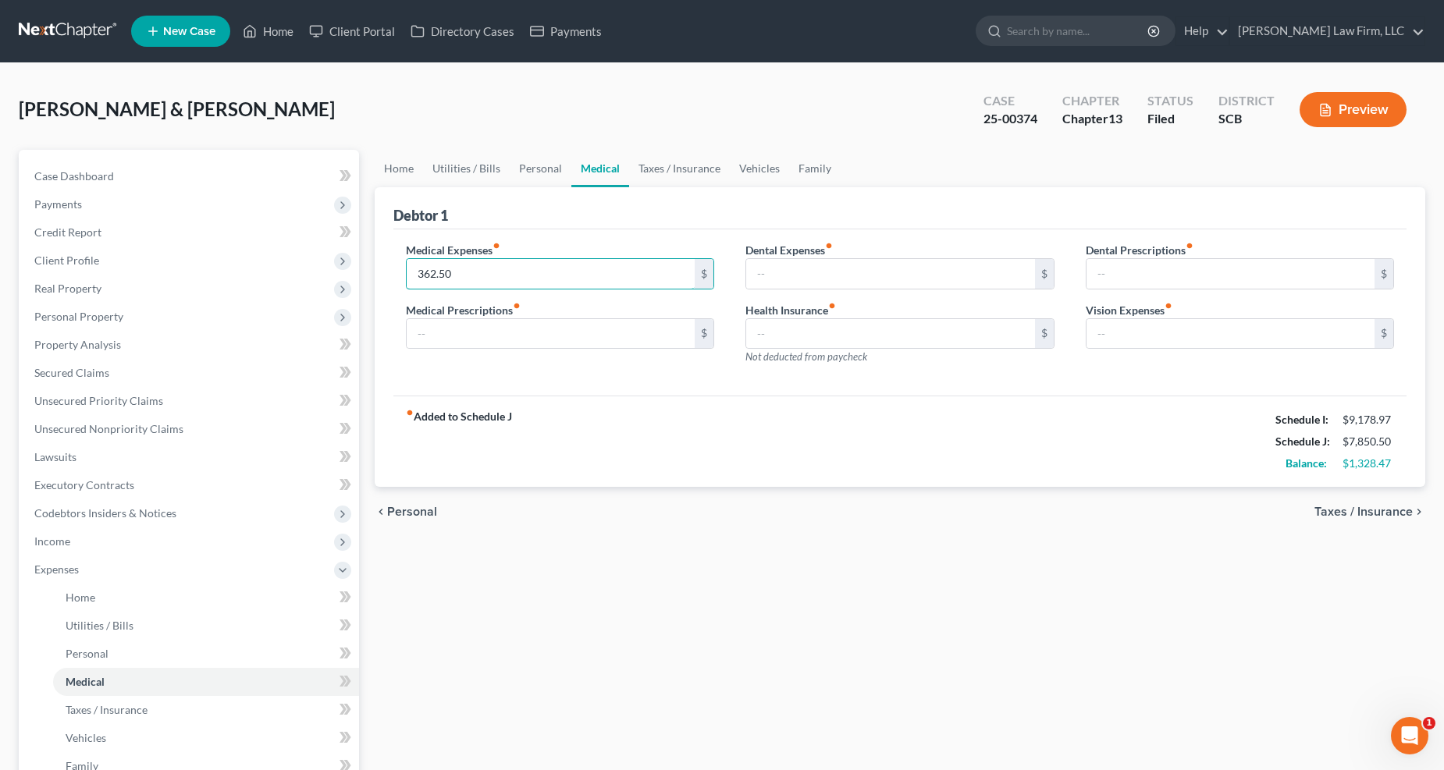
click at [532, 273] on input "362.50" at bounding box center [551, 274] width 289 height 30
click at [449, 270] on input "540.36" at bounding box center [551, 274] width 289 height 30
type input "377.66"
click at [807, 160] on link "Family" at bounding box center [815, 168] width 52 height 37
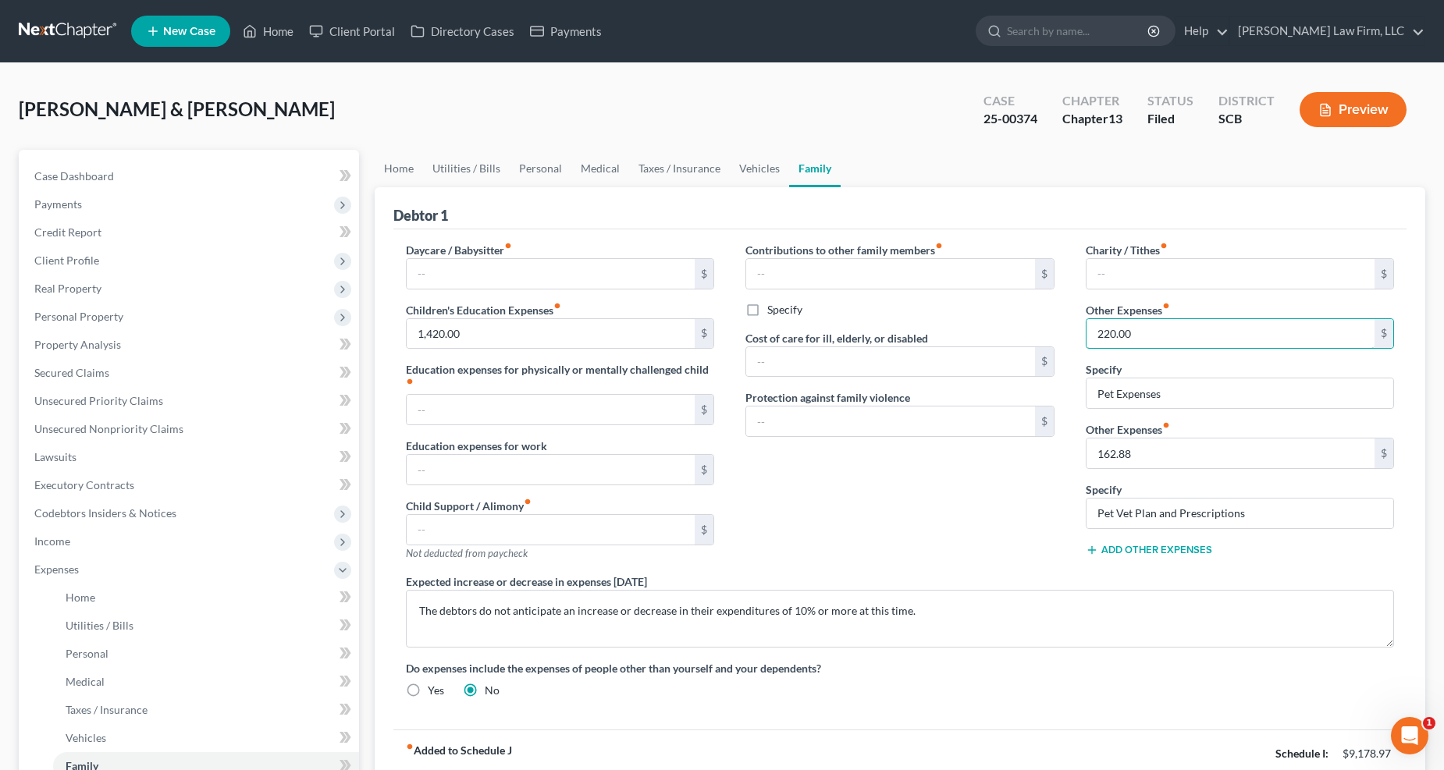
click at [1069, 336] on input "220.00" at bounding box center [1231, 334] width 289 height 30
type input "162.70"
click at [1069, 455] on input "162.88" at bounding box center [1231, 454] width 289 height 30
click at [446, 162] on link "Utilities / Bills" at bounding box center [466, 168] width 87 height 37
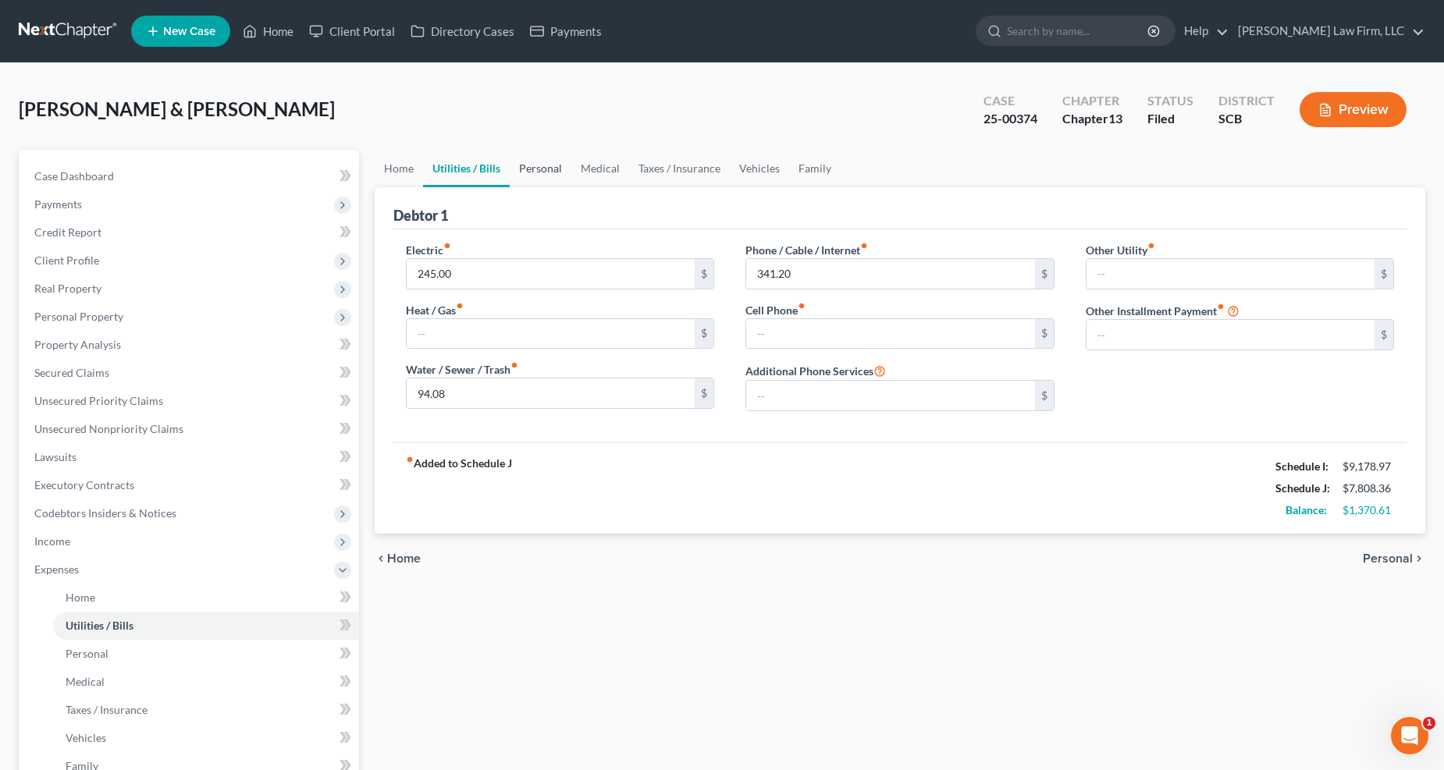
click at [541, 162] on link "Personal" at bounding box center [541, 168] width 62 height 37
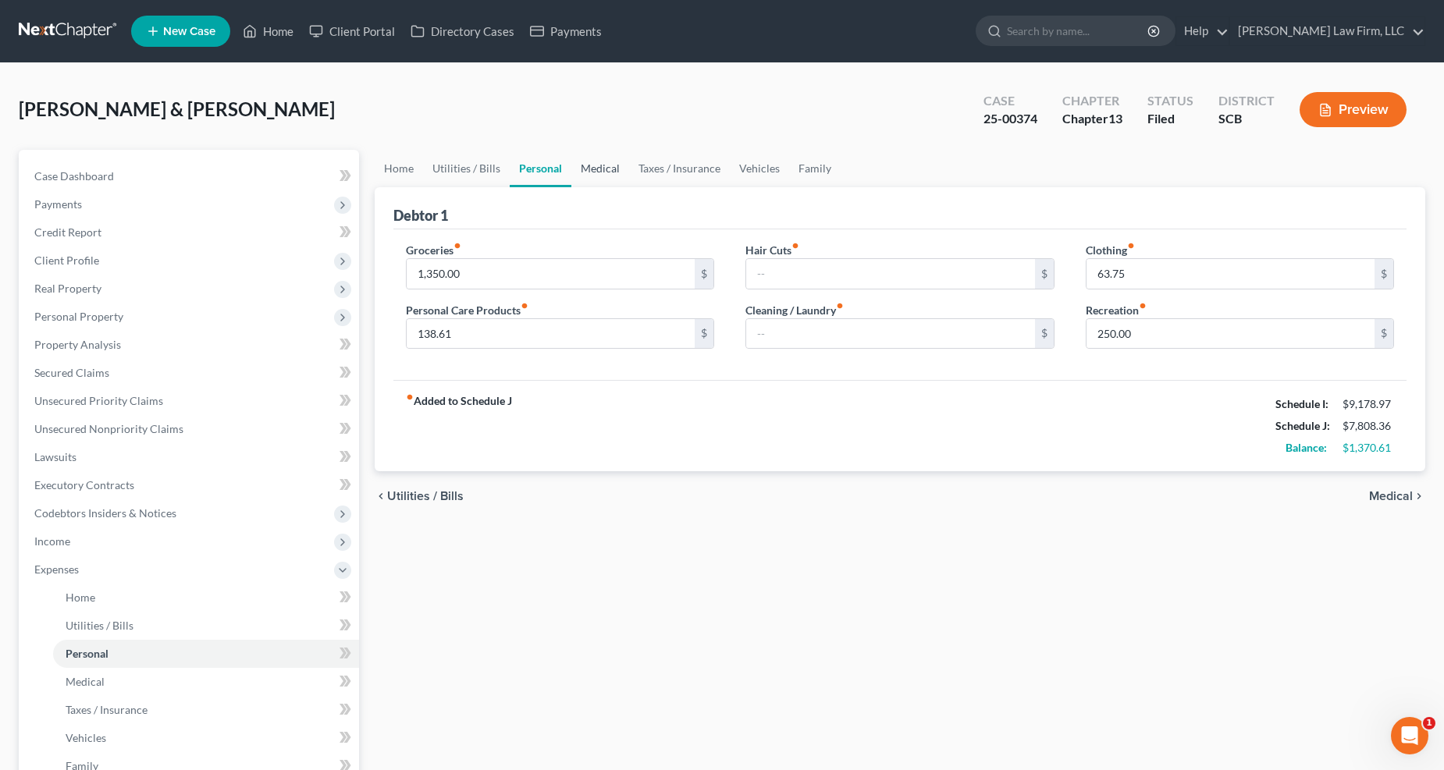
click at [601, 166] on link "Medical" at bounding box center [600, 168] width 58 height 37
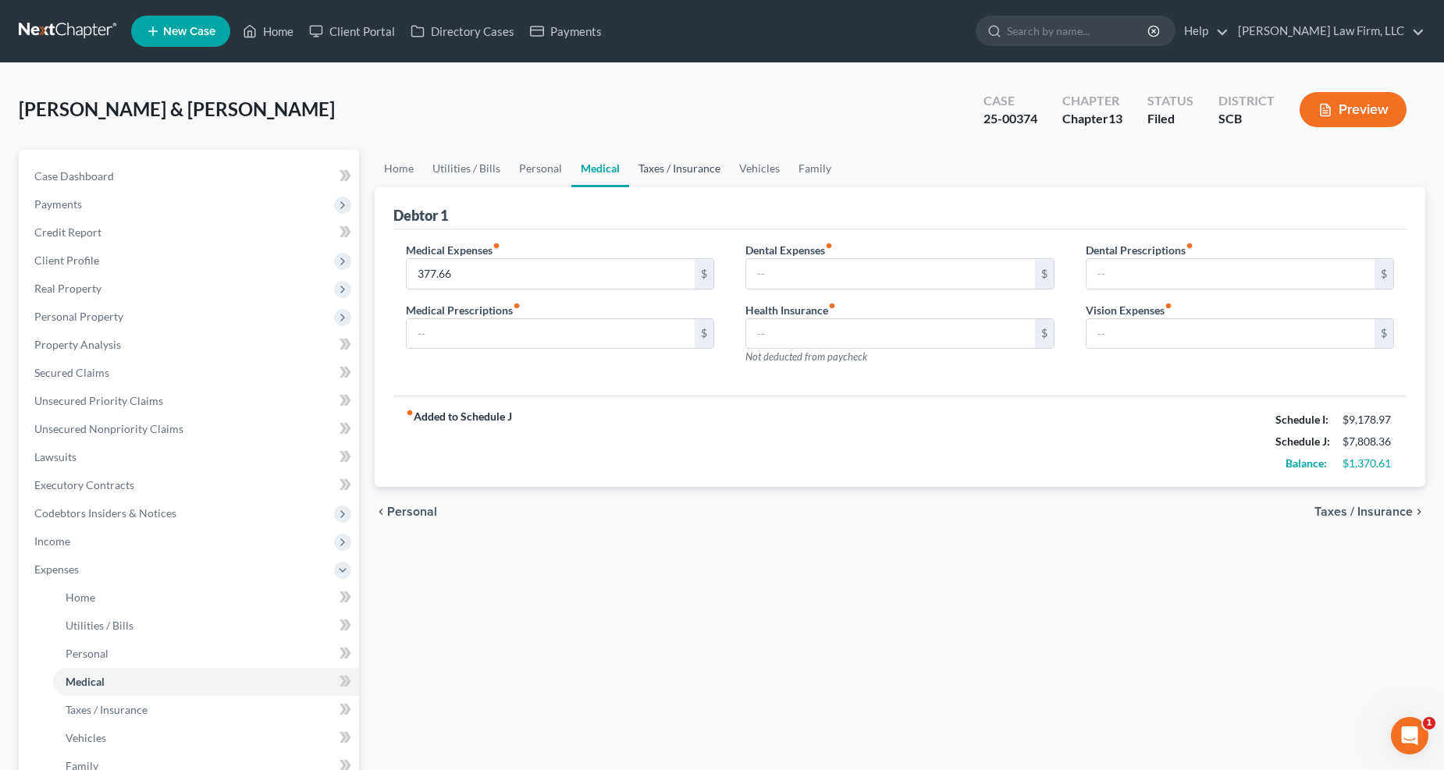
click at [669, 169] on link "Taxes / Insurance" at bounding box center [679, 168] width 101 height 37
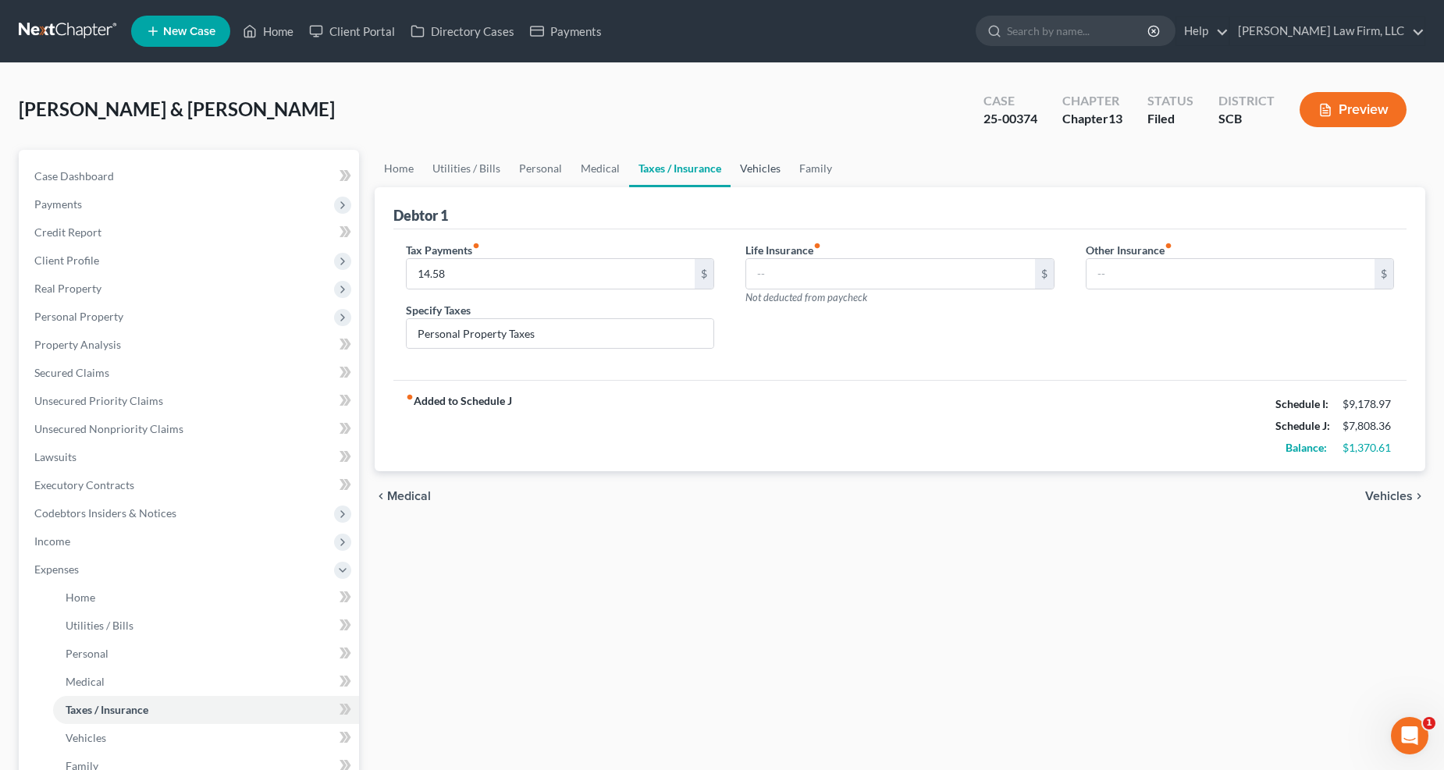
click at [763, 154] on link "Vehicles" at bounding box center [760, 168] width 59 height 37
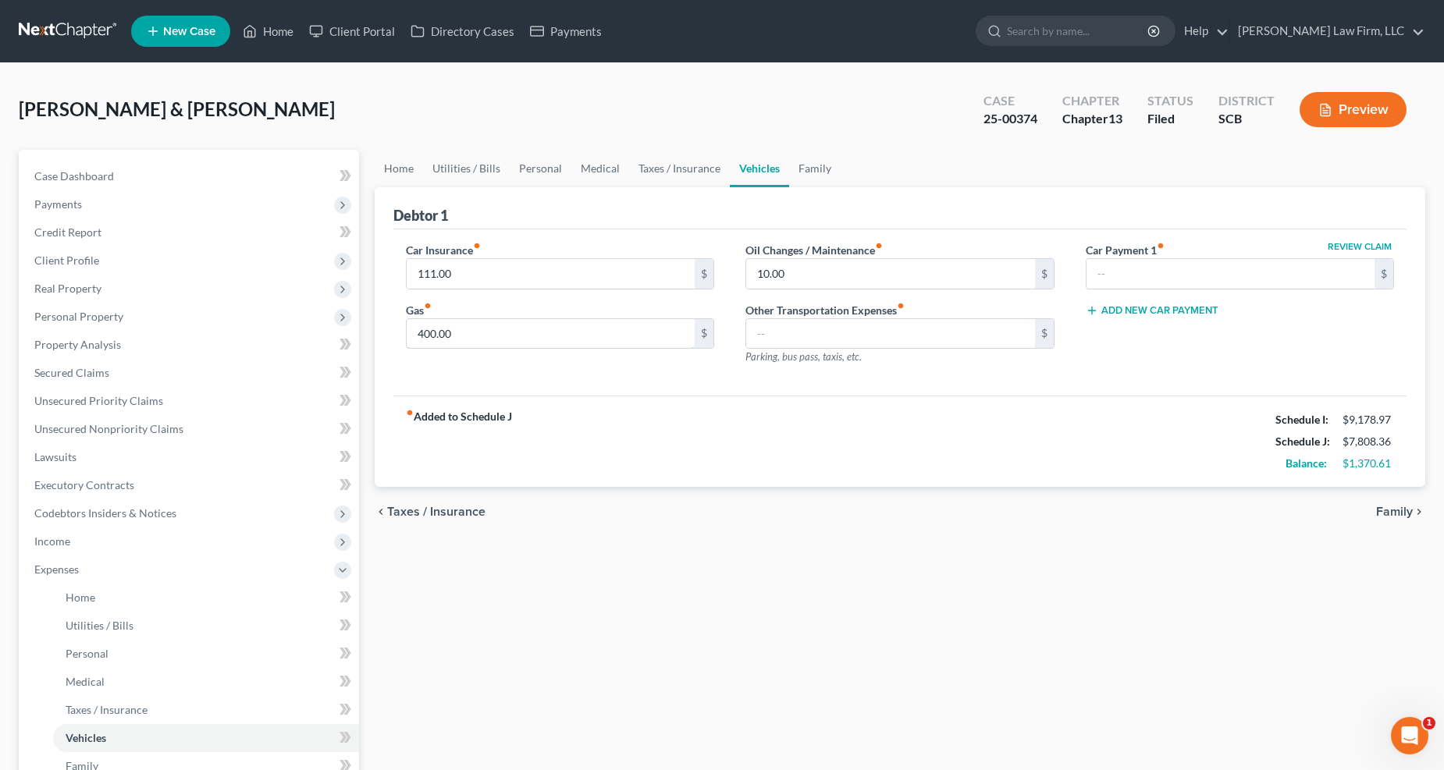
click at [493, 333] on input "400.00" at bounding box center [551, 334] width 289 height 30
type input "321.58"
click at [815, 263] on input "10.00" at bounding box center [890, 274] width 289 height 30
click at [568, 263] on input "111.00" at bounding box center [551, 274] width 289 height 30
type input "121"
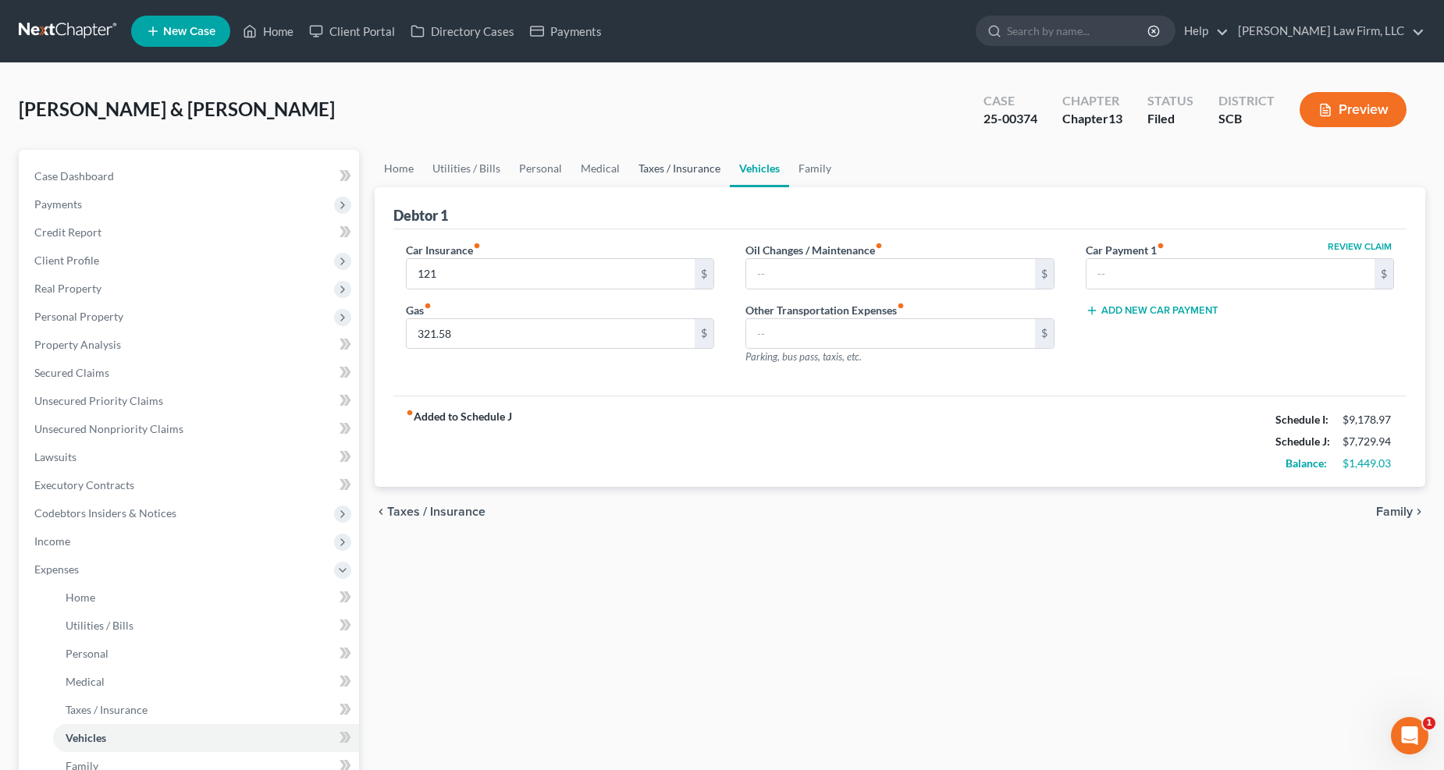
click at [703, 168] on link "Taxes / Insurance" at bounding box center [679, 168] width 101 height 37
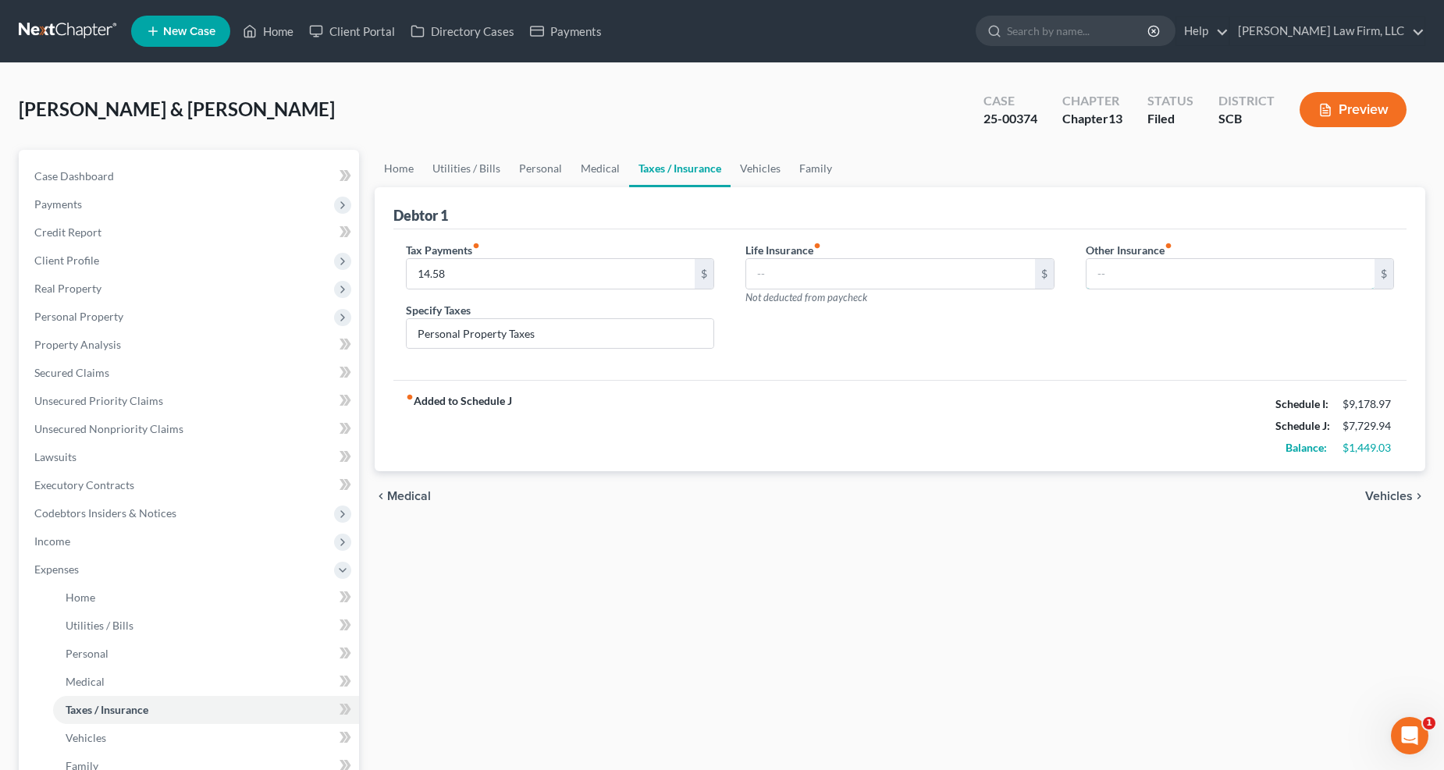
click at [1069, 264] on input "text" at bounding box center [1231, 274] width 289 height 30
type input "42.68"
type input "AppleCare"
click at [520, 275] on input "14.58" at bounding box center [551, 274] width 289 height 30
type input "16.52"
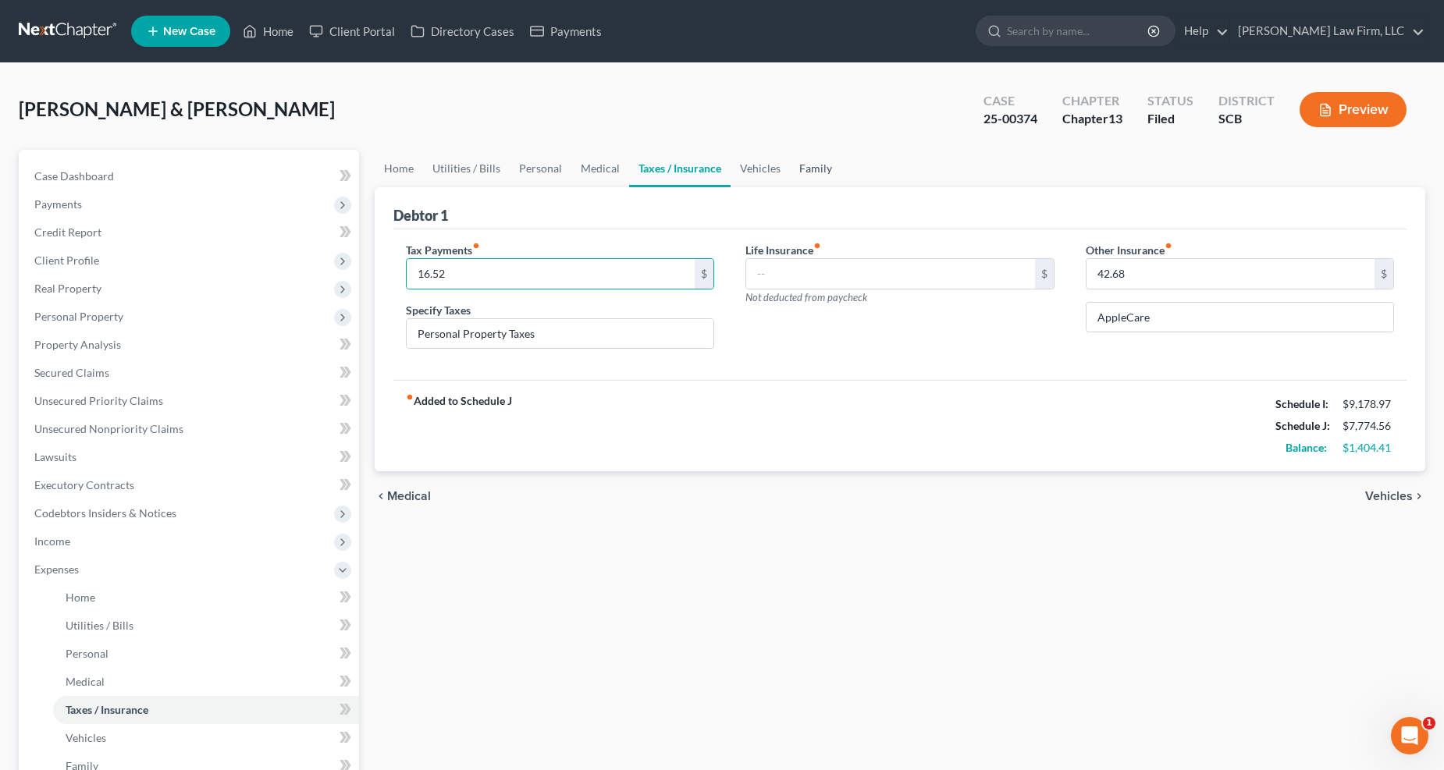
click at [820, 162] on link "Family" at bounding box center [816, 168] width 52 height 37
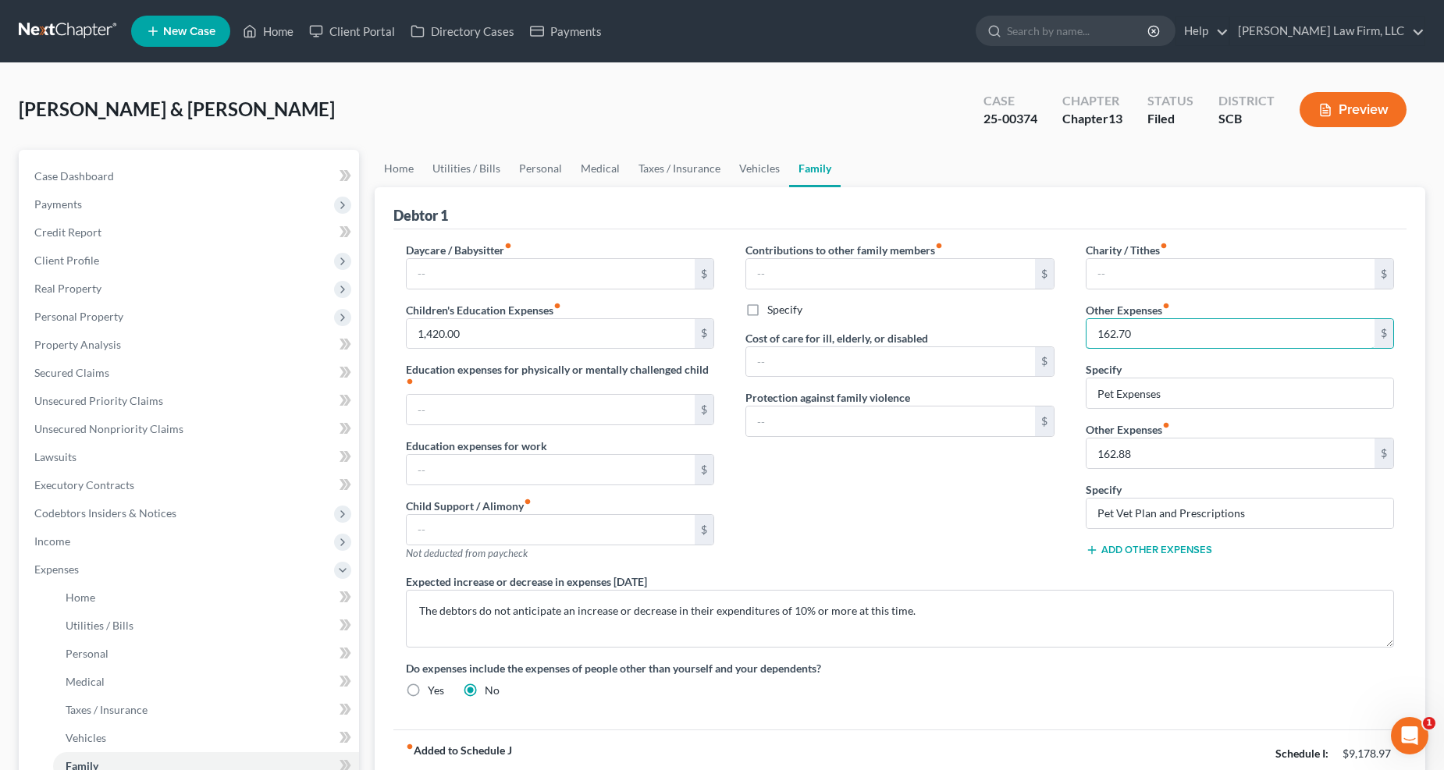
click at [1069, 331] on input "162.70" at bounding box center [1231, 334] width 289 height 30
type input "508.53"
click at [1069, 458] on input "162.88" at bounding box center [1231, 454] width 289 height 30
click at [1069, 456] on input "162.88" at bounding box center [1231, 454] width 289 height 30
click at [1069, 506] on input "Pet Vet Plan and Prescriptions" at bounding box center [1241, 514] width 308 height 30
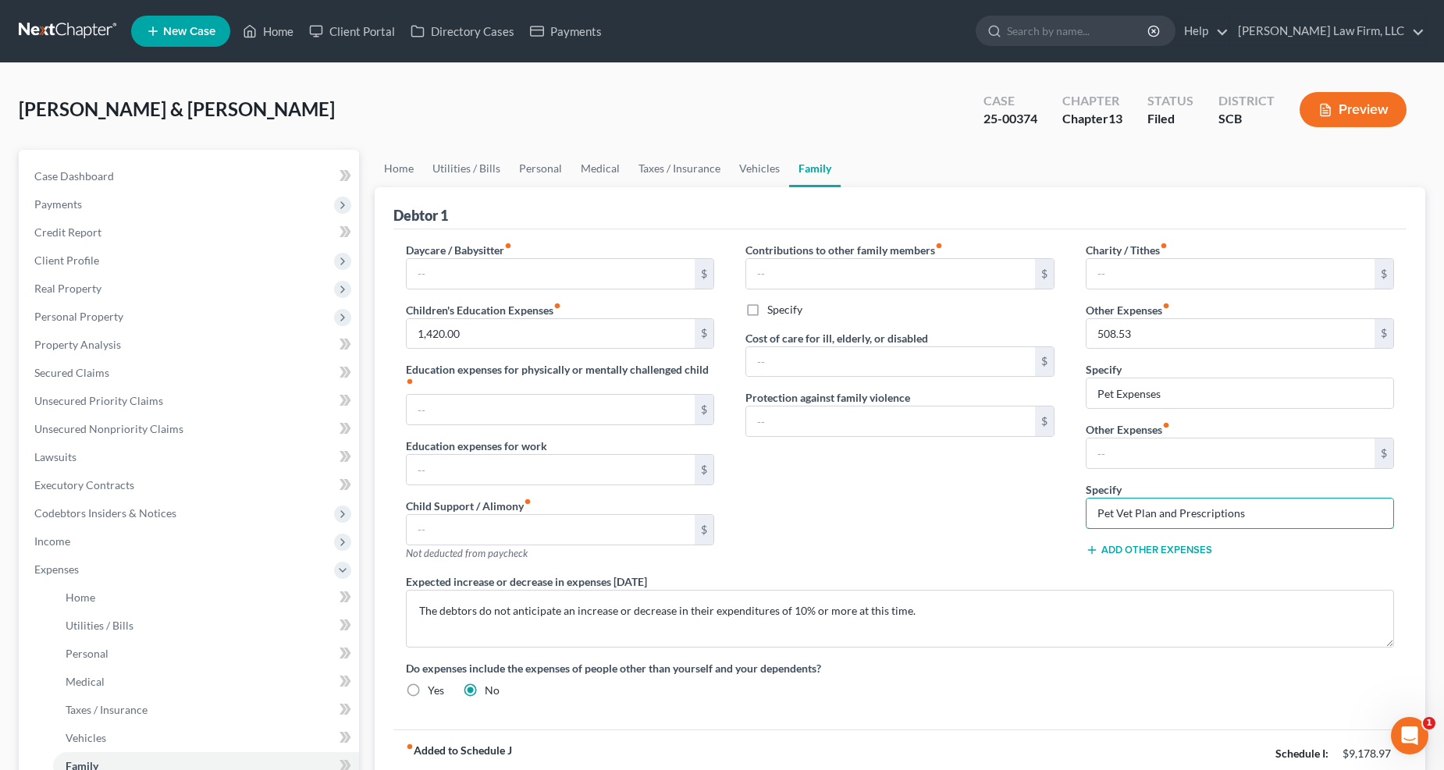
click at [1069, 506] on input "Pet Vet Plan and Prescriptions" at bounding box center [1241, 514] width 308 height 30
click at [1069, 505] on input "Pet Vet Plan and Prescriptions" at bounding box center [1241, 514] width 308 height 30
click at [1069, 519] on input "Pet Vet Plan and Prescriptions" at bounding box center [1241, 514] width 308 height 30
drag, startPoint x: 1267, startPoint y: 506, endPoint x: 1041, endPoint y: 520, distance: 226.0
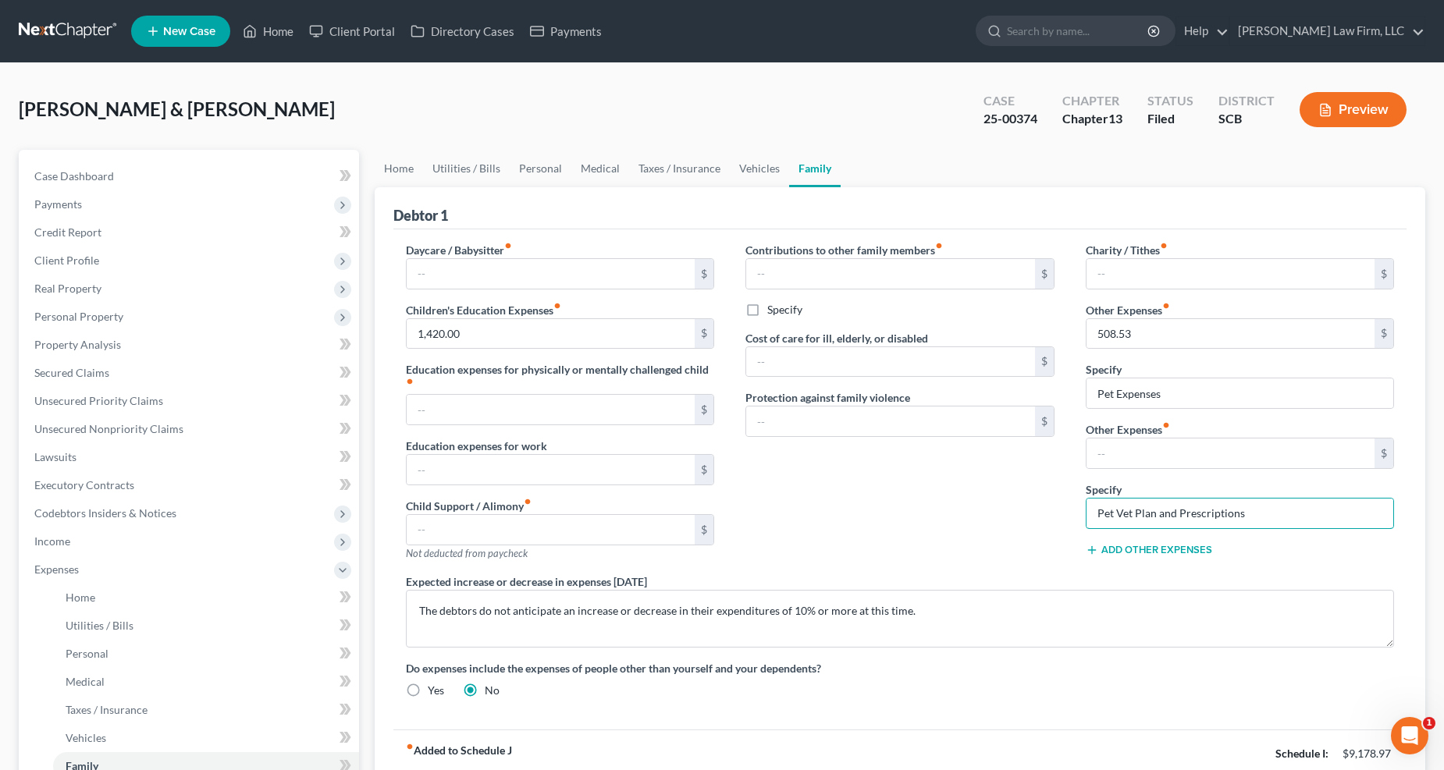
click at [1044, 521] on div "Daycare / Babysitter fiber_manual_record $ Children's Education Expenses fiber_…" at bounding box center [900, 476] width 1020 height 469
click at [474, 165] on link "Utilities / Bills" at bounding box center [466, 168] width 87 height 37
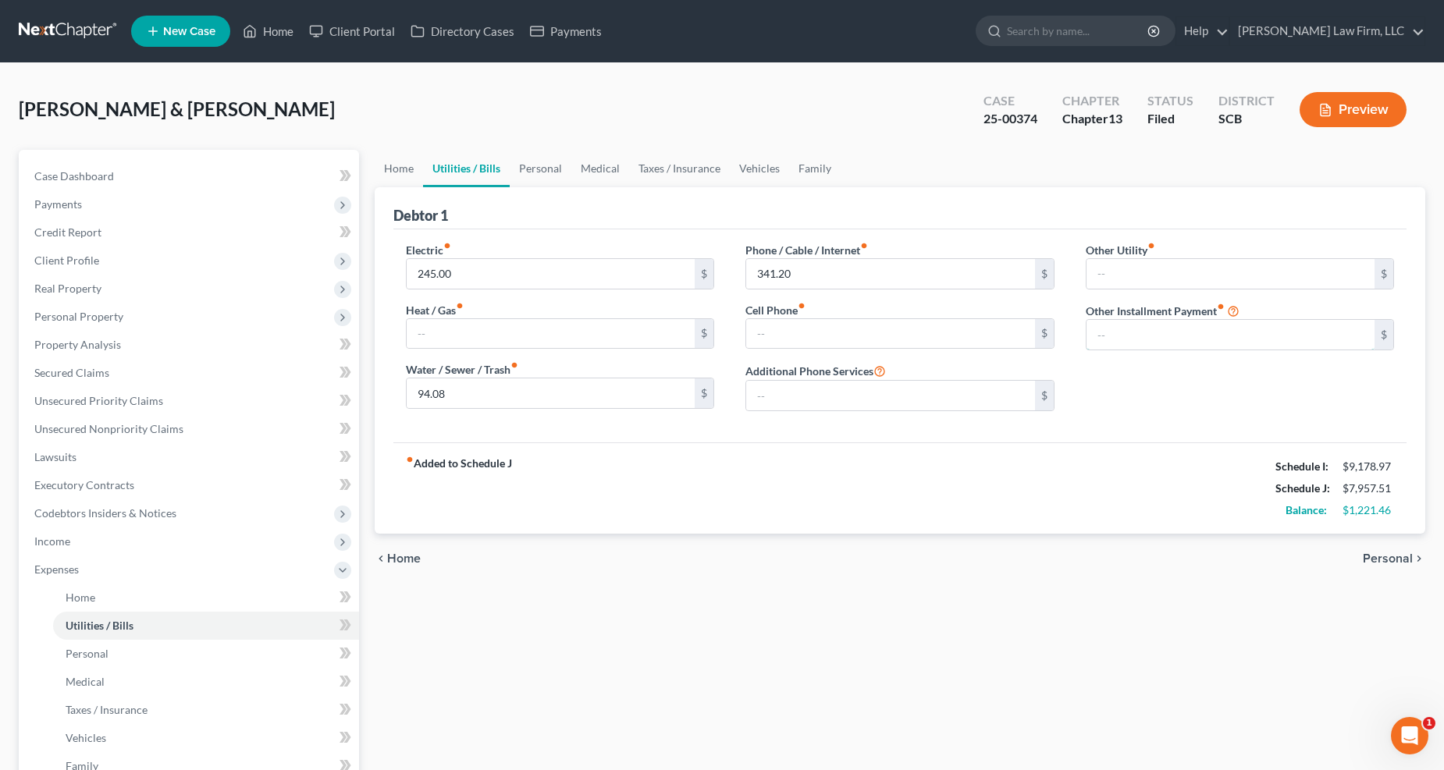
click at [1069, 329] on input "text" at bounding box center [1231, 335] width 289 height 30
click at [1069, 265] on input "text" at bounding box center [1231, 274] width 289 height 30
click at [818, 158] on link "Family" at bounding box center [815, 168] width 52 height 37
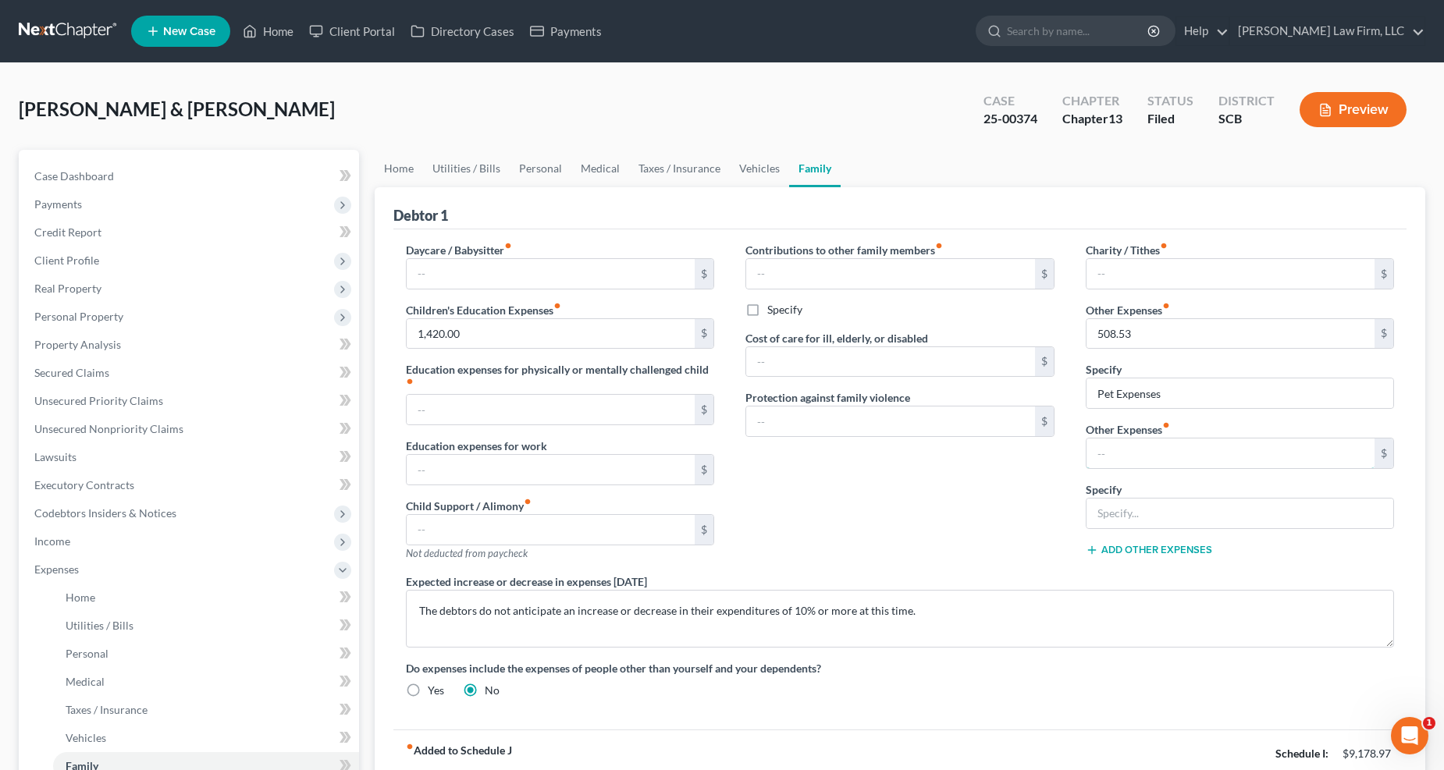
click at [1069, 442] on input "text" at bounding box center [1231, 454] width 289 height 30
type input "0"
type input "131.21"
click at [1069, 518] on input "text" at bounding box center [1241, 514] width 308 height 30
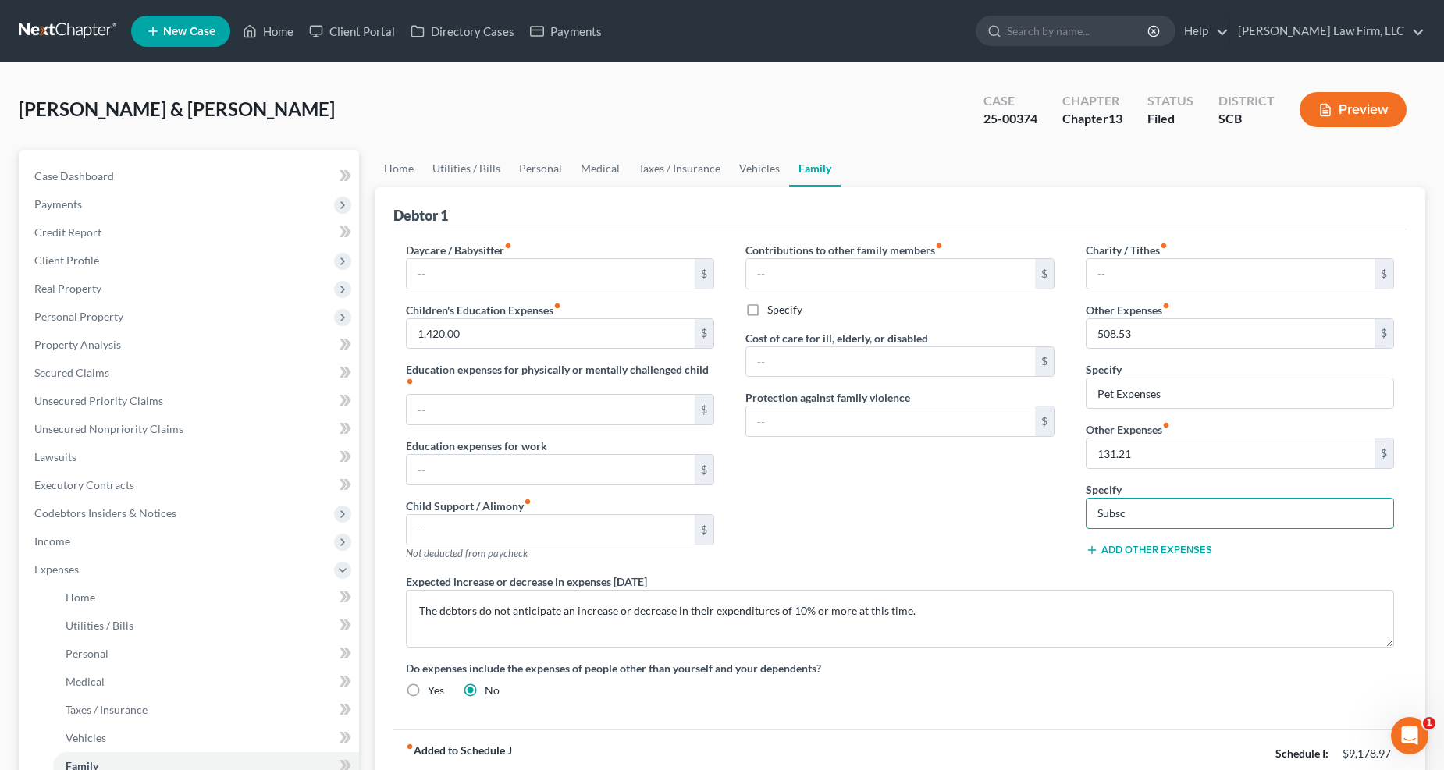
click at [1069, 508] on input "Subsc" at bounding box center [1241, 514] width 308 height 30
click at [1069, 515] on input "Subscriptions" at bounding box center [1241, 514] width 308 height 30
type input "Subscriptions (Spotify/iCloud/Work-related/Prime/Costco)"
click at [489, 157] on link "Utilities / Bills" at bounding box center [466, 168] width 87 height 37
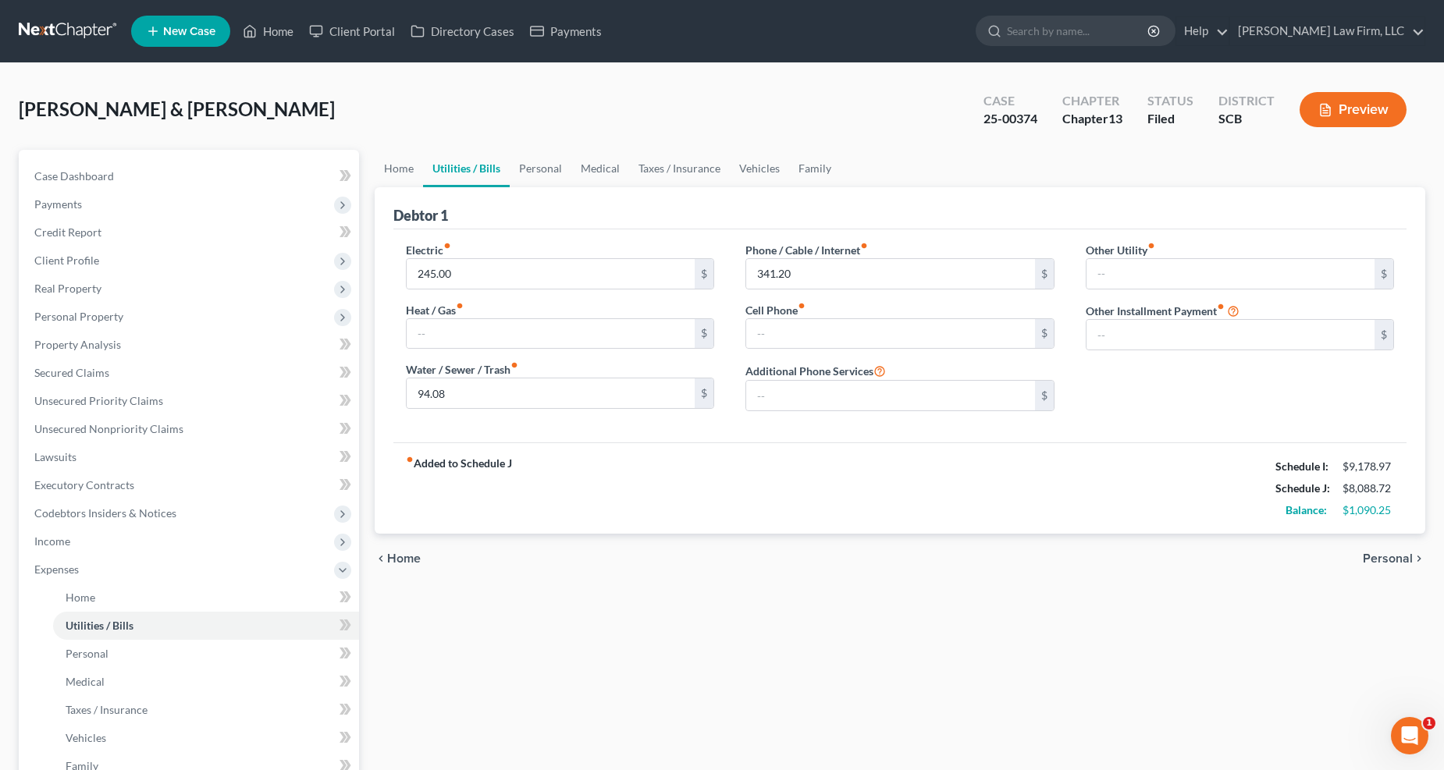
click at [1069, 252] on label "Other Utility fiber_manual_record" at bounding box center [1120, 250] width 69 height 16
click at [1069, 275] on input "text" at bounding box center [1231, 274] width 289 height 30
type input "24.99"
type input "Security Services"
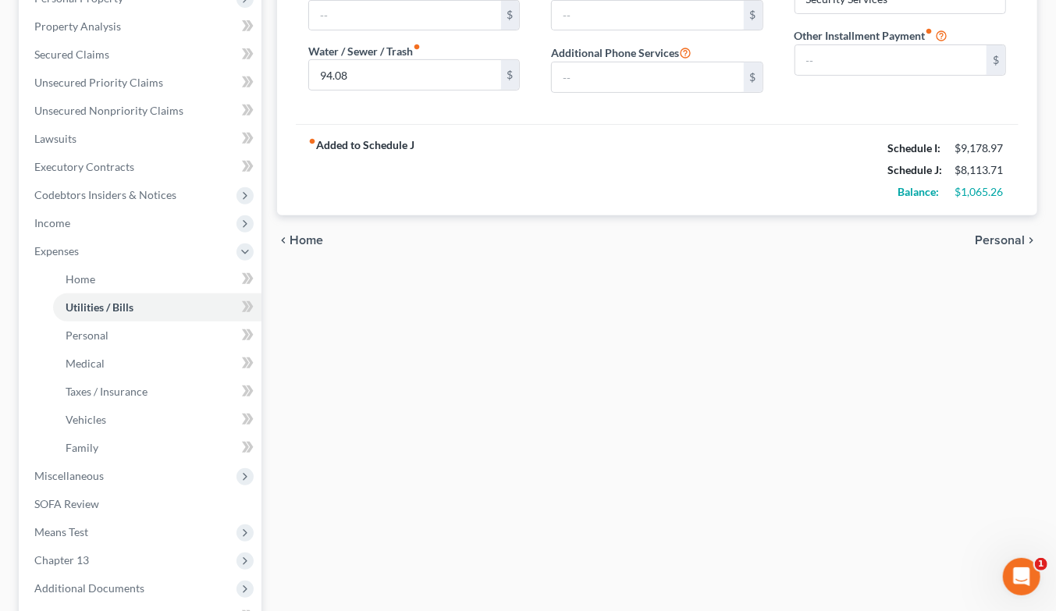
scroll to position [497, 0]
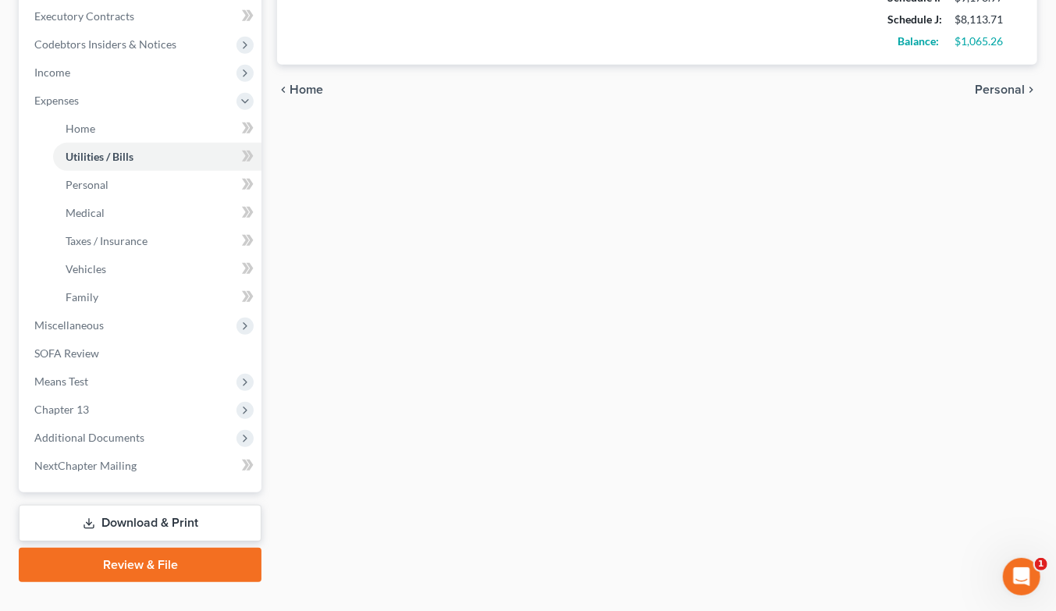
click at [82, 375] on span "Means Test" at bounding box center [61, 381] width 54 height 13
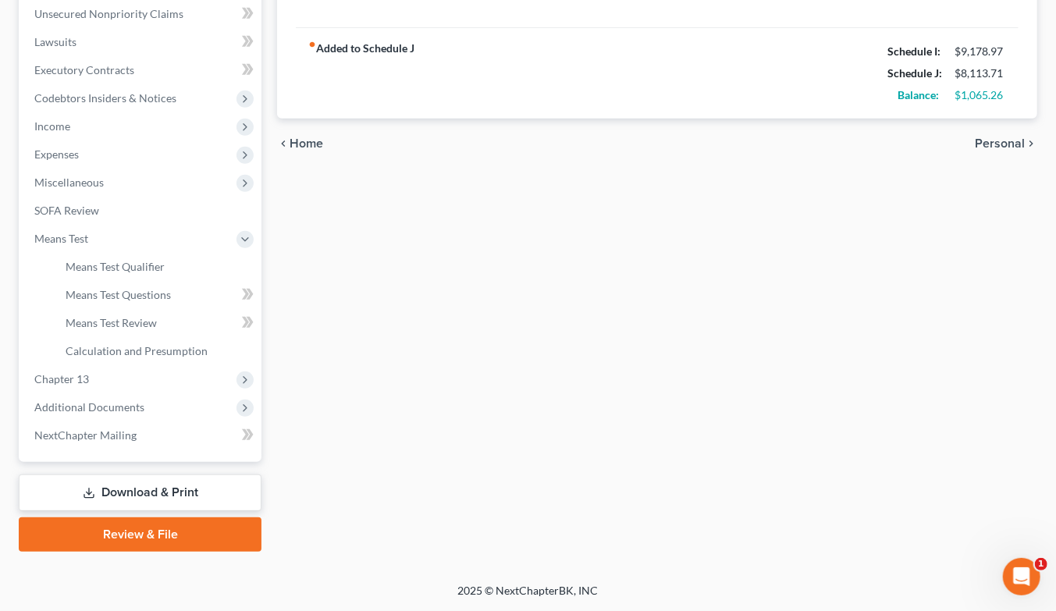
scroll to position [414, 0]
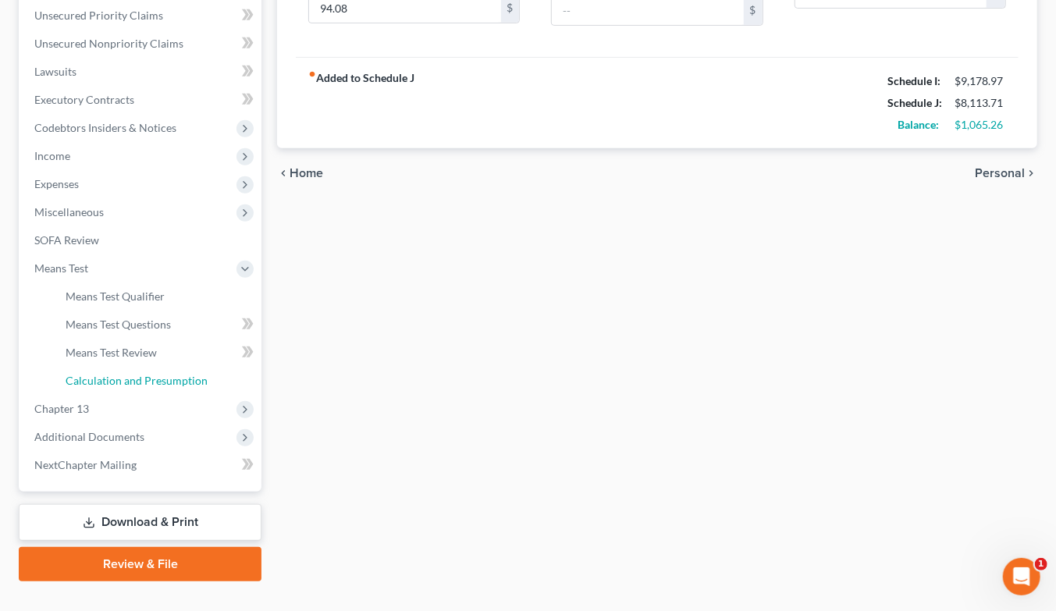
click at [137, 374] on span "Calculation and Presumption" at bounding box center [137, 380] width 142 height 13
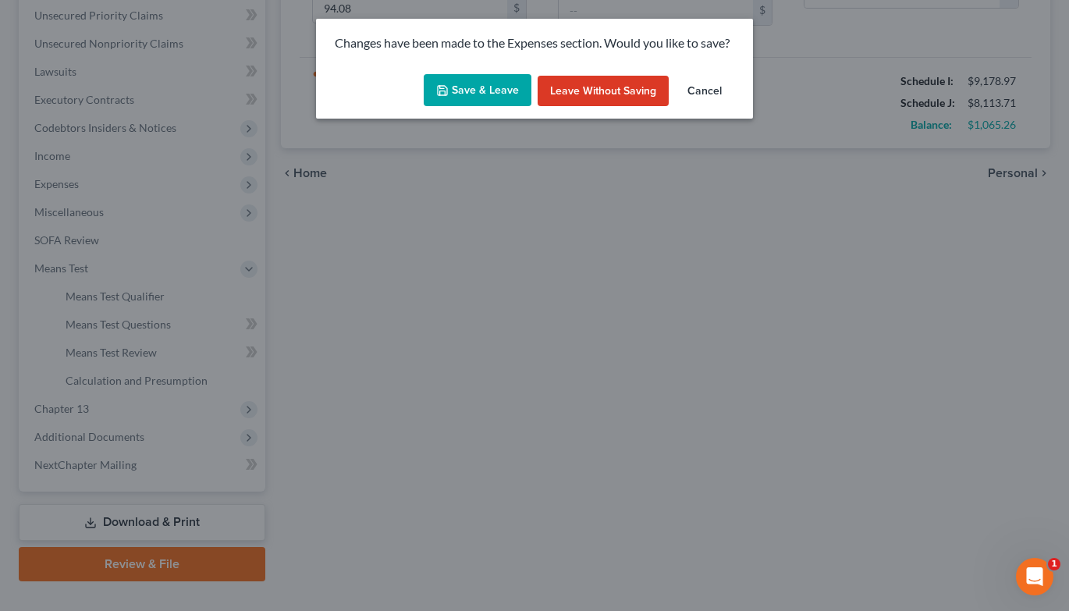
click at [478, 87] on button "Save & Leave" at bounding box center [478, 90] width 108 height 33
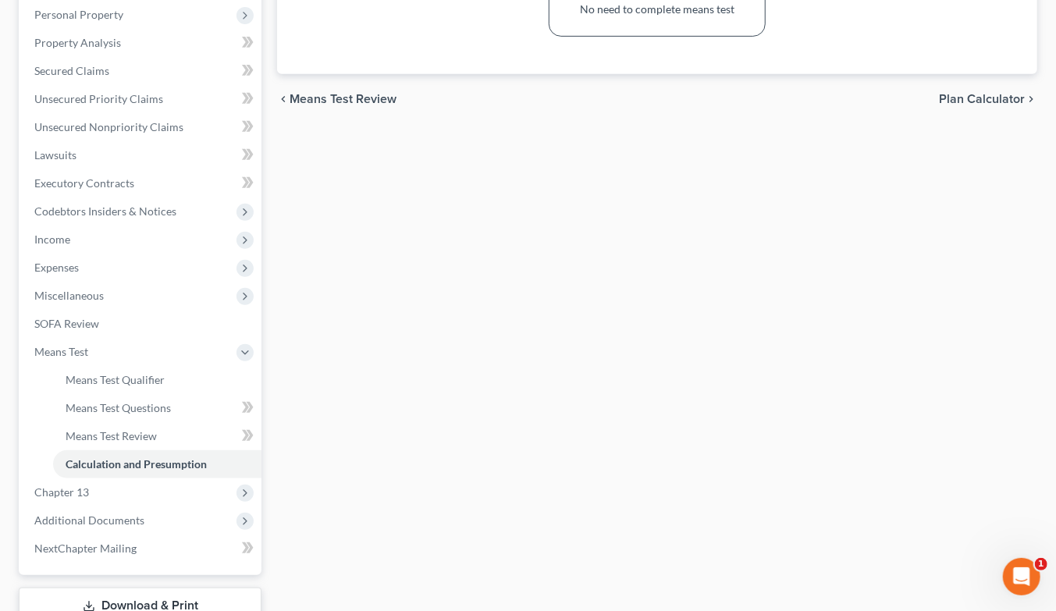
scroll to position [414, 0]
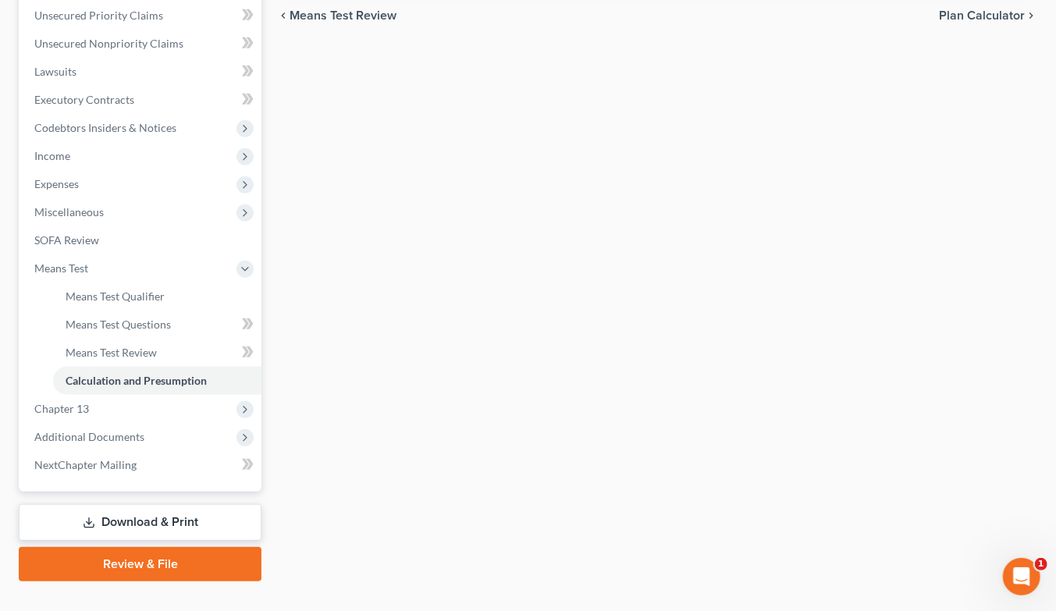
click at [72, 177] on span "Expenses" at bounding box center [56, 183] width 44 height 13
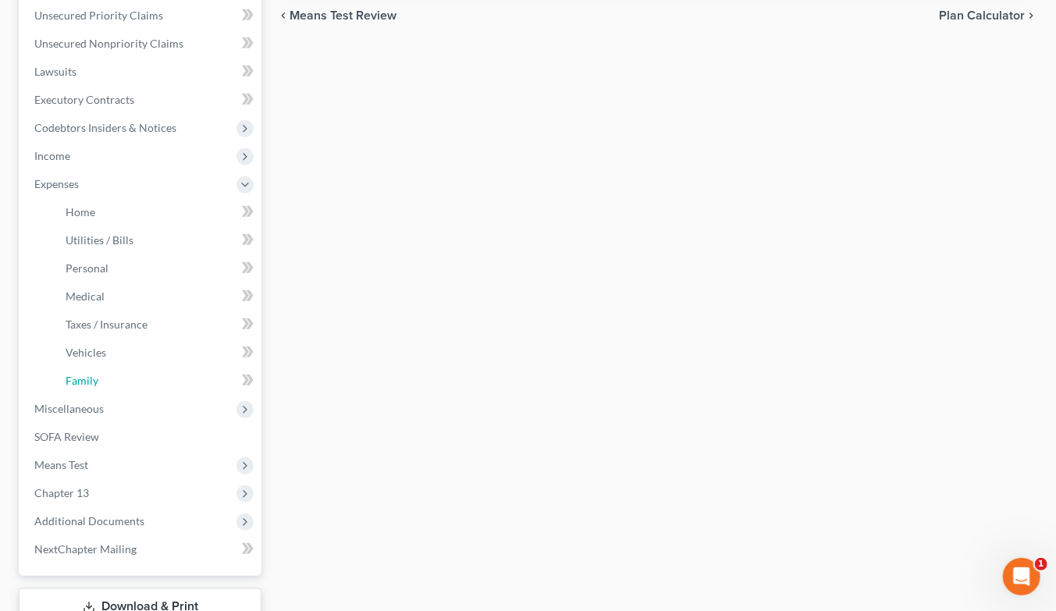
click at [87, 367] on link "Family" at bounding box center [157, 381] width 208 height 28
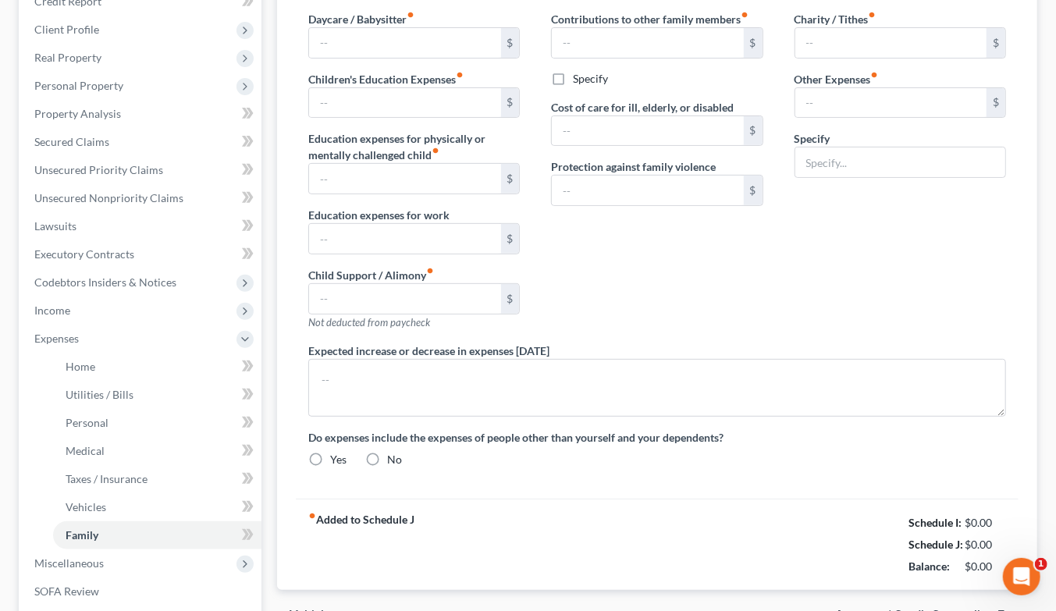
type input "1,420.00"
type input "508.53"
type input "Pet Expenses"
type textarea "The debtors do not anticipate an increase or decrease in their expenditures of …"
radio input "true"
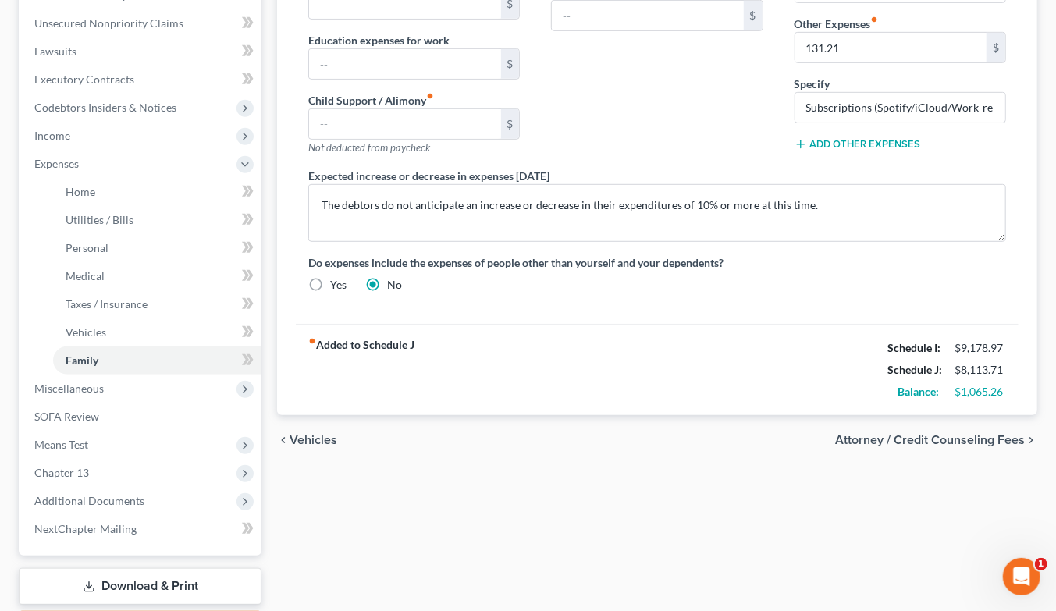
scroll to position [497, 0]
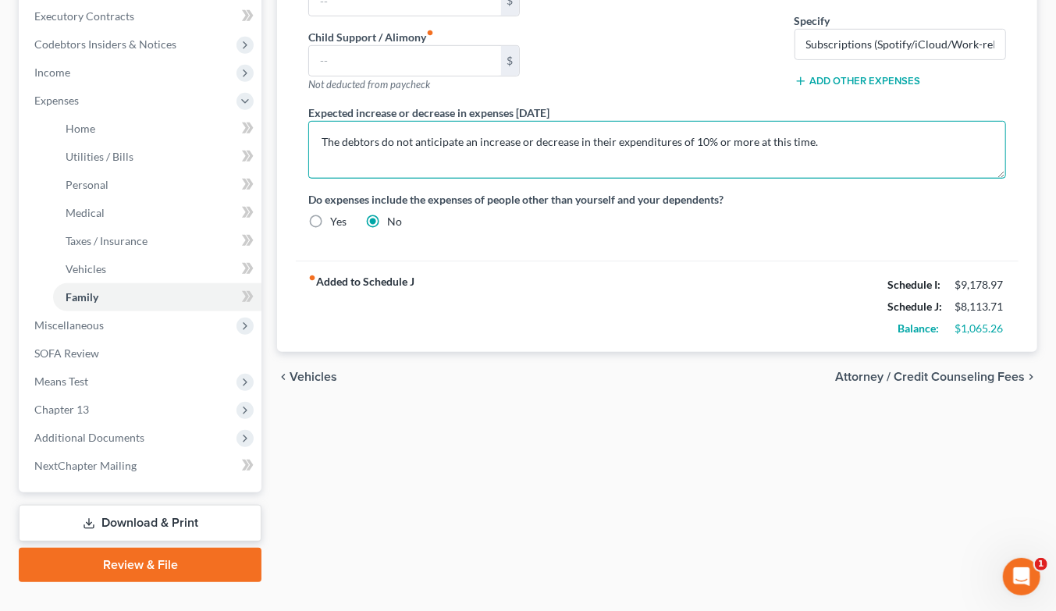
click at [320, 121] on textarea "The debtors do not anticipate an increase or decrease in their expenditures of …" at bounding box center [657, 150] width 698 height 58
drag, startPoint x: 766, startPoint y: 112, endPoint x: 457, endPoint y: 106, distance: 308.4
click at [457, 121] on textarea "This schedule is amended to include slight increases and decreases to all expen…" at bounding box center [657, 150] width 698 height 58
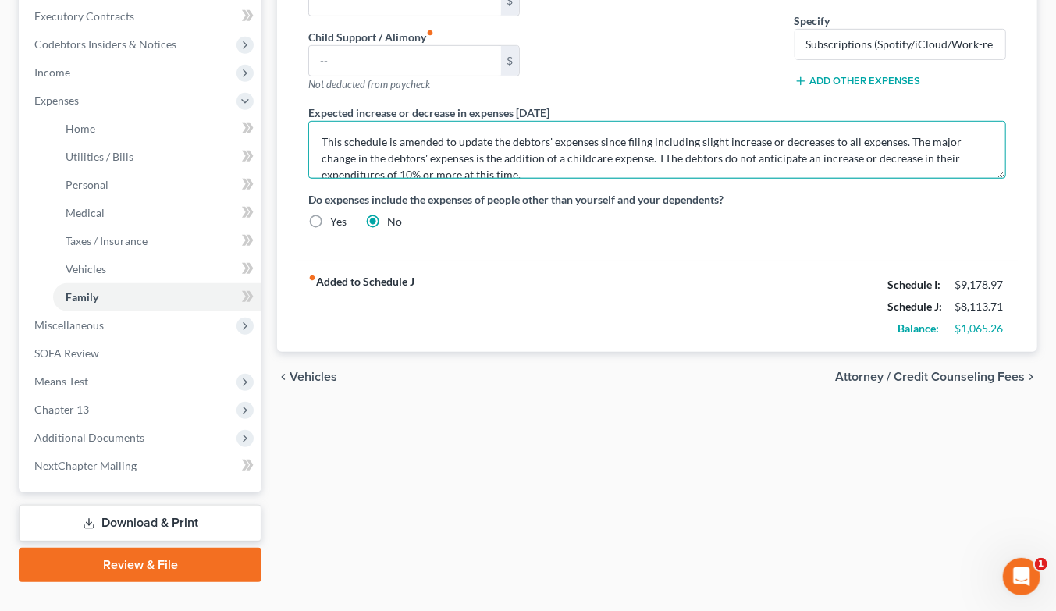
type textarea "This schedule is amended to update the debtors' expenses since filing including…"
click at [82, 262] on span "Vehicles" at bounding box center [86, 268] width 41 height 13
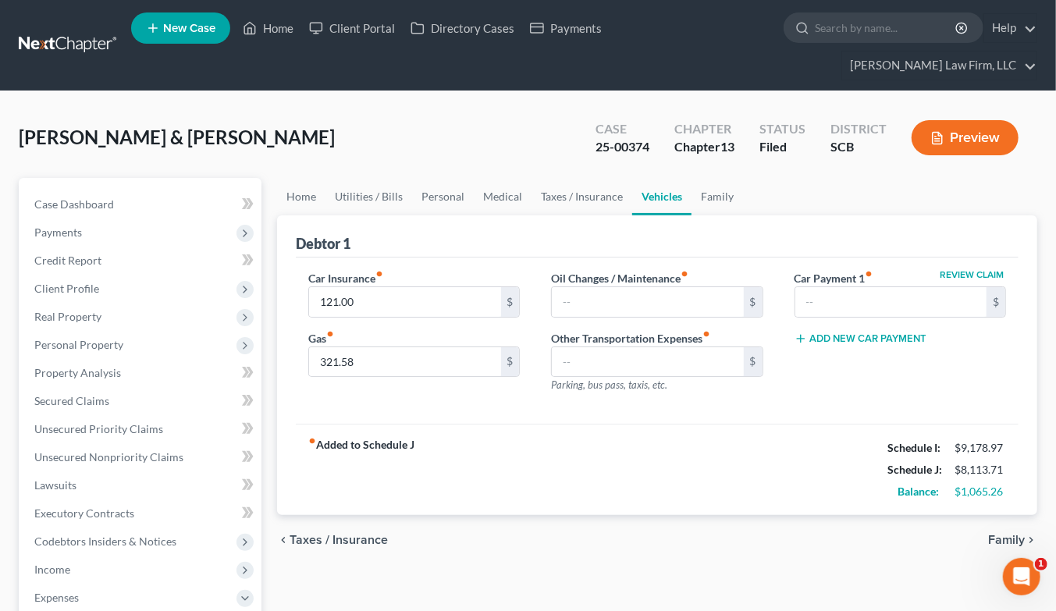
scroll to position [497, 0]
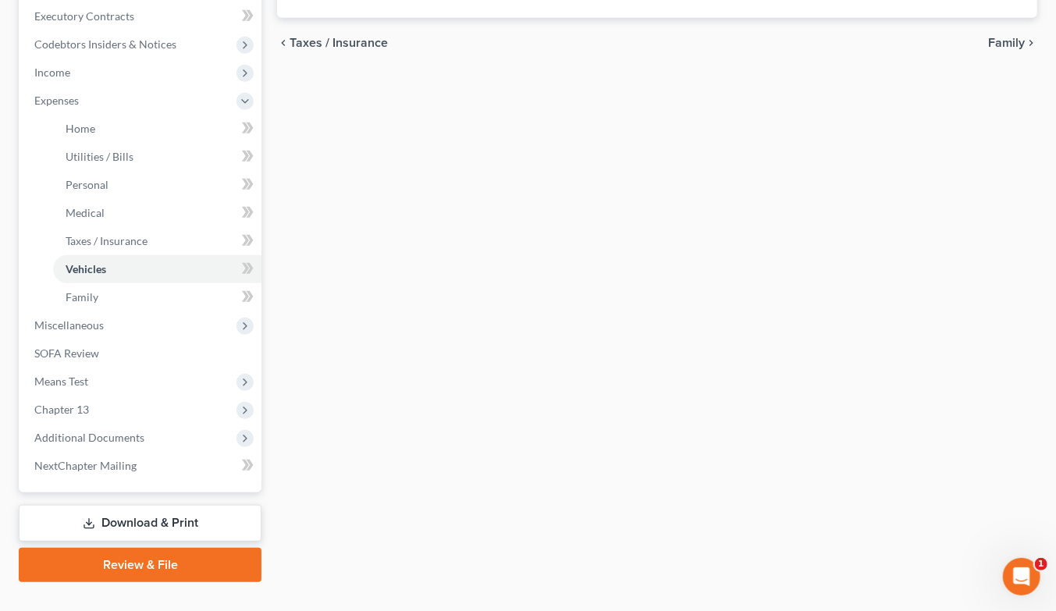
click at [137, 505] on link "Download & Print" at bounding box center [140, 523] width 243 height 37
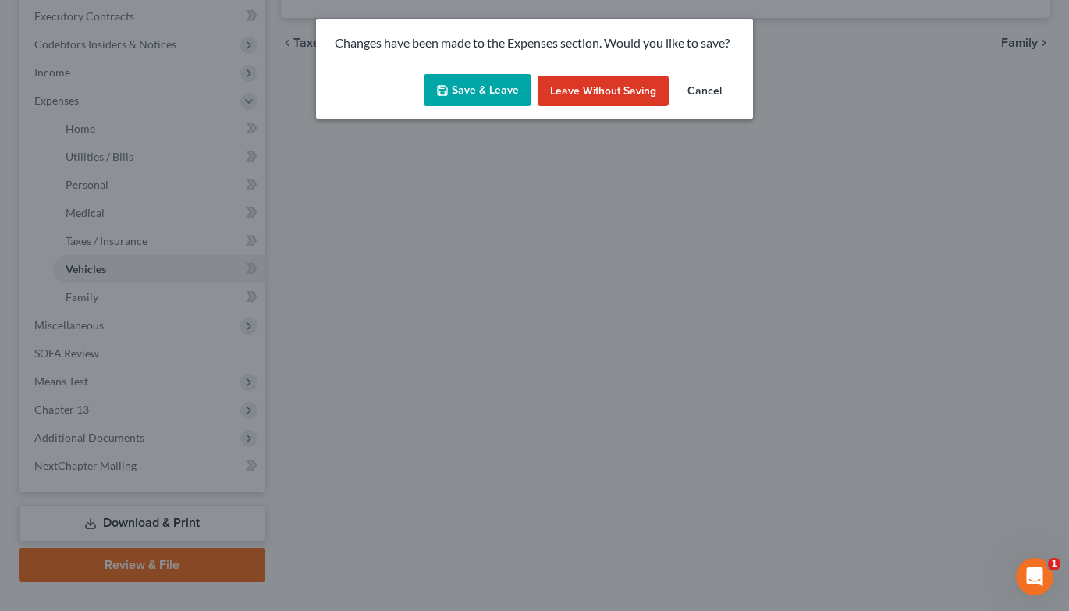
click at [489, 86] on button "Save & Leave" at bounding box center [478, 90] width 108 height 33
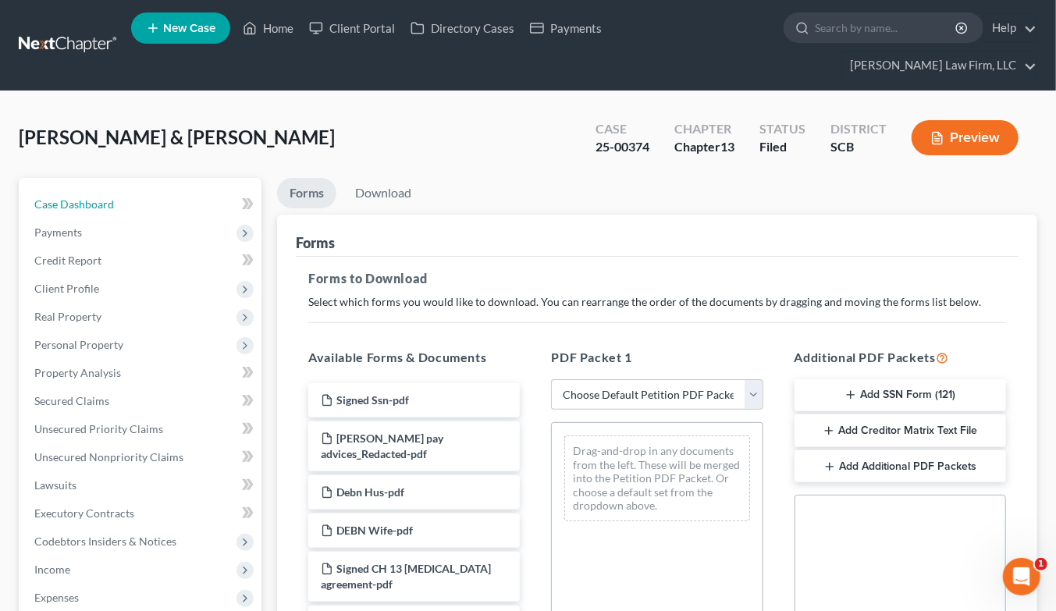
click at [98, 197] on span "Case Dashboard" at bounding box center [74, 203] width 80 height 13
select select "2"
select select "1"
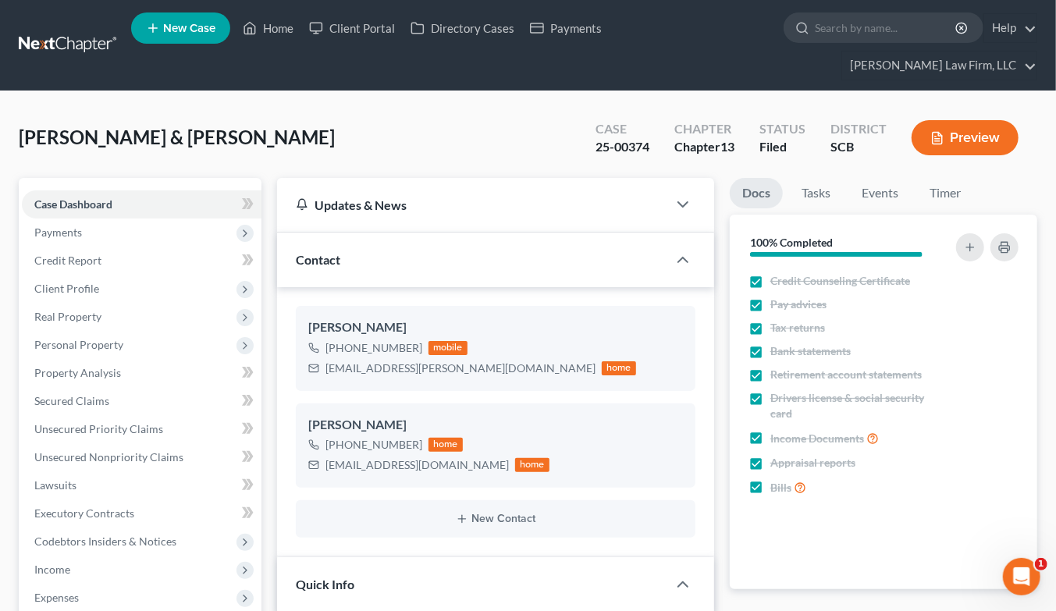
scroll to position [579, 0]
